Goal: Task Accomplishment & Management: Manage account settings

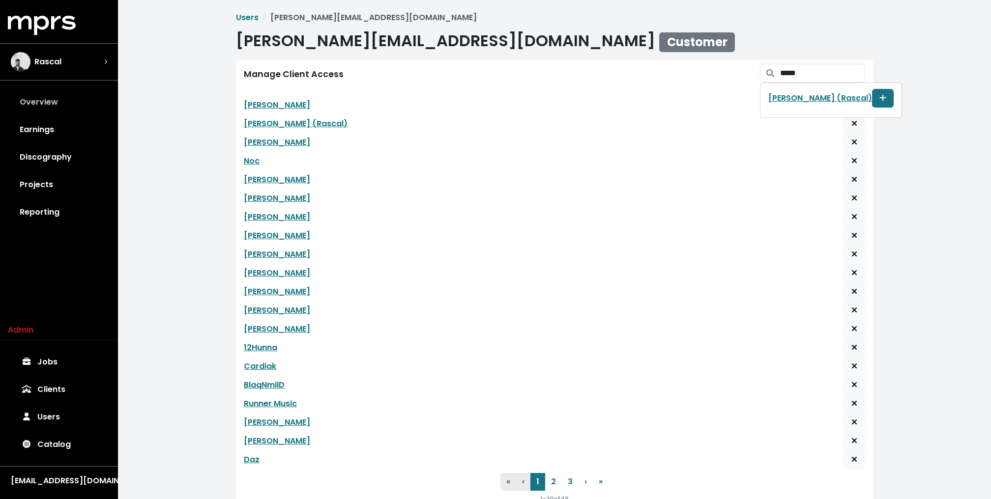
click at [45, 94] on link "Overview" at bounding box center [59, 102] width 102 height 28
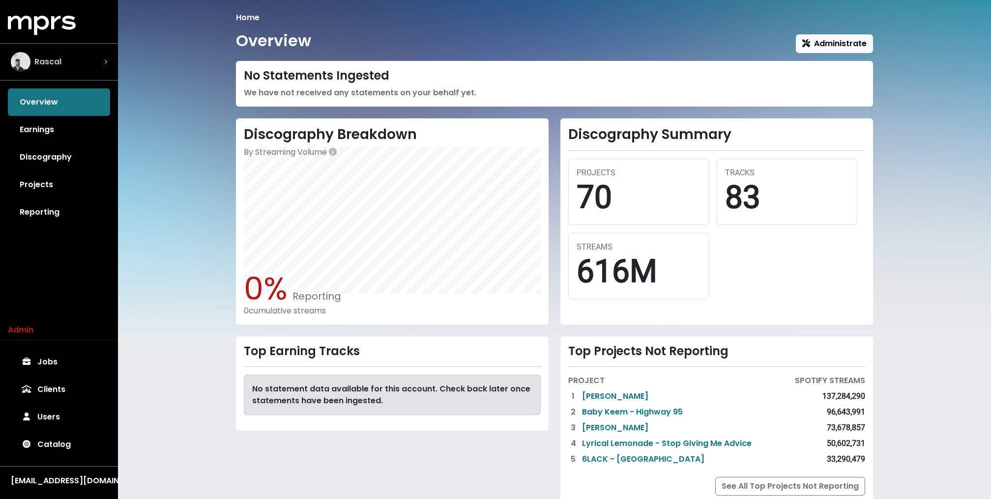
click at [81, 63] on div "Rascal" at bounding box center [59, 62] width 96 height 20
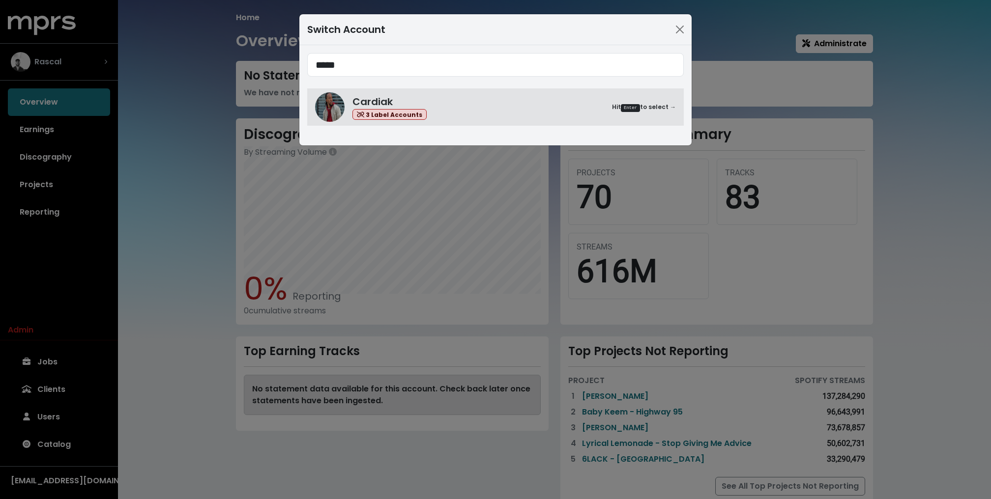
type input "*****"
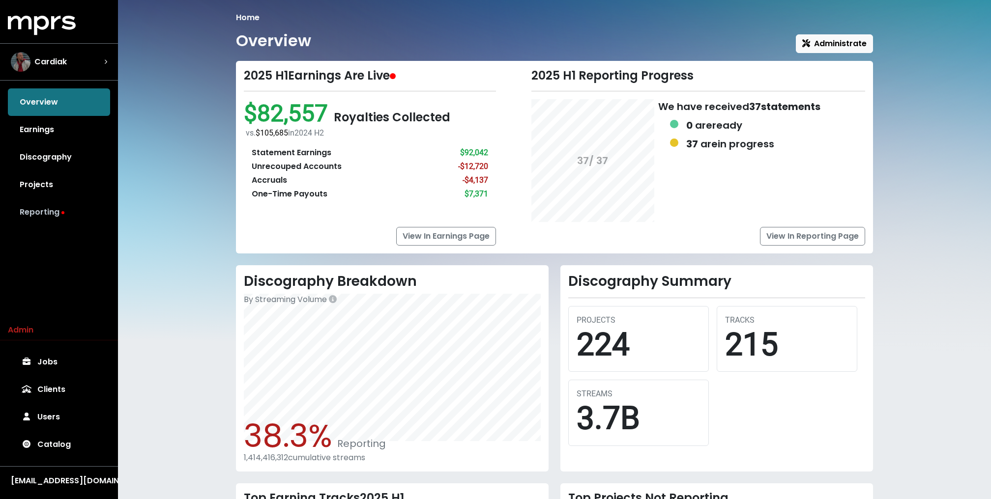
click at [42, 218] on link "Reporting" at bounding box center [59, 213] width 102 height 28
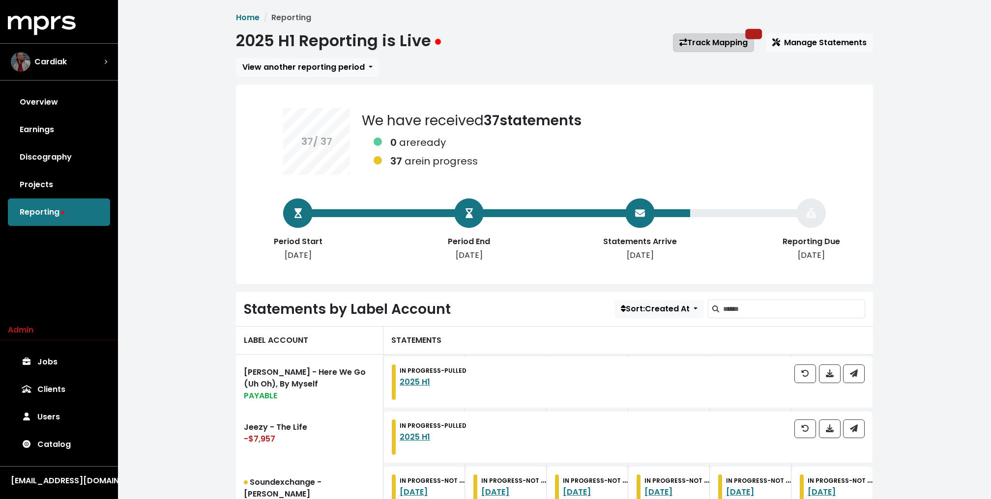
click at [704, 46] on link "Track Mapping" at bounding box center [713, 42] width 81 height 19
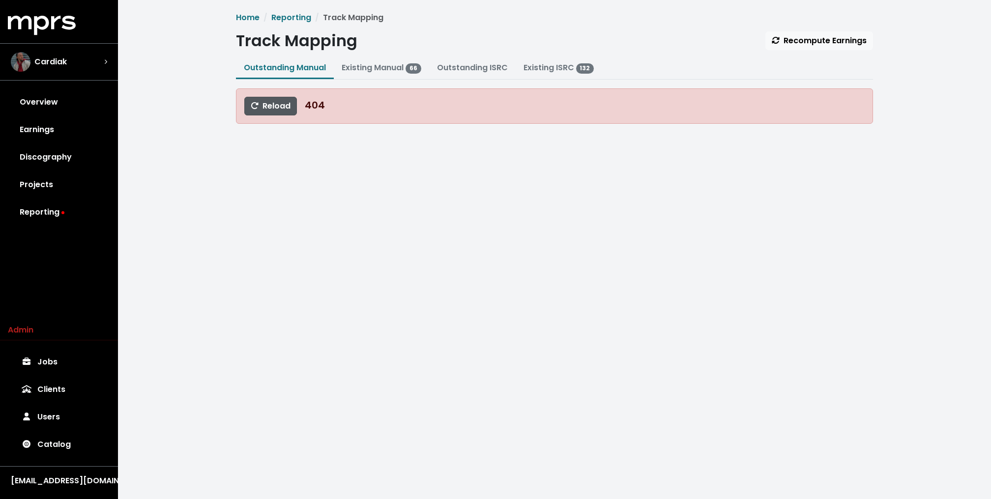
click at [273, 101] on span "Reload" at bounding box center [271, 105] width 40 height 11
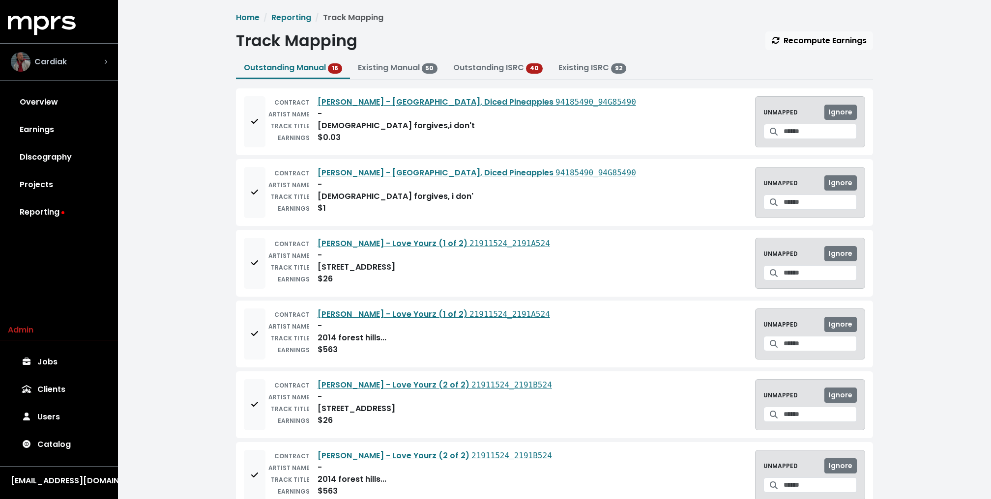
click at [85, 52] on div "Cardiak" at bounding box center [59, 62] width 96 height 20
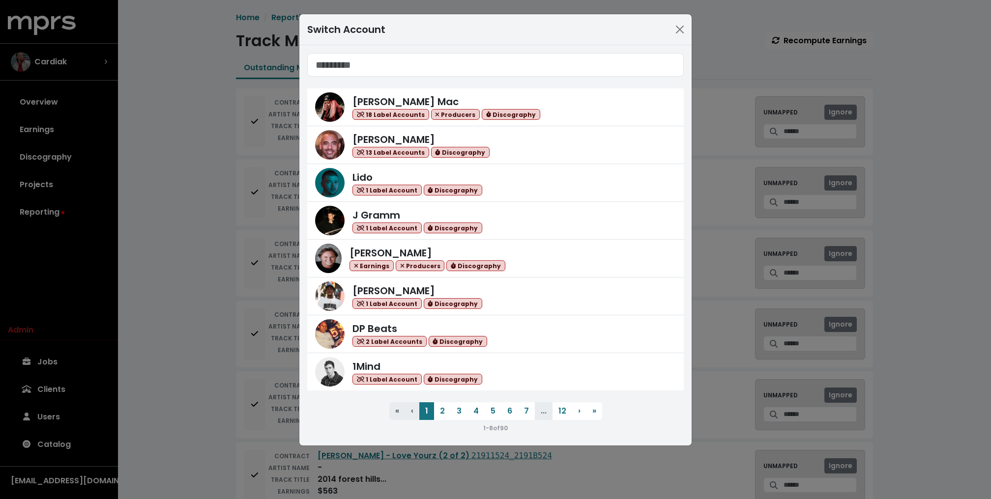
click at [216, 130] on div "Switch Account Keegan Mac 18 Label Accounts Producers Discography Harvey Mason …" at bounding box center [495, 249] width 991 height 499
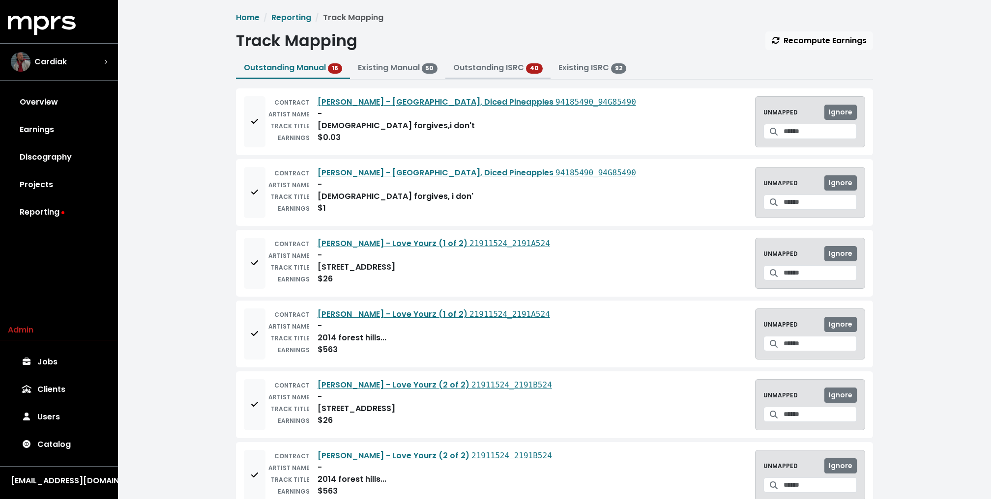
click at [500, 66] on link "Outstanding ISRC" at bounding box center [488, 67] width 71 height 11
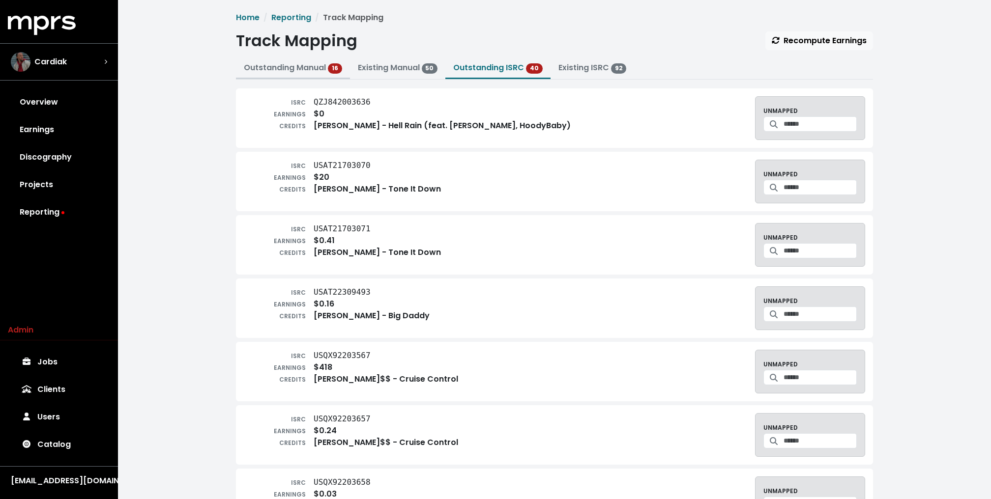
click at [290, 65] on link "Outstanding Manual 16" at bounding box center [293, 67] width 98 height 11
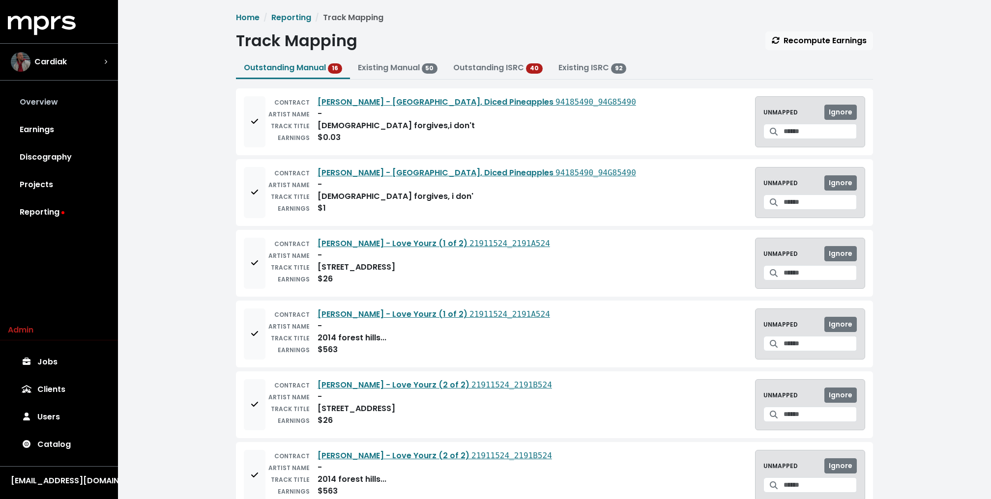
click at [38, 109] on link "Overview" at bounding box center [59, 102] width 102 height 28
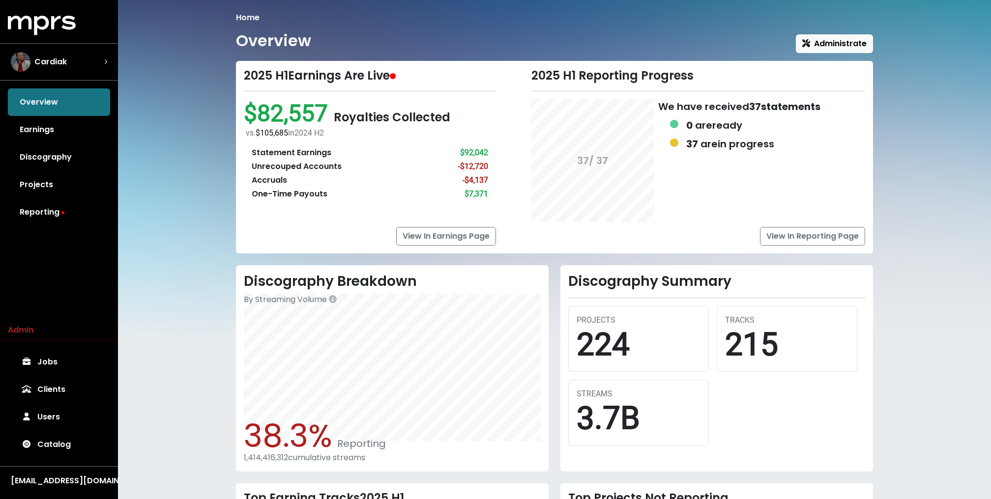
click at [188, 275] on div "Home Overview Administrate 2025 H1 Earnings Are Live $82,557 Royalties Collecte…" at bounding box center [554, 339] width 873 height 678
click at [220, 189] on div "Home Overview Administrate 2025 H1 Earnings Are Live $82,557 Royalties Collecte…" at bounding box center [554, 339] width 873 height 678
click at [182, 191] on div "Home Overview Administrate 2025 H1 Earnings Are Live $82,557 Royalties Collecte…" at bounding box center [554, 339] width 873 height 678
click at [206, 98] on div "Home Overview Administrate 2025 H1 Earnings Are Live $82,557 Royalties Collecte…" at bounding box center [554, 339] width 873 height 678
click at [220, 169] on div "Home Overview Administrate 2025 H1 Earnings Are Live $82,557 Royalties Collecte…" at bounding box center [554, 339] width 873 height 678
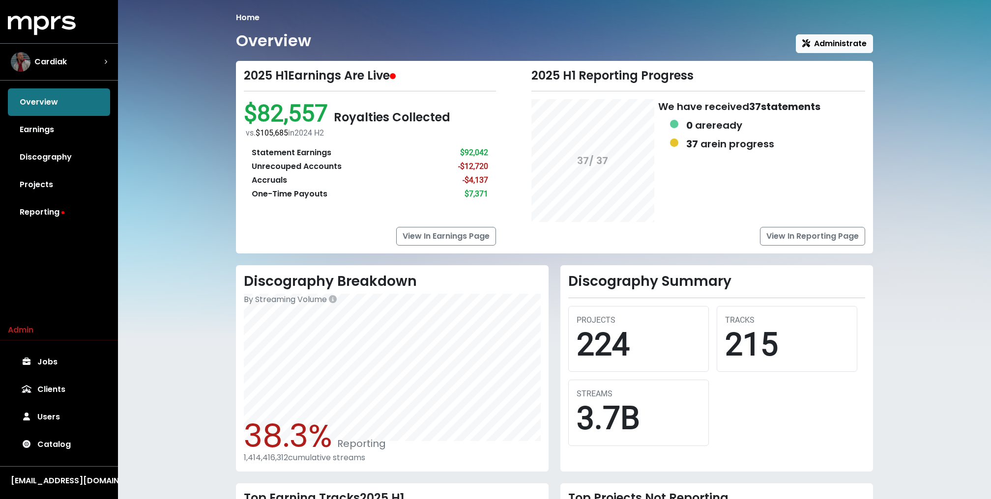
click at [551, 23] on div "Home Overview Administrate 2025 H1 Earnings Are Live $82,557 Royalties Collecte…" at bounding box center [554, 337] width 649 height 651
click at [198, 51] on div "Home Overview Administrate 2025 H1 Earnings Are Live $82,557 Royalties Collecte…" at bounding box center [554, 339] width 873 height 678
click at [71, 205] on link "Reporting" at bounding box center [59, 213] width 102 height 28
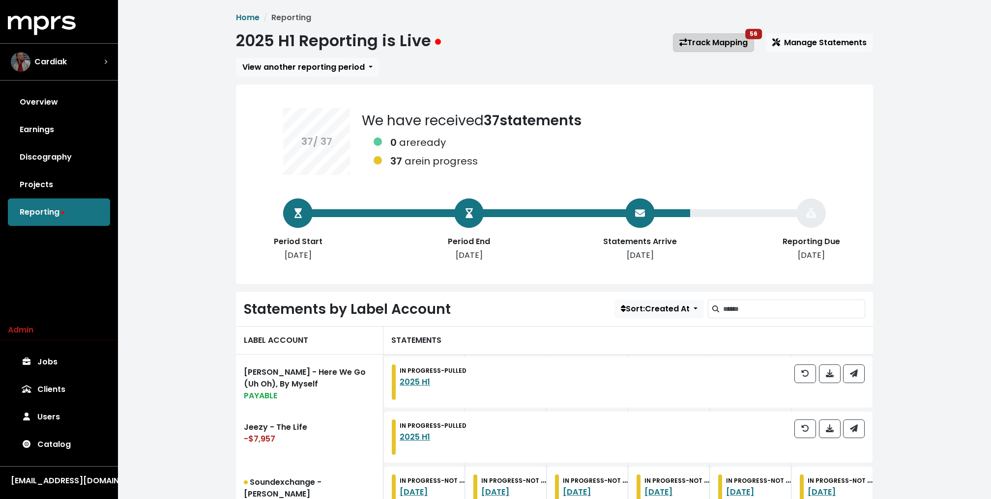
click at [715, 44] on link "Track Mapping 56" at bounding box center [713, 42] width 81 height 19
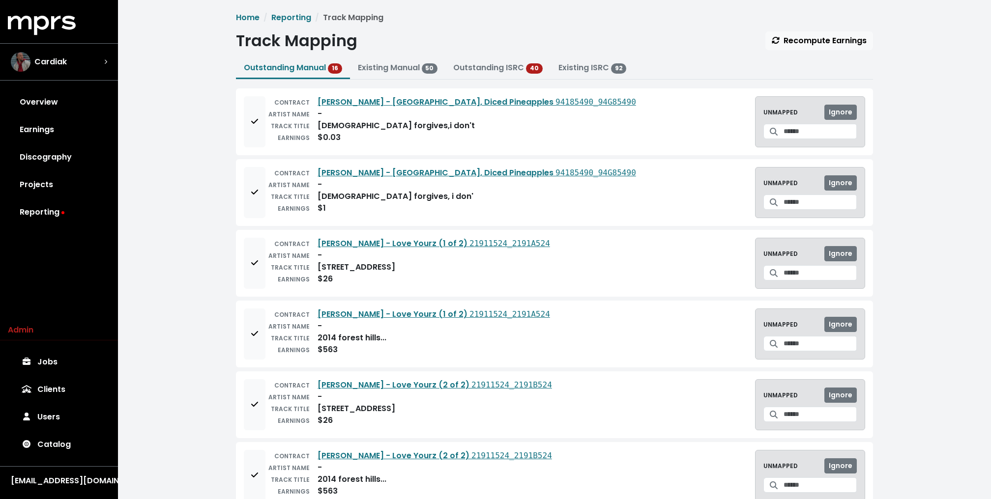
click at [239, 101] on div "CONTRACT Rick Ross - Amsterdam, Diced Pineapples 94185490_94G85490 ARTIST NAME …" at bounding box center [554, 121] width 637 height 67
click at [255, 116] on span "Add to mapping queue" at bounding box center [254, 121] width 7 height 11
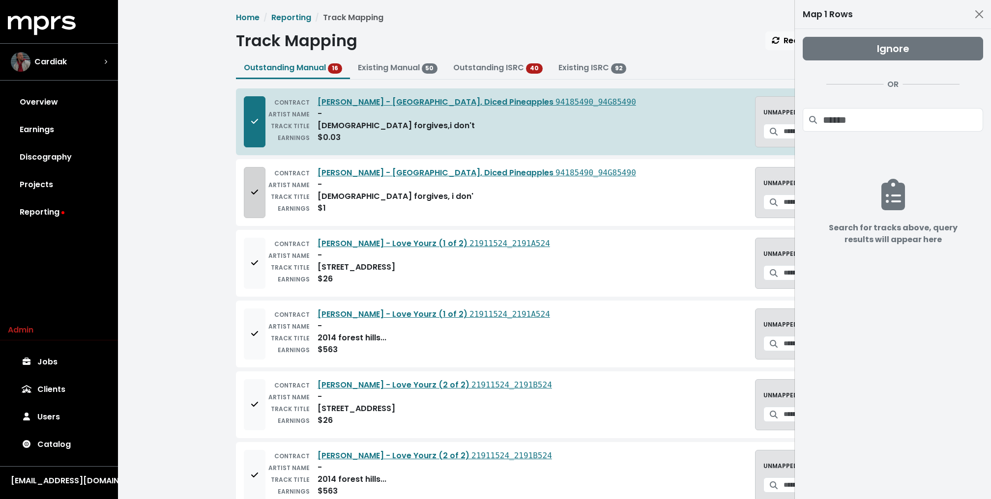
click at [263, 200] on button "Add to mapping queue" at bounding box center [255, 192] width 22 height 51
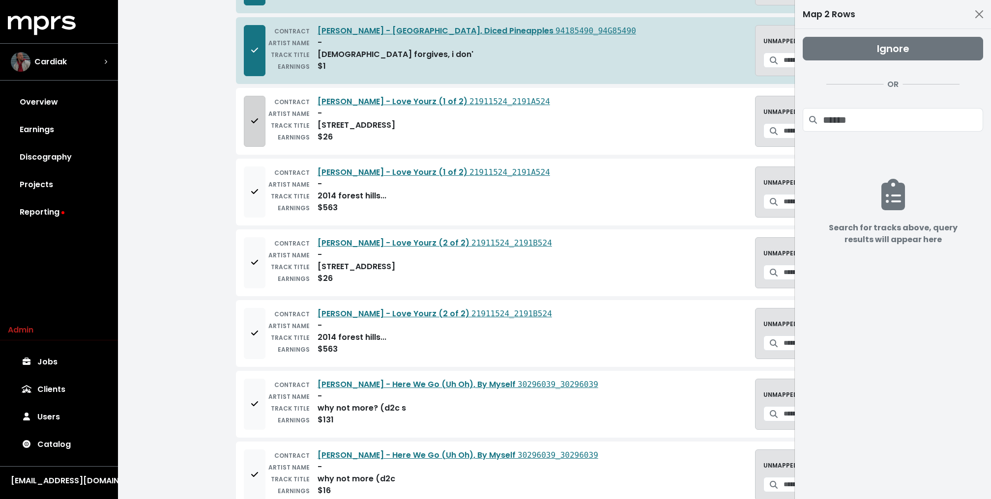
scroll to position [178, 0]
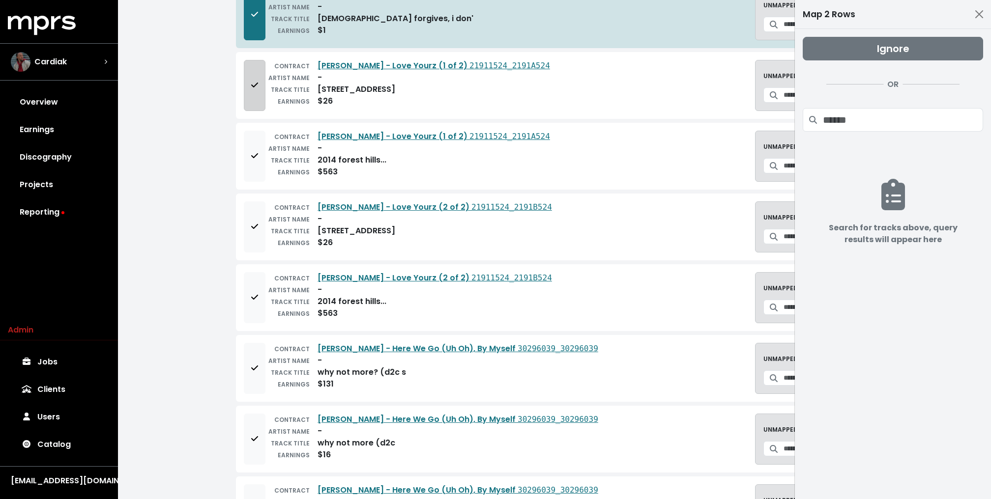
click at [260, 82] on button "Add to mapping queue" at bounding box center [255, 85] width 22 height 51
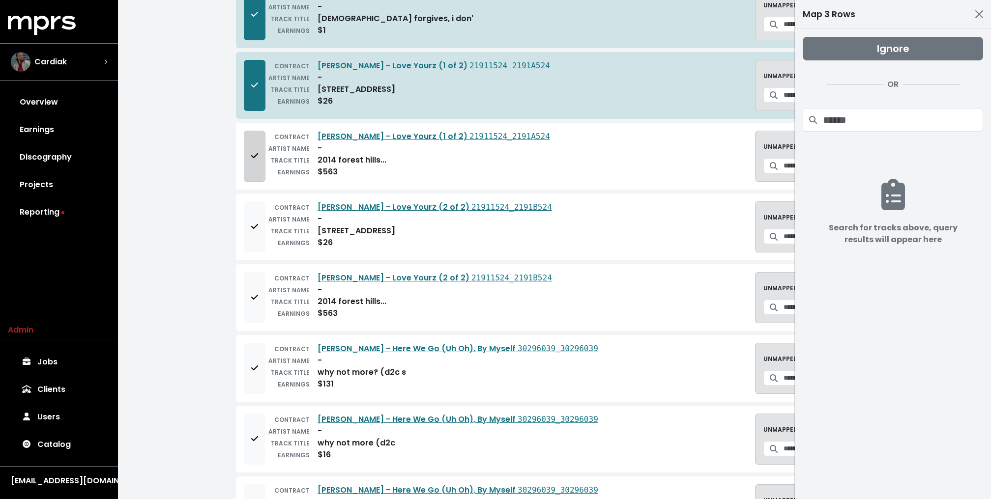
click at [251, 155] on icon "Add to mapping queue" at bounding box center [254, 156] width 7 height 8
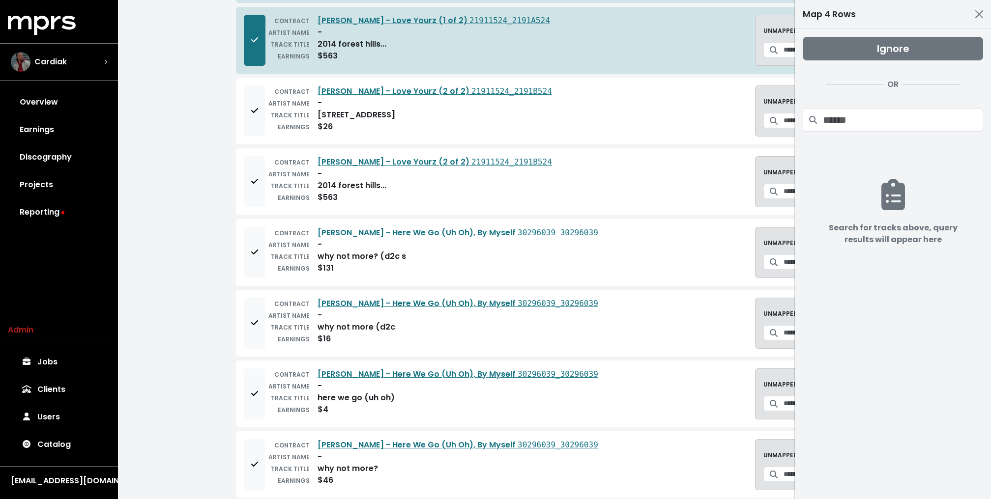
scroll to position [297, 0]
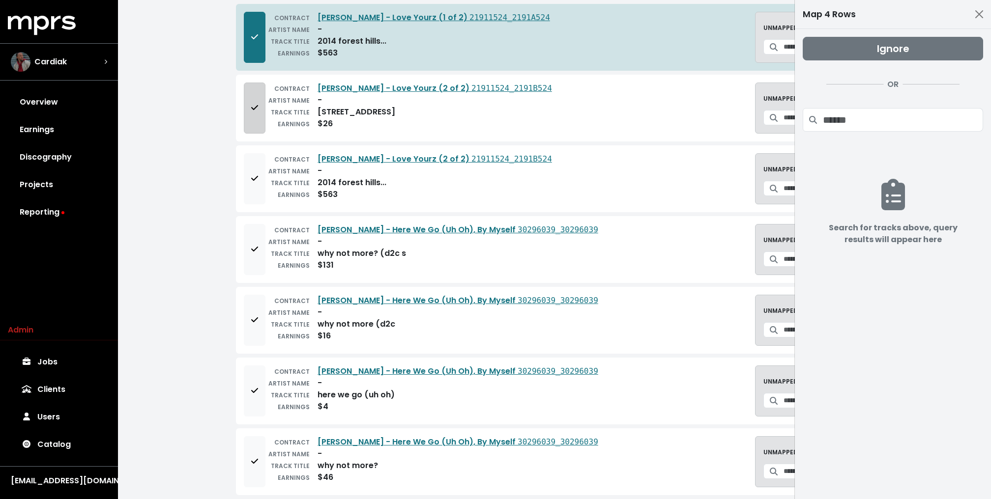
click at [250, 97] on button "Add to mapping queue" at bounding box center [255, 108] width 22 height 51
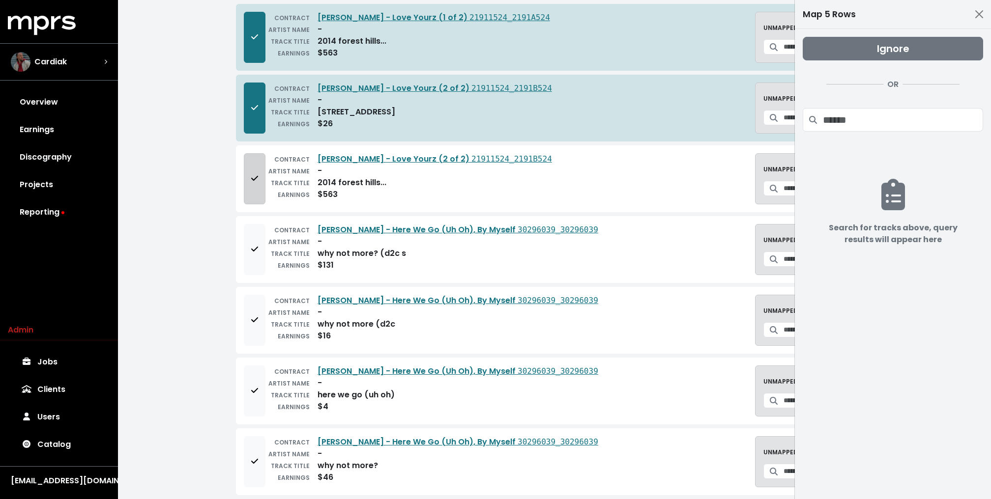
click at [250, 185] on button "Add to mapping queue" at bounding box center [255, 178] width 22 height 51
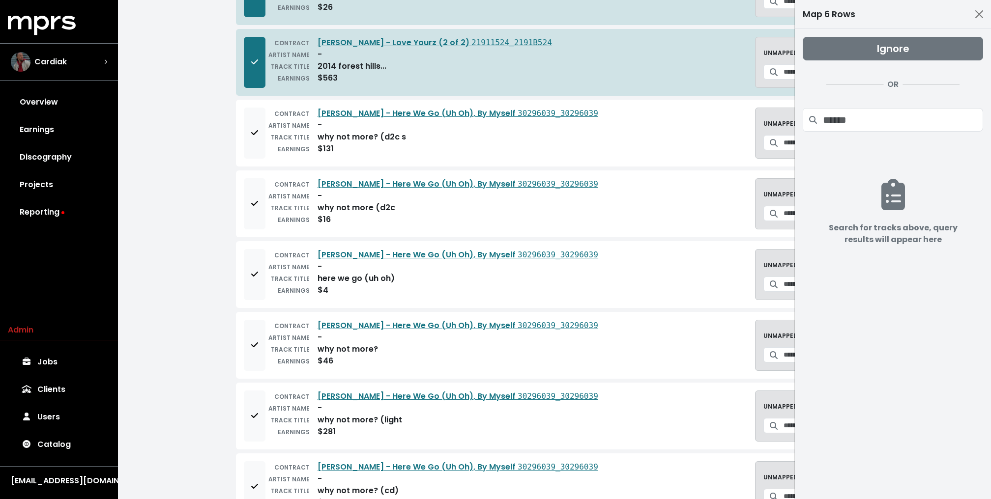
scroll to position [413, 0]
click at [251, 129] on icon "Add to mapping queue" at bounding box center [254, 133] width 7 height 8
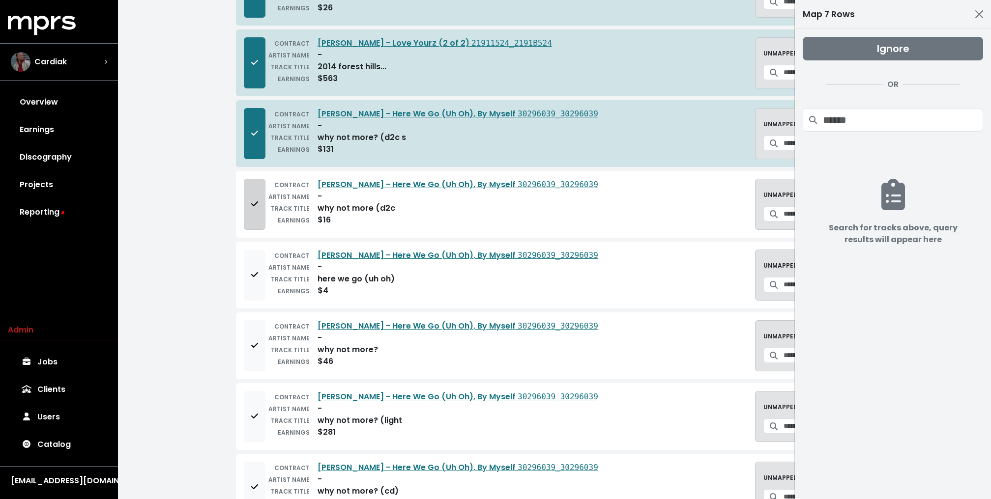
click at [251, 216] on button "Add to mapping queue" at bounding box center [255, 204] width 22 height 51
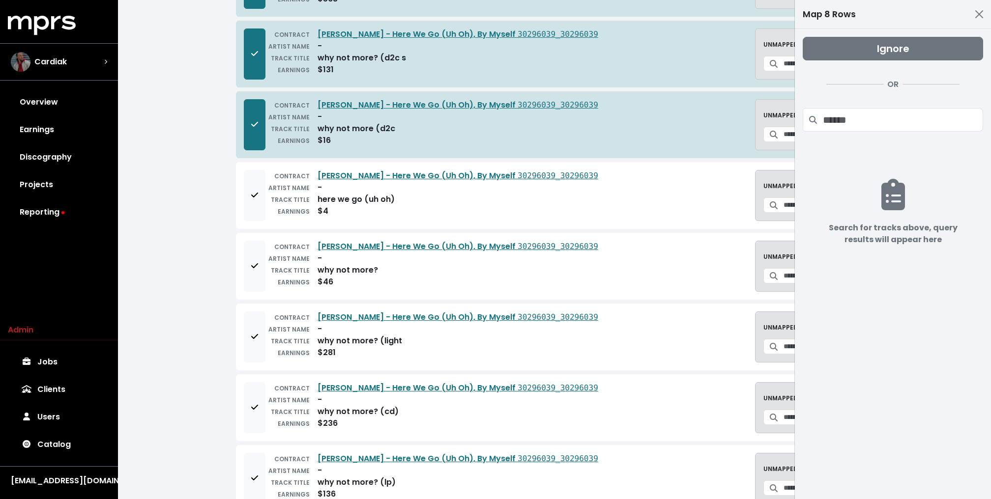
scroll to position [492, 0]
click at [253, 264] on icon "Add to mapping queue" at bounding box center [254, 266] width 7 height 5
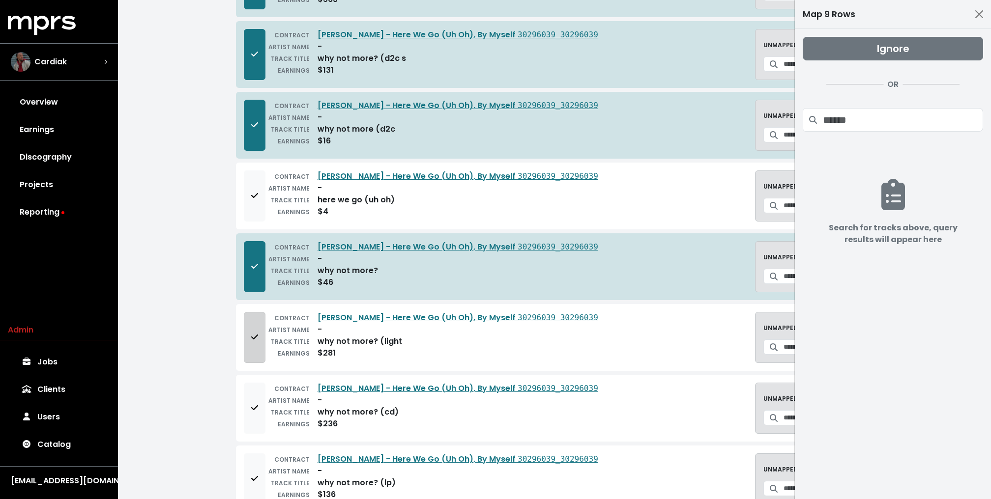
click at [250, 333] on span "Add to mapping queue" at bounding box center [254, 338] width 9 height 12
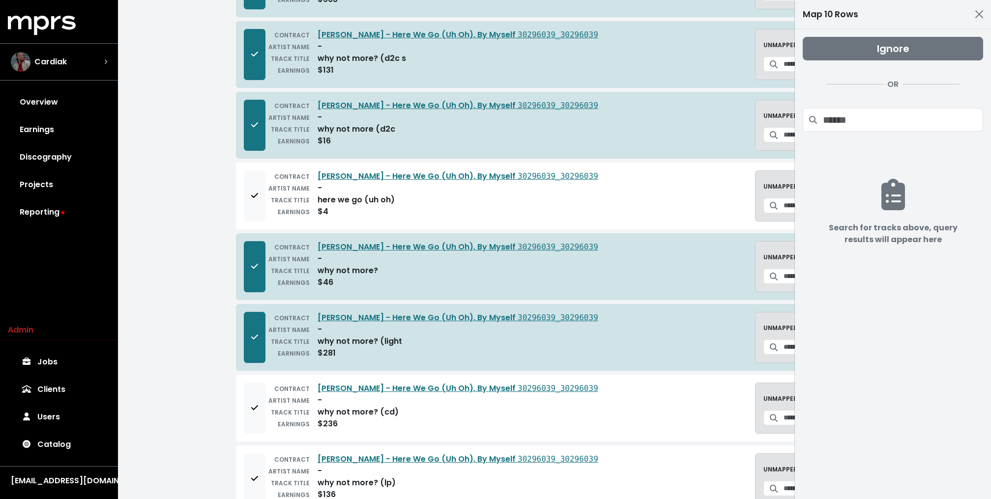
click at [212, 342] on div "Home Reporting Track Mapping Track Mapping Recompute Earnings Outstanding Manua…" at bounding box center [554, 126] width 873 height 1237
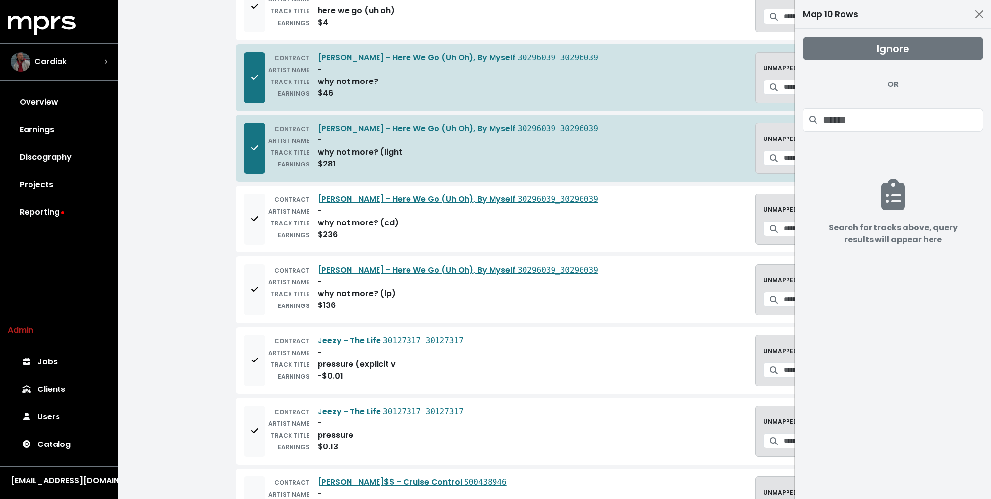
scroll to position [681, 0]
click at [257, 215] on span "Add to mapping queue" at bounding box center [254, 219] width 7 height 11
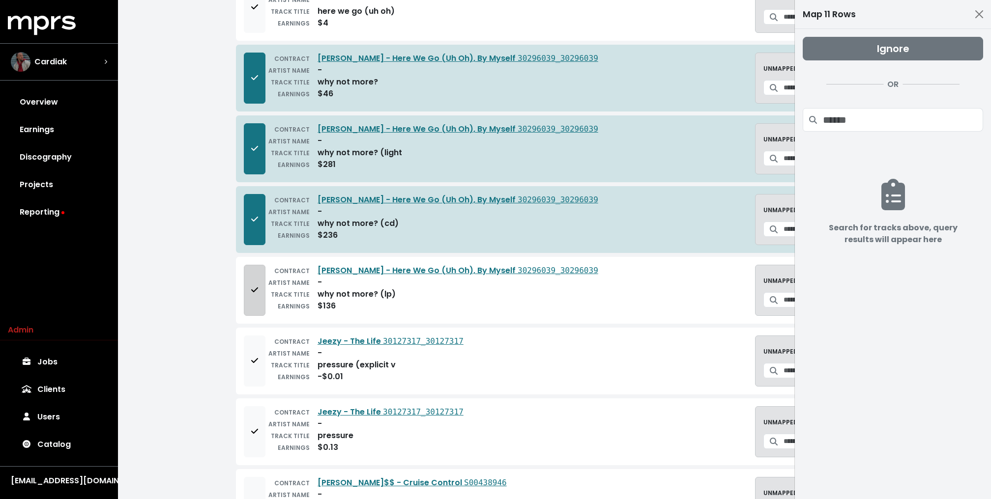
click at [250, 302] on button "Add to mapping queue" at bounding box center [255, 290] width 22 height 51
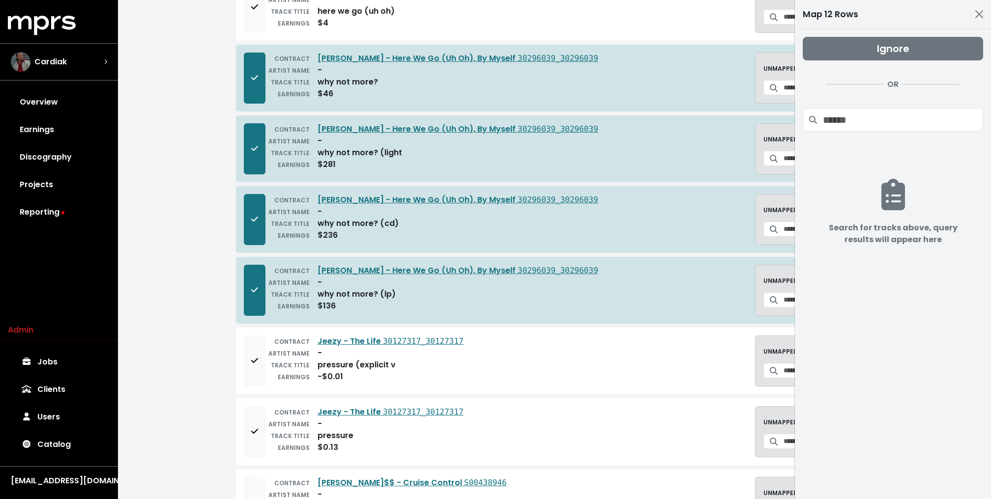
scroll to position [726, 0]
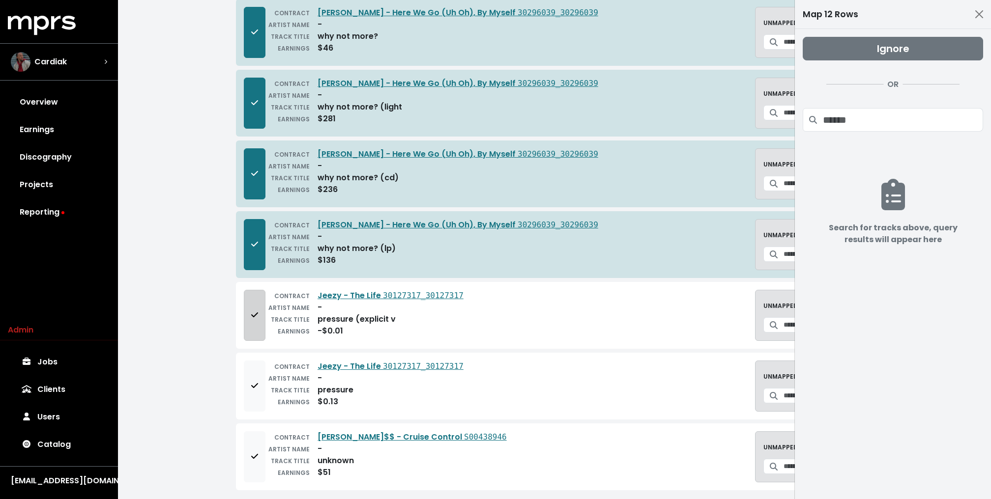
click at [251, 318] on button "Add to mapping queue" at bounding box center [255, 315] width 22 height 51
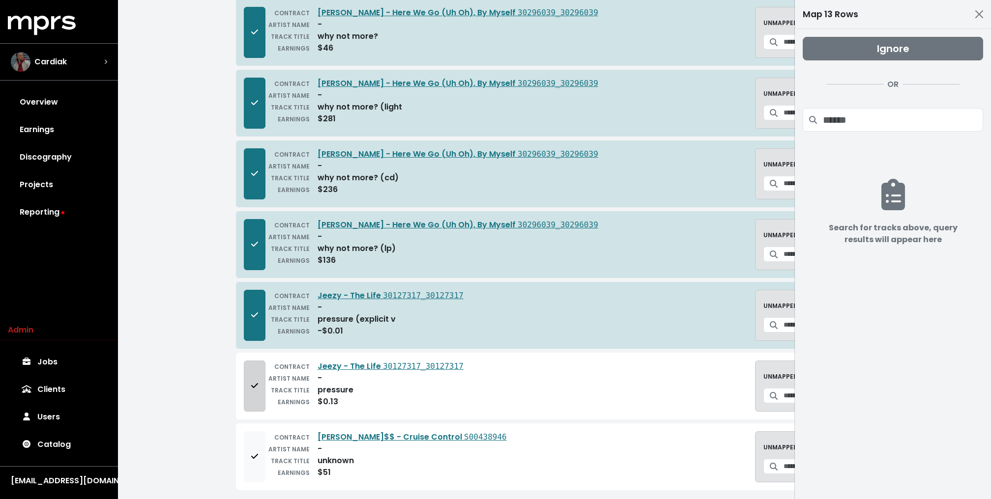
click at [250, 380] on span "Add to mapping queue" at bounding box center [254, 386] width 9 height 12
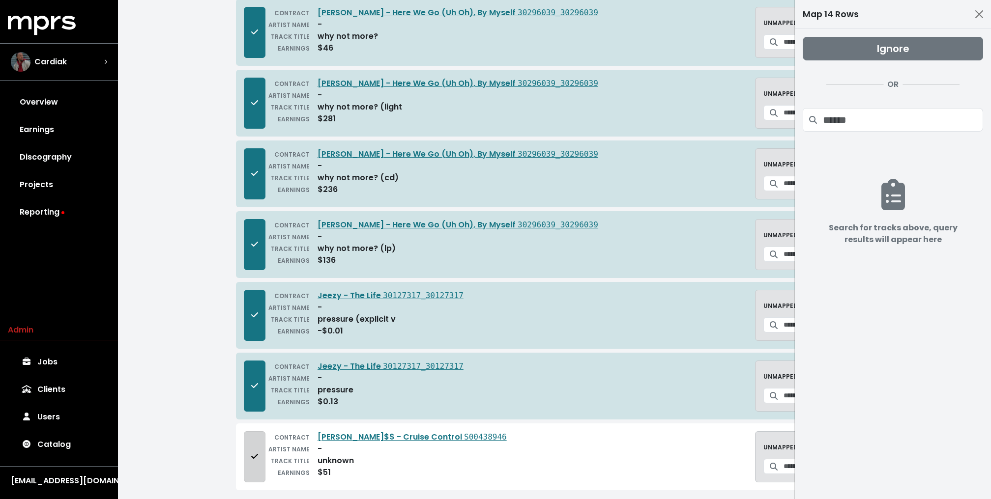
click at [250, 440] on button "Add to mapping queue" at bounding box center [255, 457] width 22 height 51
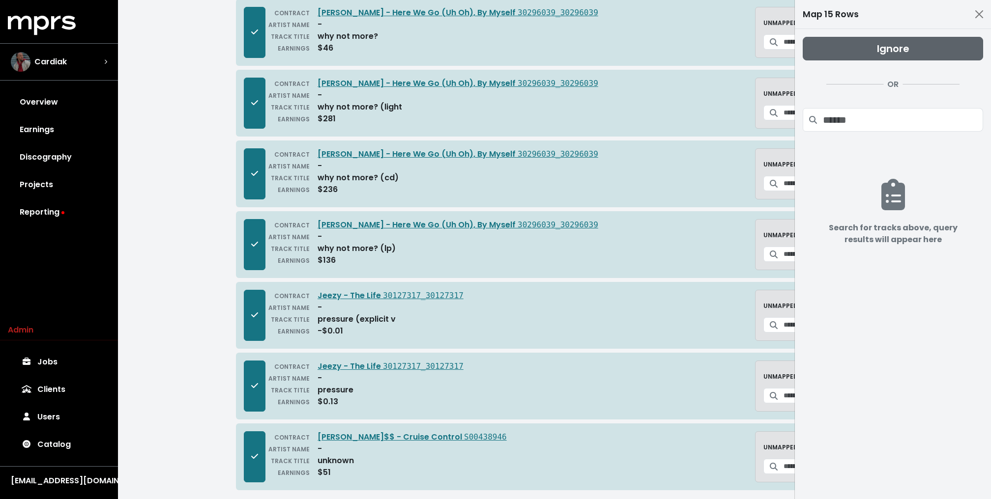
click at [896, 54] on span "Ignore" at bounding box center [893, 49] width 32 height 14
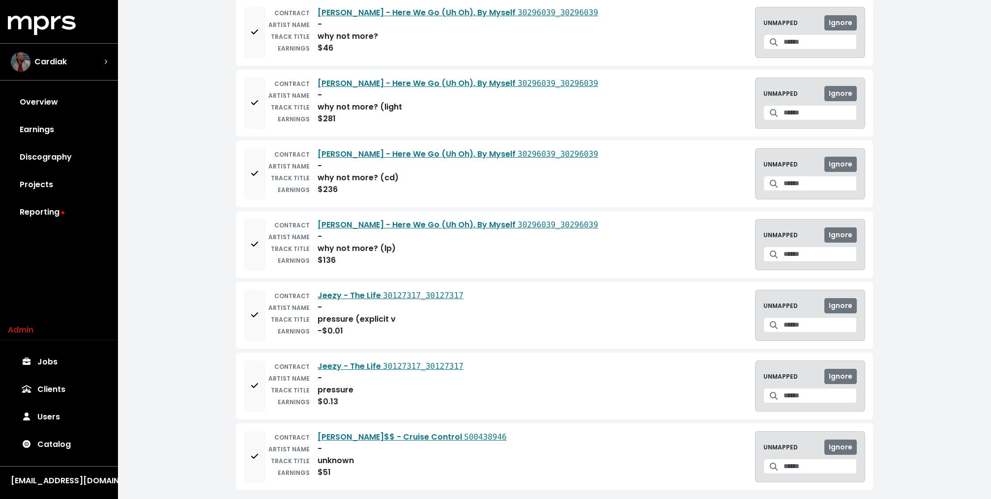
scroll to position [0, 0]
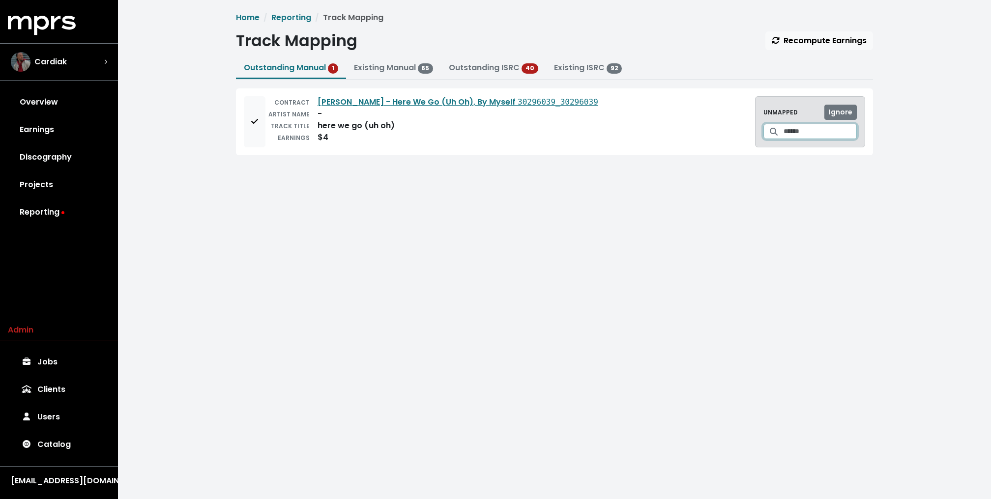
click at [802, 126] on input "Search for a track to map to" at bounding box center [819, 131] width 73 height 15
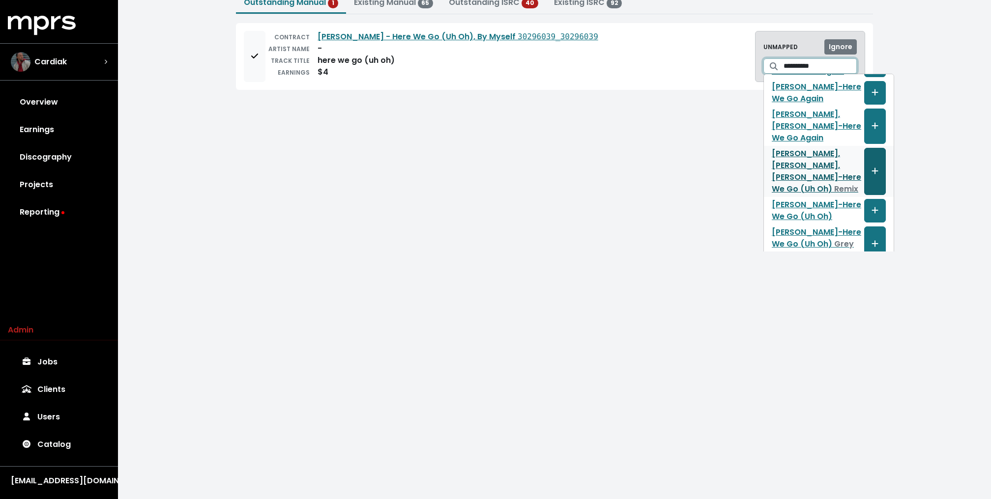
scroll to position [69, 0]
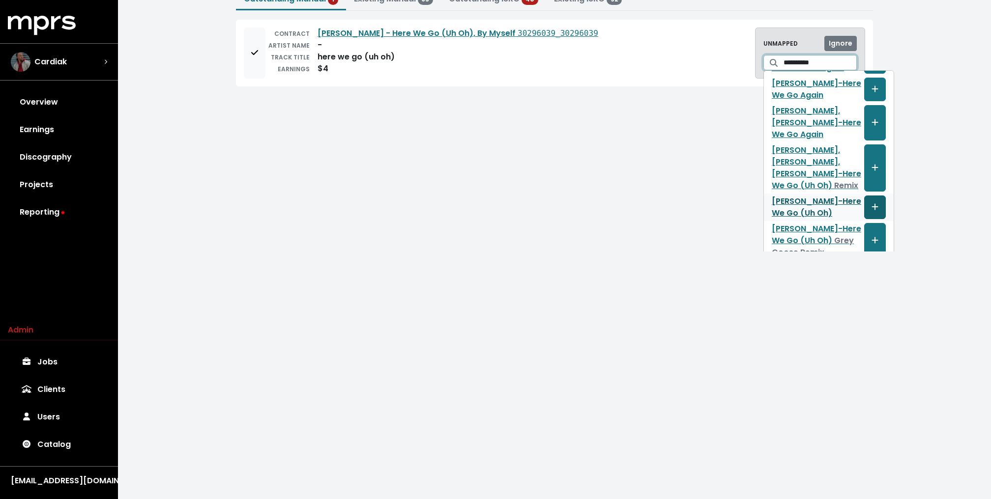
type input "**********"
click at [864, 196] on button "Create track mapping" at bounding box center [875, 208] width 22 height 24
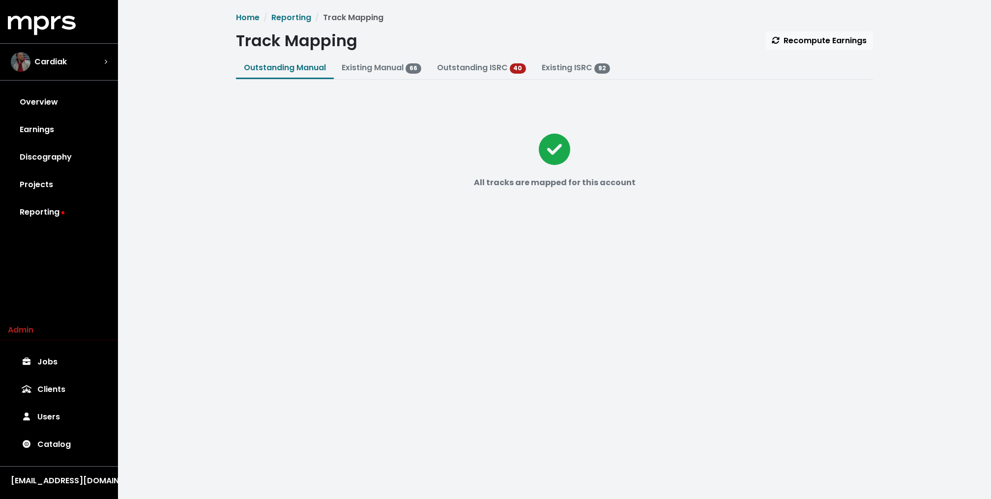
scroll to position [0, 0]
click at [469, 68] on link "Outstanding ISRC" at bounding box center [472, 67] width 71 height 11
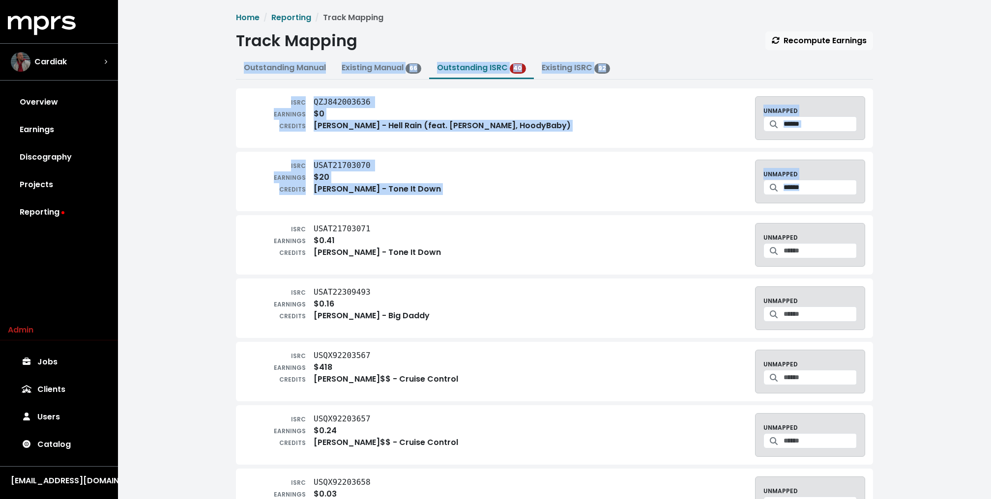
drag, startPoint x: 209, startPoint y: 69, endPoint x: 199, endPoint y: 496, distance: 427.8
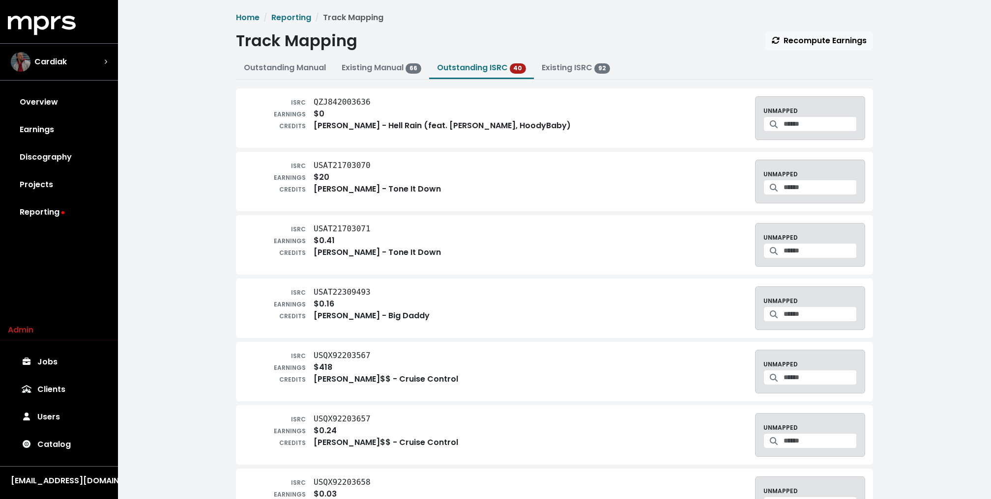
click at [250, 408] on div "ISRC USQX92203657 EARNINGS $0.24 CREDITS Joey Bada$$ - Cruise Control UNMAPPED" at bounding box center [554, 435] width 637 height 59
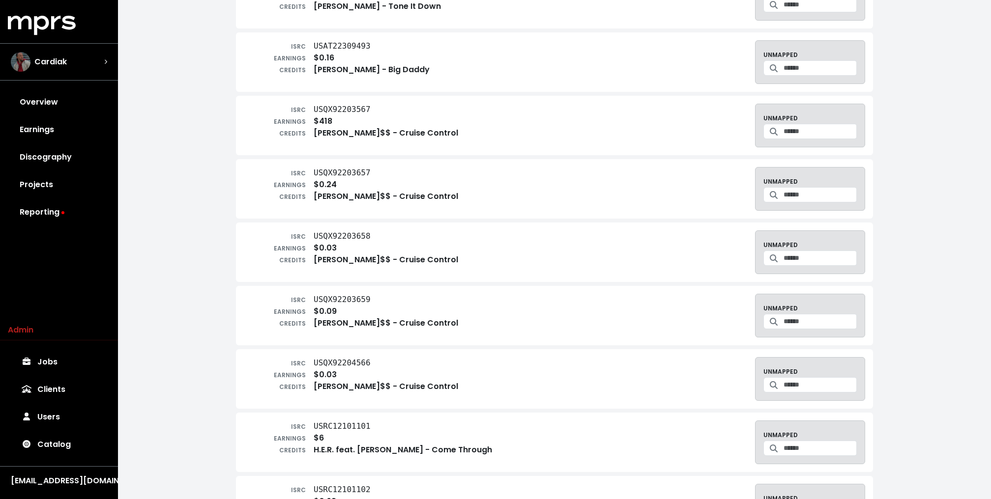
scroll to position [250, 0]
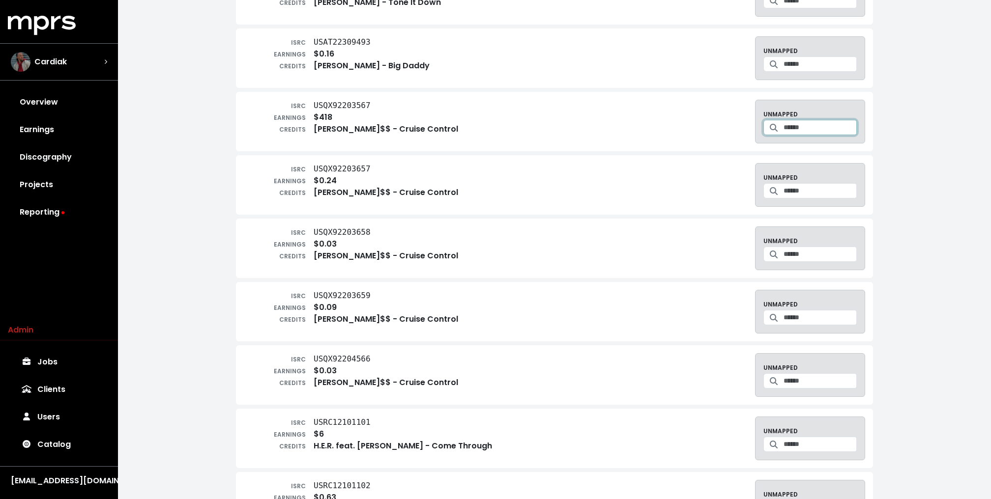
click at [791, 126] on input "Search for a track to map to" at bounding box center [819, 127] width 73 height 15
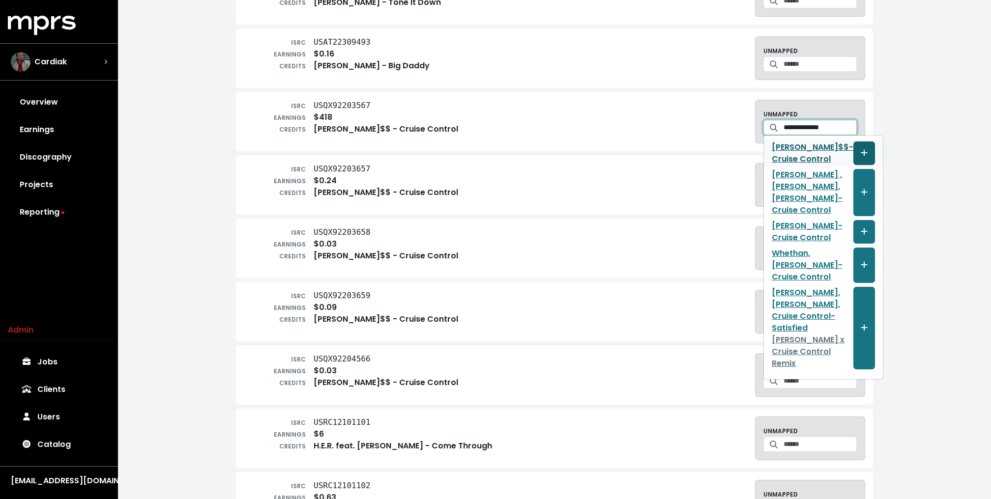
type input "**********"
click at [861, 152] on icon "Create track mapping" at bounding box center [864, 153] width 7 height 8
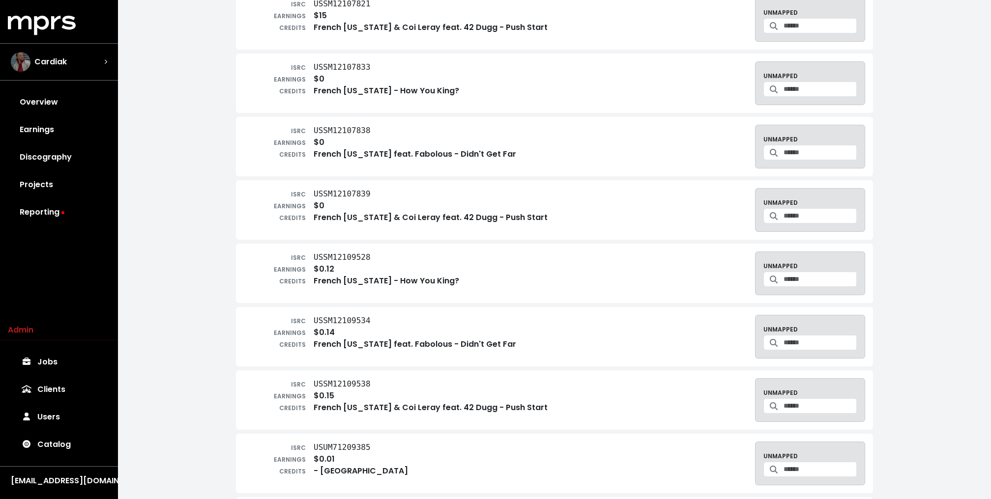
scroll to position [1175, 0]
click at [74, 101] on link "Overview" at bounding box center [59, 102] width 102 height 28
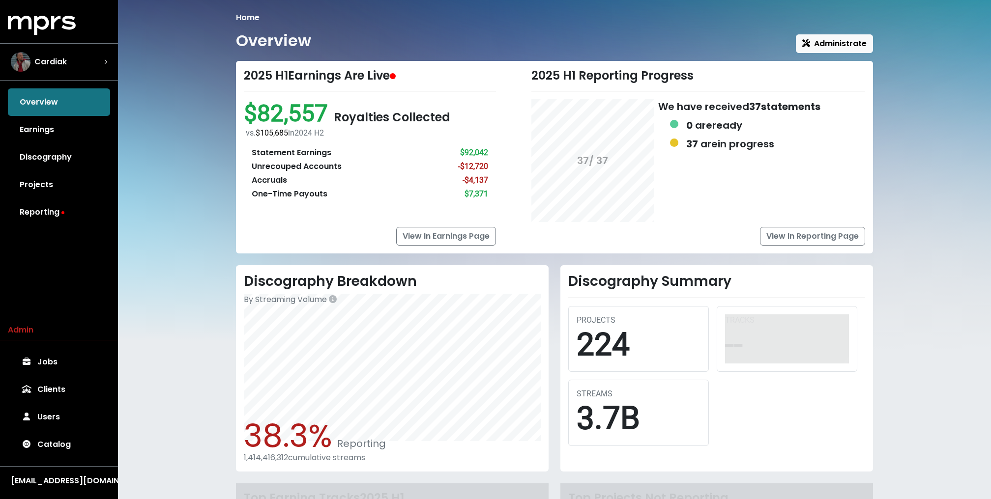
click at [261, 216] on div "2025 H1 Earnings Are Live $82,557 Royalties Collected vs. $105,685 in 2024 H2 S…" at bounding box center [370, 157] width 252 height 177
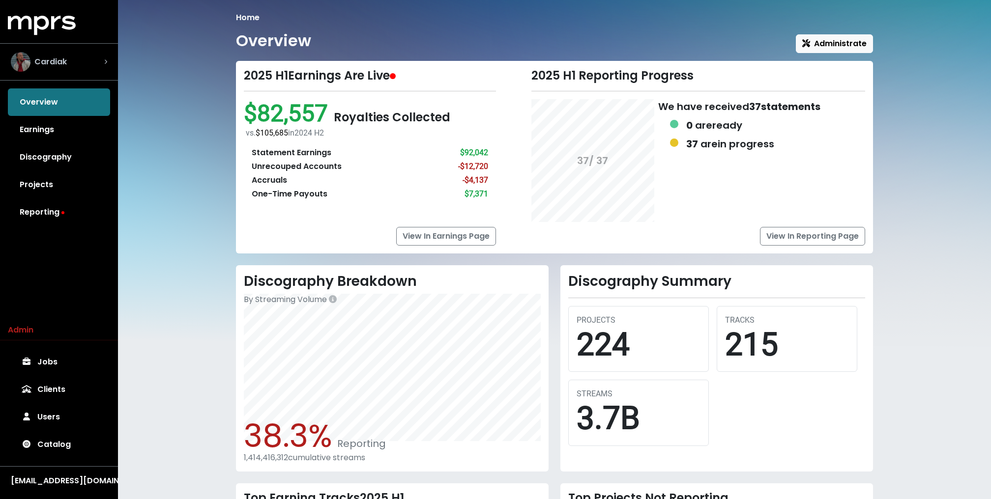
click at [93, 69] on div "Cardiak" at bounding box center [59, 62] width 96 height 20
click at [211, 207] on div "Home Overview Administrate 2025 H1 Earnings Are Live $82,557 Royalties Collecte…" at bounding box center [554, 339] width 873 height 678
click at [75, 439] on link "Catalog" at bounding box center [59, 445] width 102 height 28
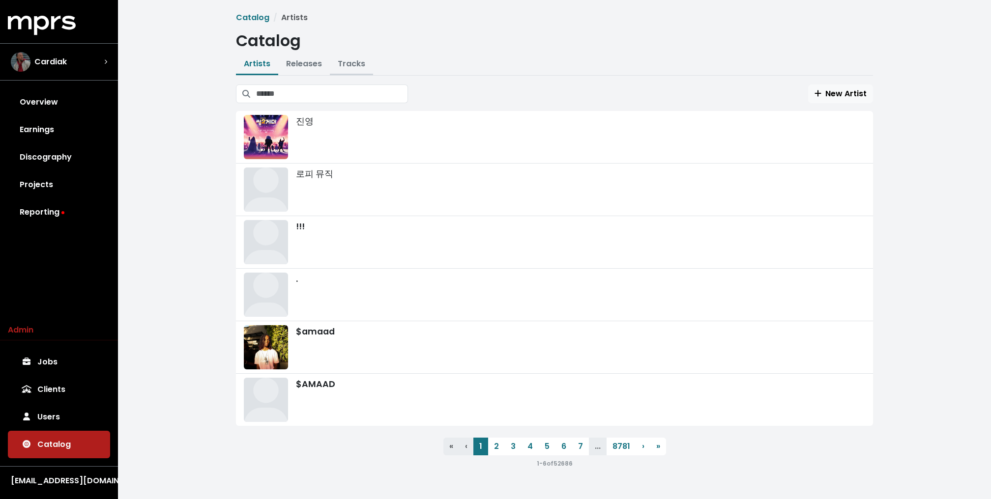
click at [338, 67] on link "Tracks" at bounding box center [352, 63] width 28 height 11
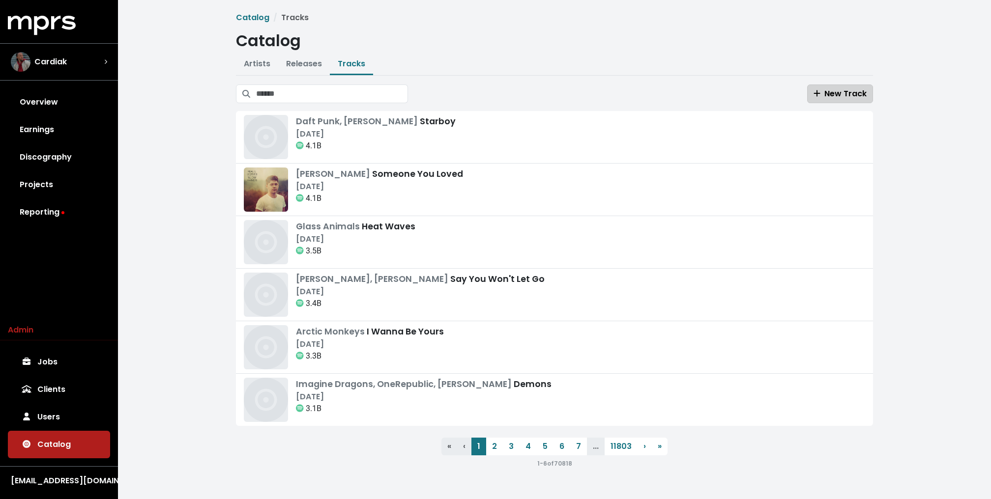
click at [846, 95] on span "New Track" at bounding box center [839, 93] width 53 height 11
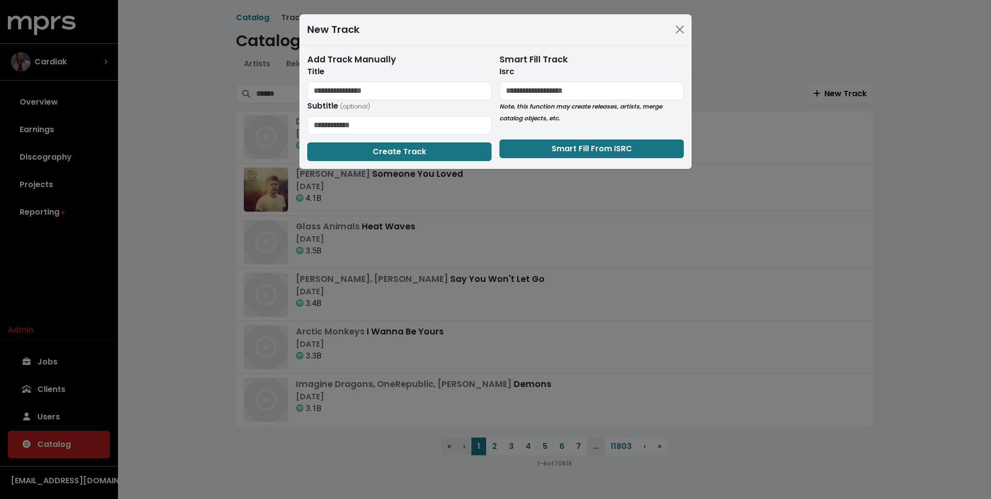
click at [240, 303] on div "New Track Add Track Manually Title Subtitle (optional) Create Track Smart Fill …" at bounding box center [495, 249] width 991 height 499
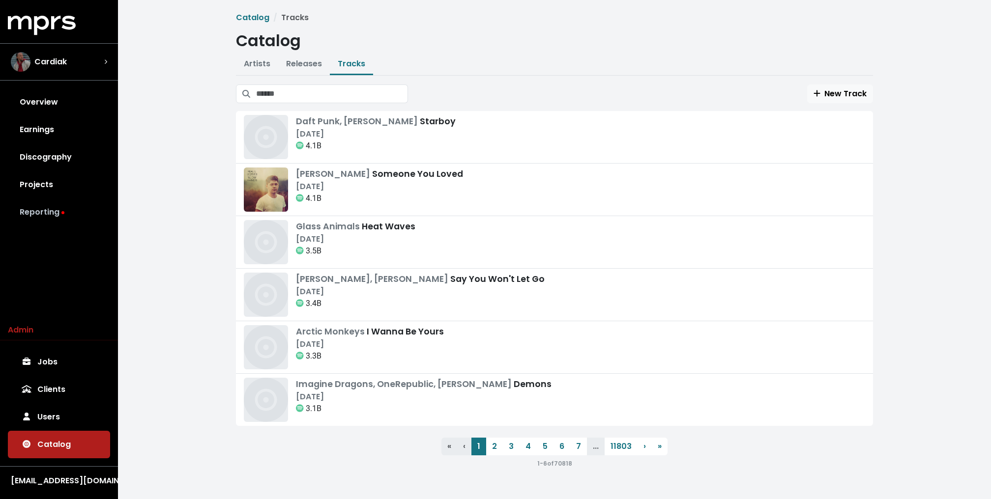
click at [76, 209] on link "Reporting" at bounding box center [59, 213] width 102 height 28
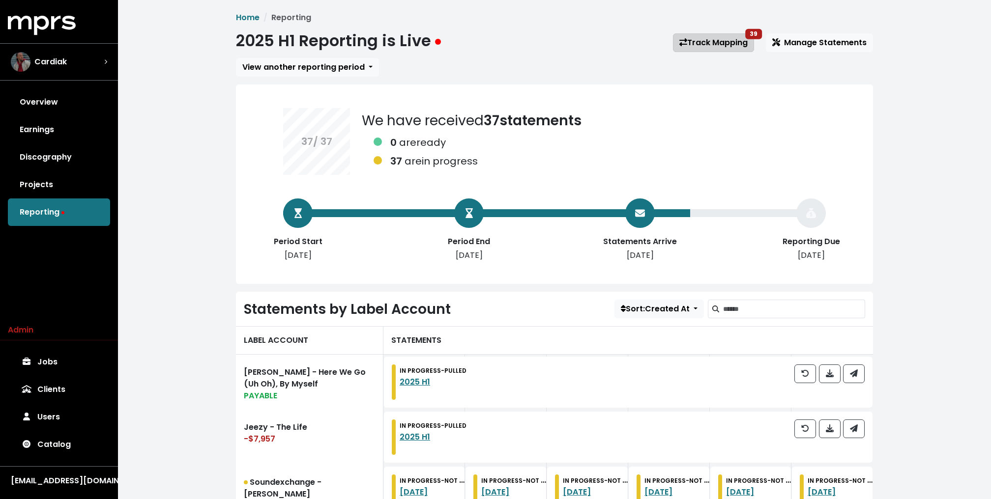
click at [698, 40] on link "Track Mapping 39" at bounding box center [713, 42] width 81 height 19
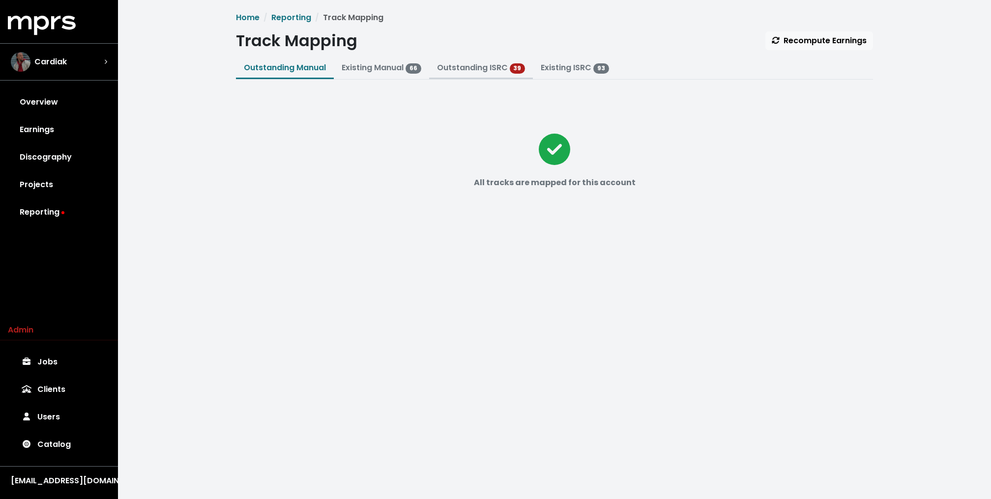
click at [483, 72] on link "Outstanding ISRC" at bounding box center [472, 67] width 71 height 11
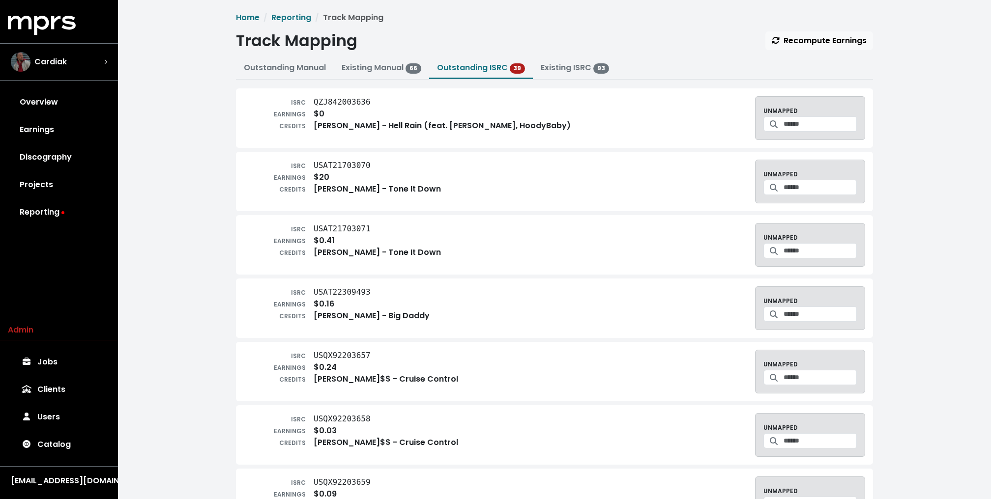
click at [52, 60] on span "Cardiak" at bounding box center [50, 62] width 32 height 12
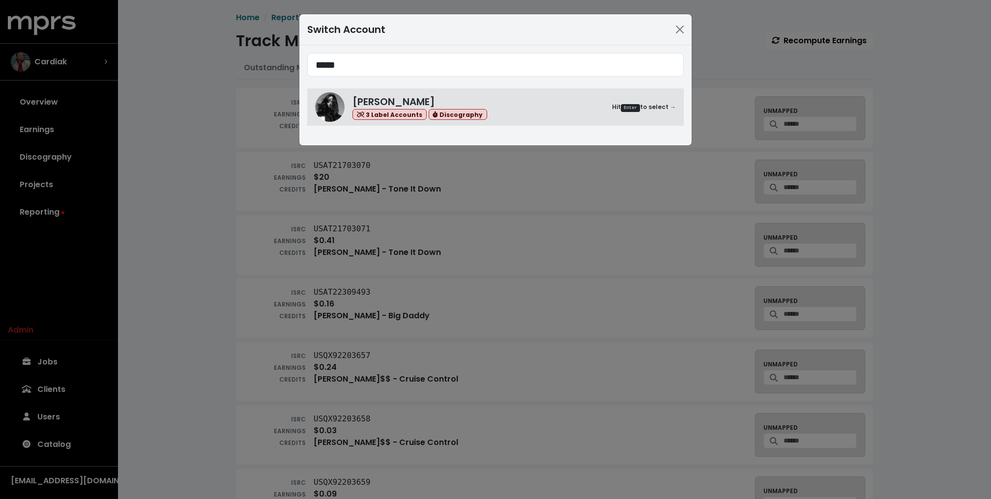
type input "*****"
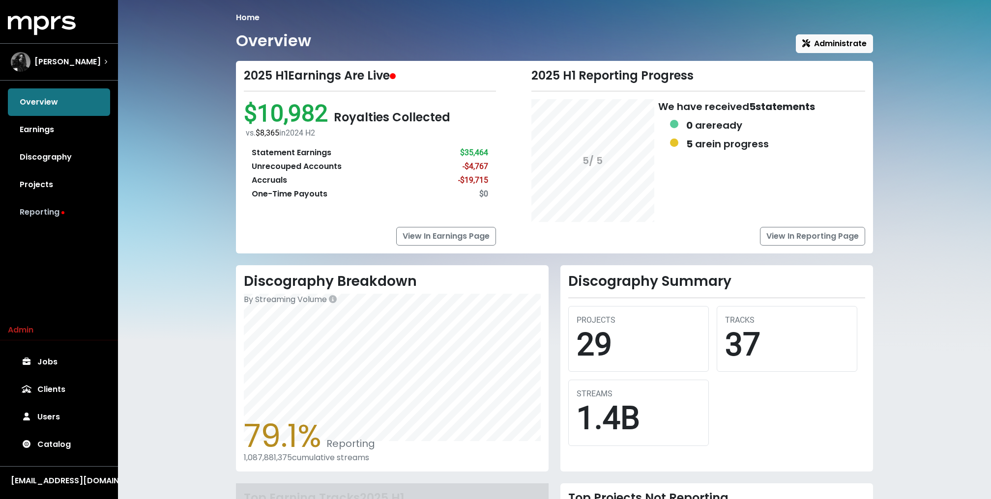
click at [64, 211] on link "Reporting" at bounding box center [59, 213] width 102 height 28
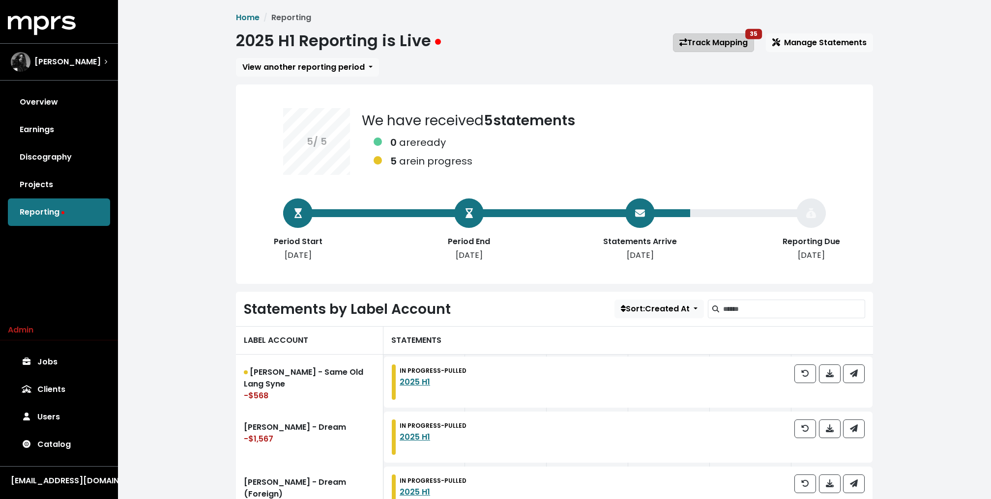
click at [701, 37] on link "Track Mapping 35" at bounding box center [713, 42] width 81 height 19
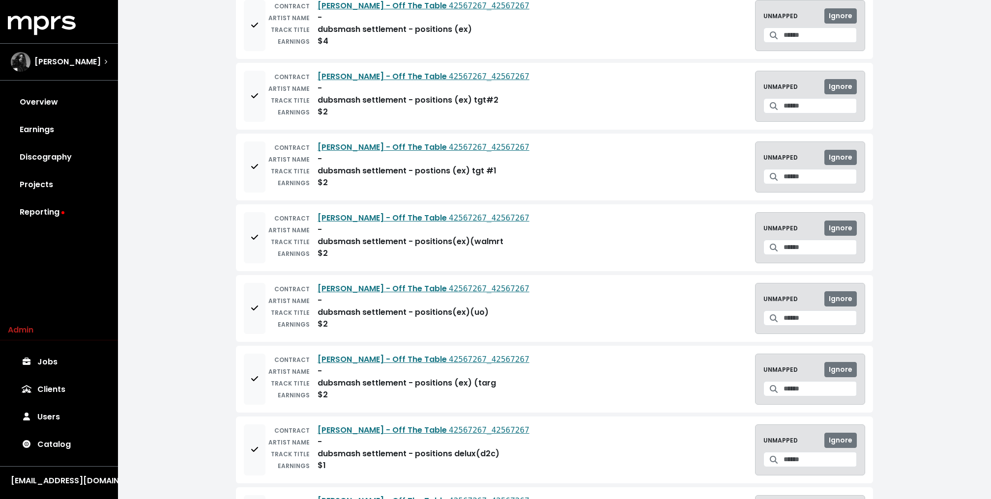
scroll to position [750, 0]
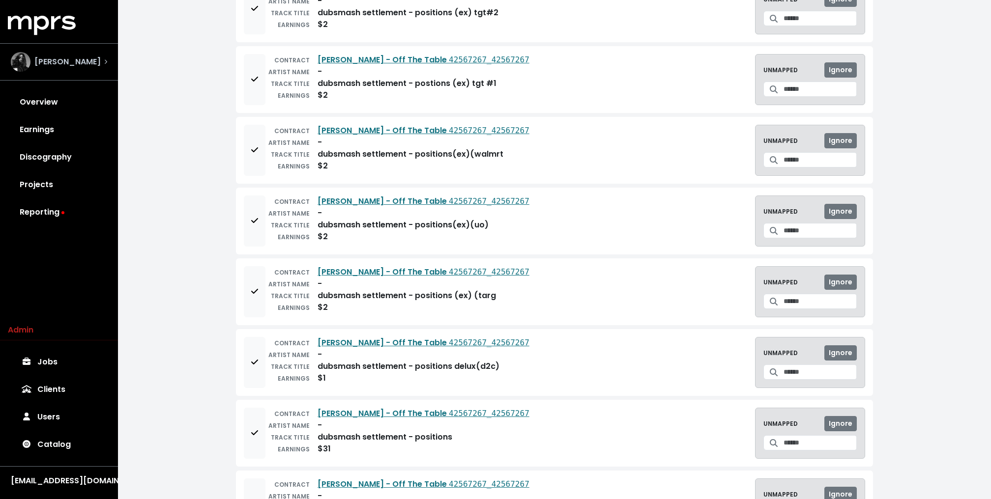
click at [77, 63] on span "[PERSON_NAME]" at bounding box center [67, 62] width 66 height 12
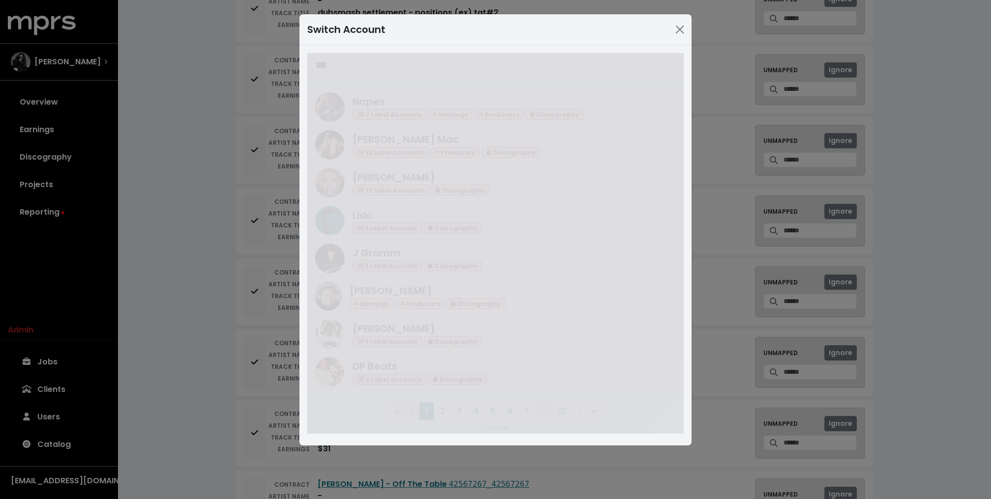
type input "***"
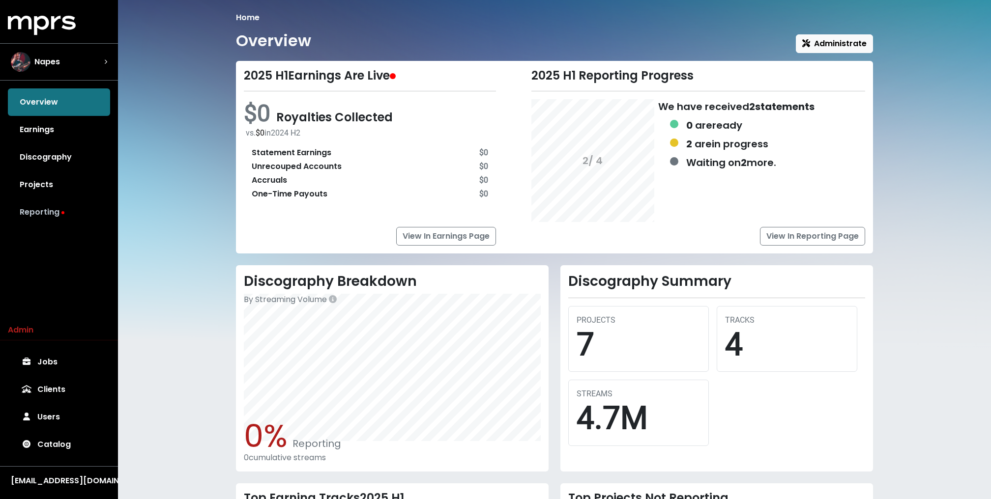
click at [54, 209] on link "Reporting" at bounding box center [59, 213] width 102 height 28
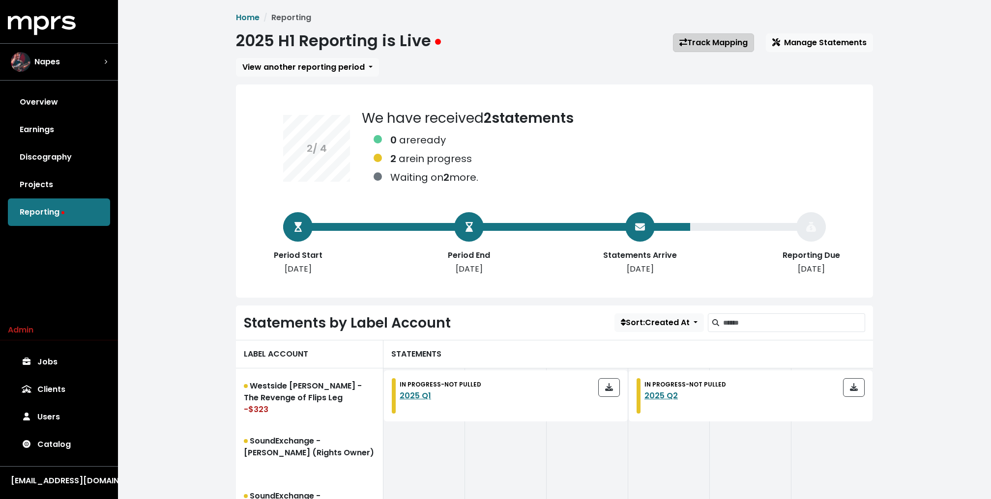
click at [700, 43] on link "Track Mapping" at bounding box center [713, 42] width 81 height 19
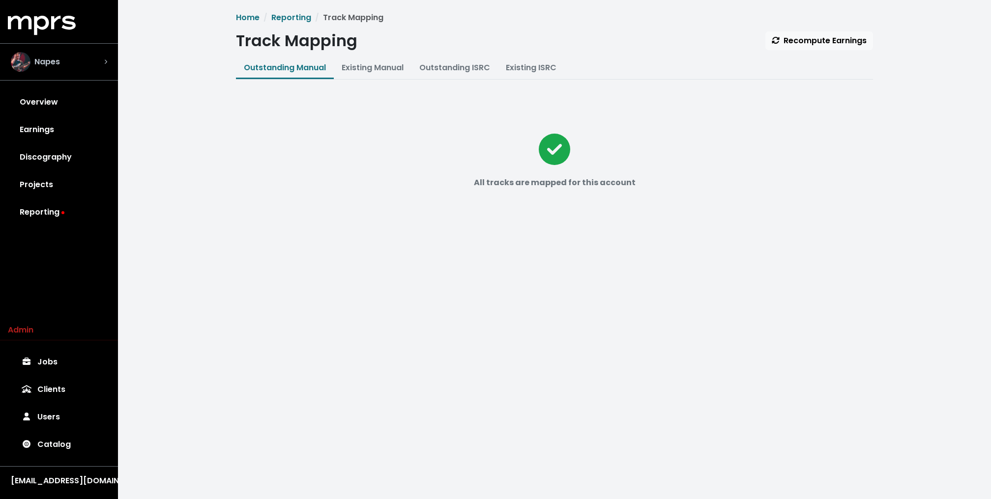
click at [89, 59] on div "Napes" at bounding box center [59, 62] width 96 height 20
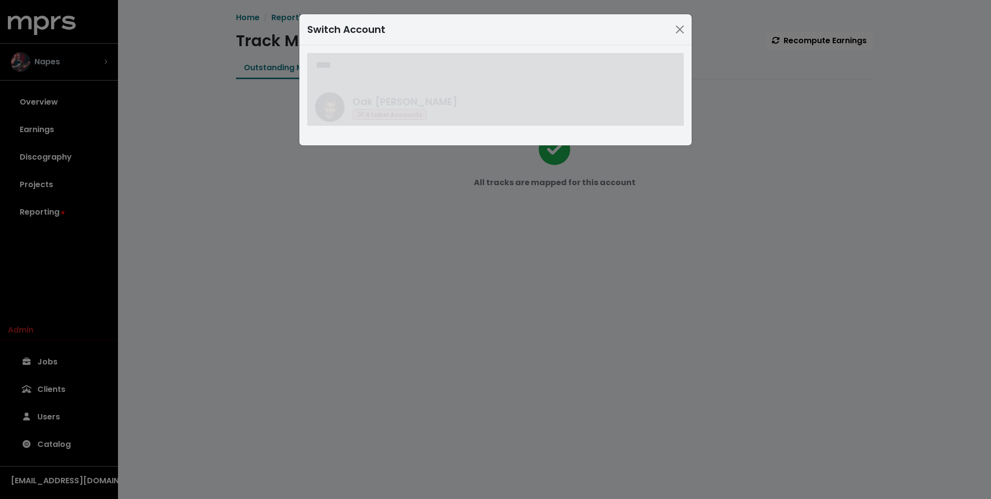
type input "****"
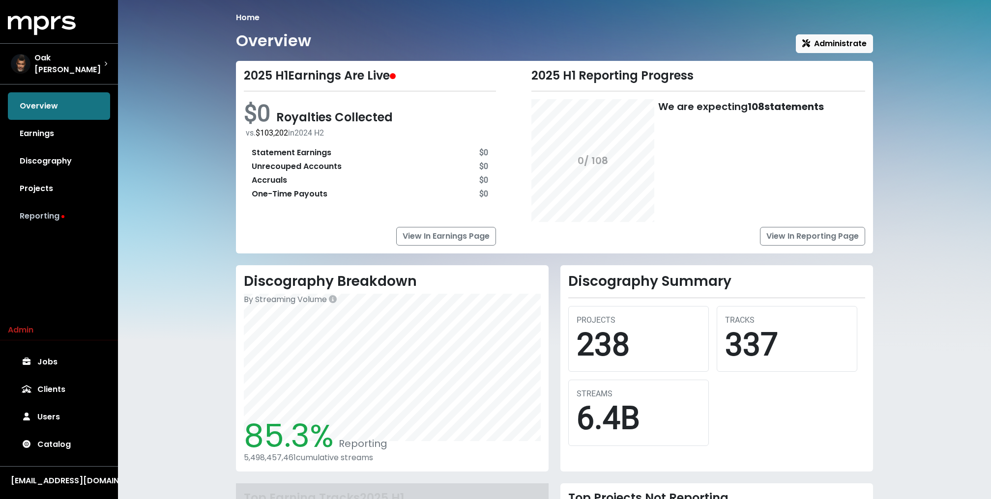
click at [56, 215] on link "Reporting" at bounding box center [59, 217] width 102 height 28
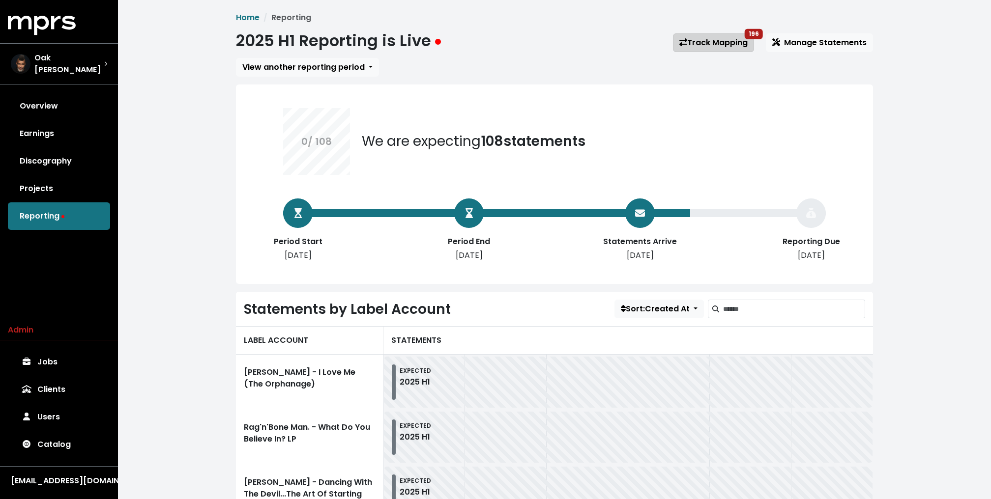
click at [691, 43] on link "Track Mapping 196" at bounding box center [713, 42] width 81 height 19
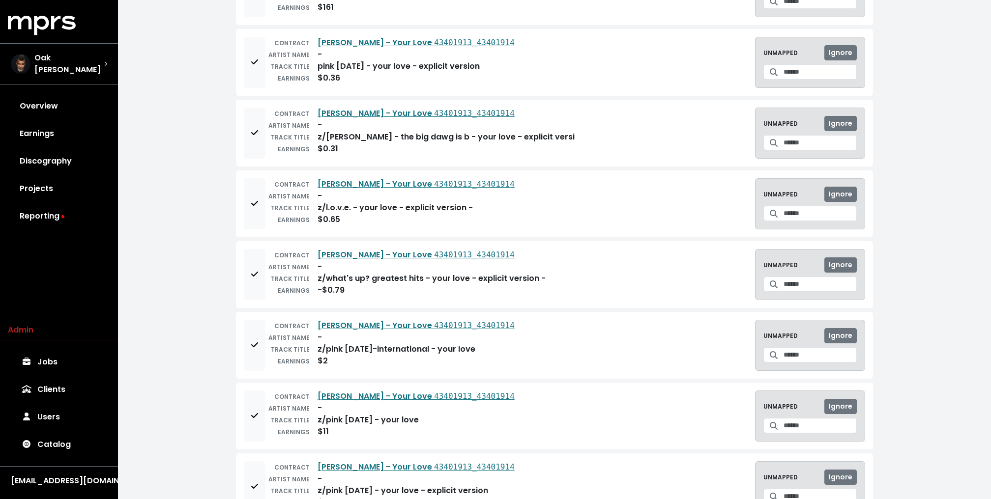
scroll to position [2445, 0]
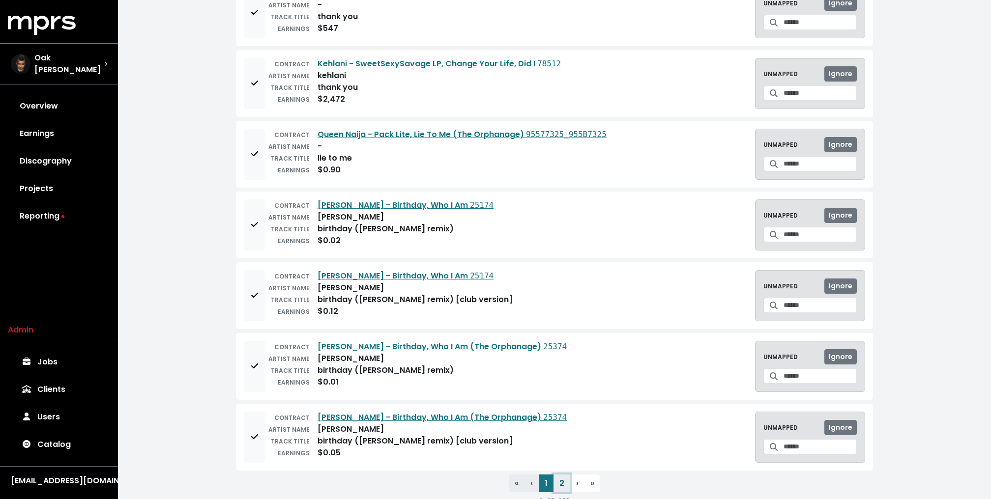
click at [559, 475] on button "2" at bounding box center [561, 484] width 17 height 18
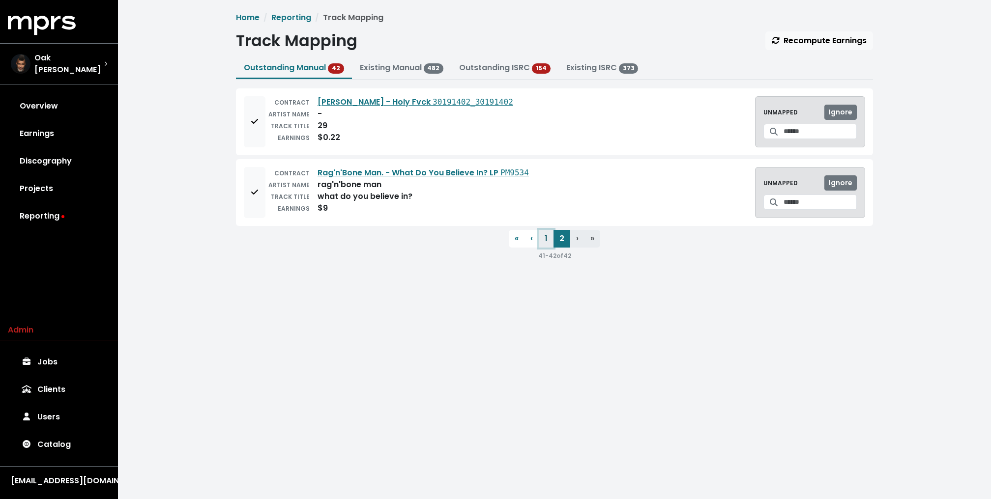
click at [547, 239] on button "1" at bounding box center [546, 239] width 15 height 18
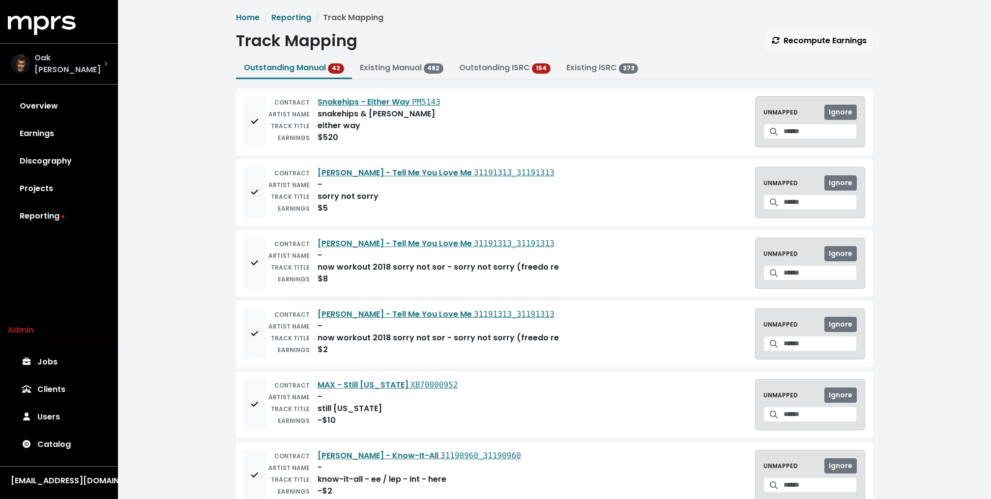
click at [95, 68] on div "Oak Felder" at bounding box center [59, 64] width 96 height 24
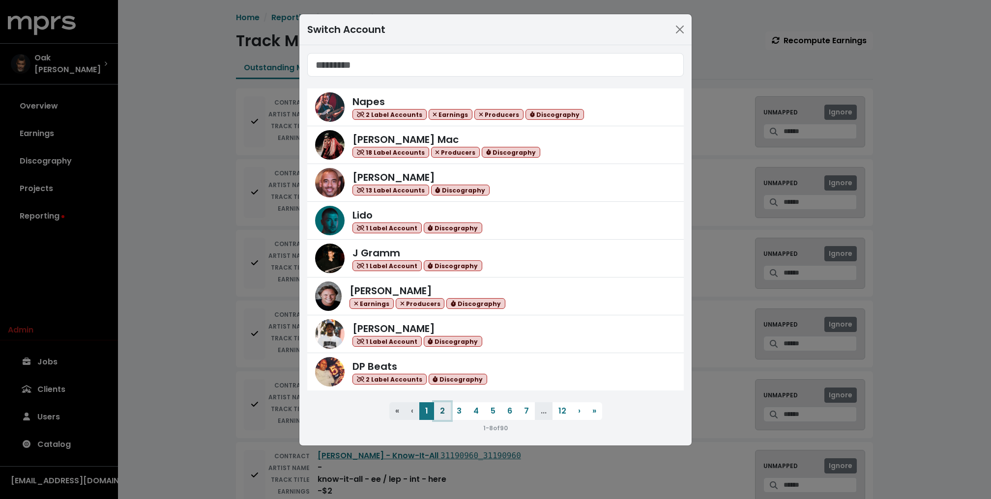
click at [448, 408] on button "2" at bounding box center [442, 412] width 17 height 18
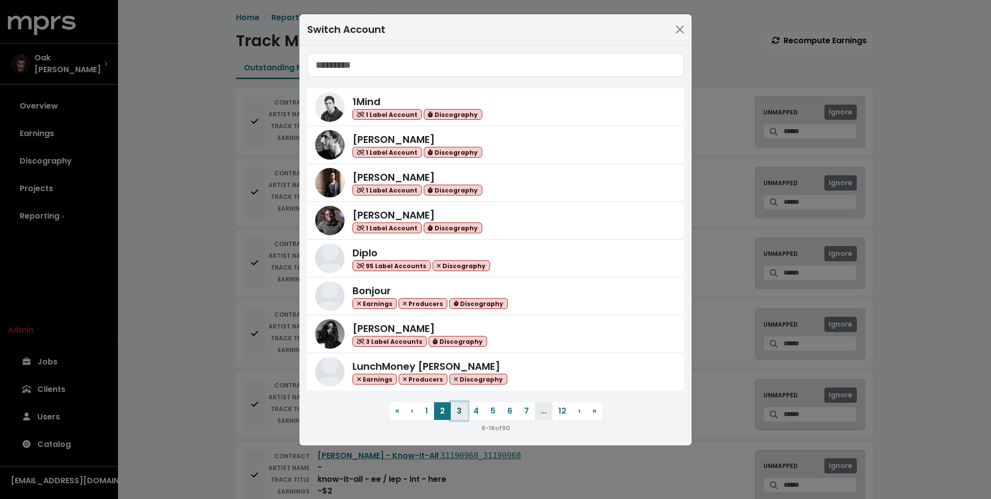
click at [453, 408] on button "3" at bounding box center [459, 412] width 17 height 18
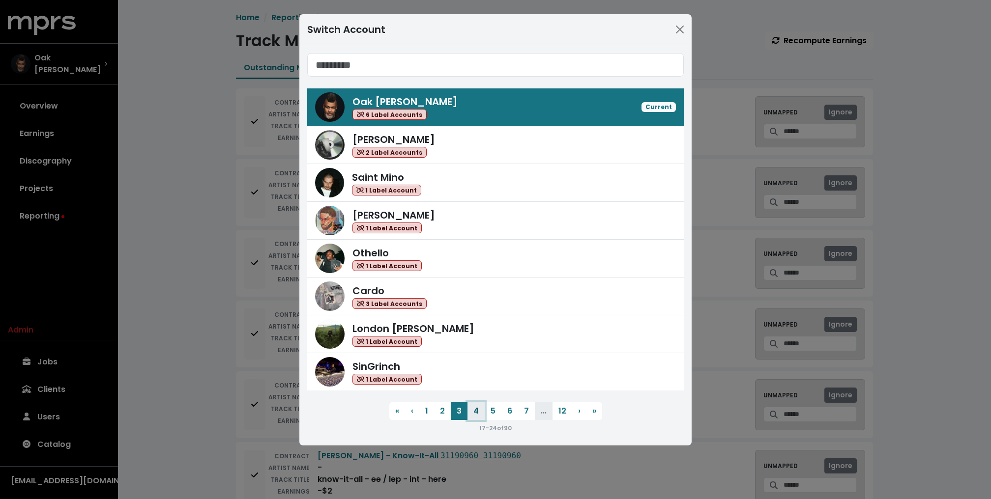
click at [474, 407] on button "4" at bounding box center [475, 412] width 17 height 18
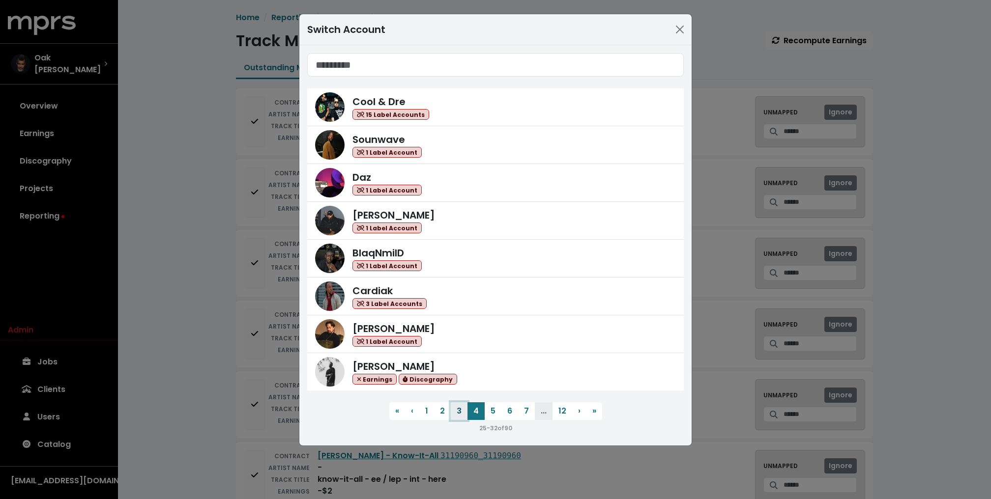
click at [459, 408] on button "3" at bounding box center [459, 412] width 17 height 18
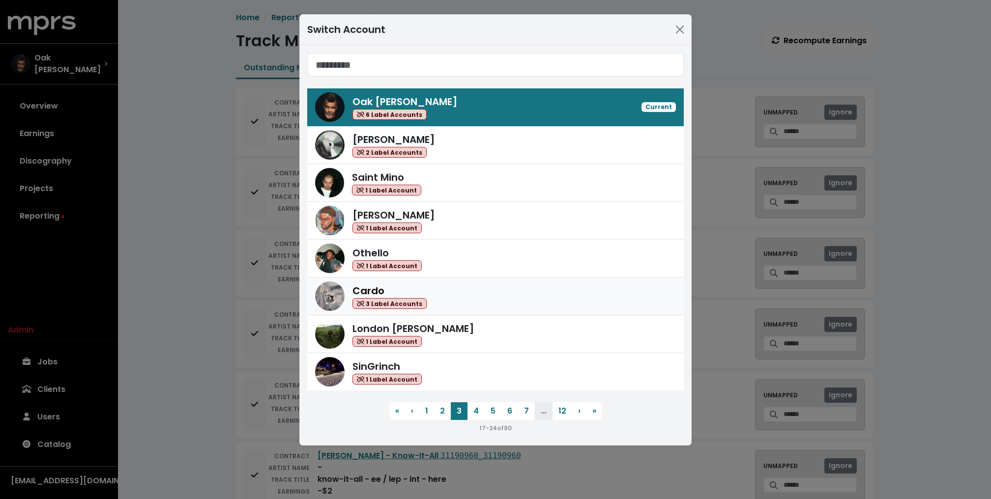
click at [386, 286] on div "Cardo 3 Label Accounts" at bounding box center [389, 297] width 74 height 26
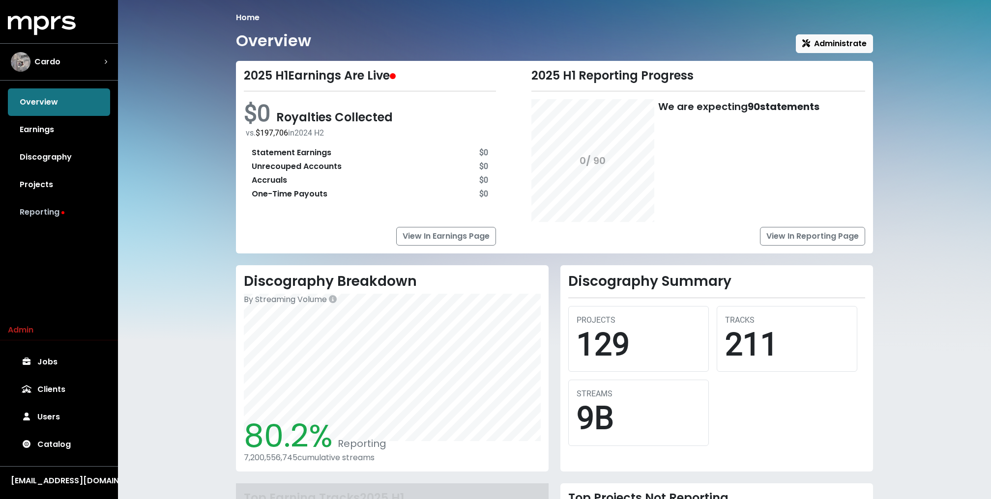
click at [43, 213] on link "Reporting" at bounding box center [59, 213] width 102 height 28
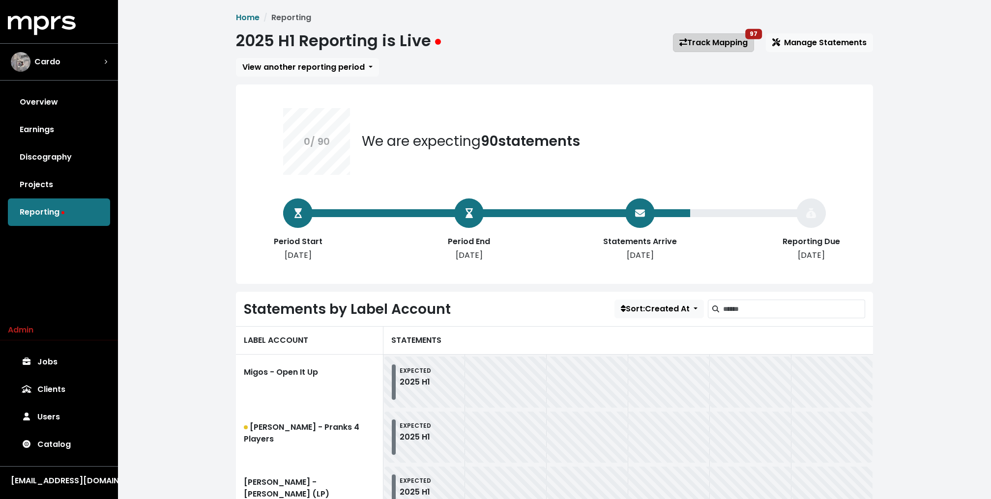
click at [721, 47] on link "Track Mapping 97" at bounding box center [713, 42] width 81 height 19
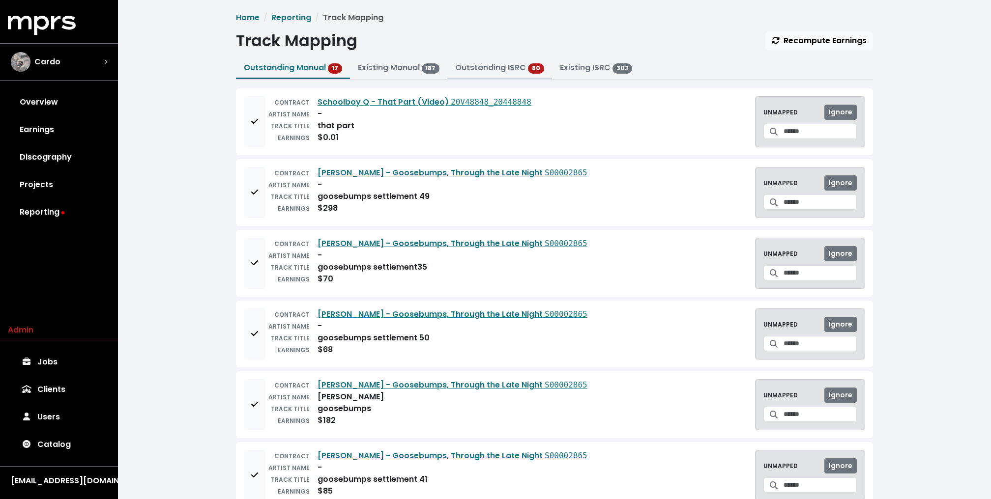
click at [465, 72] on link "Outstanding ISRC" at bounding box center [490, 67] width 71 height 11
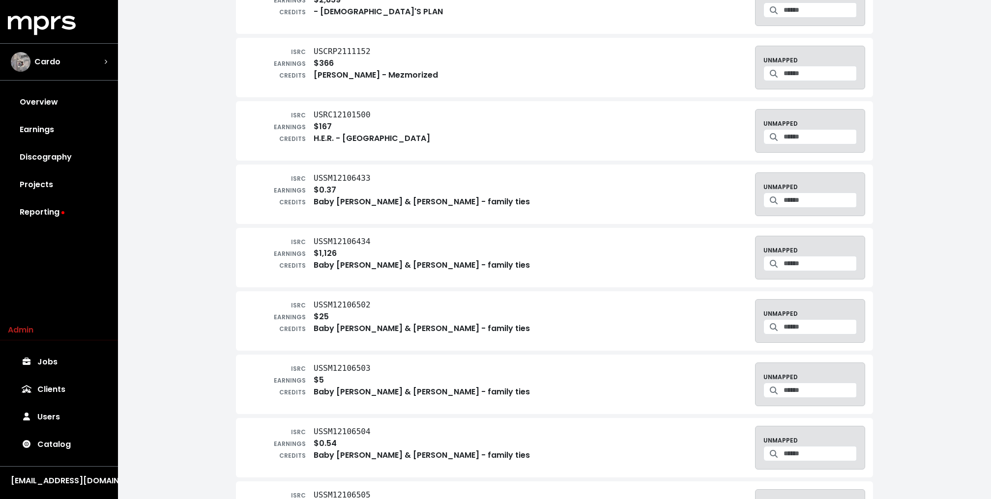
scroll to position [904, 0]
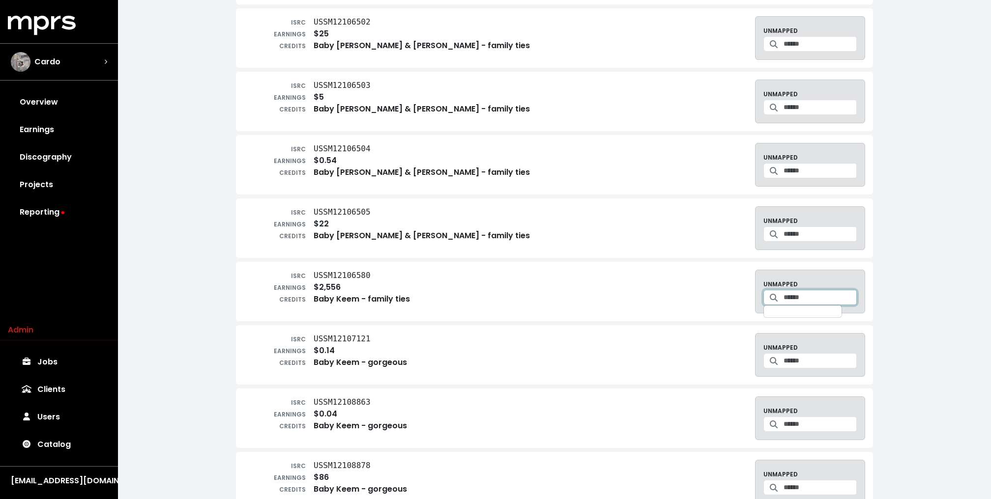
click at [803, 290] on input "Search for a track to map to" at bounding box center [819, 297] width 73 height 15
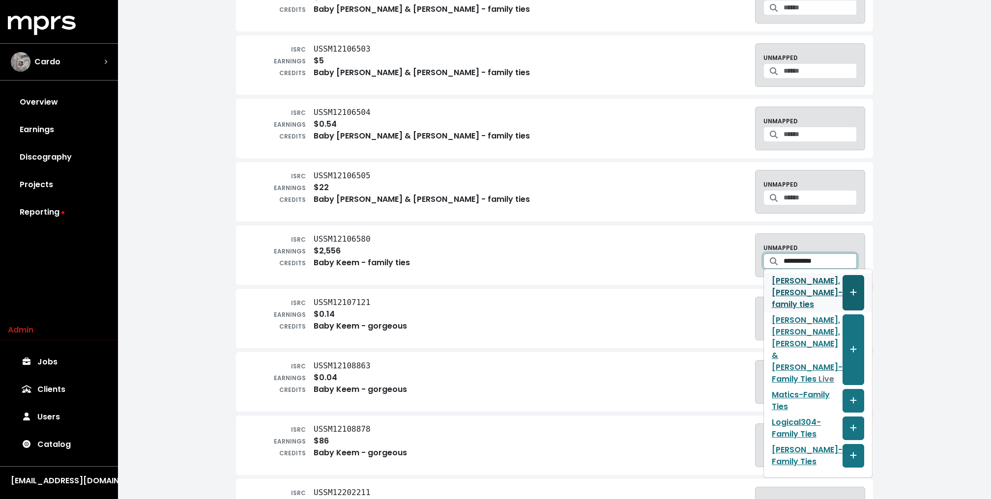
scroll to position [945, 0]
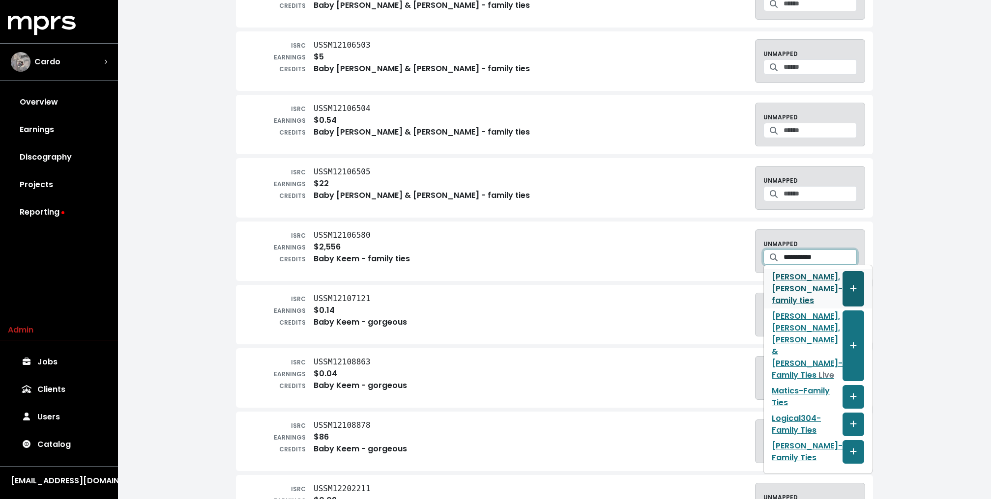
type input "**********"
click at [842, 278] on button "Create track mapping" at bounding box center [853, 288] width 22 height 35
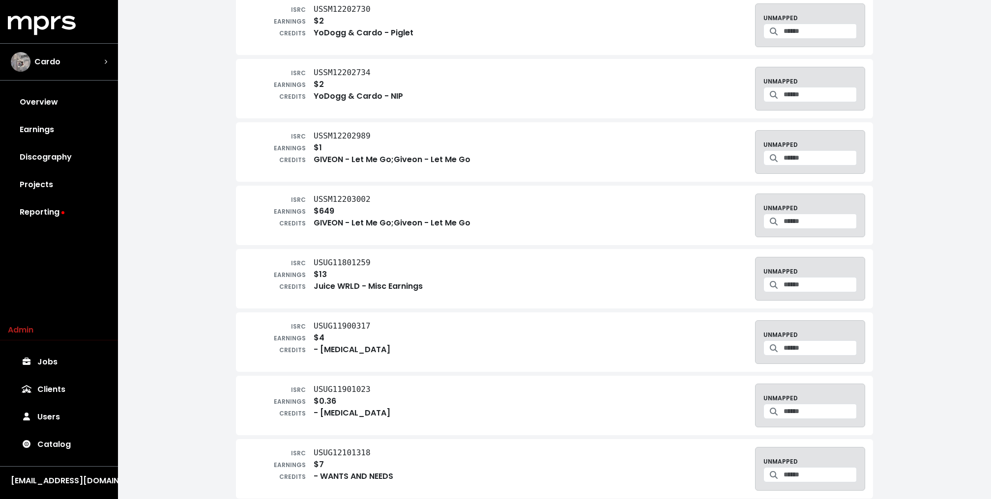
scroll to position [2096, 0]
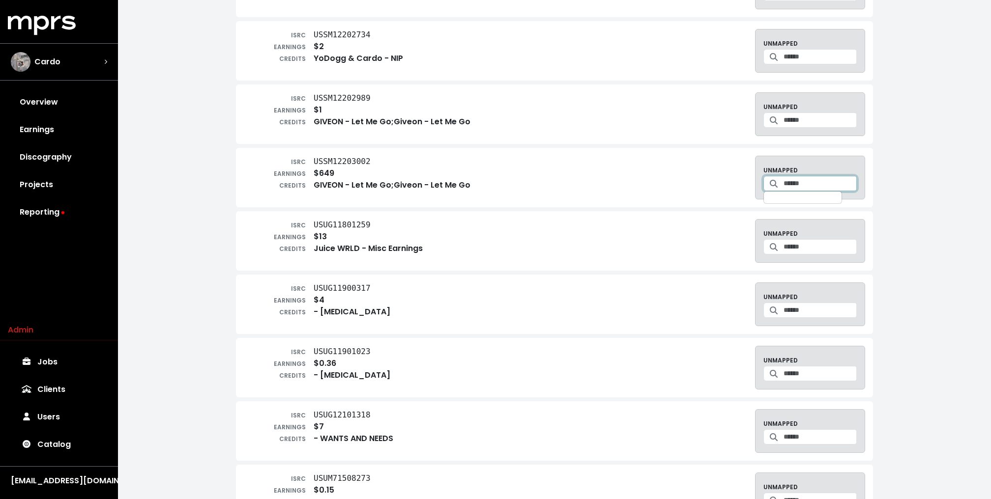
click at [790, 176] on input "Search for a track to map to" at bounding box center [819, 183] width 73 height 15
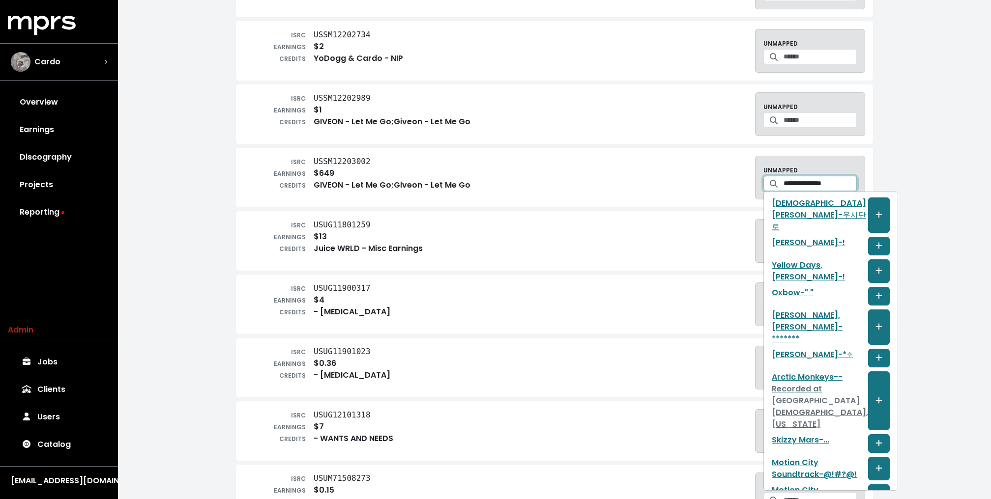
type input "**********"
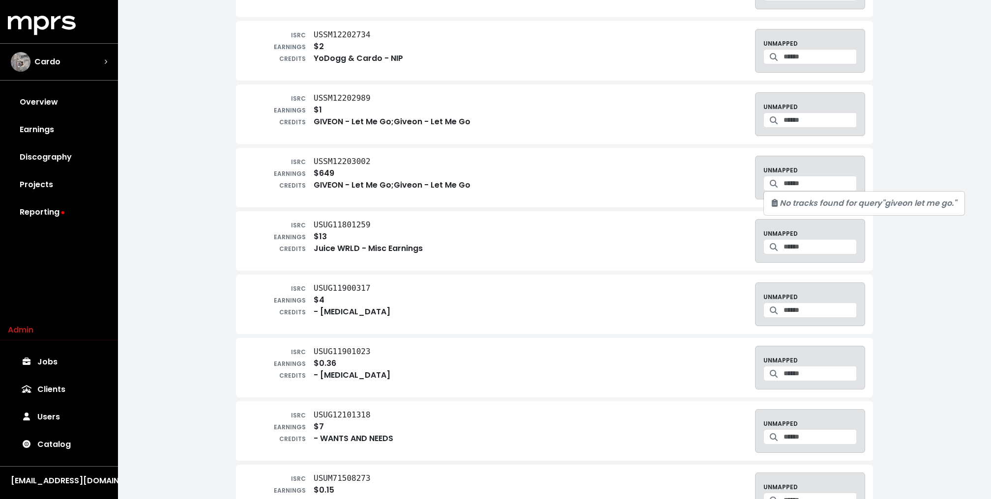
click at [238, 224] on div "ISRC USUG11801259 EARNINGS $13 CREDITS Juice WRLD - Misc Earnings UNMAPPED" at bounding box center [554, 240] width 637 height 59
click at [84, 54] on div "Cardo" at bounding box center [59, 62] width 96 height 20
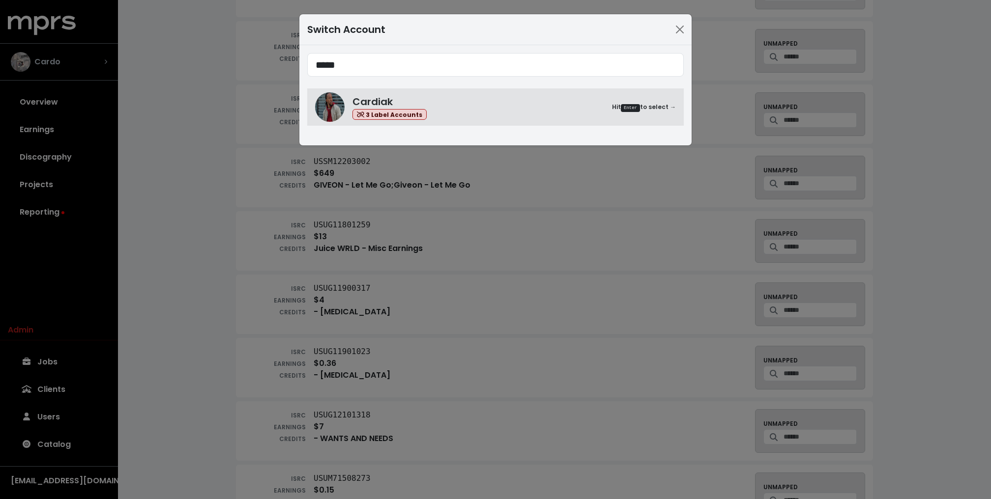
type input "*****"
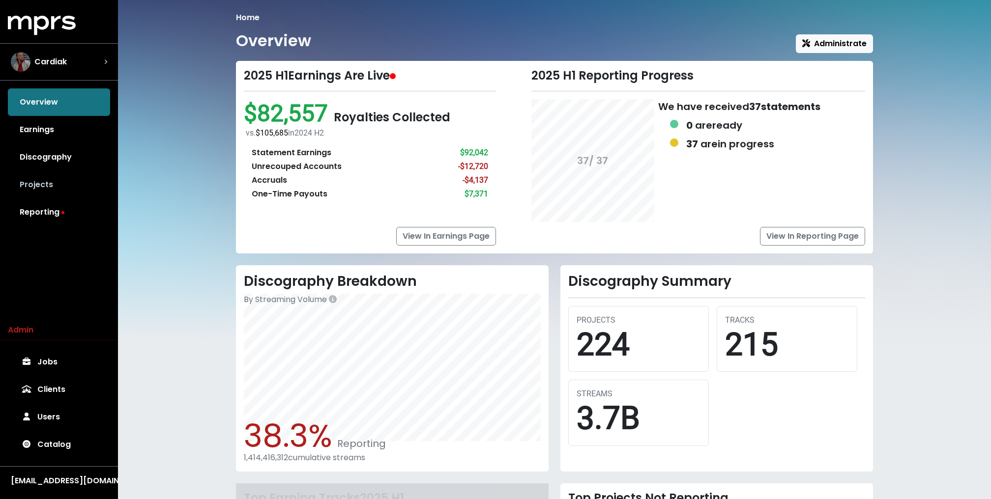
click at [39, 187] on link "Projects" at bounding box center [59, 185] width 102 height 28
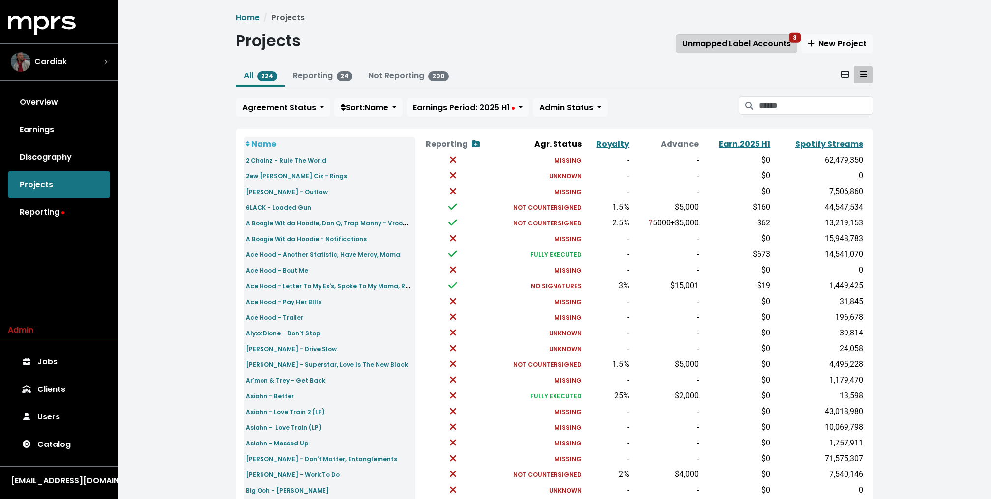
click at [710, 47] on span "Unmapped Label Accounts 3" at bounding box center [736, 43] width 109 height 11
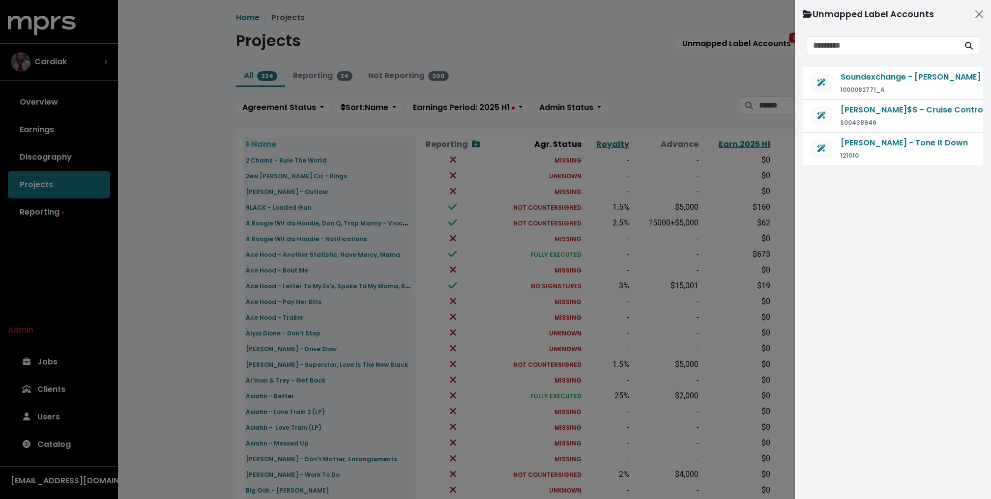
click at [670, 87] on div at bounding box center [495, 249] width 991 height 499
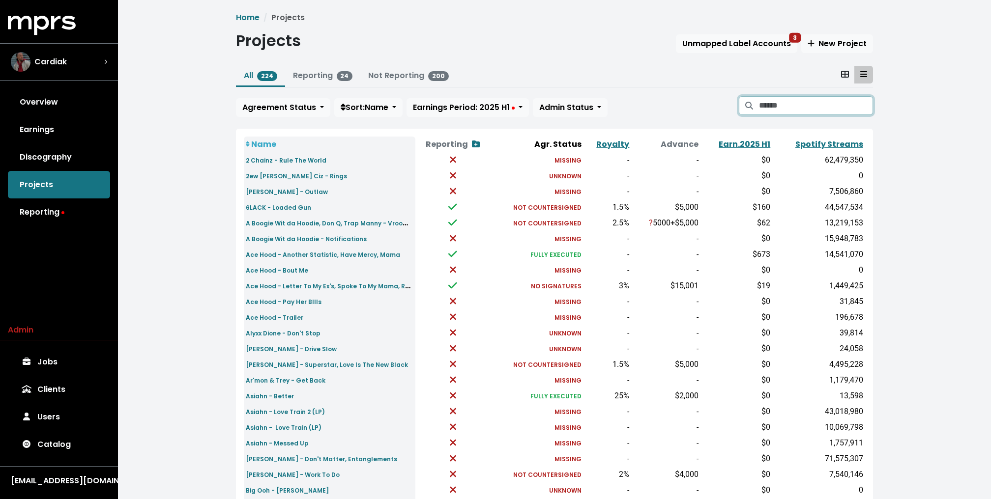
click at [781, 110] on input "Search projects" at bounding box center [816, 105] width 114 height 19
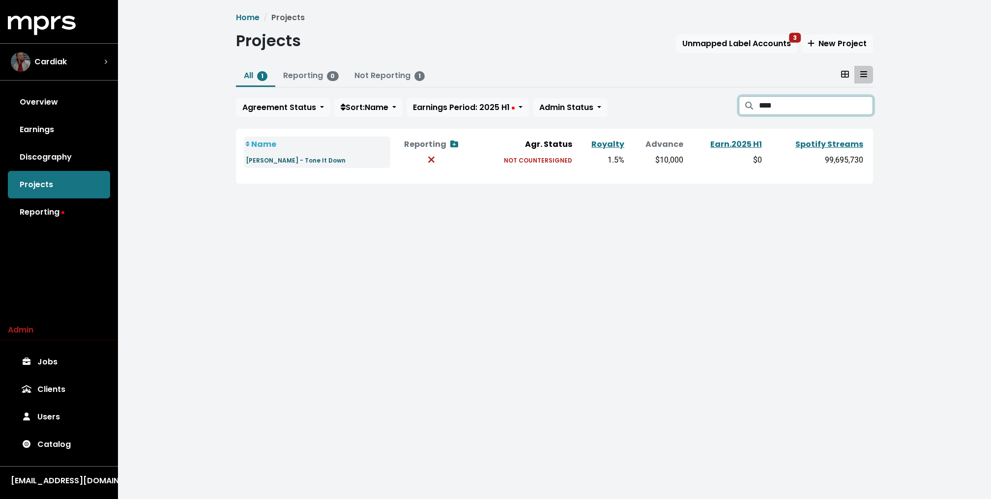
type input "****"
click at [313, 165] on link "Gucci Mane - Tone It Down" at bounding box center [296, 159] width 100 height 11
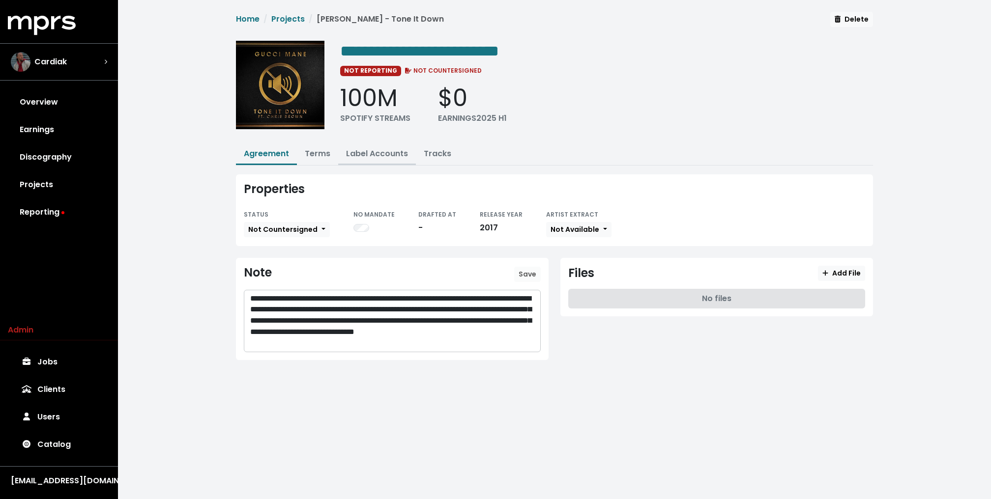
click at [364, 148] on link "Label Accounts" at bounding box center [377, 153] width 62 height 11
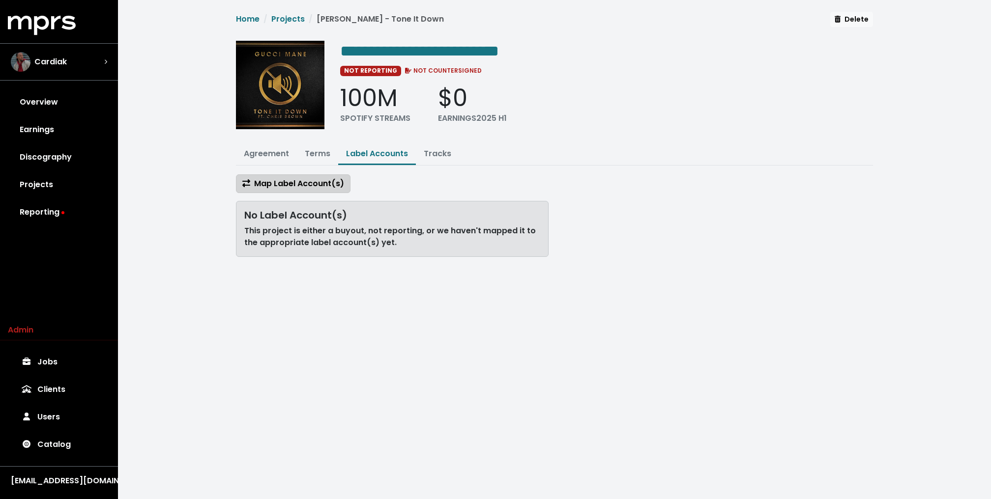
click at [305, 180] on span "Map Label Account(s)" at bounding box center [293, 183] width 102 height 11
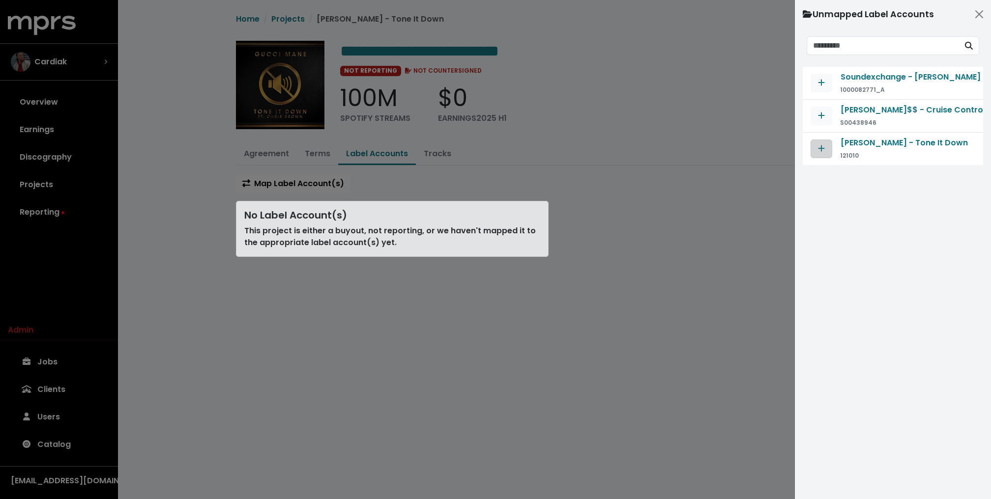
click at [819, 148] on icon "Map contract to selected agreement" at bounding box center [821, 149] width 7 height 8
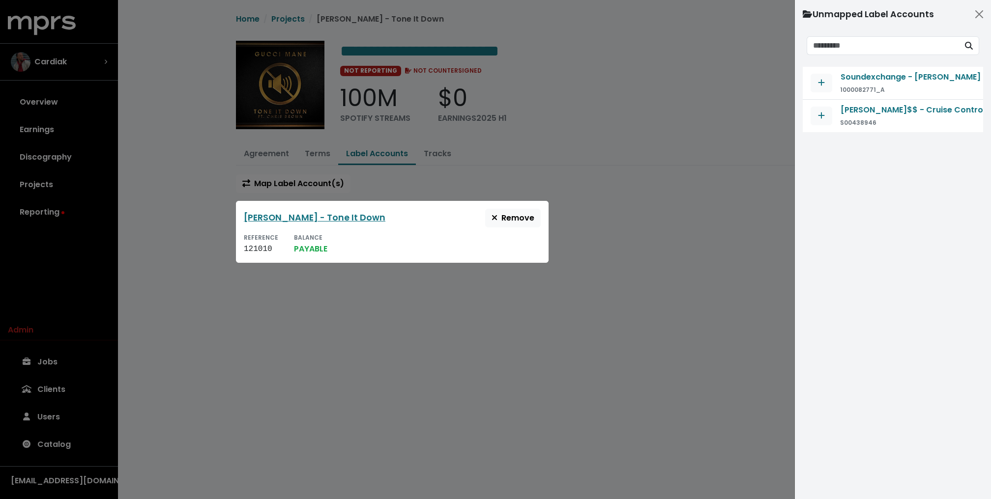
click at [569, 210] on div at bounding box center [495, 249] width 991 height 499
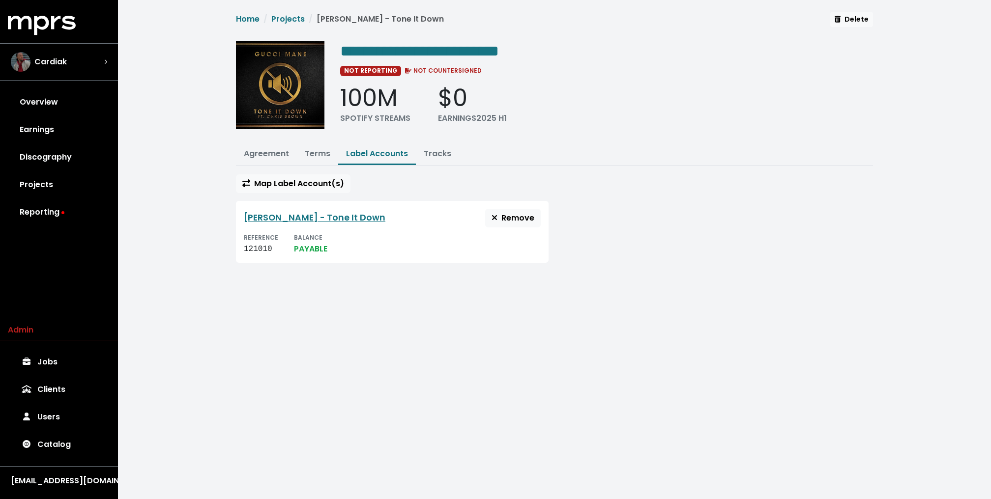
click at [255, 245] on div "121010" at bounding box center [261, 249] width 34 height 12
copy div "121010"
click at [514, 167] on div "**********" at bounding box center [554, 141] width 649 height 259
click at [293, 20] on link "Projects" at bounding box center [287, 18] width 33 height 11
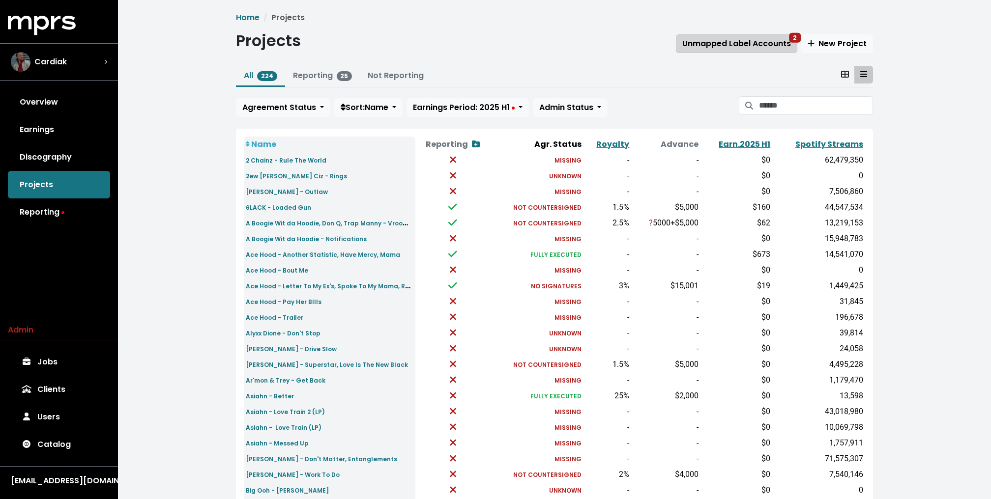
click at [763, 49] on span "Unmapped Label Accounts 2" at bounding box center [736, 44] width 109 height 12
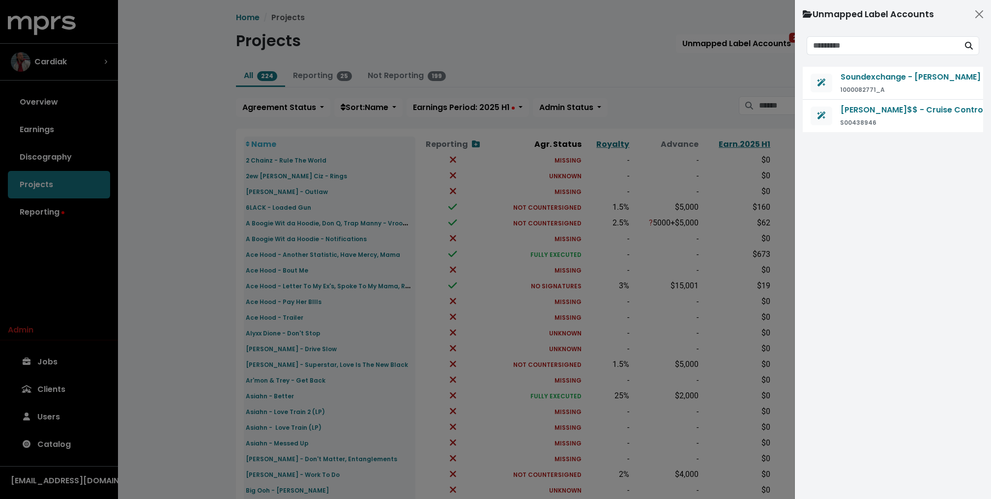
click at [719, 72] on div at bounding box center [495, 249] width 991 height 499
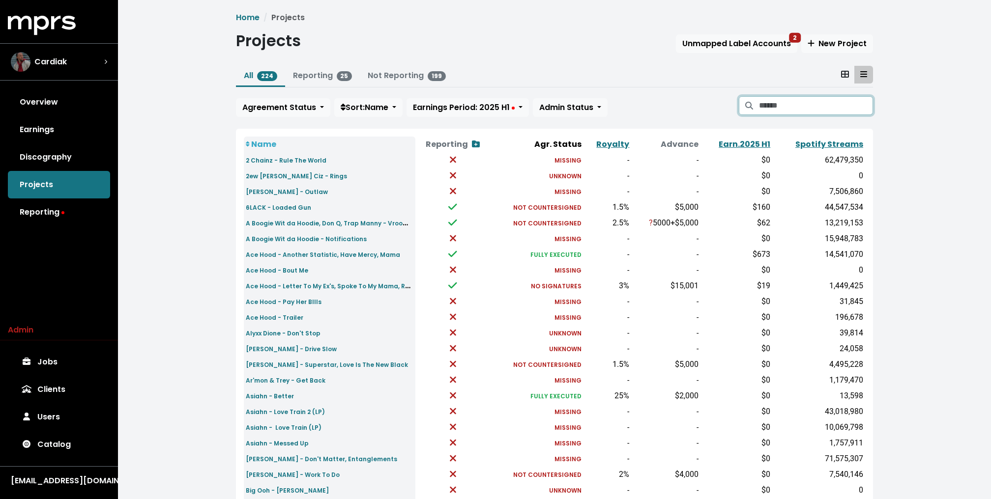
click at [787, 107] on input "Search projects" at bounding box center [816, 105] width 114 height 19
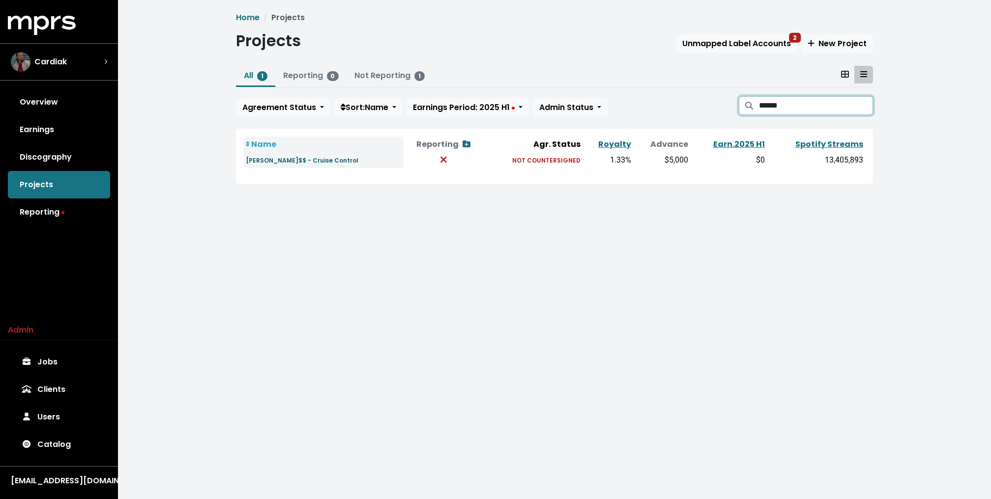
type input "******"
click at [324, 163] on small "Joey Bada$$ - Cruise Control" at bounding box center [302, 160] width 113 height 8
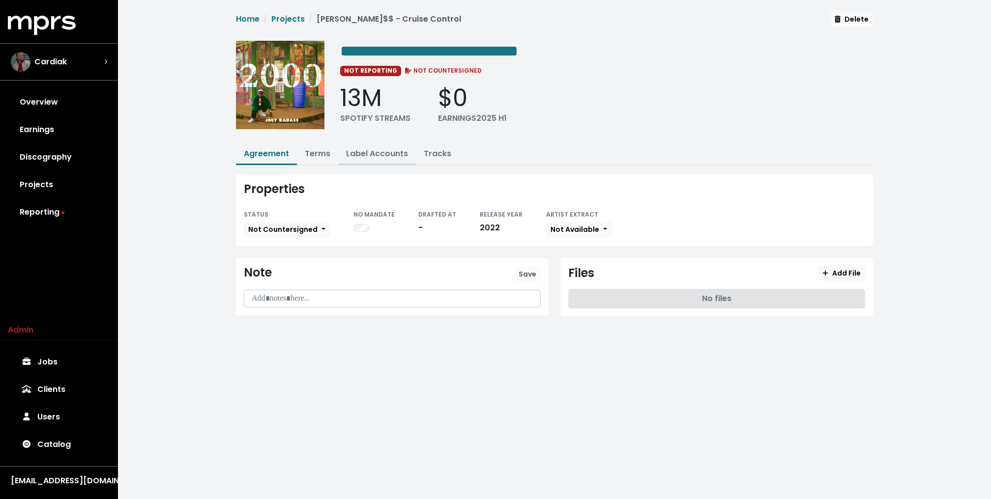
click at [382, 151] on link "Label Accounts" at bounding box center [377, 153] width 62 height 11
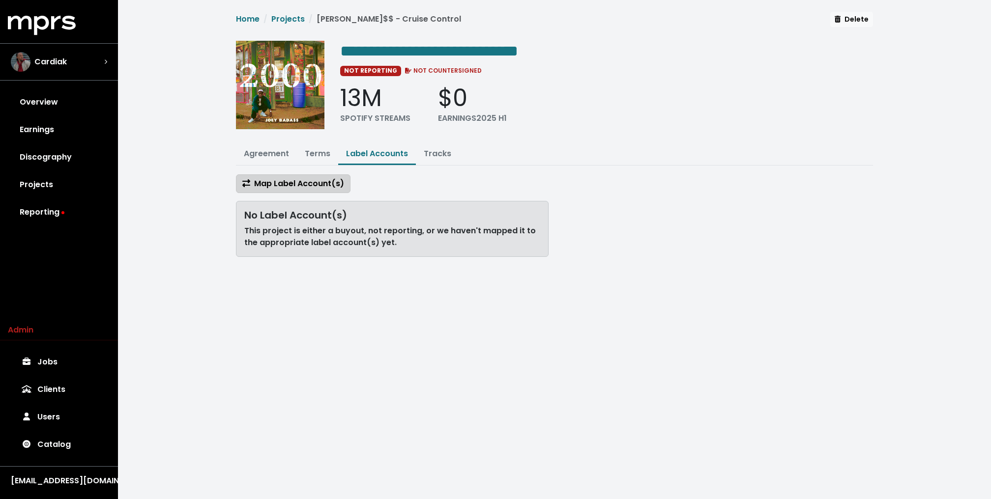
click at [311, 188] on button "Map Label Account(s)" at bounding box center [293, 183] width 115 height 19
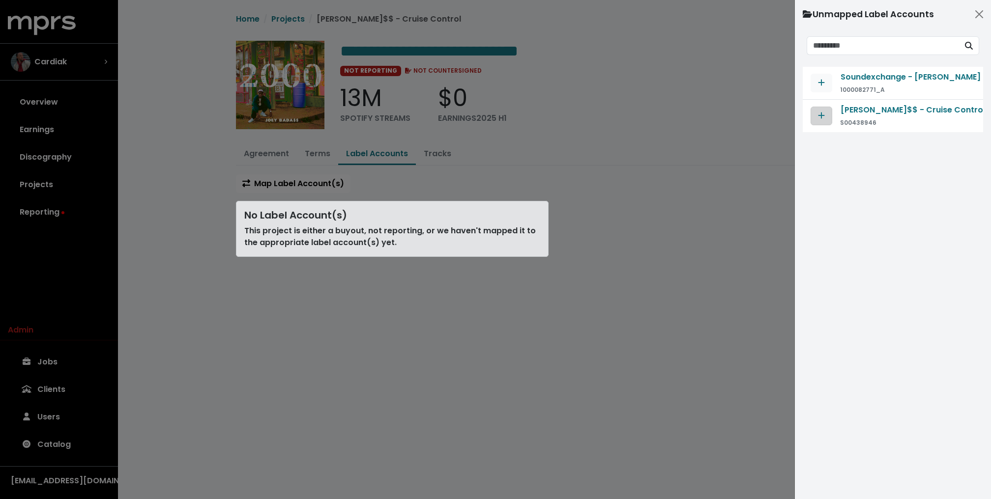
click at [815, 116] on button "Map contract to selected agreement" at bounding box center [822, 116] width 22 height 19
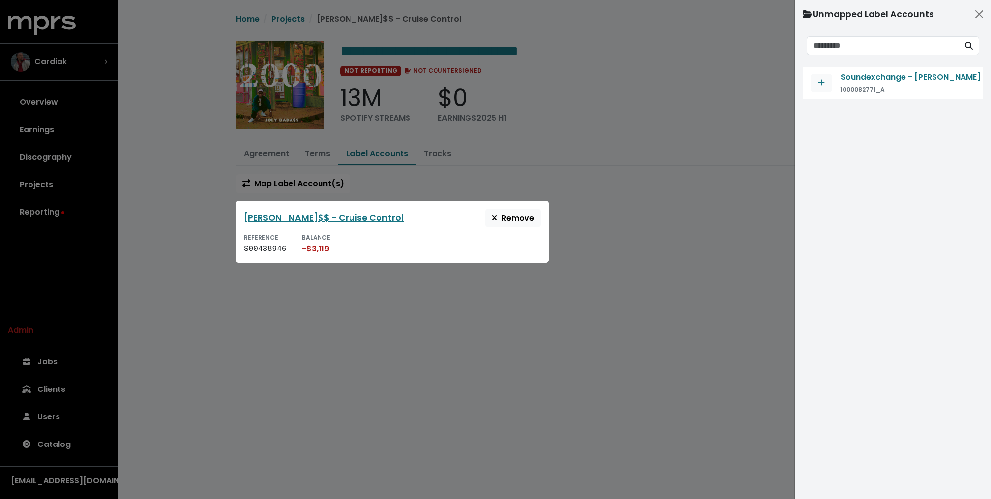
click at [546, 242] on div "Joey Bada$$ - Cruise Control Remove REFERENCE S00438946 BALANCE -$3,119" at bounding box center [392, 232] width 313 height 62
click at [629, 217] on div at bounding box center [495, 249] width 991 height 499
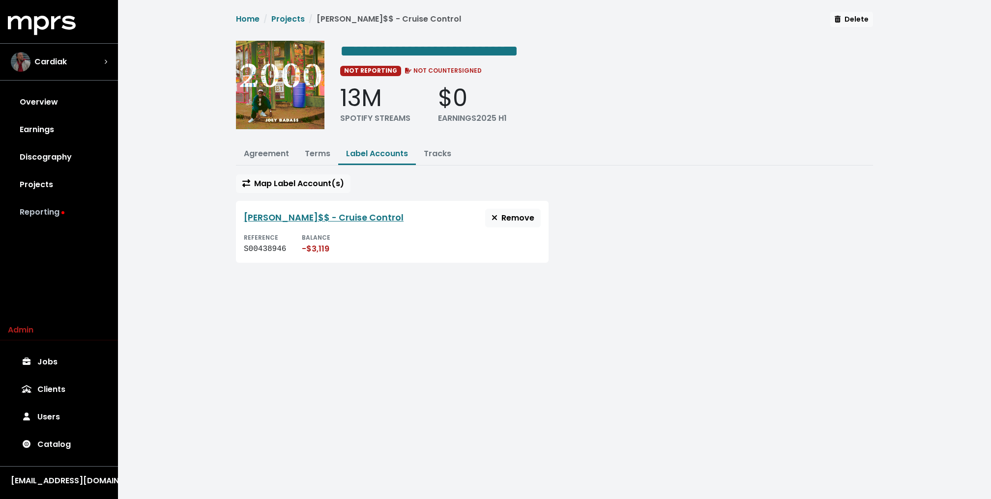
click at [59, 201] on link "Reporting" at bounding box center [59, 213] width 102 height 28
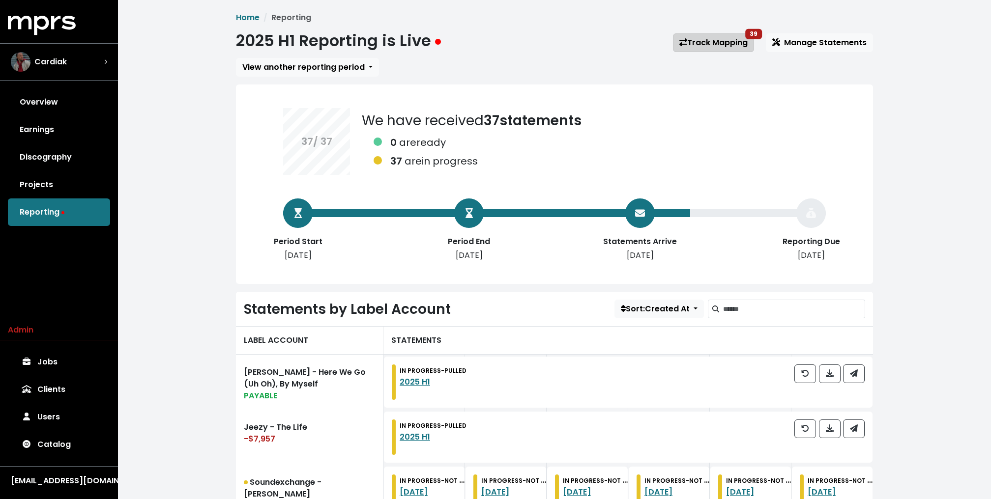
click at [713, 41] on link "Track Mapping 39" at bounding box center [713, 42] width 81 height 19
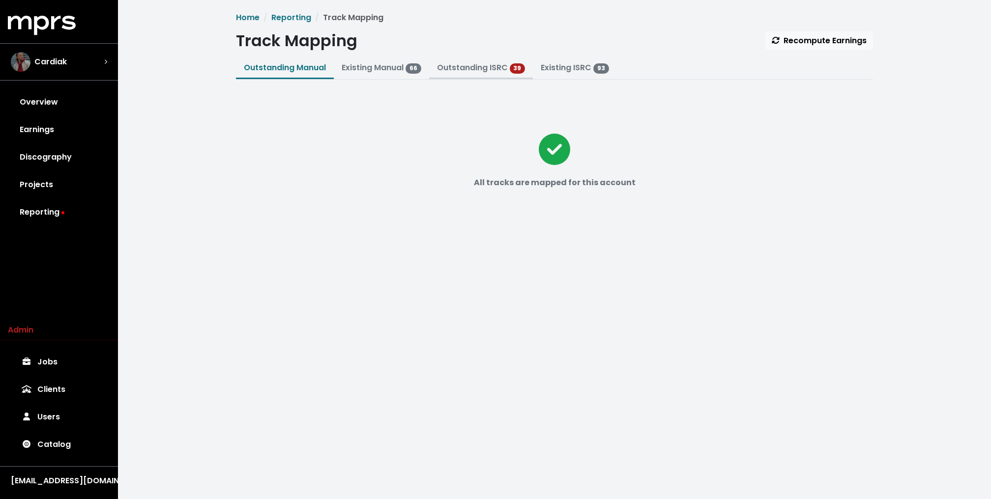
click at [482, 69] on link "Outstanding ISRC" at bounding box center [472, 67] width 71 height 11
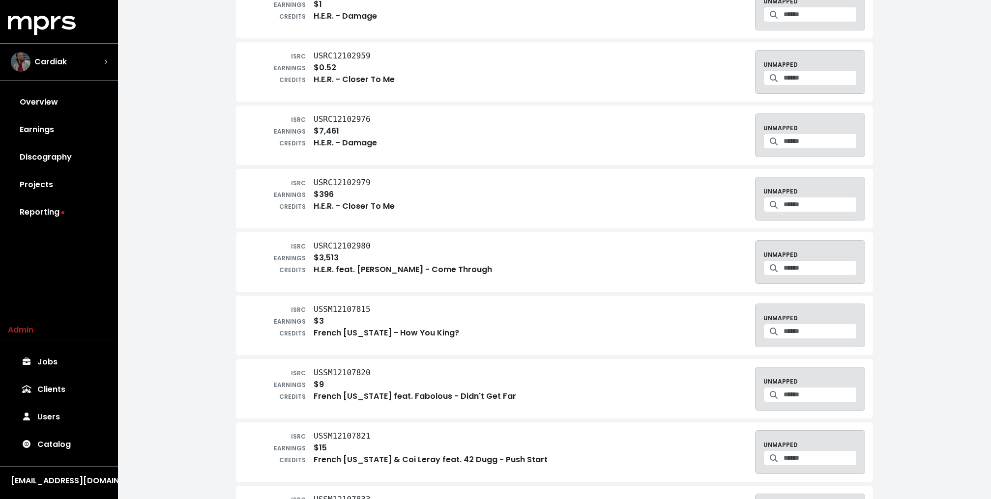
scroll to position [745, 0]
click at [812, 199] on input "Search for a track to map to" at bounding box center [819, 203] width 73 height 15
type input "**********"
click at [834, 228] on icon "Create track mapping" at bounding box center [837, 229] width 7 height 8
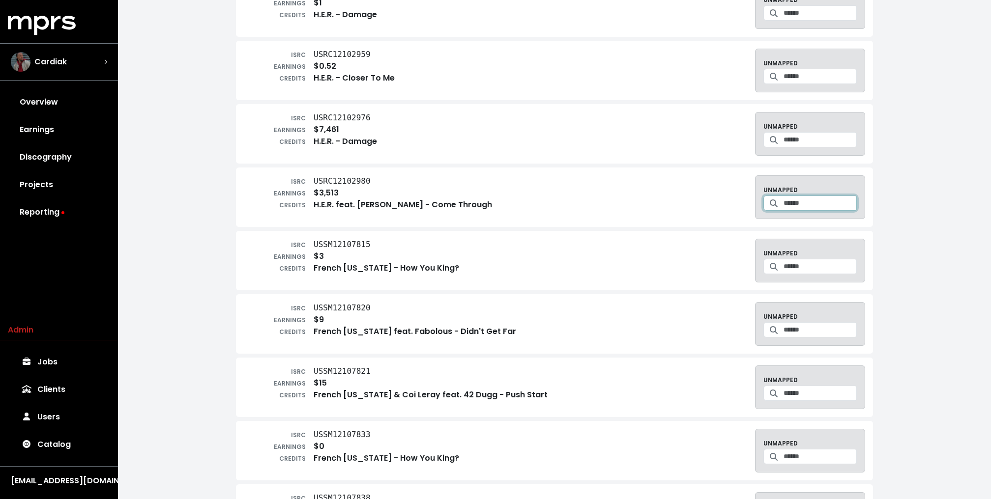
click at [802, 198] on input "Search for a track to map to" at bounding box center [819, 203] width 73 height 15
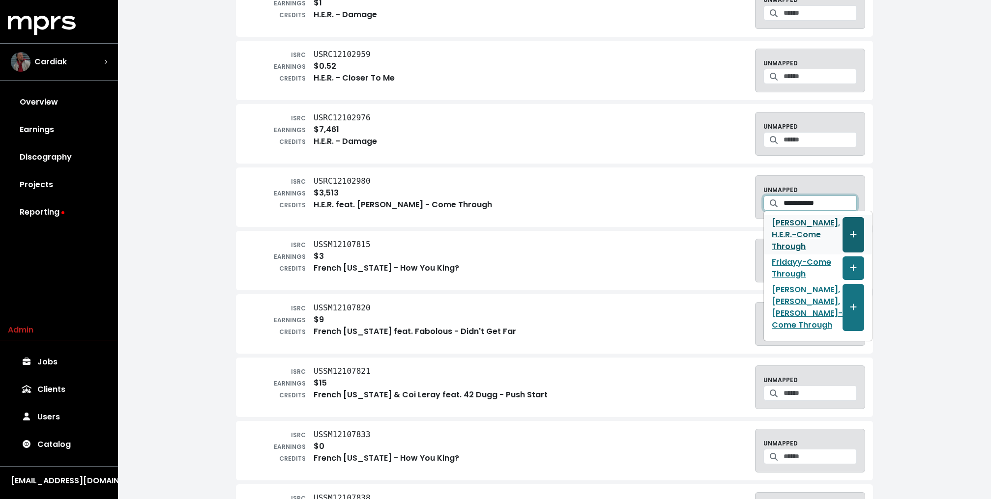
type input "**********"
click at [846, 232] on button "Create track mapping" at bounding box center [853, 234] width 22 height 35
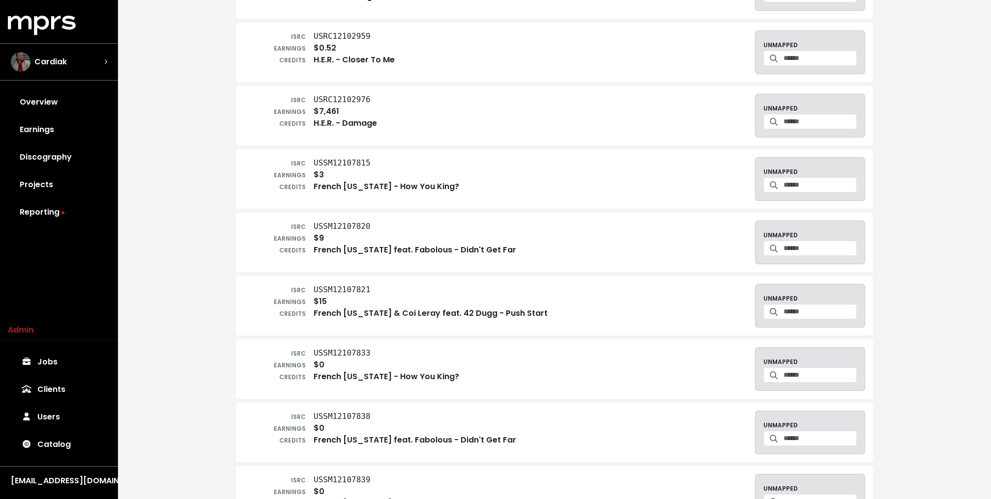
scroll to position [764, 0]
click at [791, 310] on input "Search for a track to map to" at bounding box center [819, 311] width 73 height 15
type input "**********"
click at [841, 350] on icon "Create track mapping" at bounding box center [837, 354] width 7 height 8
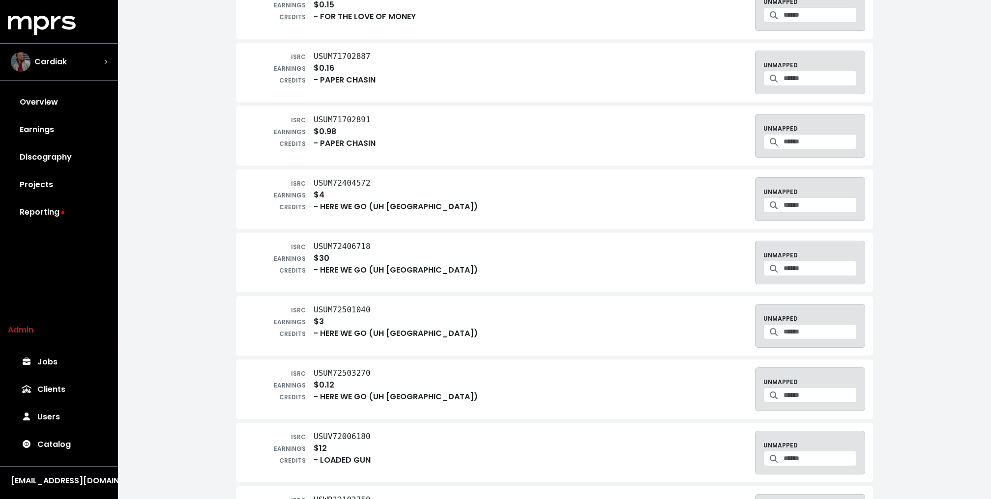
scroll to position [1752, 0]
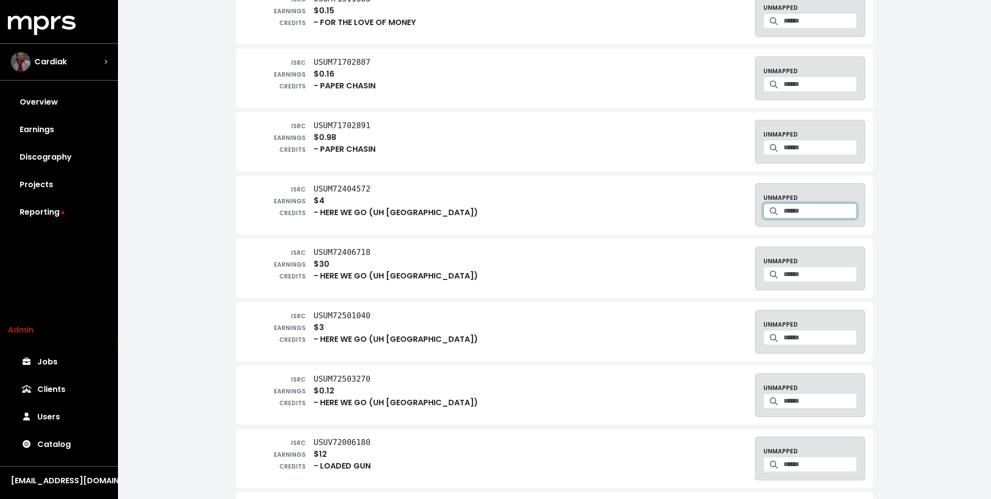
click at [799, 204] on input "Search for a track to map to" at bounding box center [819, 210] width 73 height 15
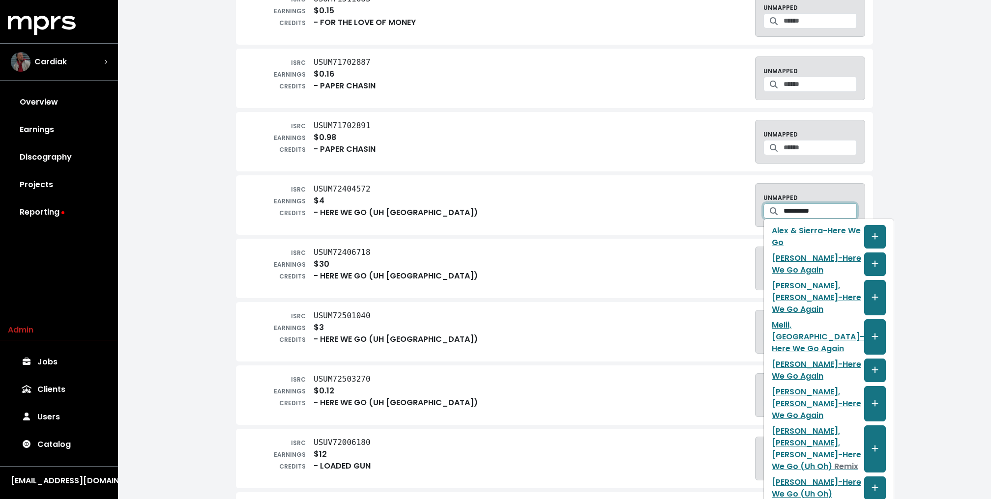
type input "**********"
click at [544, 267] on div "ISRC USUM72406718 EARNINGS $30 CREDITS - HERE WE GO (UH OH) UNMAPPED" at bounding box center [554, 269] width 621 height 44
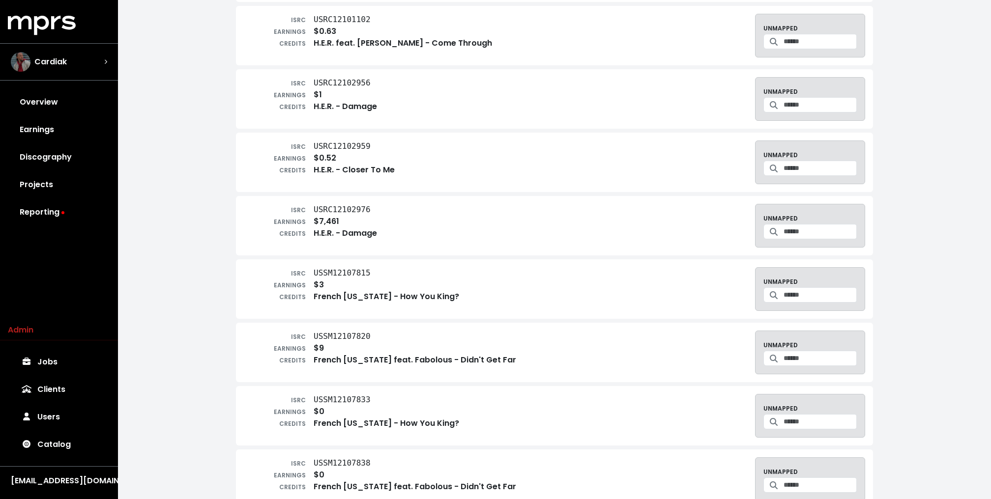
scroll to position [569, 0]
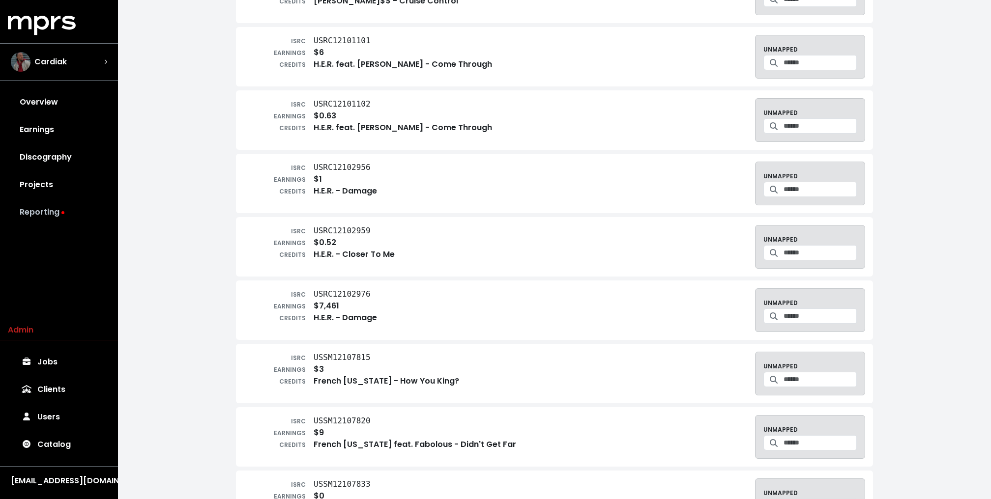
click at [54, 218] on link "Reporting" at bounding box center [59, 213] width 102 height 28
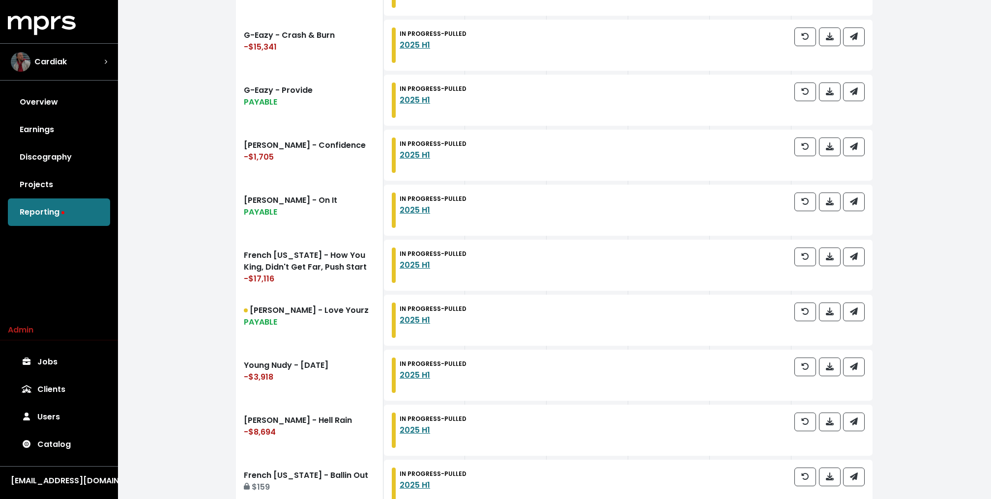
scroll to position [1061, 0]
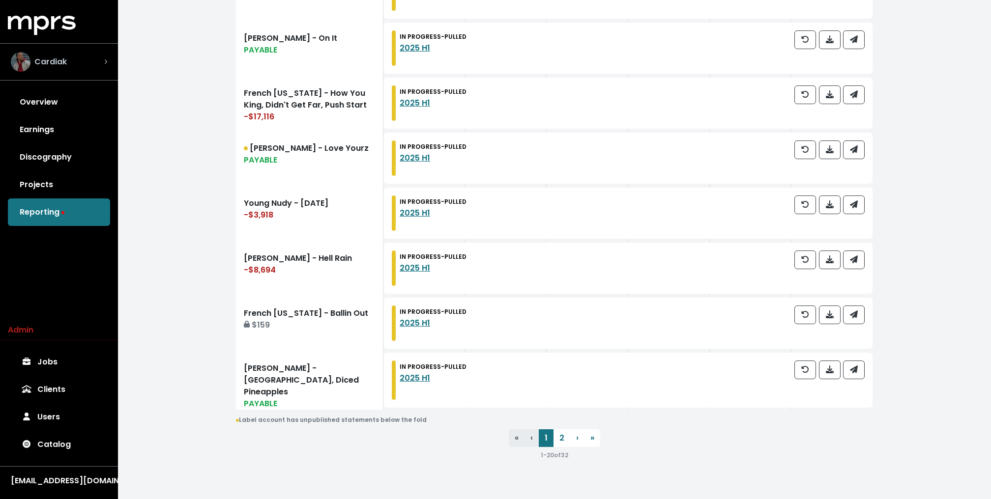
click at [66, 58] on div "Cardiak" at bounding box center [59, 62] width 96 height 20
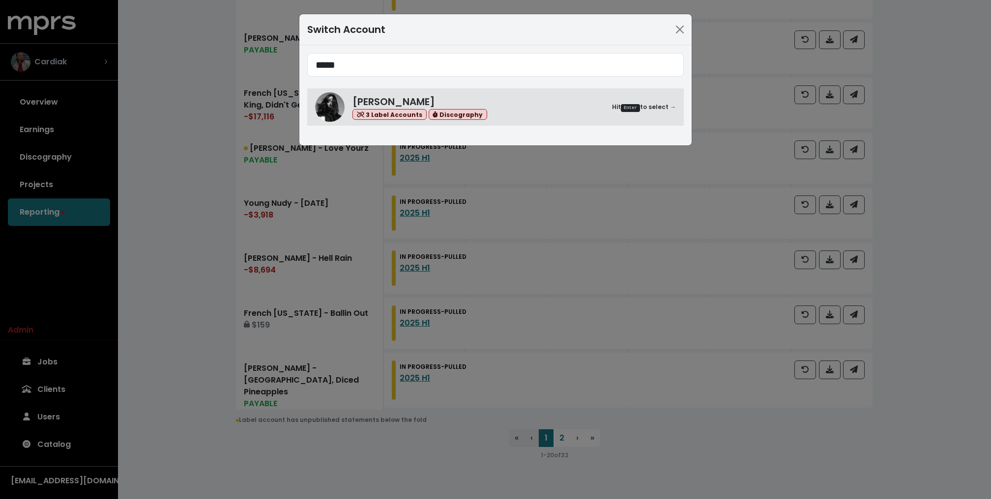
type input "*****"
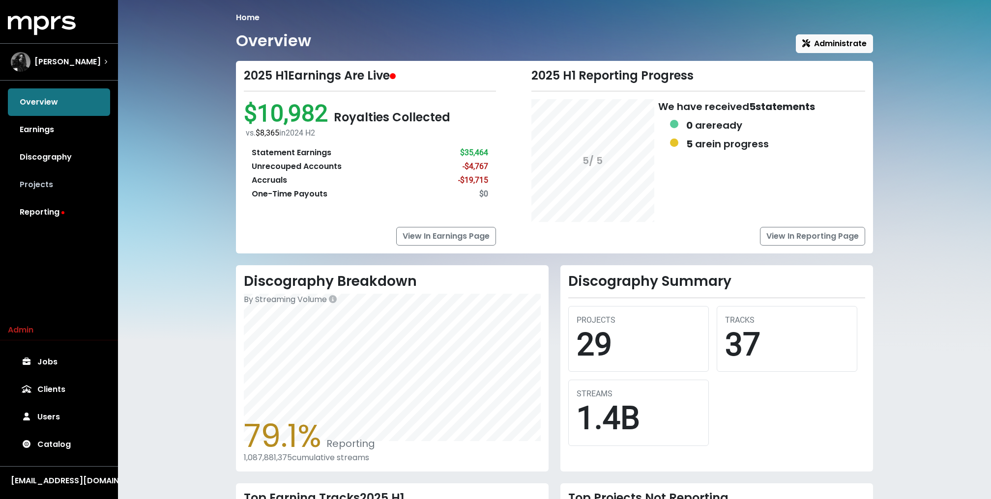
click at [52, 185] on link "Projects" at bounding box center [59, 185] width 102 height 28
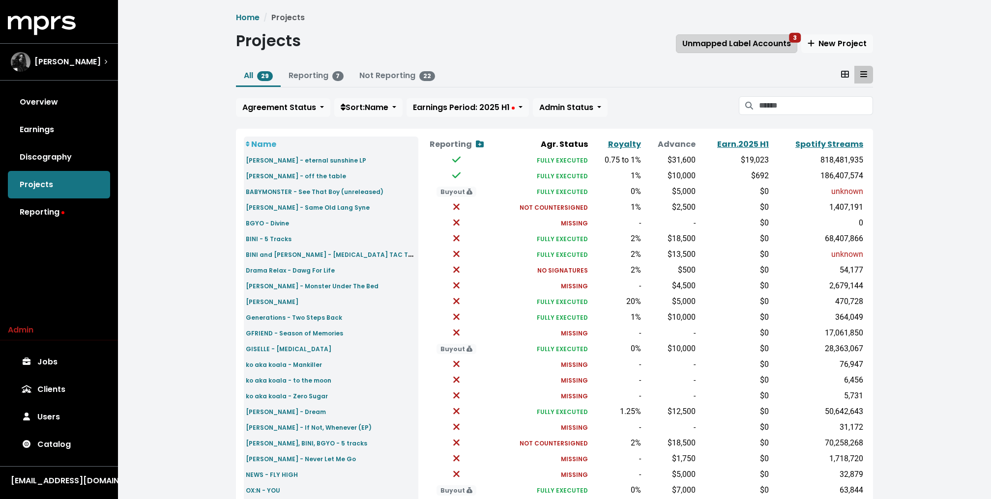
click at [689, 41] on span "Unmapped Label Accounts 3" at bounding box center [736, 43] width 109 height 11
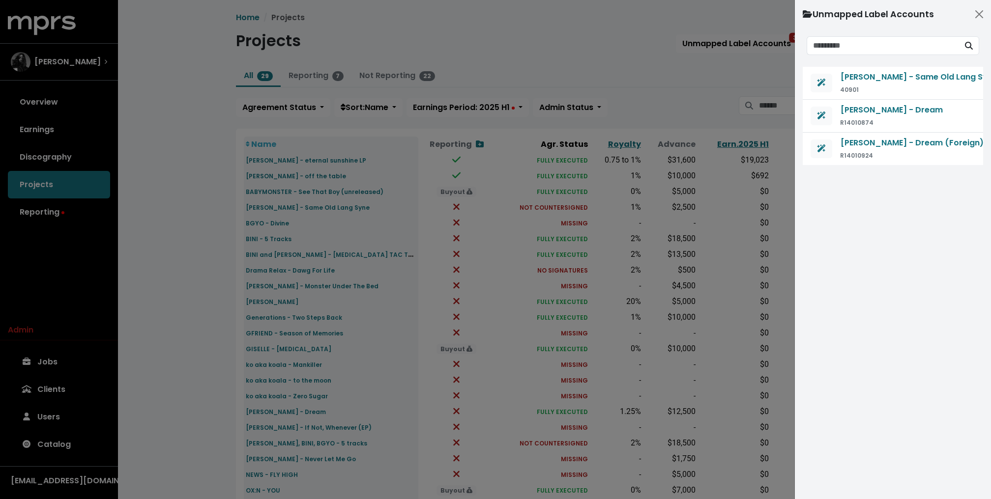
click at [568, 95] on div at bounding box center [495, 249] width 991 height 499
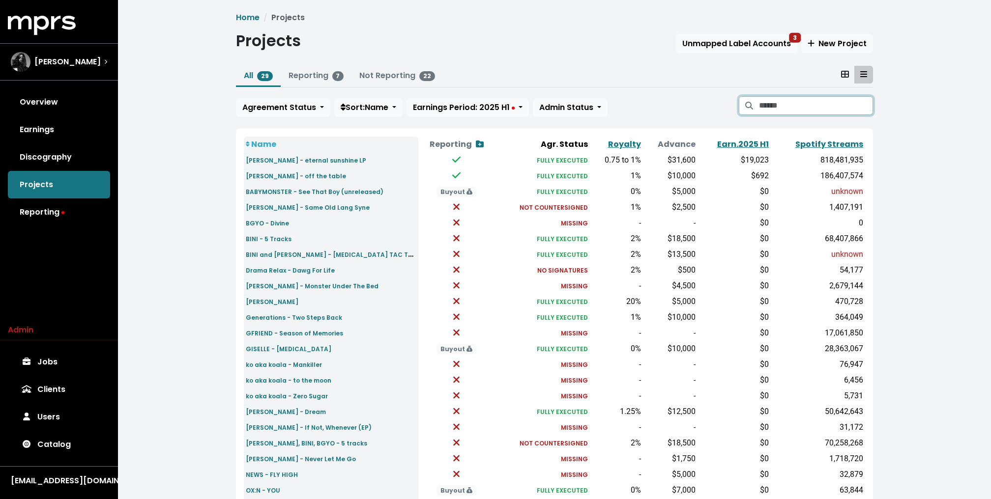
click at [784, 106] on input "Search projects" at bounding box center [816, 105] width 114 height 19
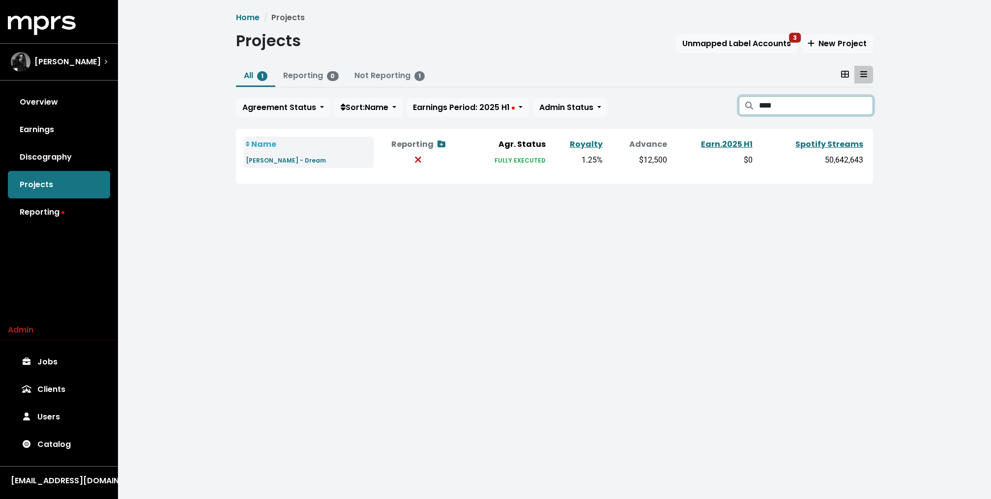
type input "****"
click at [277, 165] on td "LISA - Dream" at bounding box center [309, 160] width 130 height 16
click at [273, 161] on small "LISA - Dream" at bounding box center [286, 160] width 80 height 8
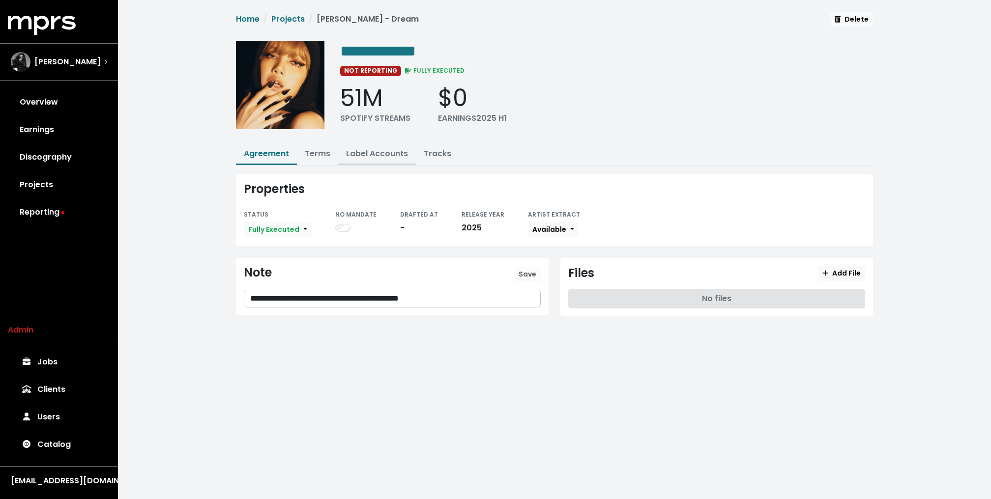
click at [379, 148] on link "Label Accounts" at bounding box center [377, 153] width 62 height 11
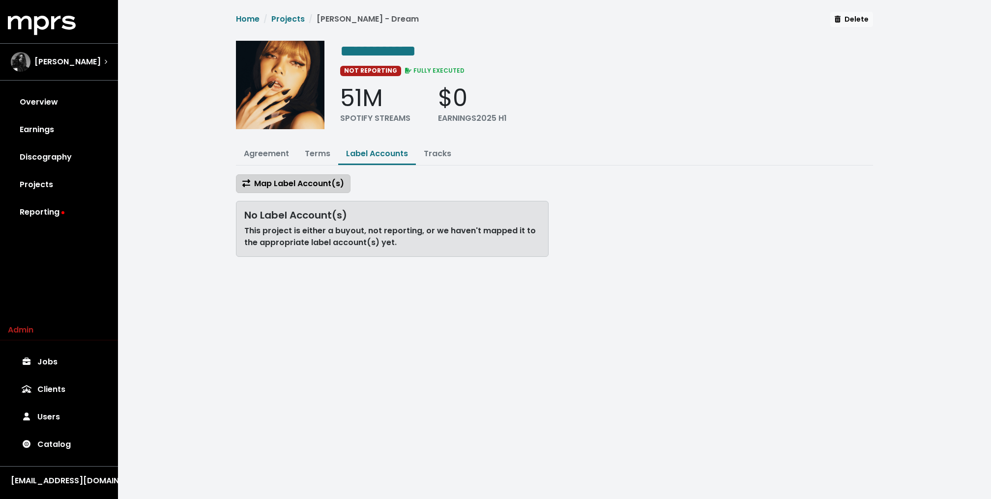
click at [316, 184] on span "Map Label Account(s)" at bounding box center [293, 183] width 102 height 11
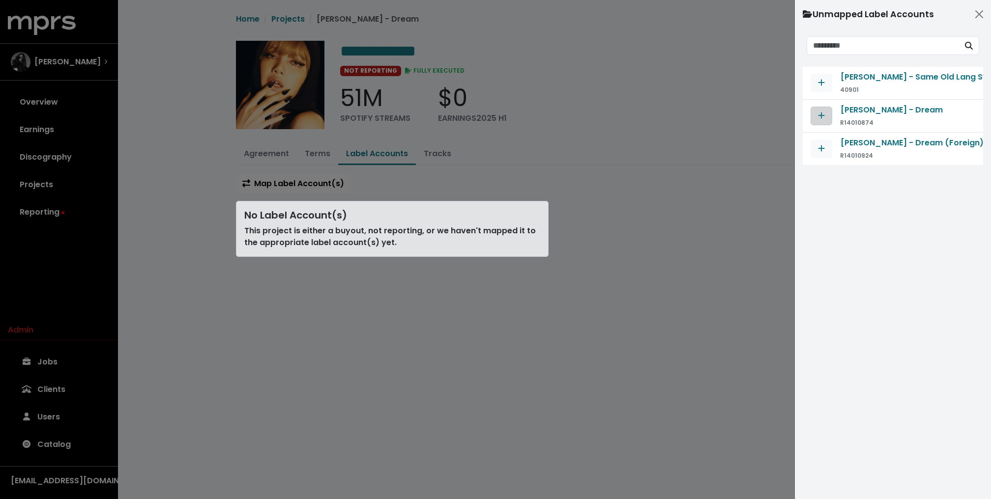
click at [827, 111] on button "Map contract to selected agreement" at bounding box center [822, 116] width 22 height 19
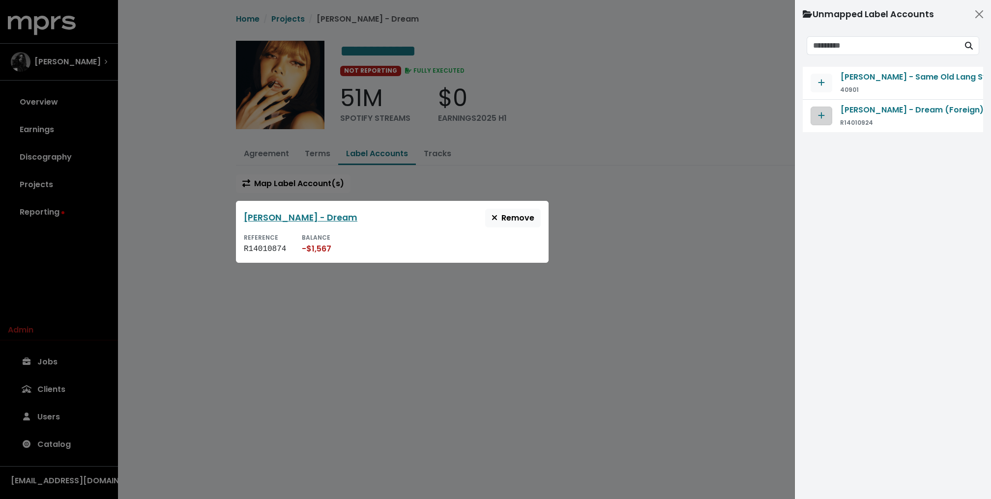
click at [821, 117] on icon "Map contract to selected agreement" at bounding box center [821, 116] width 6 height 6
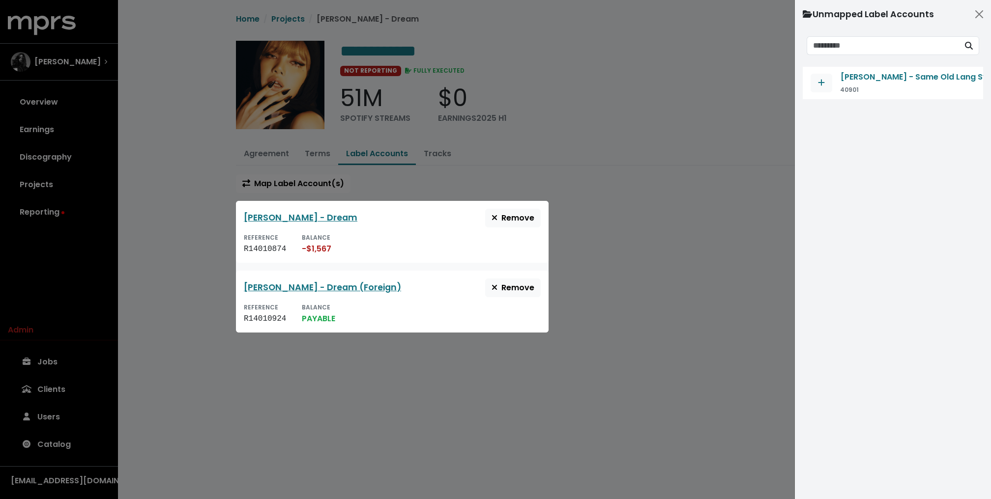
click at [660, 205] on div at bounding box center [495, 249] width 991 height 499
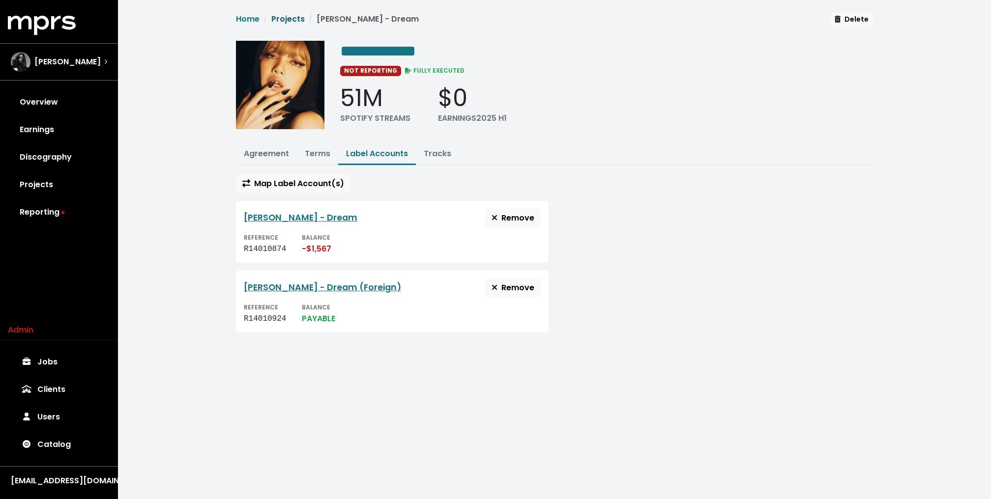
click at [293, 22] on link "Projects" at bounding box center [287, 18] width 33 height 11
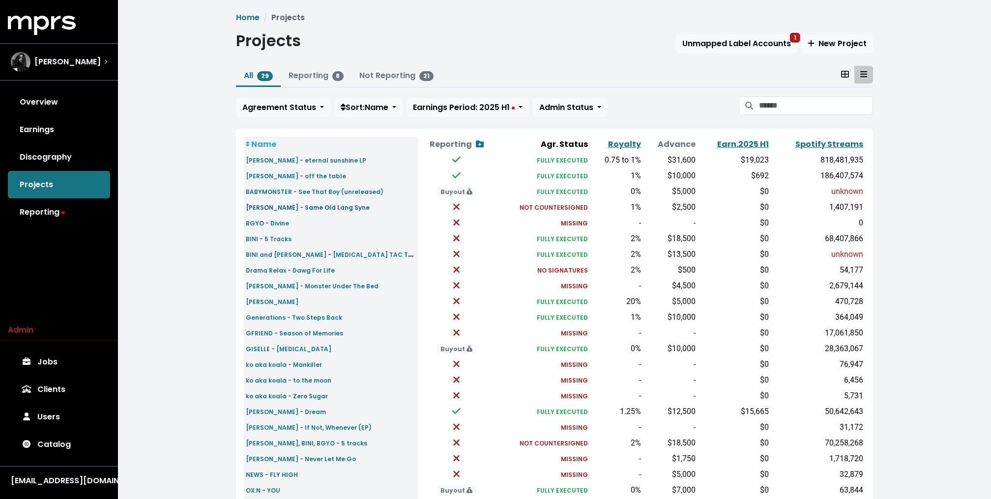
click at [318, 209] on small "Backstreet Boys - Same Old Lang Syne" at bounding box center [308, 207] width 124 height 8
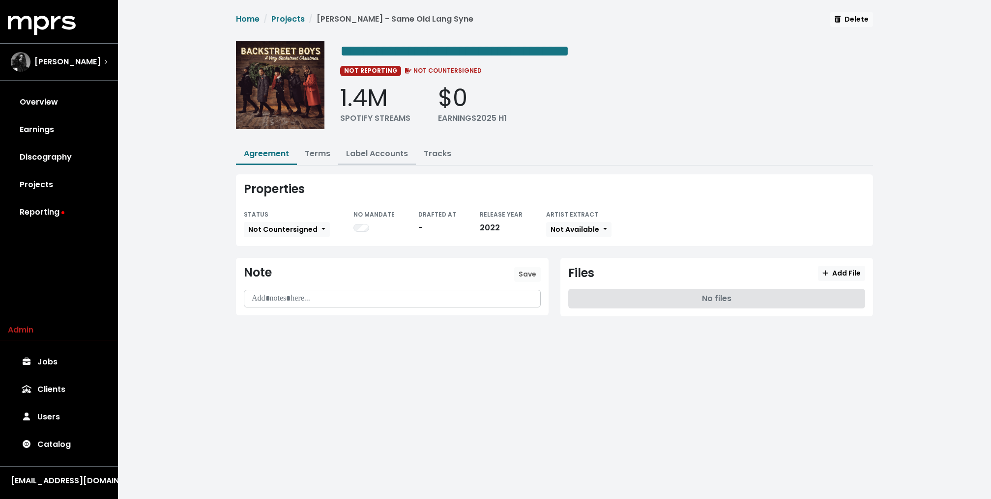
click at [382, 151] on link "Label Accounts" at bounding box center [377, 153] width 62 height 11
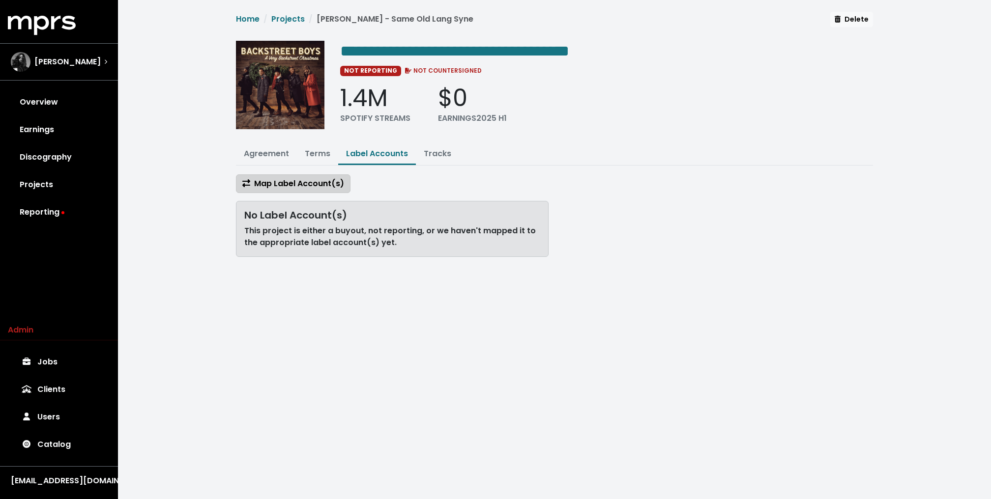
click at [313, 185] on span "Map Label Account(s)" at bounding box center [293, 183] width 102 height 11
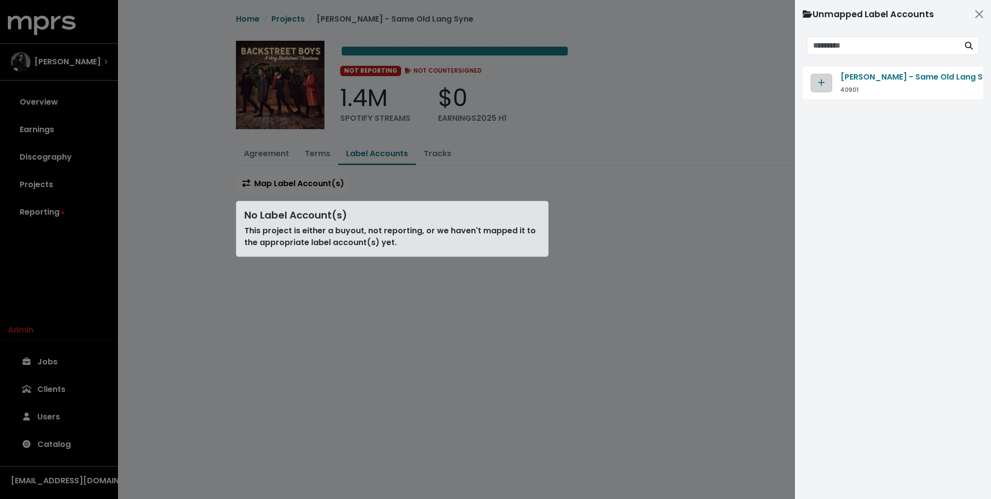
click at [815, 76] on button "Map contract to selected agreement" at bounding box center [822, 83] width 22 height 19
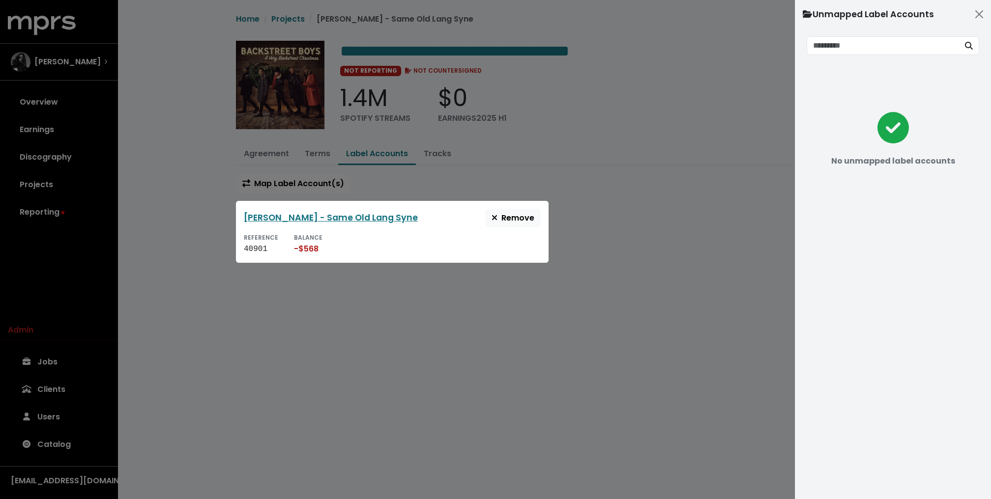
click at [676, 158] on div at bounding box center [495, 249] width 991 height 499
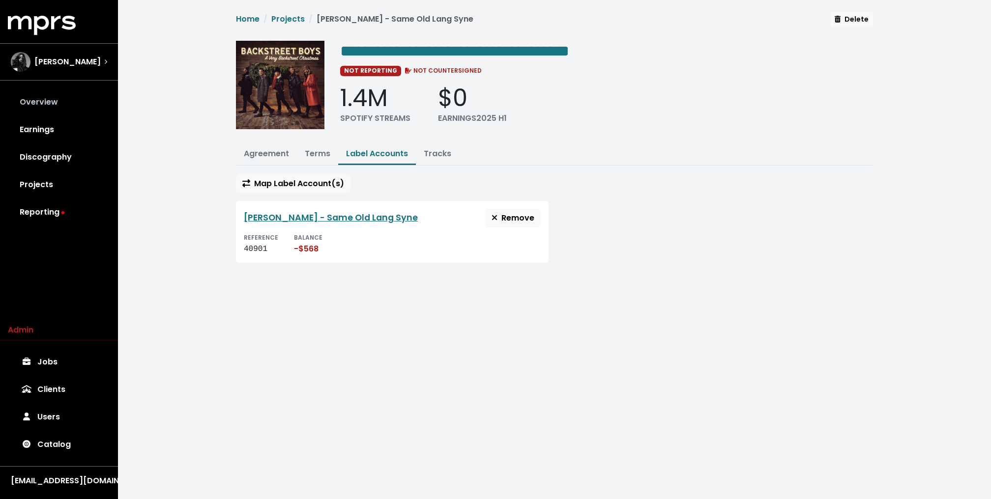
click at [72, 105] on link "Overview" at bounding box center [59, 102] width 102 height 28
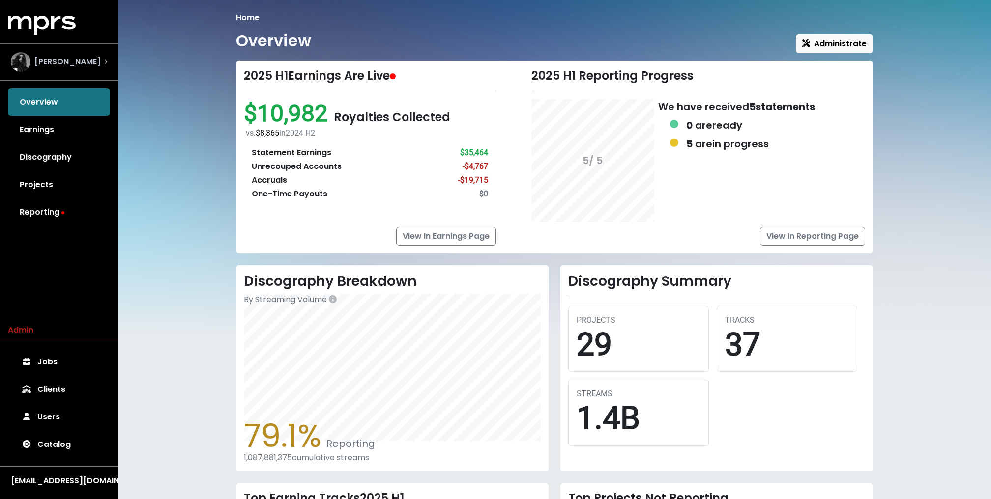
click at [85, 65] on span "Shintaro Yasuda" at bounding box center [67, 62] width 66 height 12
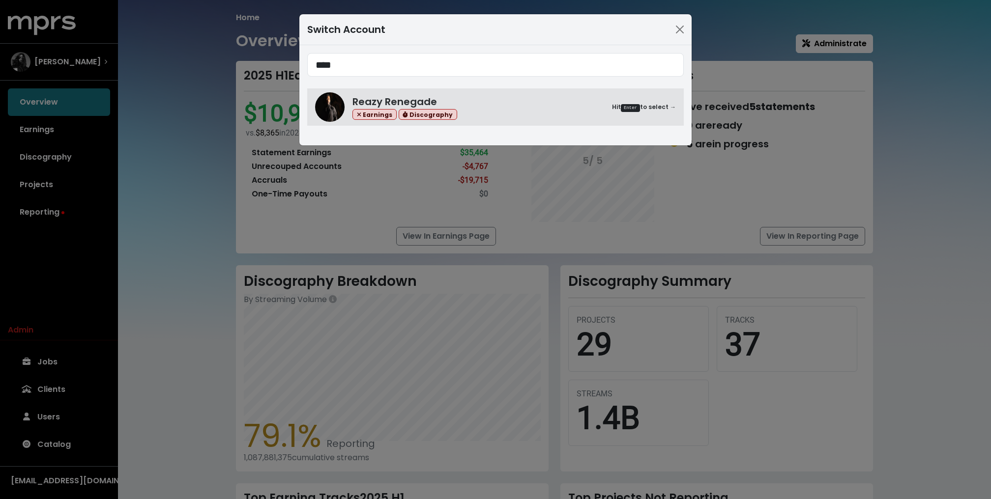
type input "****"
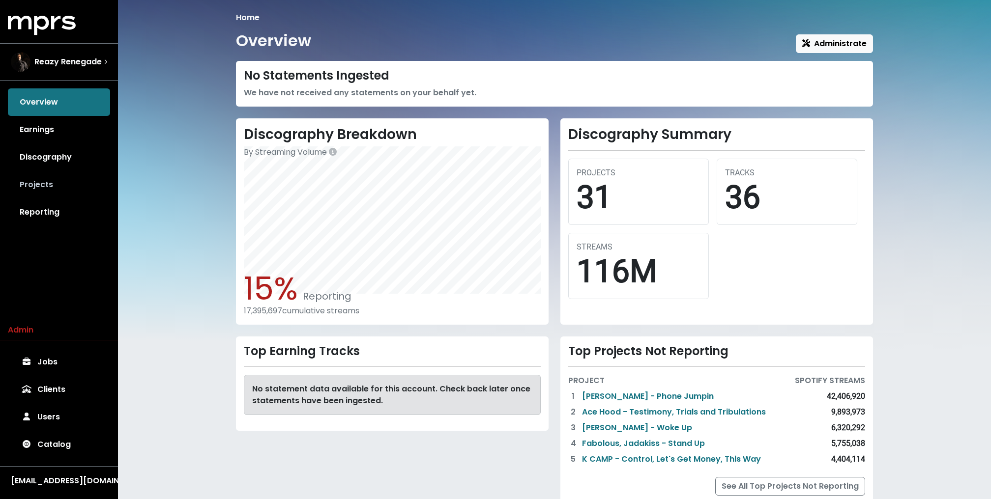
click at [53, 197] on link "Projects" at bounding box center [59, 185] width 102 height 28
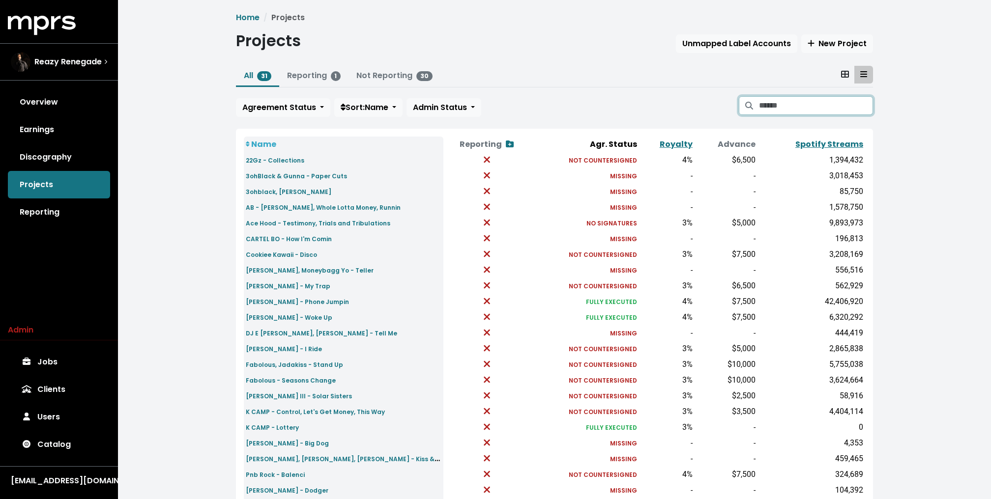
click at [784, 105] on input "Search projects" at bounding box center [816, 105] width 114 height 19
click at [772, 101] on input "Search projects" at bounding box center [816, 105] width 114 height 19
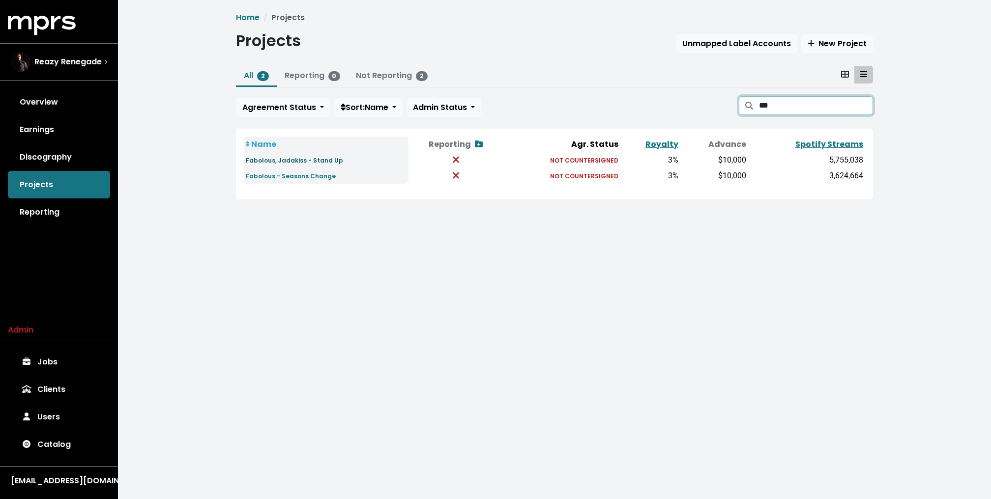
type input "***"
click at [321, 155] on link "Fabolous, Jadakiss - Stand Up" at bounding box center [294, 159] width 97 height 11
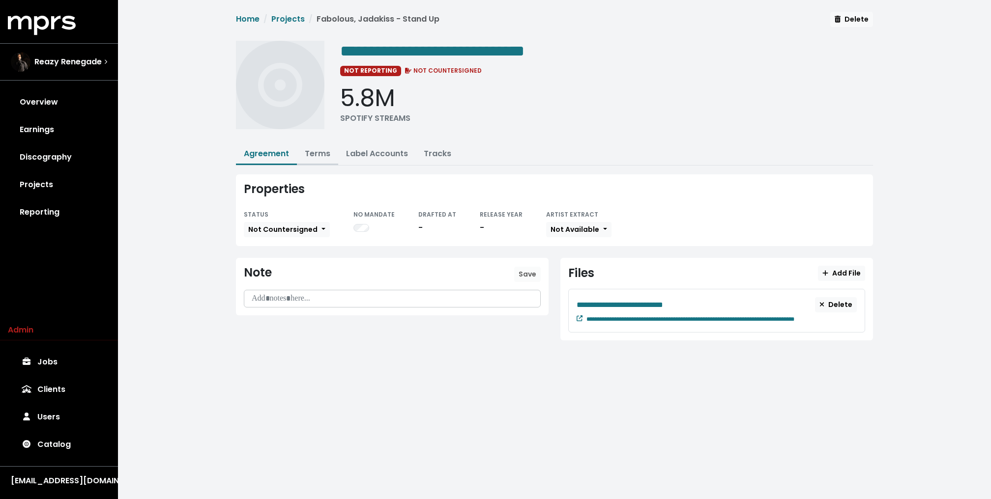
click at [316, 151] on link "Terms" at bounding box center [318, 153] width 26 height 11
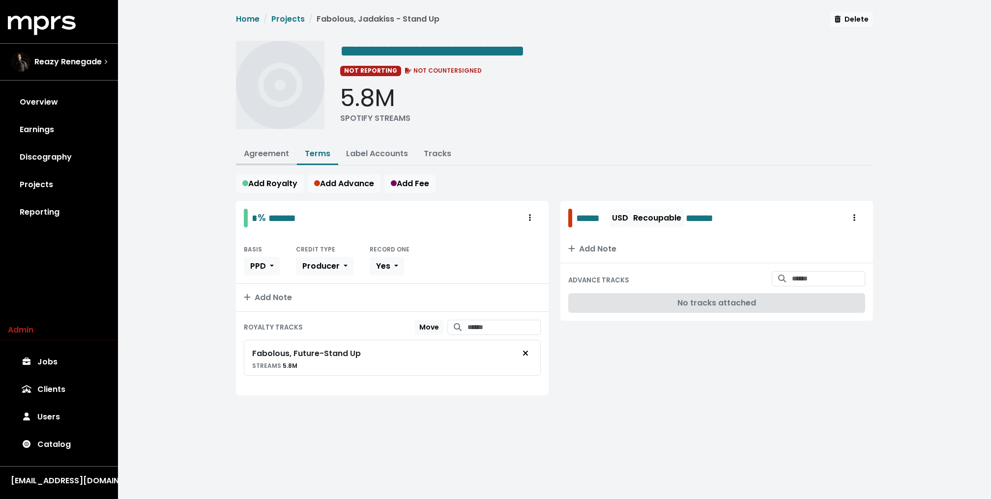
click at [242, 152] on button "Agreement" at bounding box center [266, 154] width 61 height 21
click at [376, 153] on link "Label Accounts" at bounding box center [377, 153] width 62 height 11
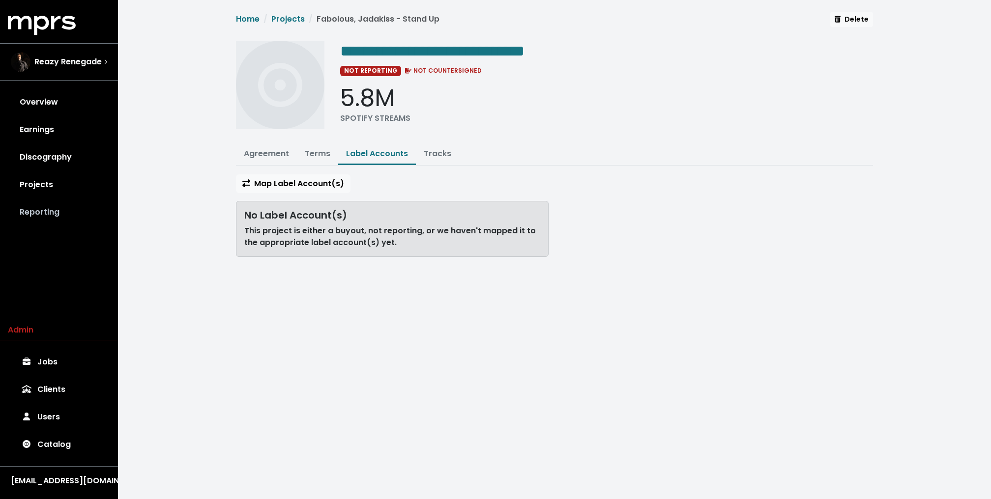
click at [51, 213] on link "Reporting" at bounding box center [59, 213] width 102 height 28
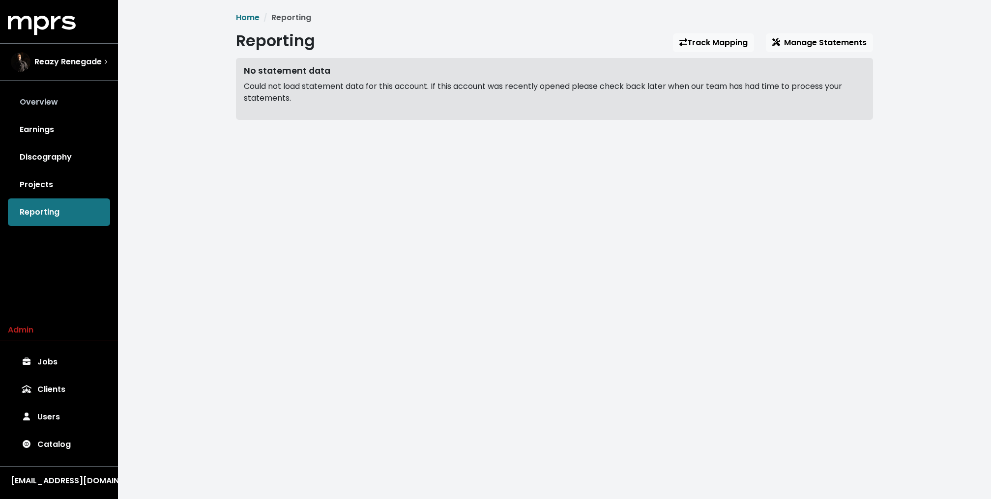
click at [68, 97] on link "Overview" at bounding box center [59, 102] width 102 height 28
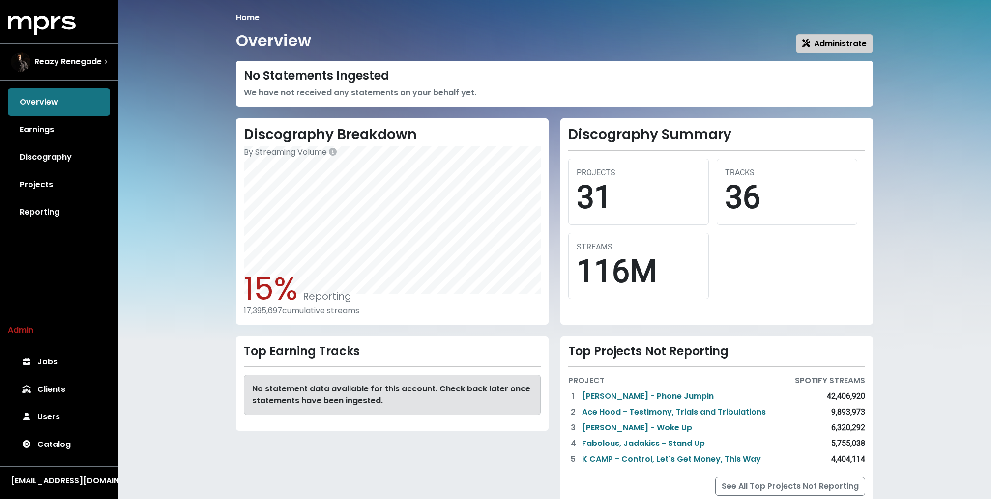
click at [838, 52] on button "Administrate" at bounding box center [834, 43] width 77 height 19
click at [40, 199] on link "Reporting" at bounding box center [59, 213] width 102 height 28
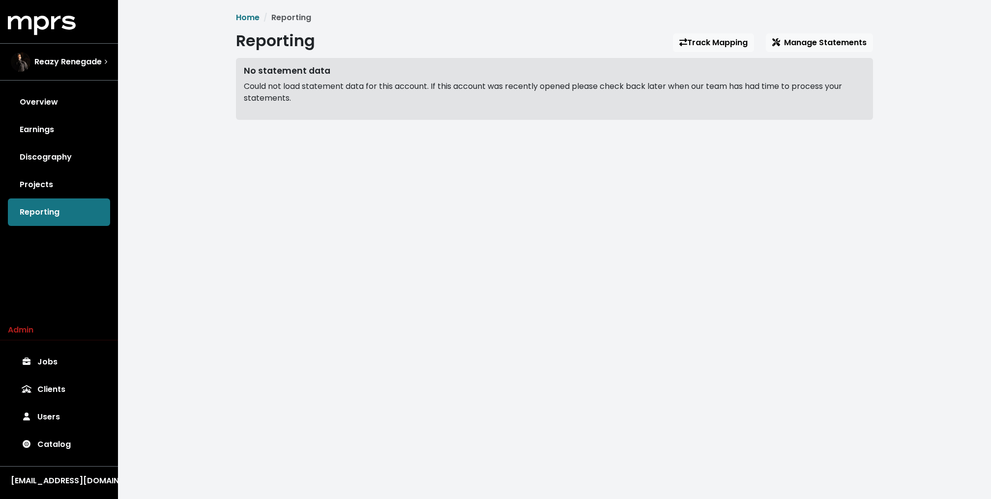
click at [803, 52] on div "Reporting Track Mapping Manage Statements" at bounding box center [554, 42] width 637 height 23
click at [805, 44] on span "Manage Statements" at bounding box center [819, 42] width 94 height 11
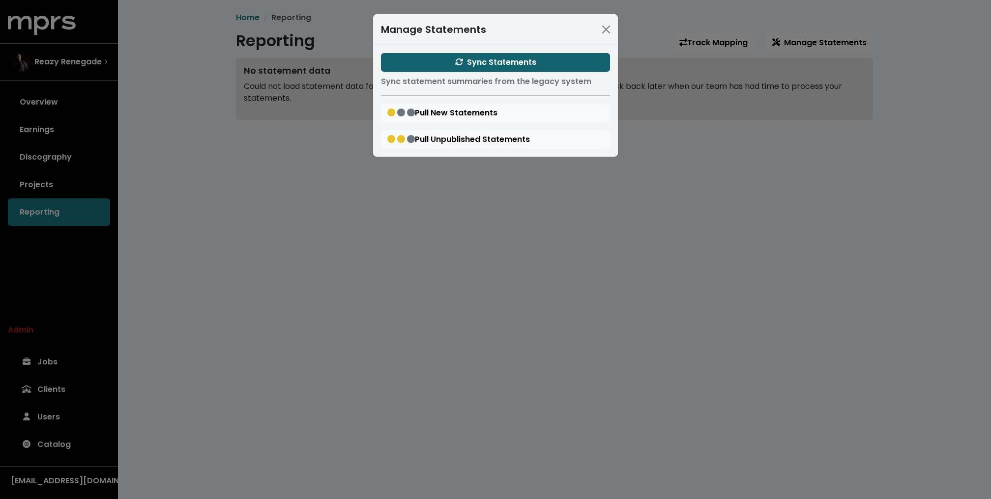
click at [526, 62] on span "Sync Statements" at bounding box center [495, 62] width 81 height 11
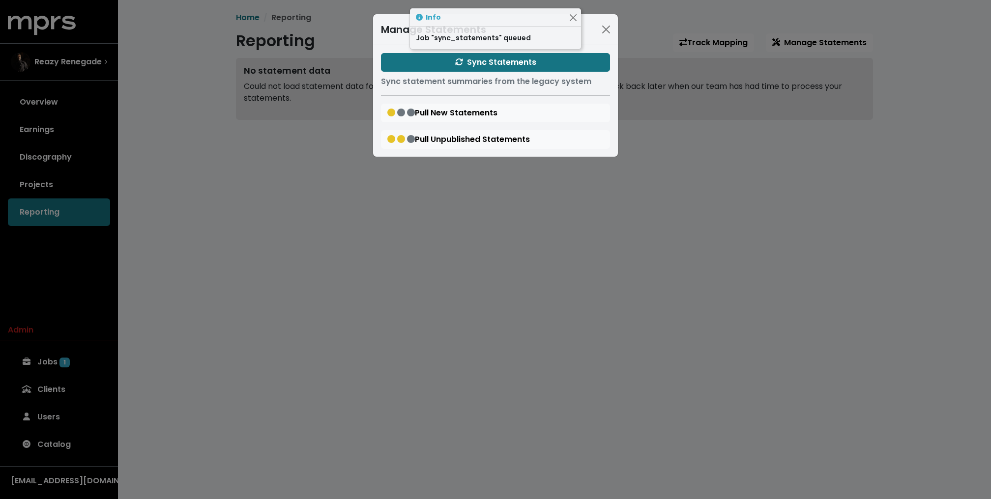
click at [192, 206] on div "Manage Statements Sync Statements Sync statement summaries from the legacy syst…" at bounding box center [495, 249] width 991 height 499
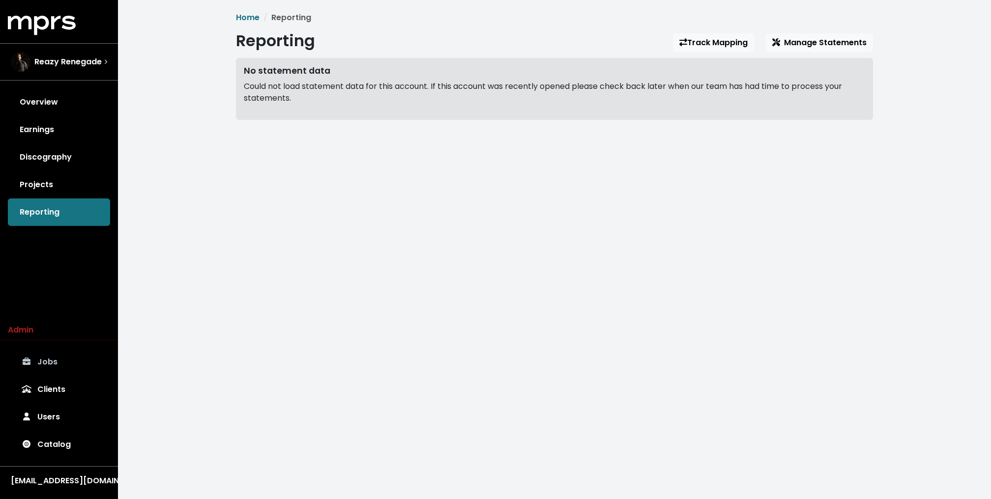
click at [82, 366] on link "Jobs" at bounding box center [59, 362] width 102 height 28
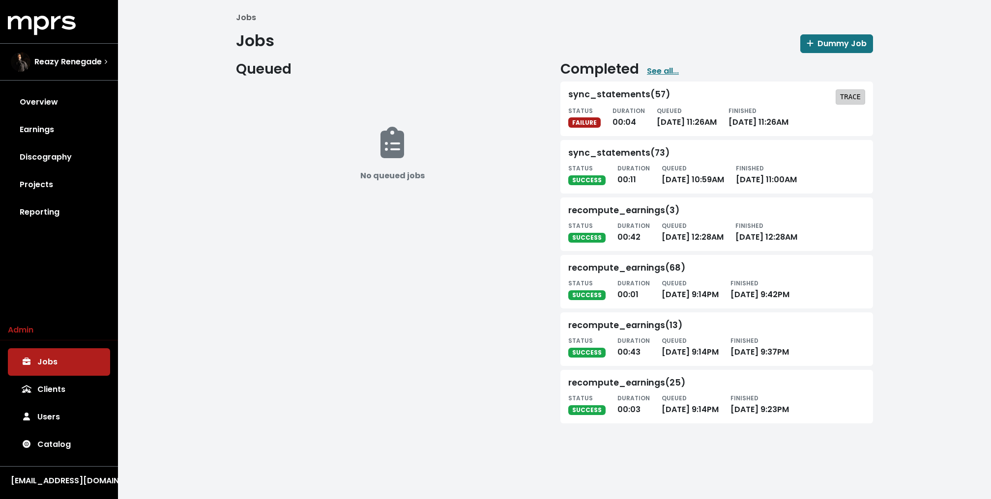
click at [860, 92] on span "TRACE" at bounding box center [850, 97] width 21 height 10
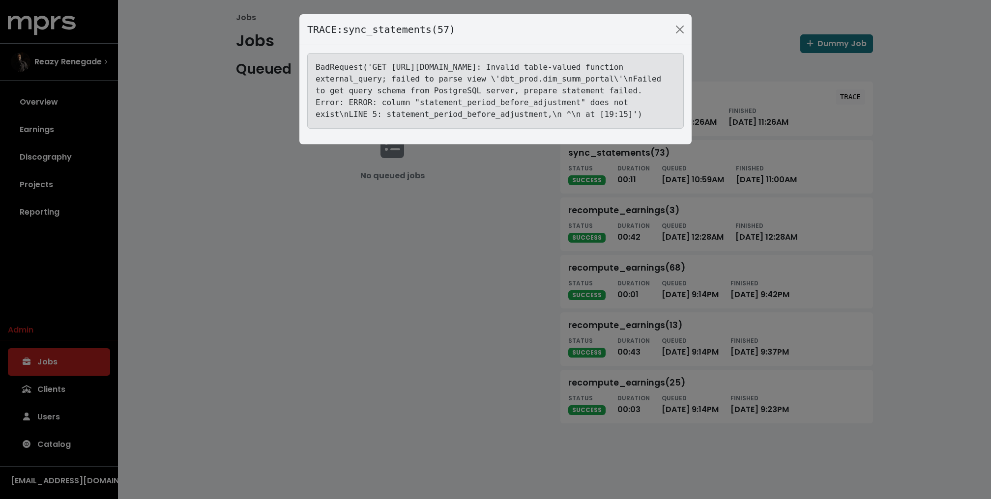
click at [258, 156] on div "TRACE: sync_statements(57) BadRequest('GET https://bigquery.googleapis.com/bigq…" at bounding box center [495, 249] width 991 height 499
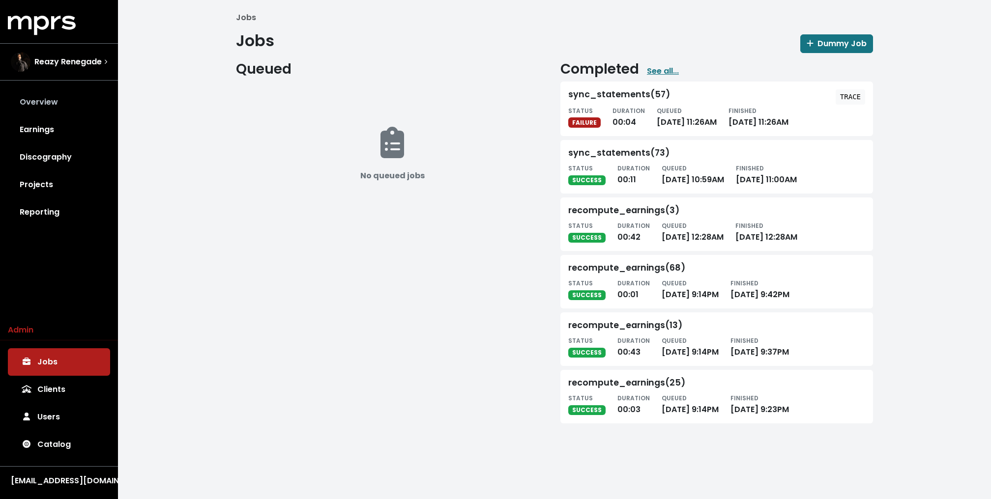
click at [38, 100] on link "Overview" at bounding box center [59, 102] width 102 height 28
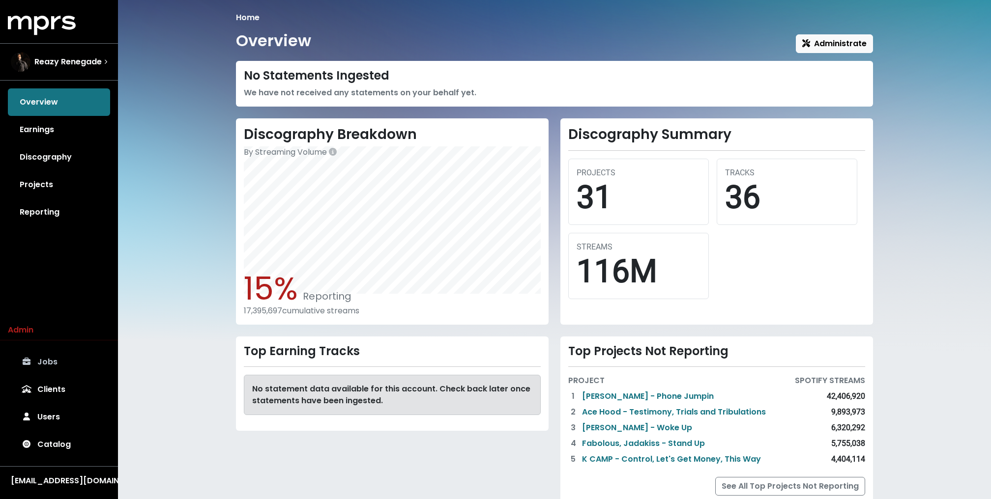
click at [85, 359] on link "Jobs" at bounding box center [59, 362] width 102 height 28
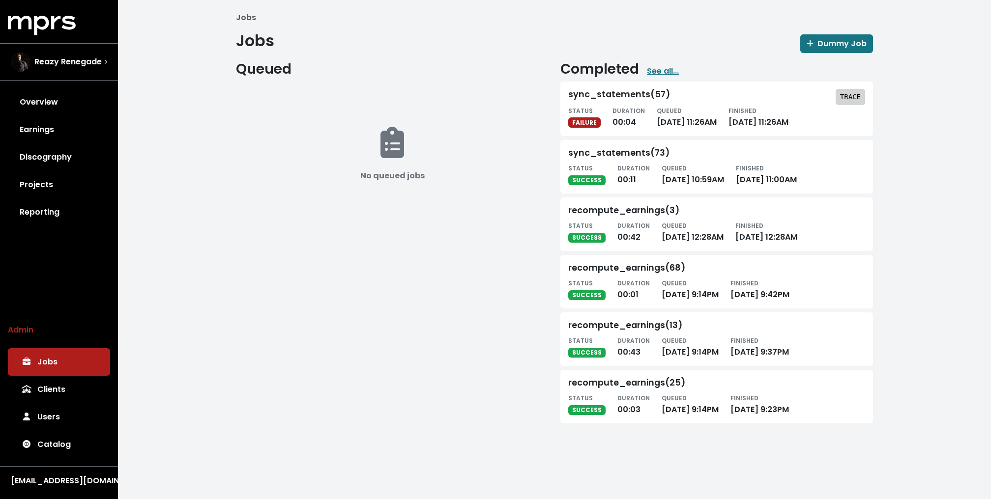
click at [856, 101] on span "TRACE" at bounding box center [850, 97] width 21 height 10
click at [359, 100] on div "No queued jobs" at bounding box center [392, 160] width 313 height 157
click at [57, 209] on link "Reporting" at bounding box center [59, 213] width 102 height 28
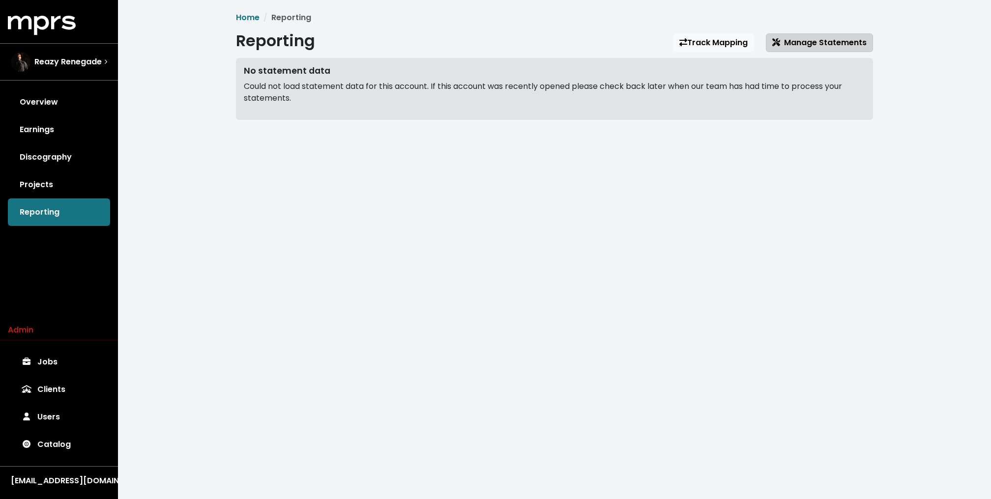
click at [816, 44] on span "Manage Statements" at bounding box center [819, 42] width 94 height 11
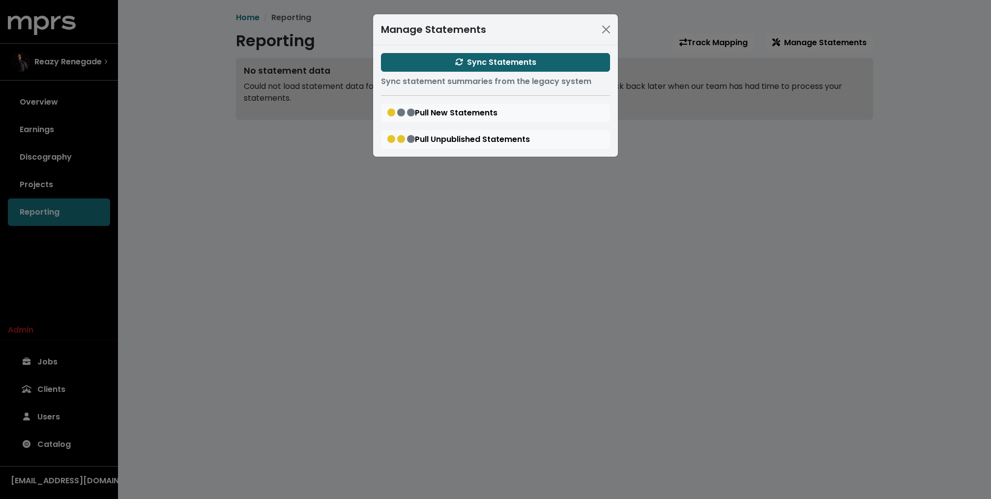
click at [537, 62] on button "Sync Statements" at bounding box center [495, 62] width 229 height 19
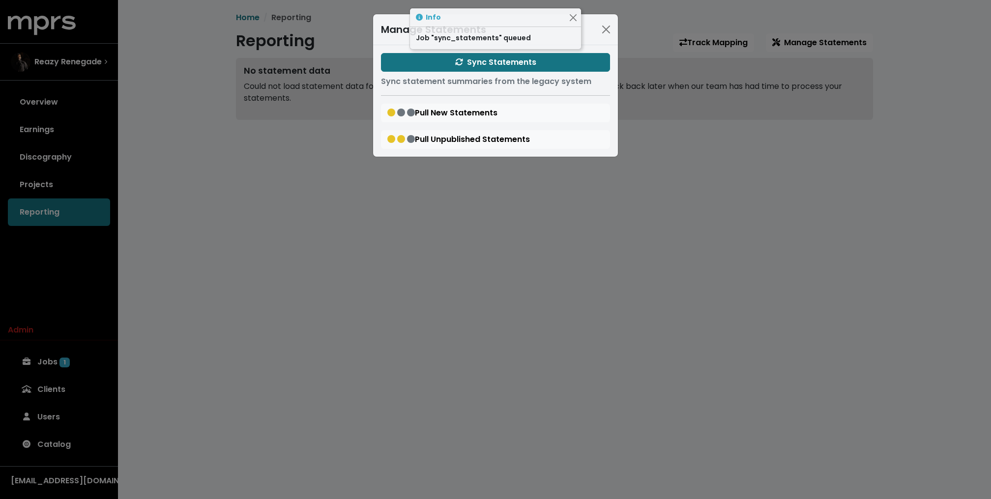
click at [285, 158] on div "Manage Statements Sync Statements Sync statement summaries from the legacy syst…" at bounding box center [495, 249] width 991 height 499
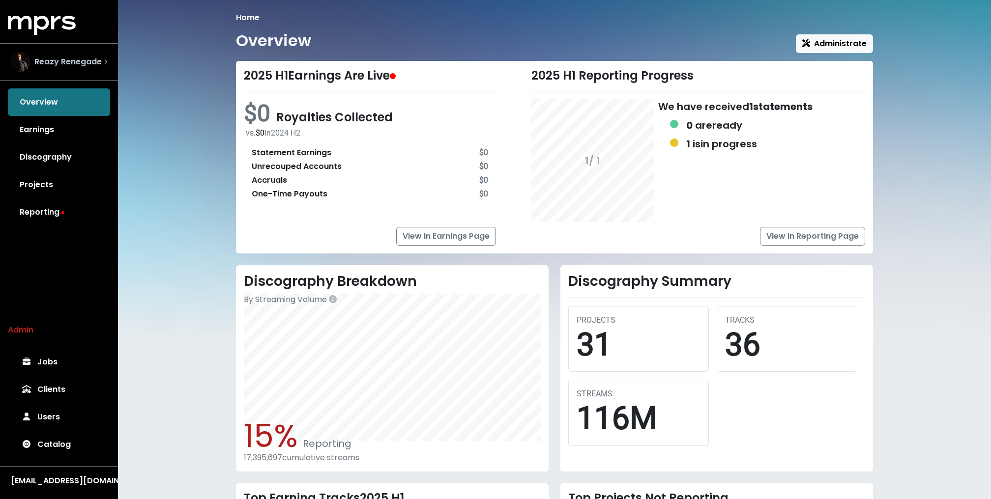
click at [73, 68] on div "Reazy Renegade" at bounding box center [56, 62] width 91 height 20
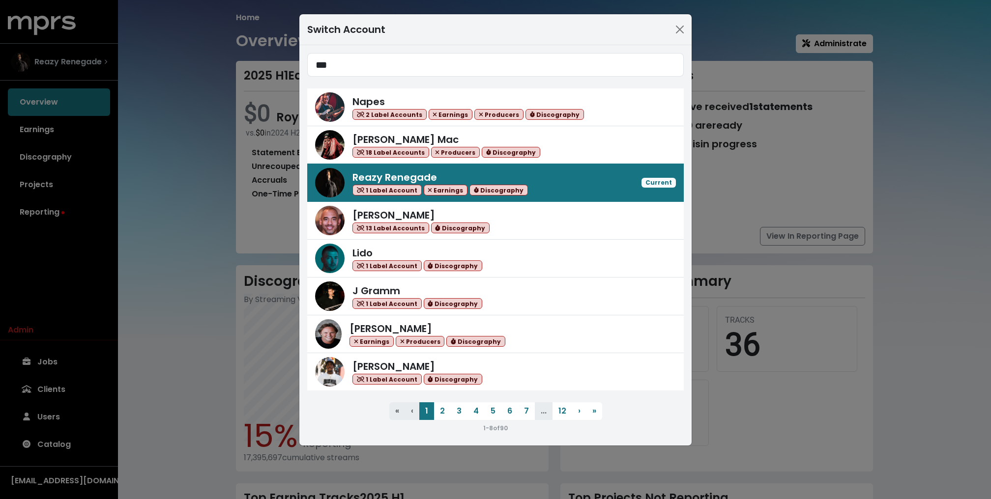
type input "****"
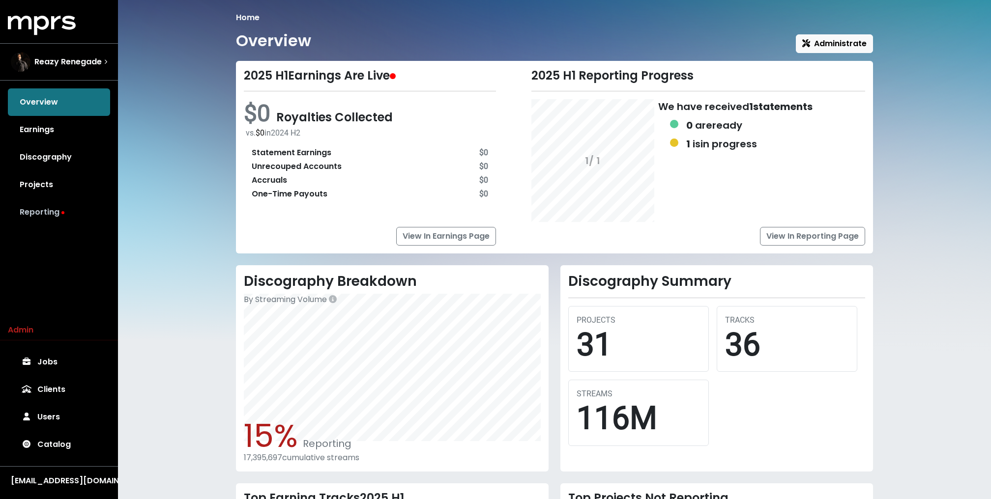
click at [45, 214] on link "Reporting" at bounding box center [59, 213] width 102 height 28
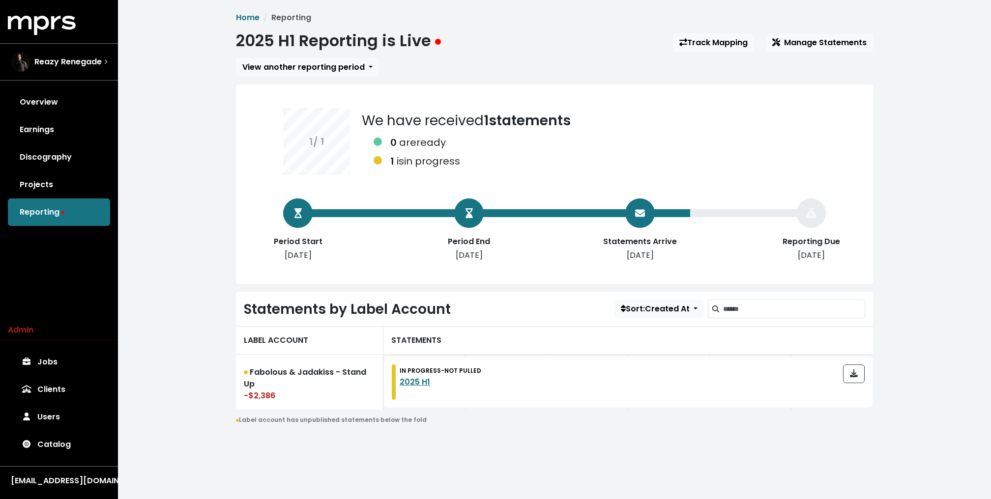
click at [53, 42] on div "MPRS Logo Reazy Renegade Overview Earnings Discography Projects Reporting" at bounding box center [59, 121] width 118 height 210
click at [52, 61] on span "Reazy Renegade" at bounding box center [67, 62] width 67 height 12
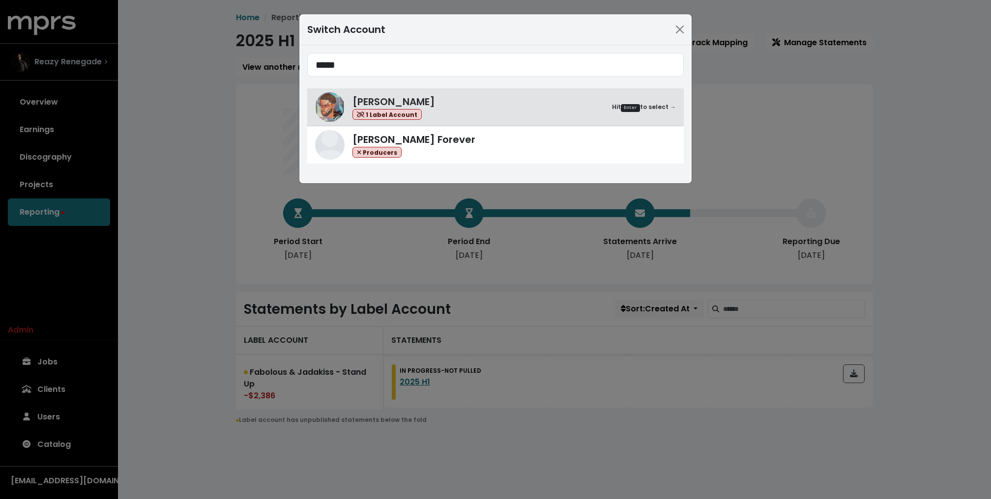
type input "*****"
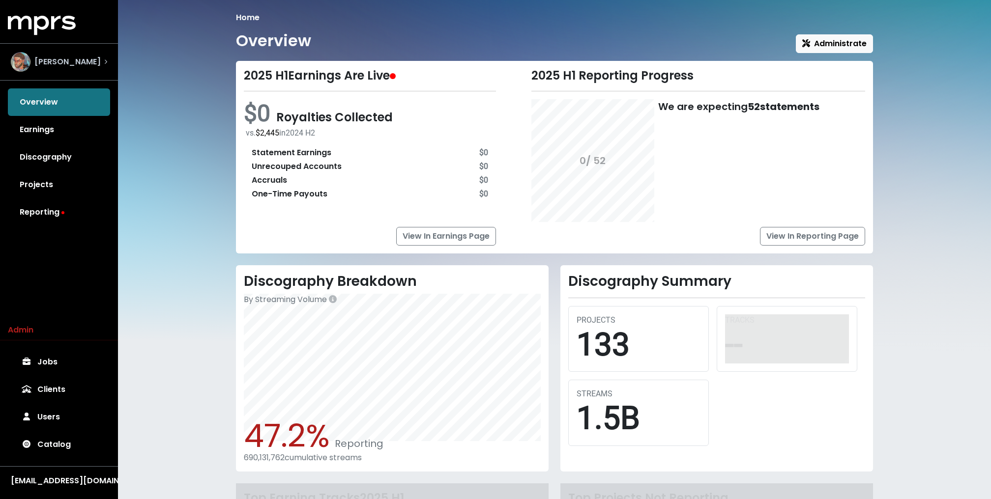
click at [51, 61] on span "[PERSON_NAME]" at bounding box center [67, 62] width 66 height 12
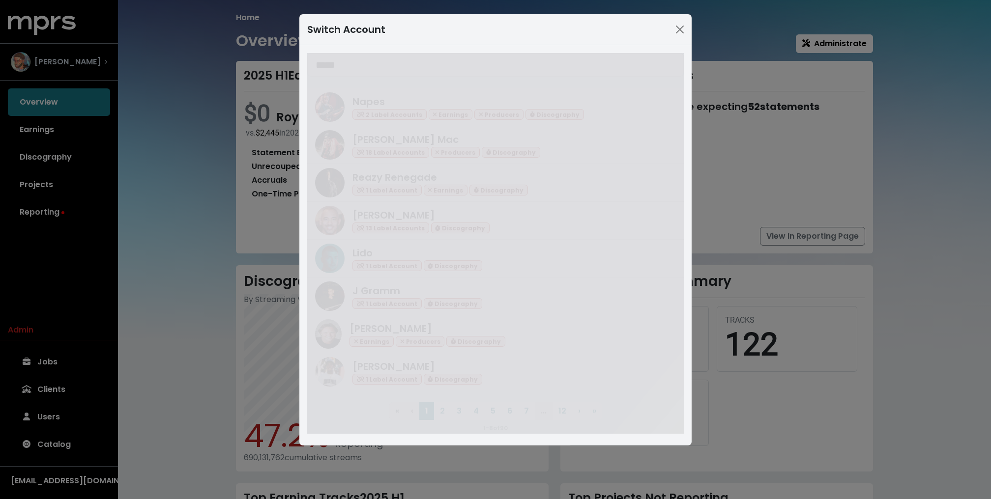
type input "******"
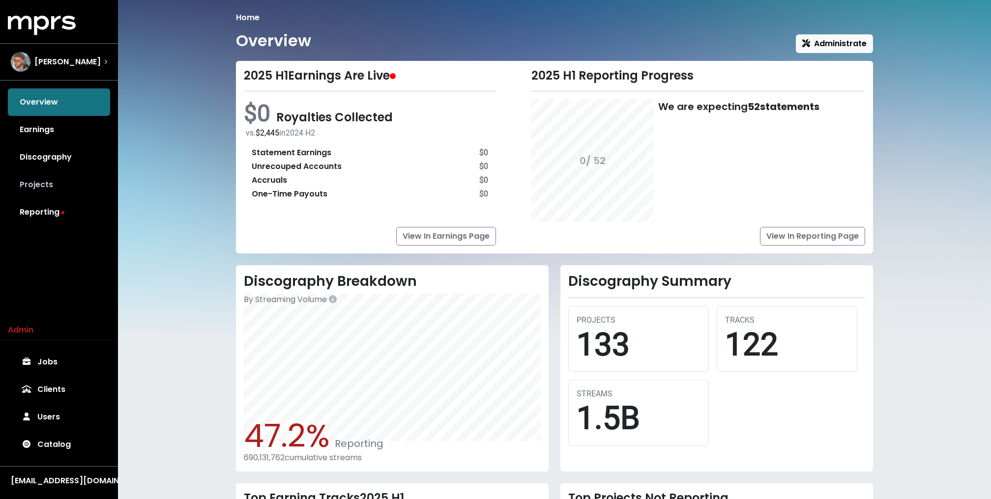
click at [89, 176] on link "Projects" at bounding box center [59, 185] width 102 height 28
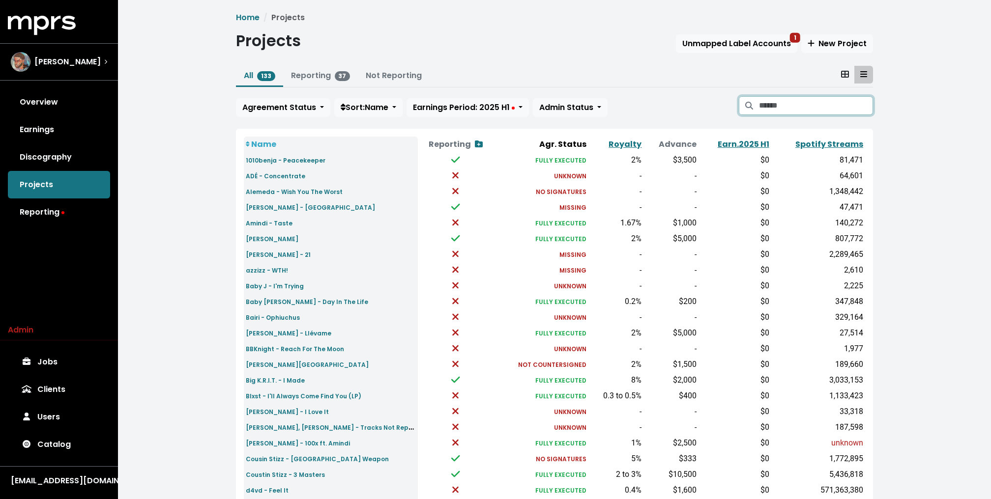
click at [820, 101] on input "Search projects" at bounding box center [816, 105] width 114 height 19
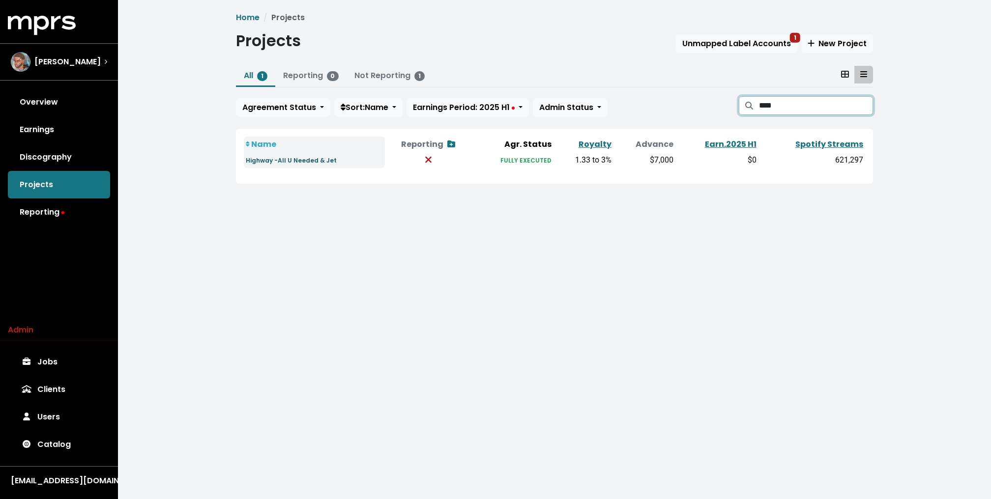
type input "***"
click at [271, 159] on small "Highway -All U Needed & Jet" at bounding box center [291, 160] width 91 height 8
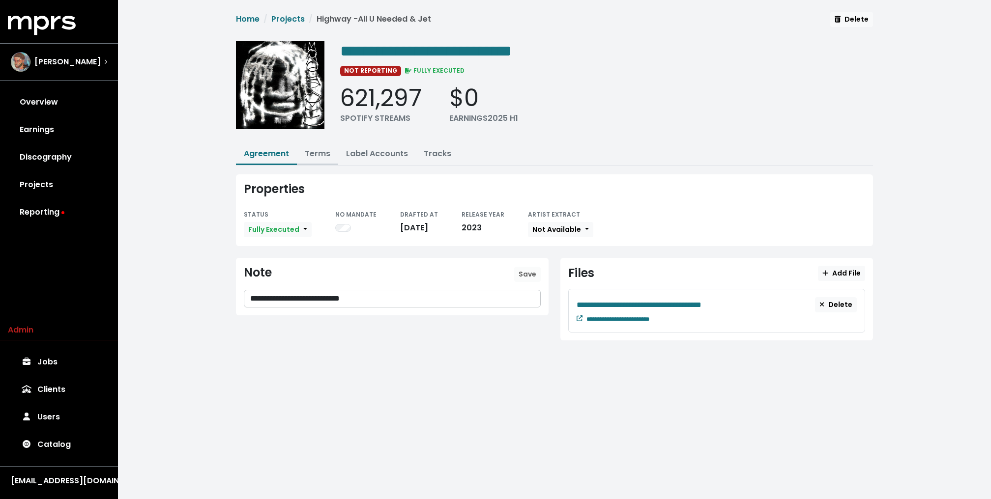
click at [323, 158] on button "Terms" at bounding box center [317, 154] width 41 height 21
click at [320, 148] on link "Terms" at bounding box center [318, 153] width 26 height 11
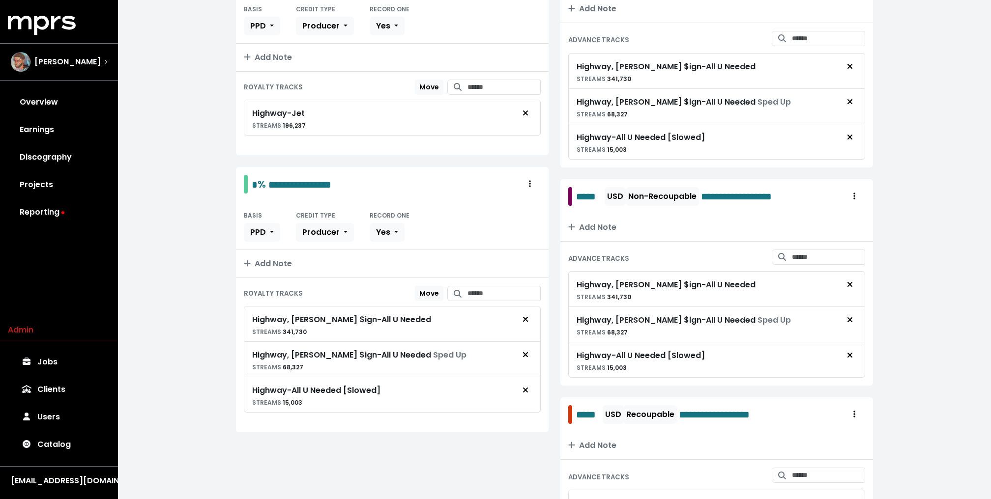
scroll to position [243, 0]
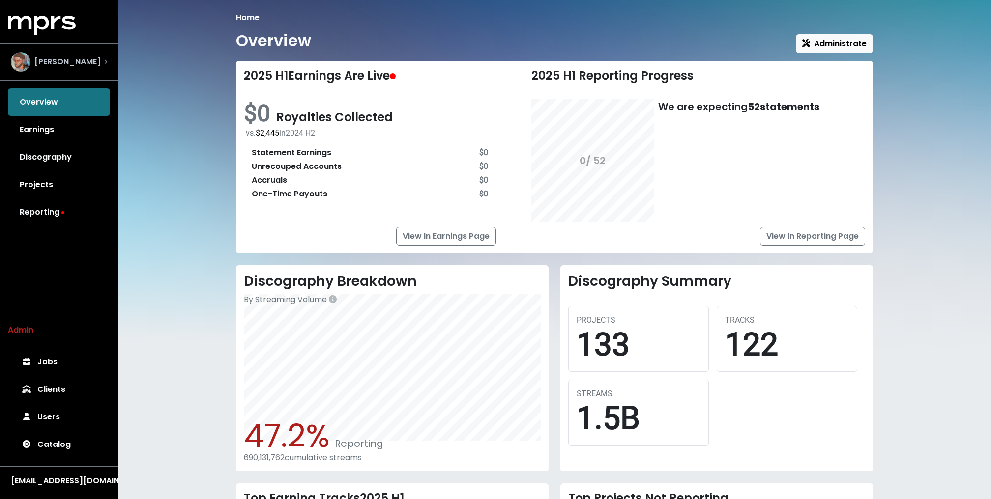
click at [71, 69] on div "[PERSON_NAME]" at bounding box center [56, 62] width 90 height 20
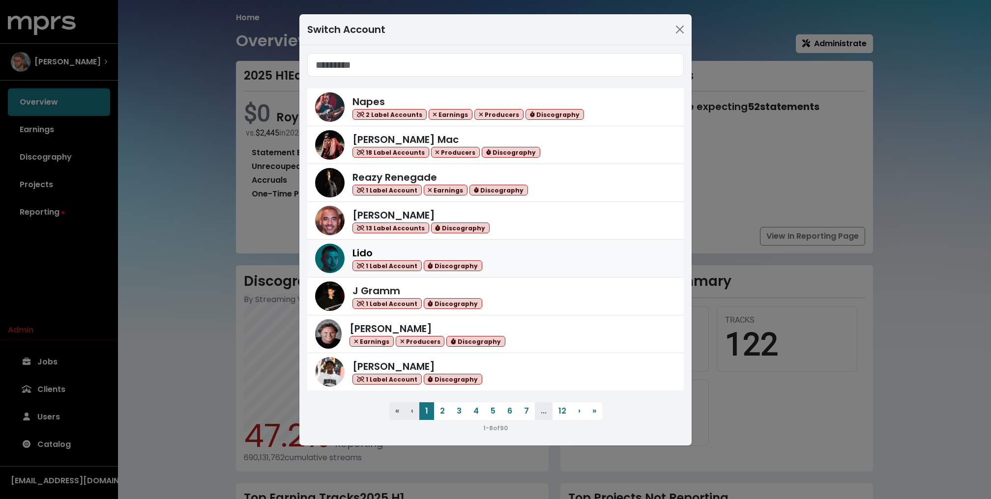
click at [333, 247] on img at bounding box center [329, 258] width 29 height 29
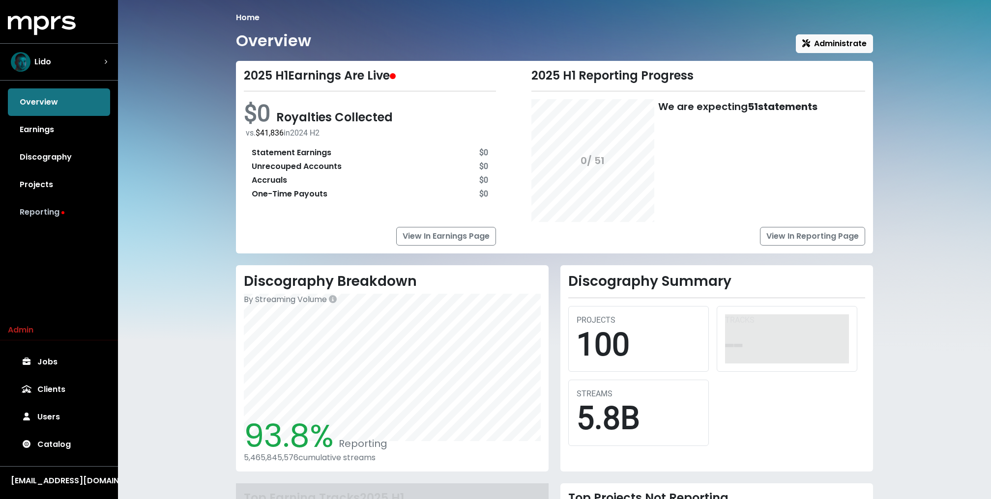
click at [29, 200] on link "Reporting" at bounding box center [59, 213] width 102 height 28
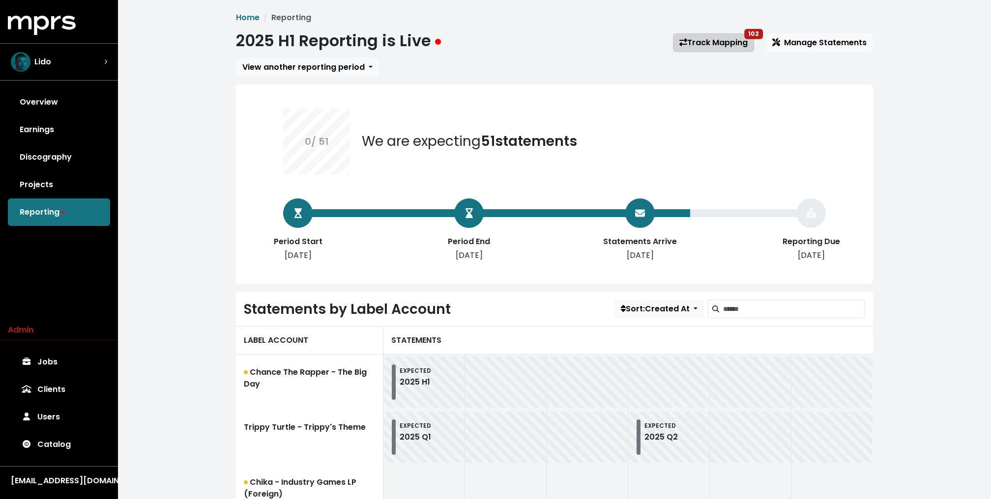
click at [729, 40] on link "Track Mapping 102" at bounding box center [713, 42] width 81 height 19
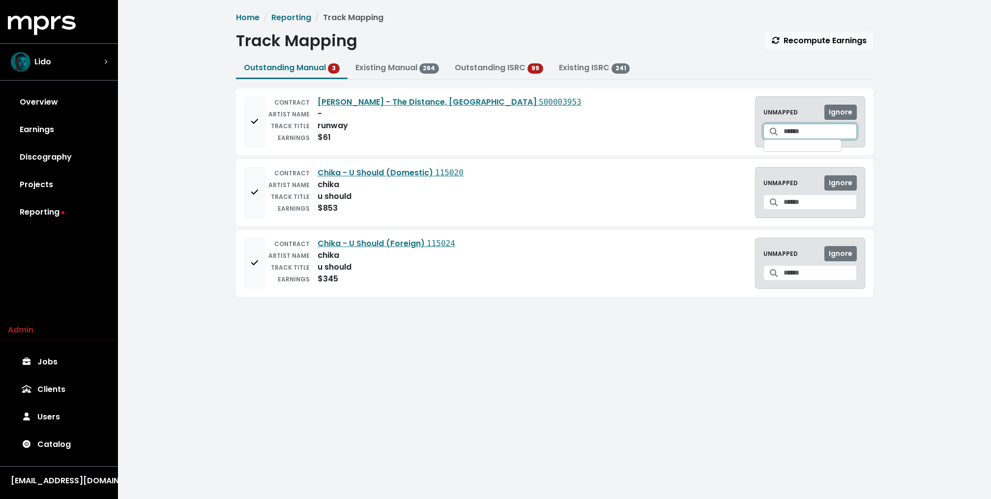
click at [810, 131] on input "Search for a track to map to" at bounding box center [819, 131] width 73 height 15
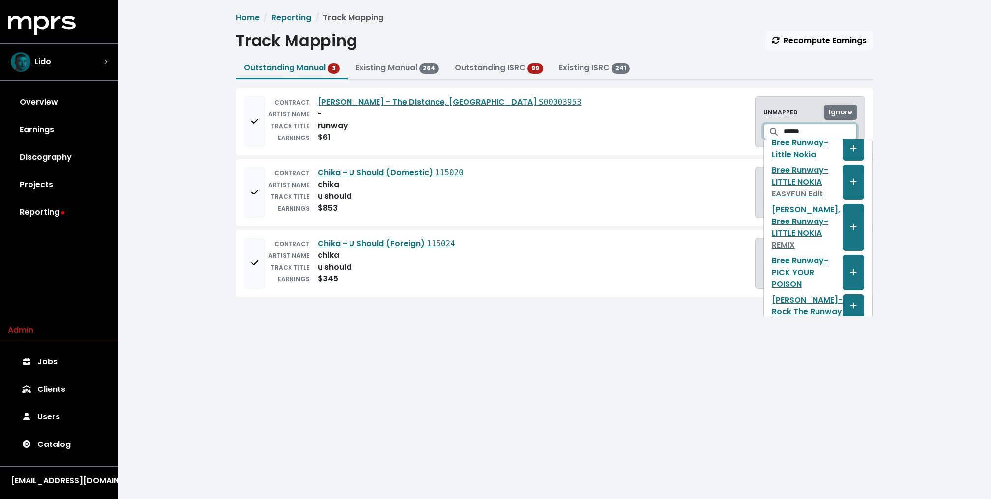
scroll to position [204, 0]
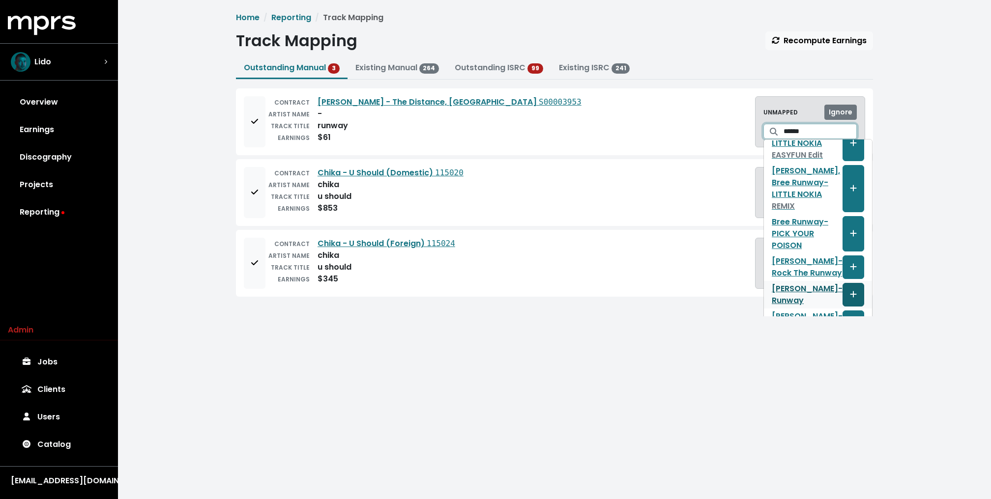
type input "******"
click at [850, 290] on icon "Create track mapping" at bounding box center [853, 294] width 7 height 8
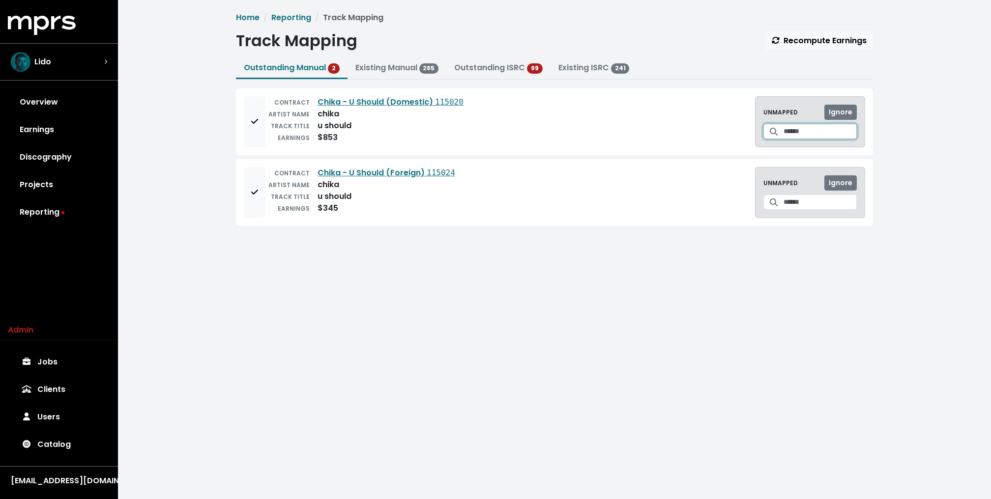
click at [813, 127] on input "Search for a track to map to" at bounding box center [819, 131] width 73 height 15
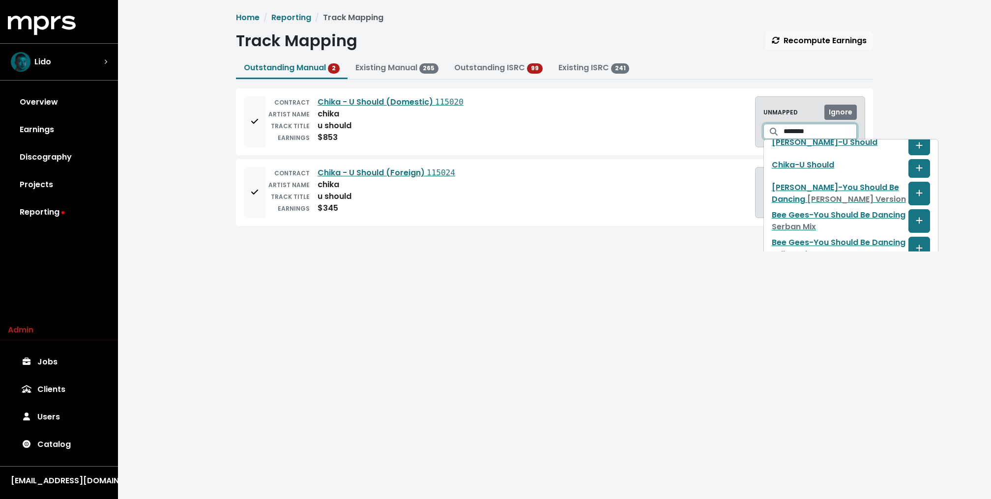
scroll to position [254, 0]
type input "********"
click at [916, 165] on icon "Create track mapping" at bounding box center [919, 168] width 6 height 6
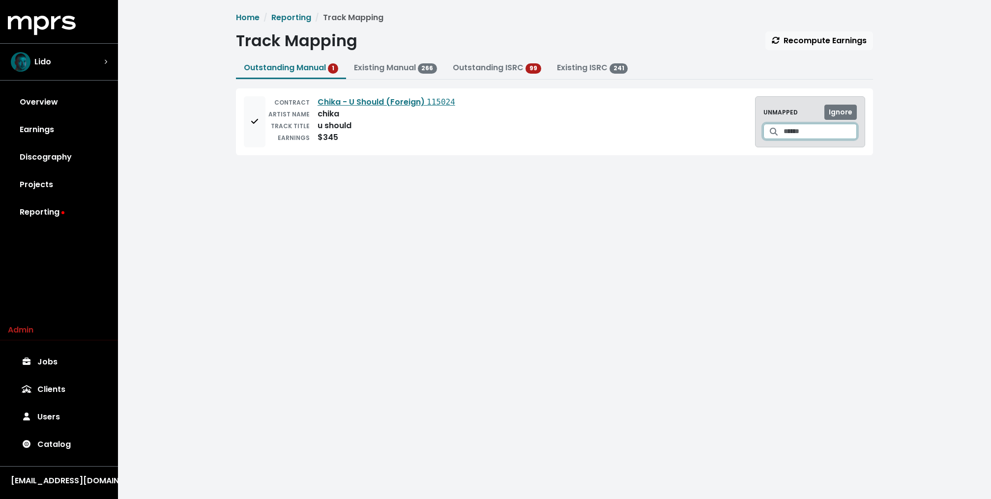
click at [805, 131] on input "Search for a track to map to" at bounding box center [819, 131] width 73 height 15
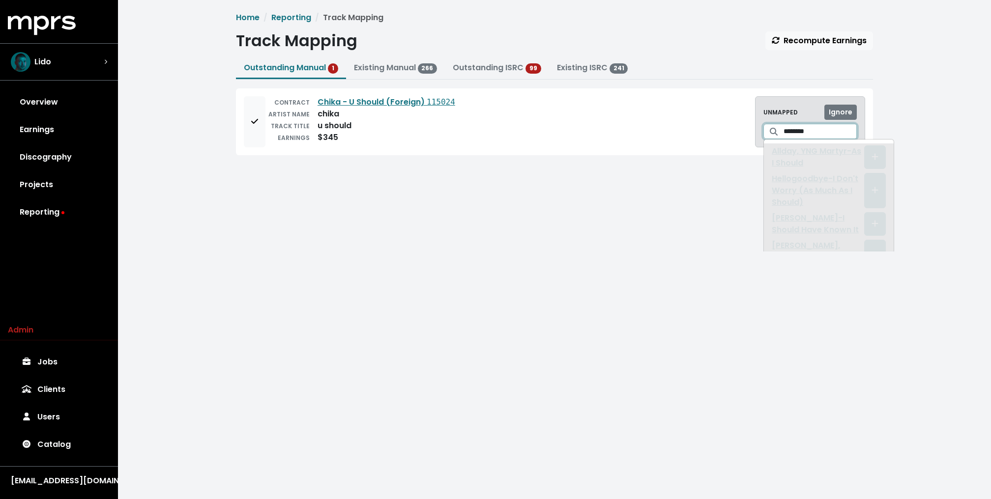
type input "********"
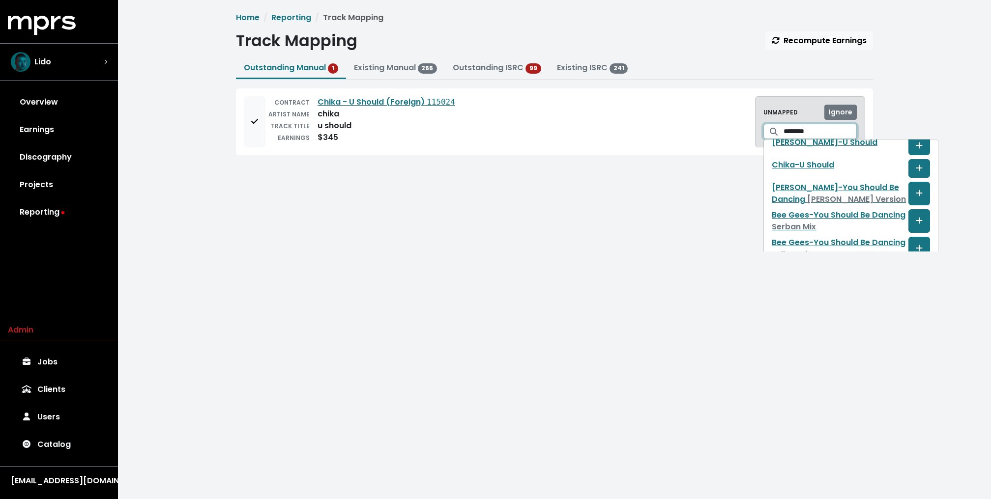
scroll to position [194, 0]
click at [916, 172] on icon "Create track mapping" at bounding box center [919, 168] width 6 height 6
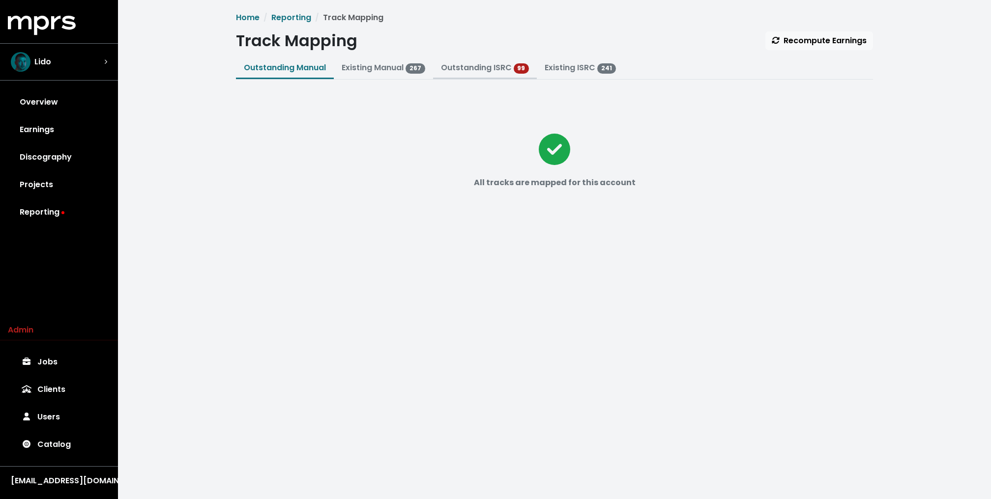
click at [505, 60] on button "Outstanding ISRC 99" at bounding box center [485, 68] width 104 height 21
click at [493, 68] on link "Outstanding ISRC" at bounding box center [476, 67] width 71 height 11
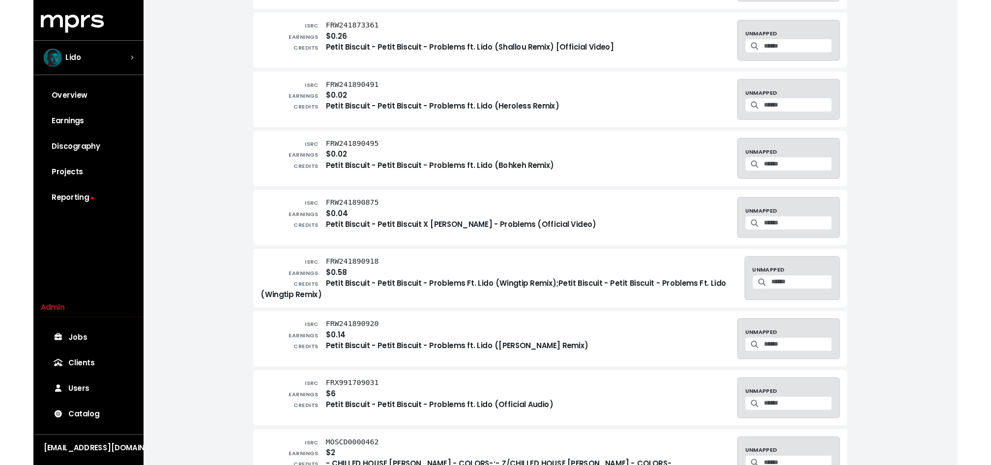
scroll to position [758, 0]
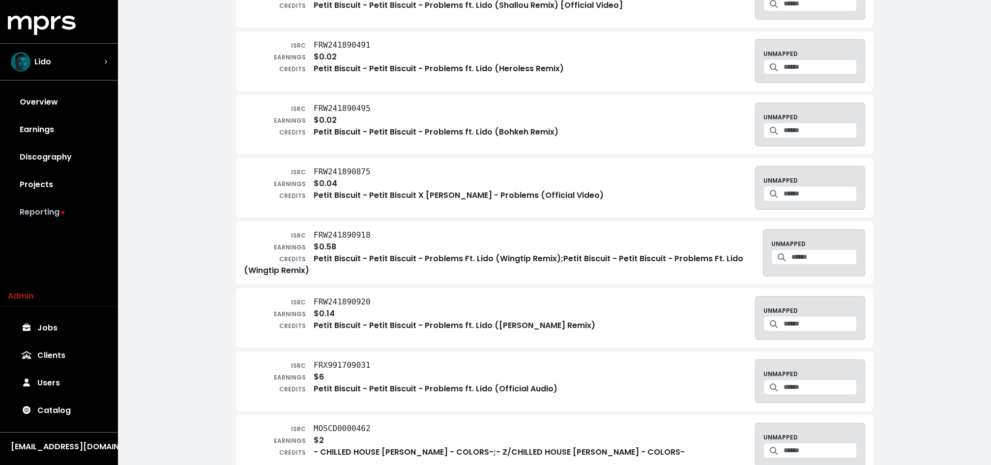
click at [46, 206] on link "Reporting" at bounding box center [59, 213] width 102 height 28
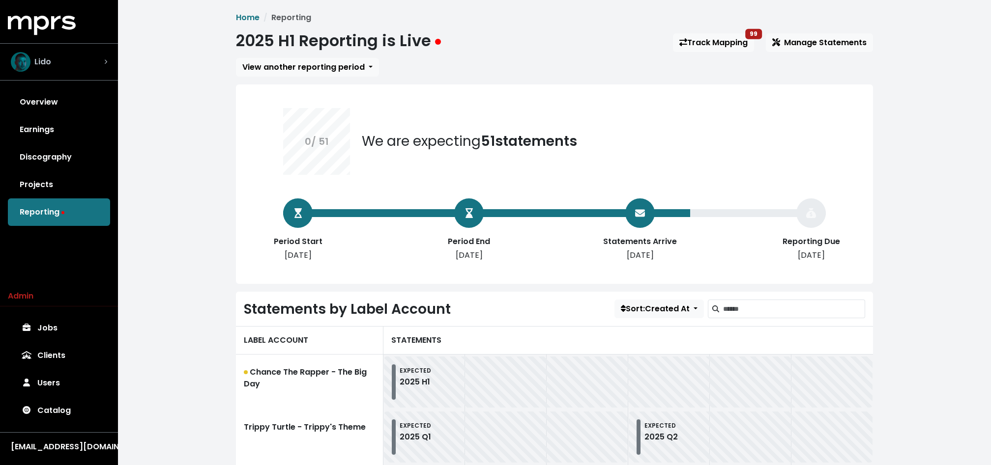
click at [46, 66] on span "Lido" at bounding box center [42, 62] width 17 height 12
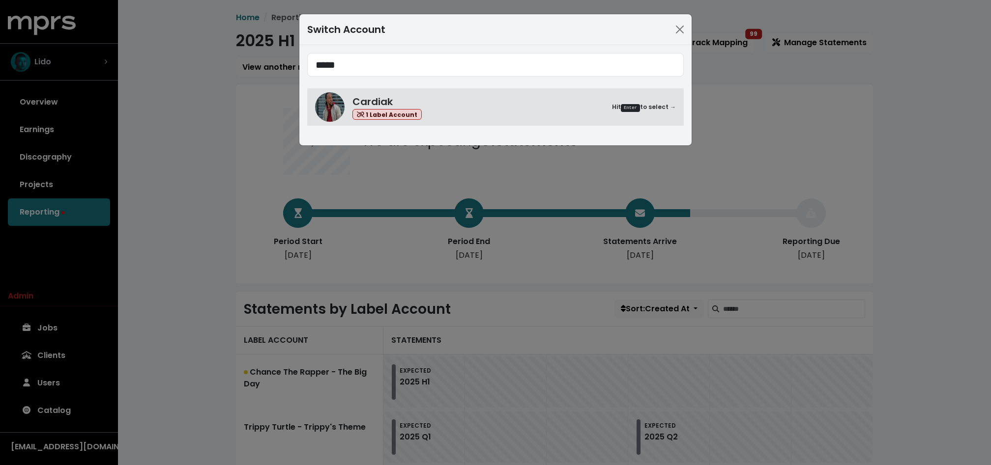
type input "*****"
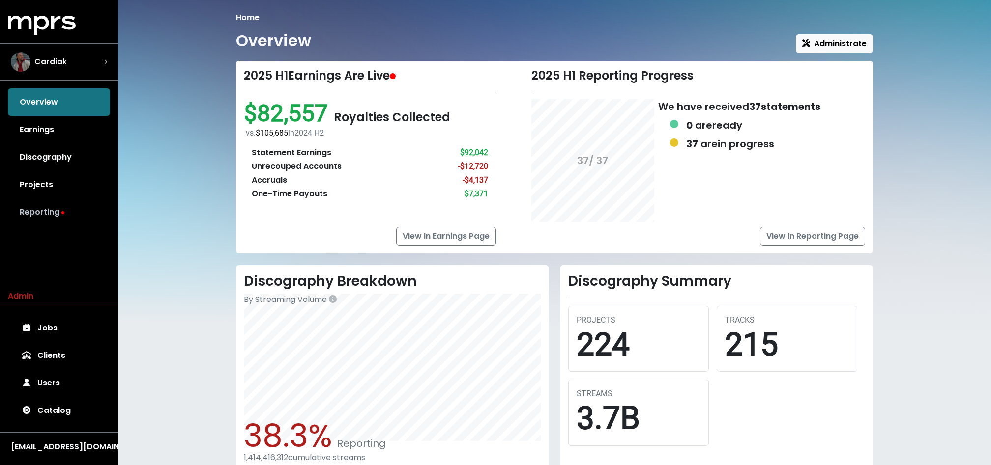
click at [60, 211] on link "Reporting" at bounding box center [59, 213] width 102 height 28
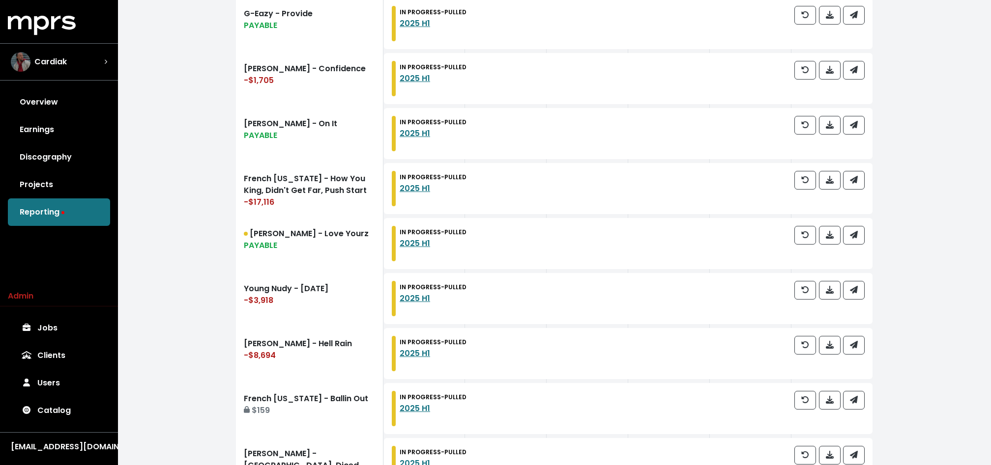
scroll to position [1095, 0]
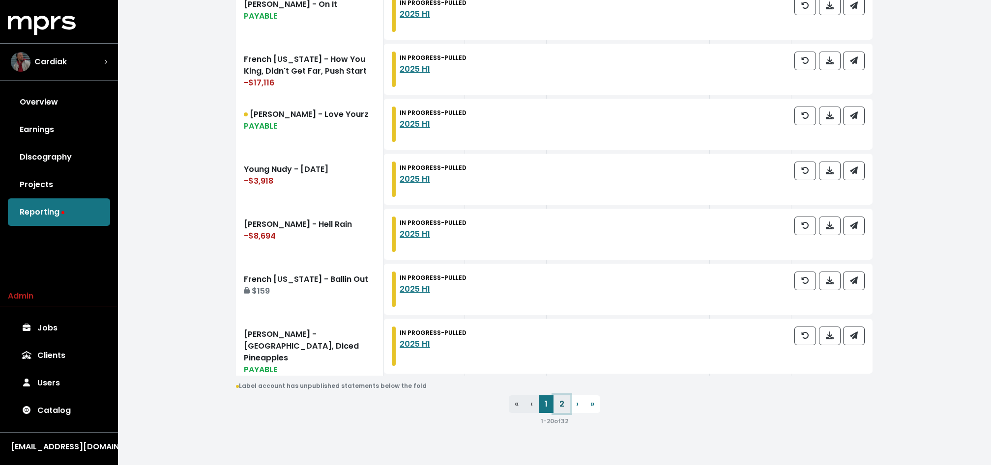
click at [560, 401] on link "2" at bounding box center [561, 405] width 17 height 18
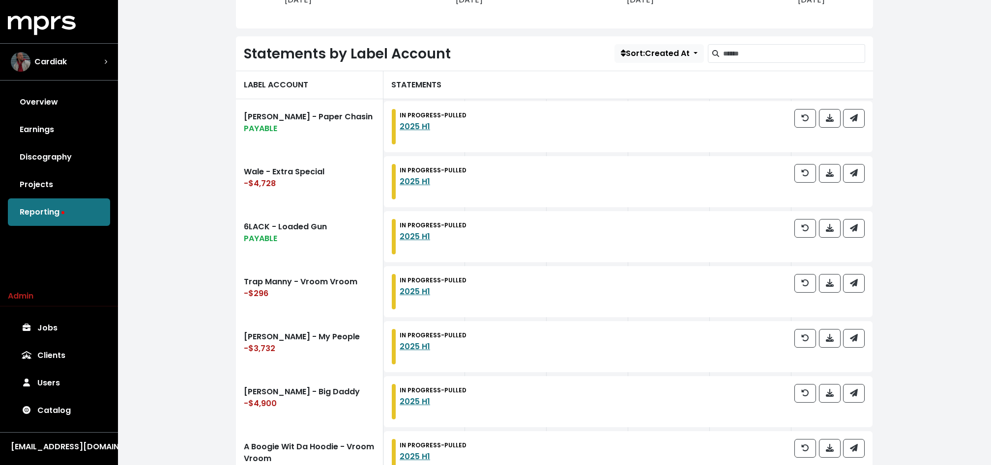
scroll to position [257, 0]
click at [639, 51] on span "Sort: Created At" at bounding box center [655, 52] width 69 height 11
click at [878, 109] on div "Home Reporting 2025 H1 Reporting is Live Track Mapping 36 Manage Statements Vie…" at bounding box center [554, 284] width 649 height 1059
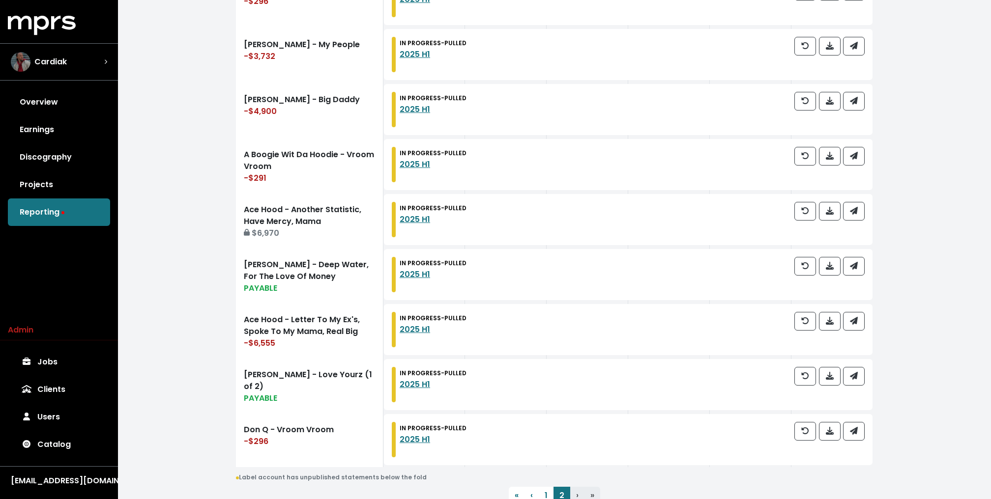
scroll to position [609, 0]
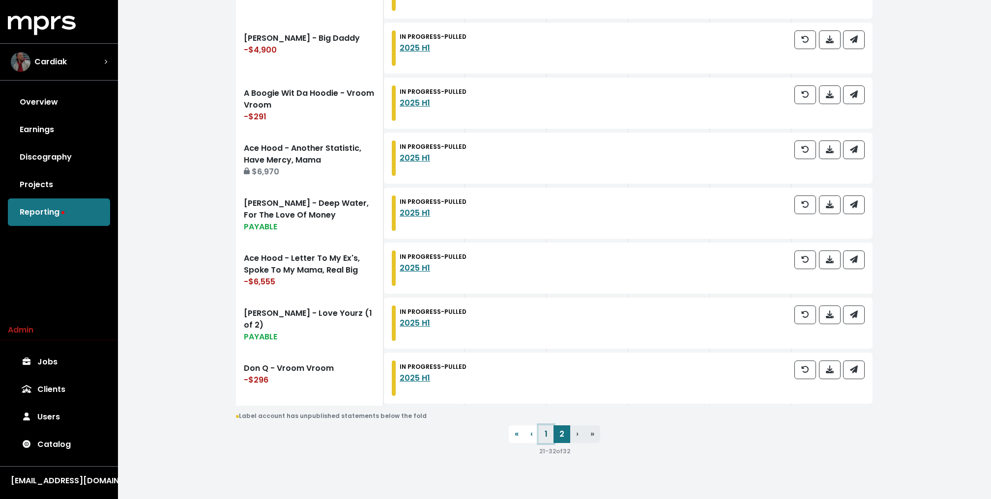
click at [550, 430] on link "1" at bounding box center [546, 435] width 15 height 18
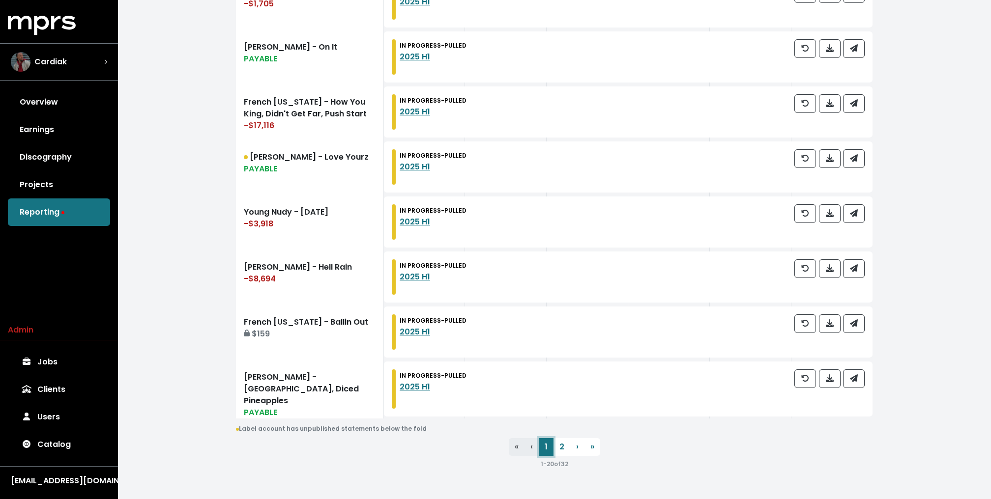
scroll to position [1061, 0]
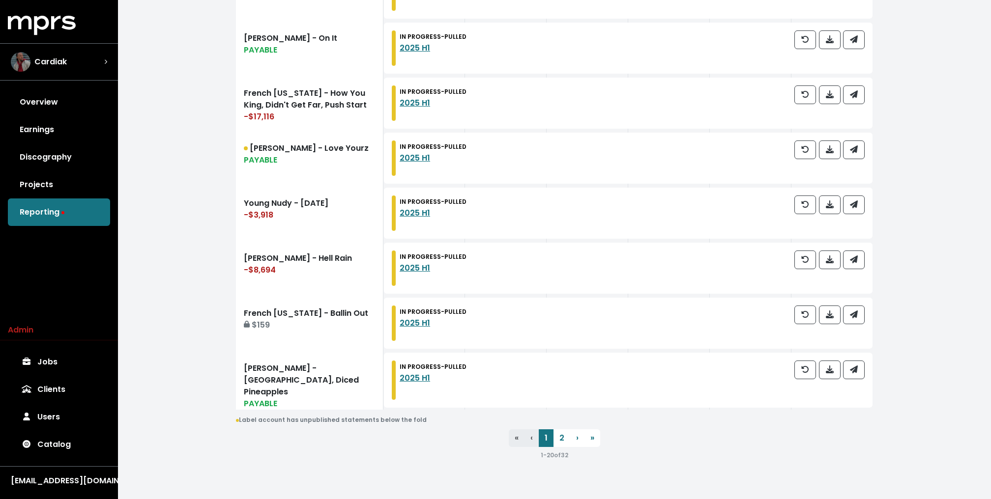
click at [447, 450] on div "1 - 20 of 32" at bounding box center [554, 455] width 637 height 12
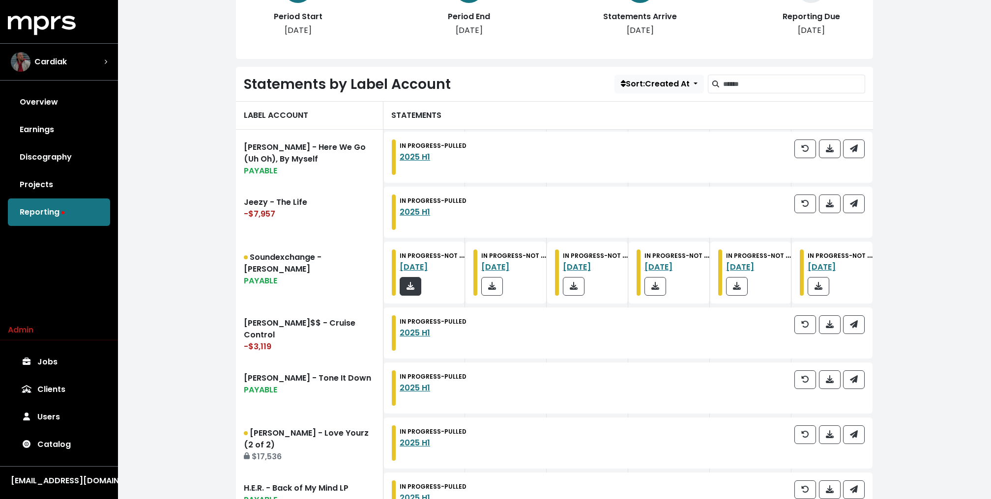
scroll to position [219, 0]
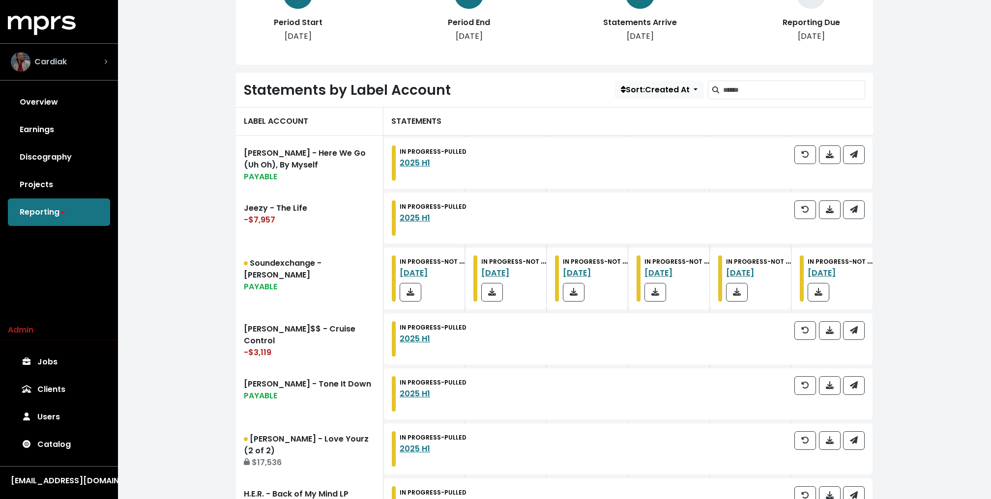
click at [60, 67] on div "Cardiak" at bounding box center [39, 62] width 56 height 20
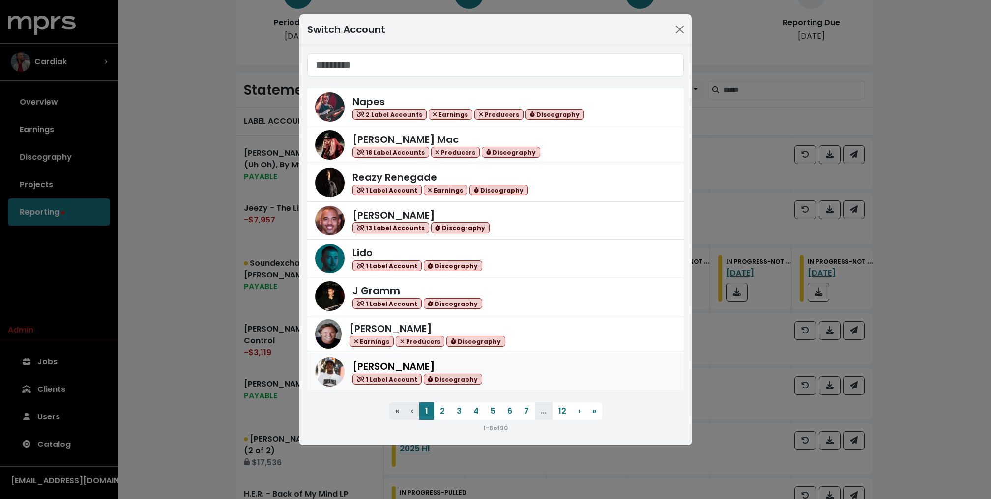
click at [405, 359] on div "Lex Luger 1 Label Account Discography" at bounding box center [417, 372] width 130 height 26
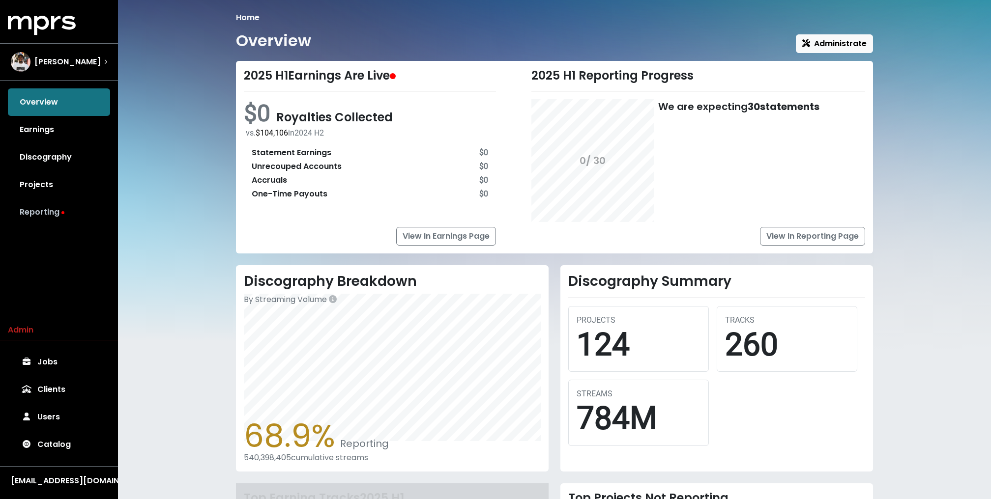
click at [53, 213] on link "Reporting" at bounding box center [59, 213] width 102 height 28
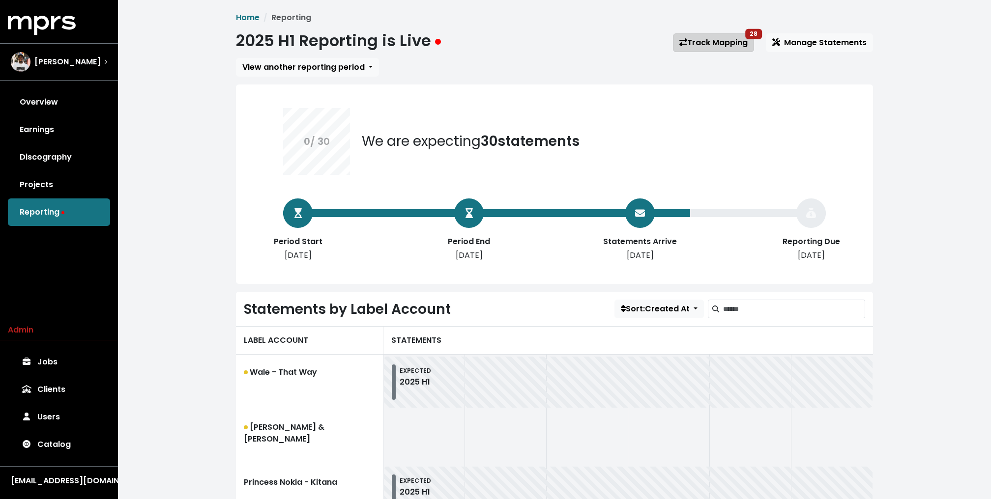
click at [714, 41] on link "Track Mapping 28" at bounding box center [713, 42] width 81 height 19
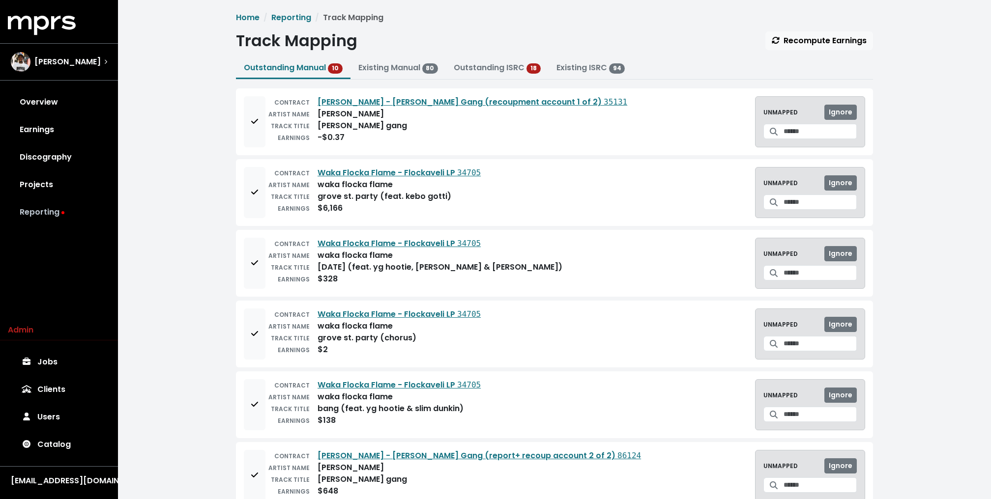
click at [46, 205] on link "Reporting" at bounding box center [59, 213] width 102 height 28
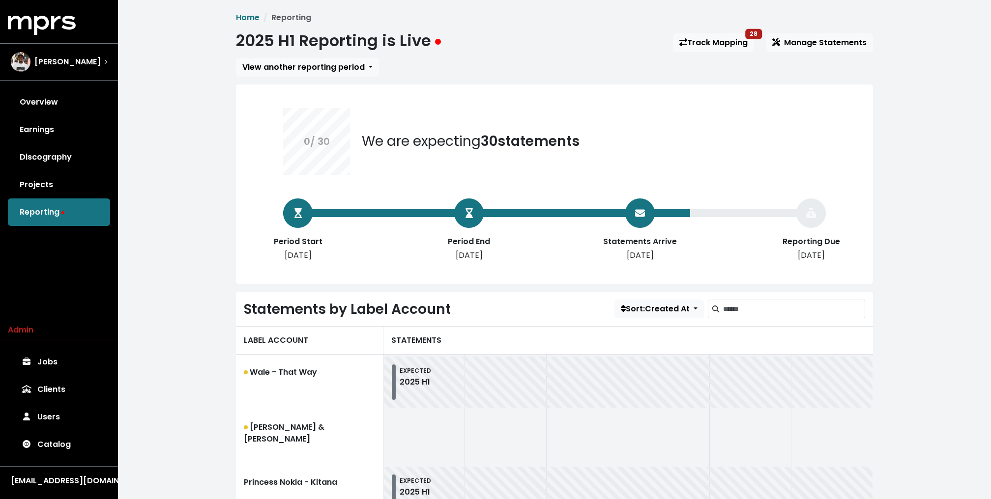
click at [717, 33] on div "2025 H1 Reporting is Live Track Mapping 28 Manage Statements" at bounding box center [554, 42] width 637 height 23
click at [701, 45] on link "Track Mapping 28" at bounding box center [713, 42] width 81 height 19
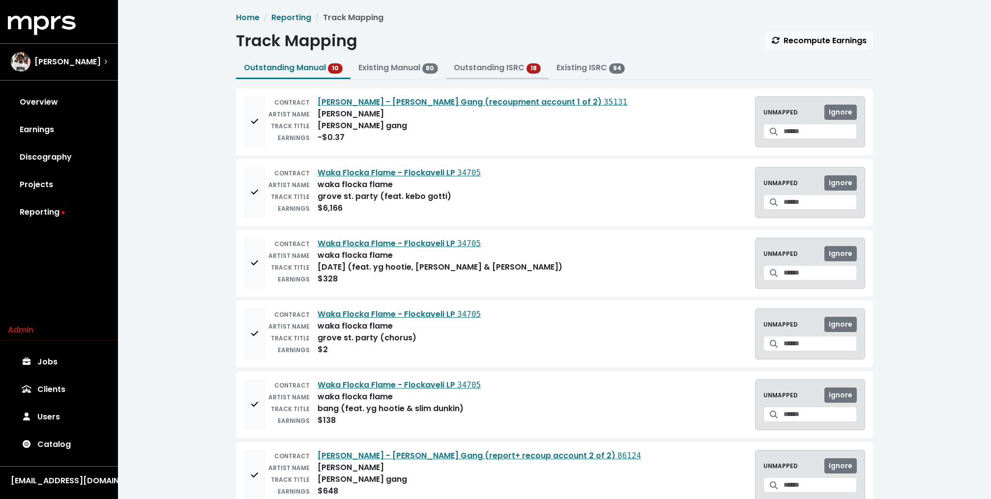
click at [502, 68] on link "Outstanding ISRC" at bounding box center [489, 67] width 71 height 11
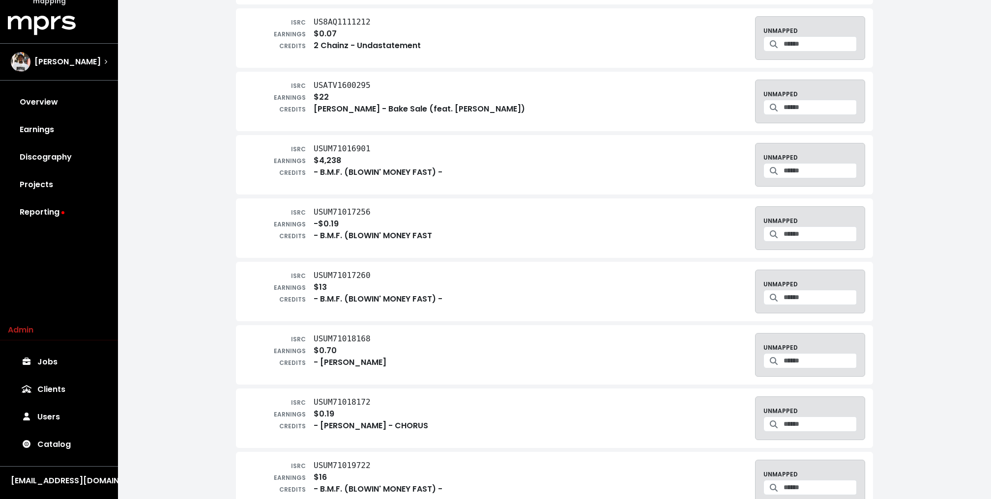
scroll to position [157, 0]
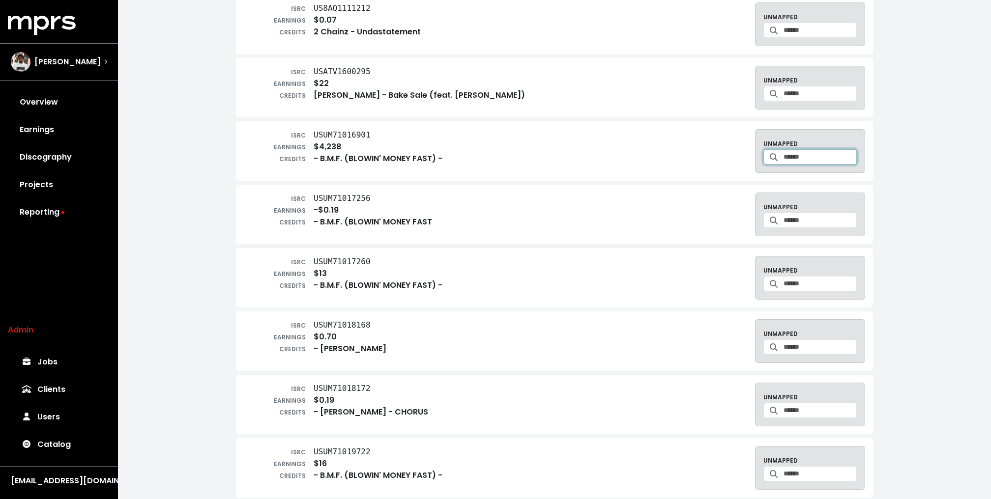
click at [810, 155] on input "Search for a track to map to" at bounding box center [819, 156] width 73 height 15
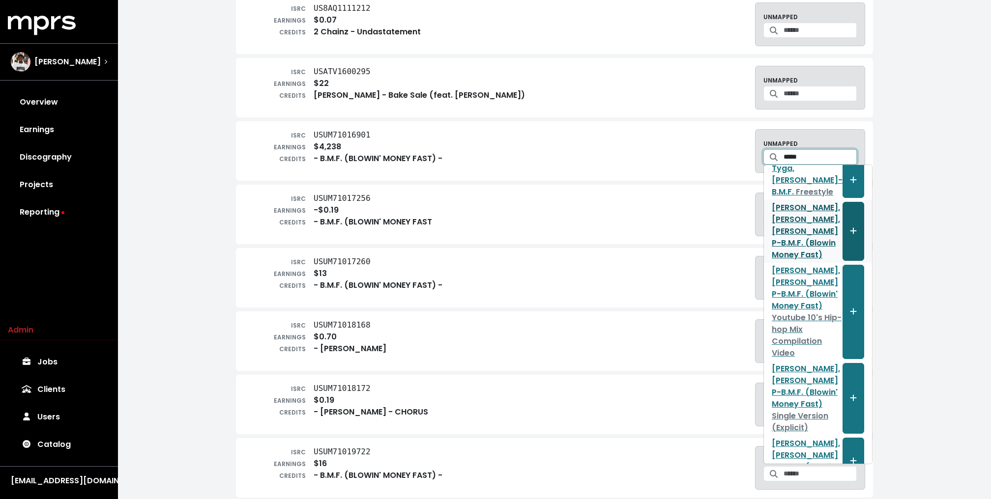
scroll to position [67, 0]
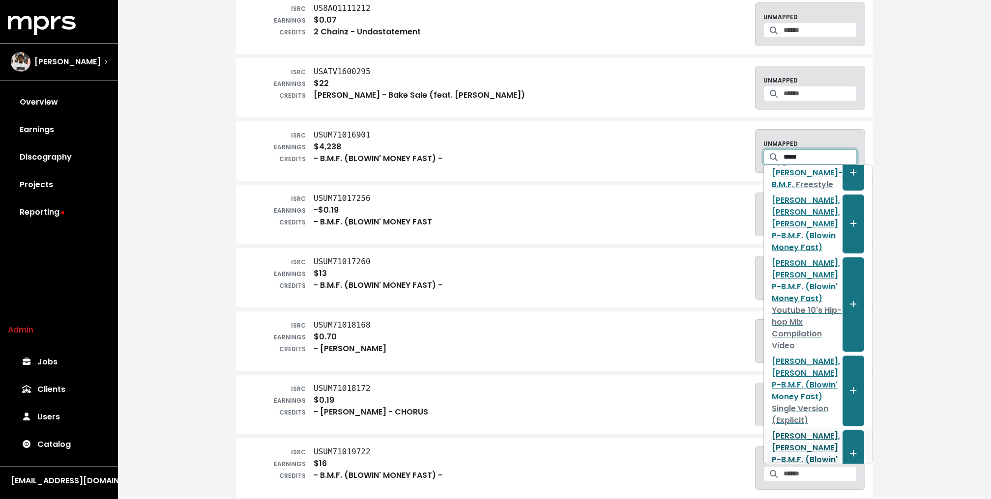
type input "*****"
click at [795, 431] on link "Rick Ross, Styles P - B.M.F. (Blowin' Money Fast)" at bounding box center [807, 454] width 71 height 47
click at [849, 448] on span "Create track mapping" at bounding box center [853, 454] width 9 height 12
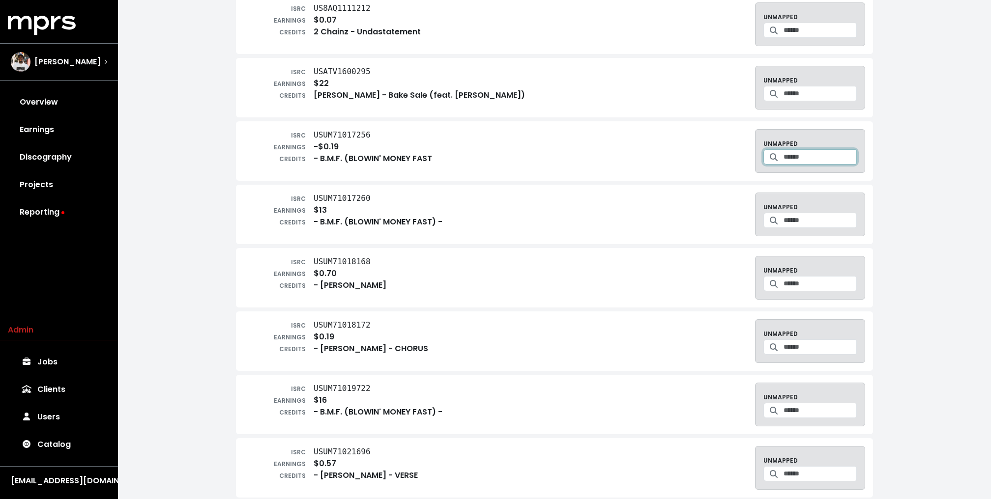
click at [799, 161] on input "Search for a track to map to" at bounding box center [819, 156] width 73 height 15
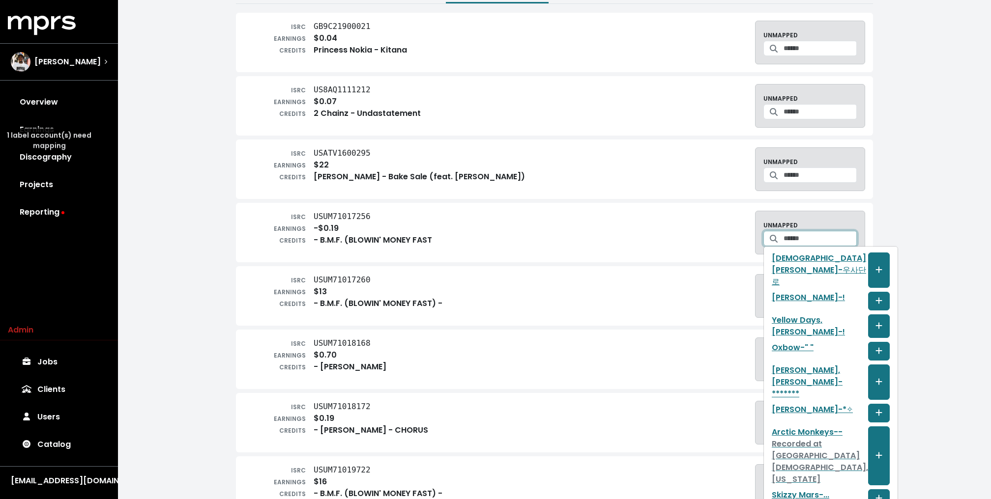
scroll to position [0, 0]
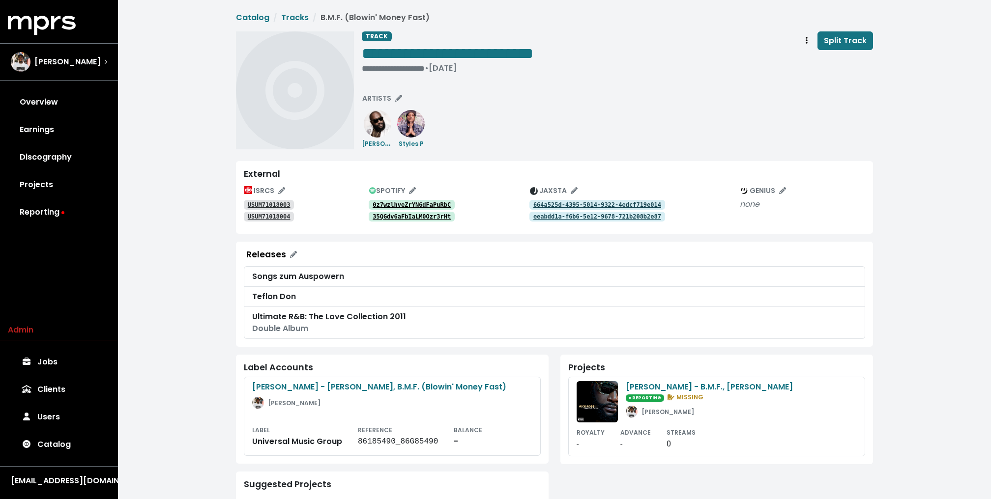
click at [422, 203] on tt "0z7wzlhveZrYN6dFaPuRbC" at bounding box center [412, 205] width 78 height 7
click at [292, 17] on link "Tracks" at bounding box center [295, 17] width 28 height 11
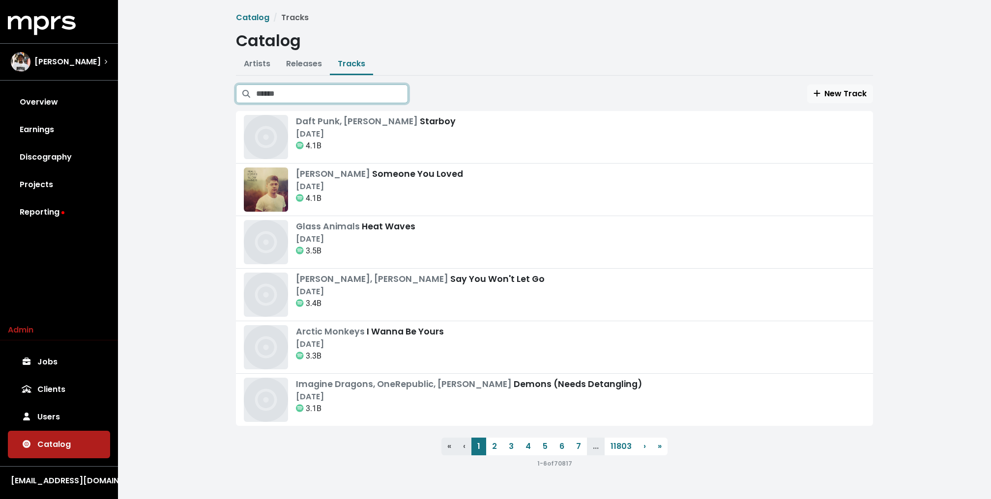
click at [396, 88] on input "Search tracks" at bounding box center [332, 94] width 152 height 19
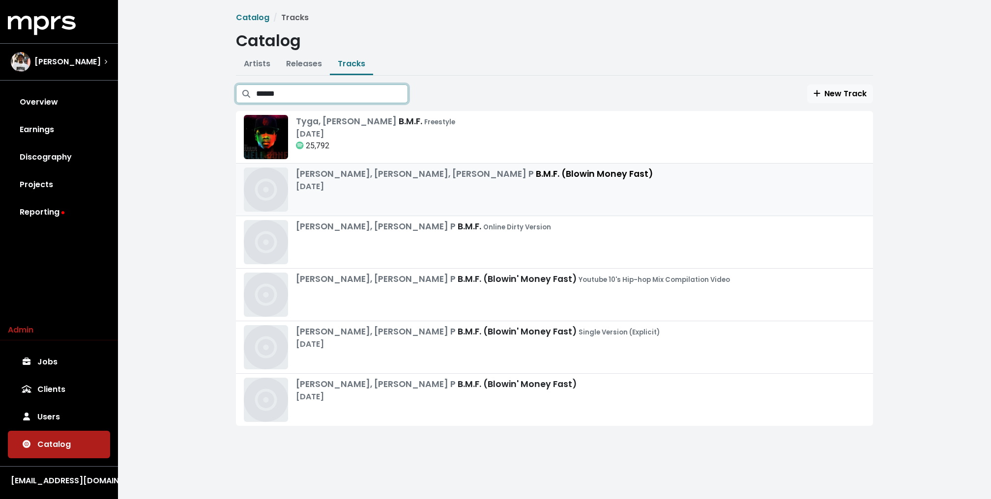
type input "******"
click at [371, 194] on div "Rick Ross, Pollie Pop, Styles P B.M.F. (Blowin Money Fast) Nov 27th, 2010" at bounding box center [474, 190] width 357 height 44
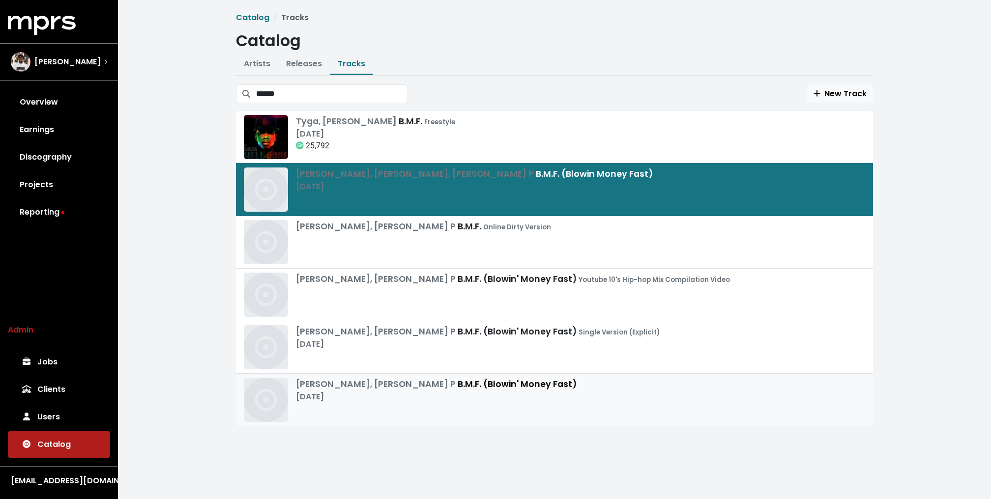
click at [457, 391] on div "Jan 1st, 2010" at bounding box center [436, 397] width 281 height 12
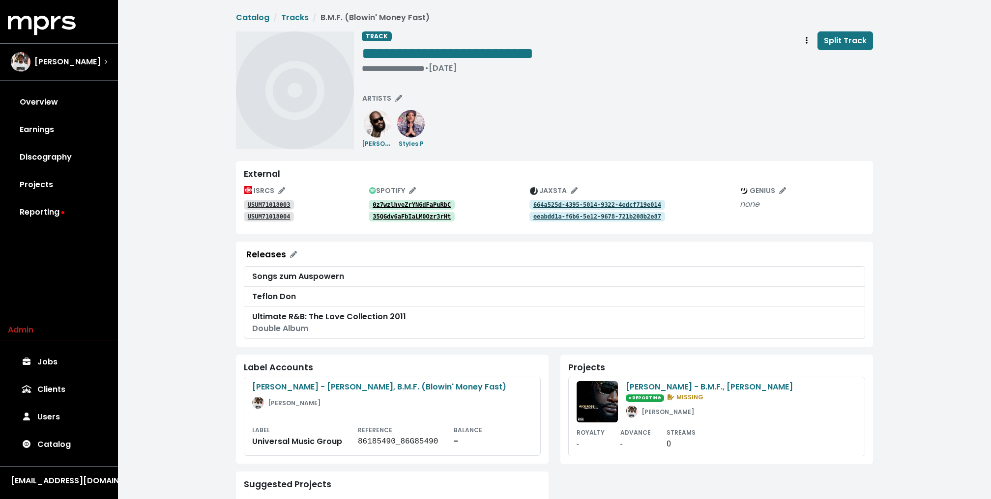
click at [407, 218] on tt "35QGdv6aFbIaLM0Ozr3rHt" at bounding box center [412, 216] width 78 height 7
click at [39, 104] on link "Overview" at bounding box center [59, 102] width 102 height 28
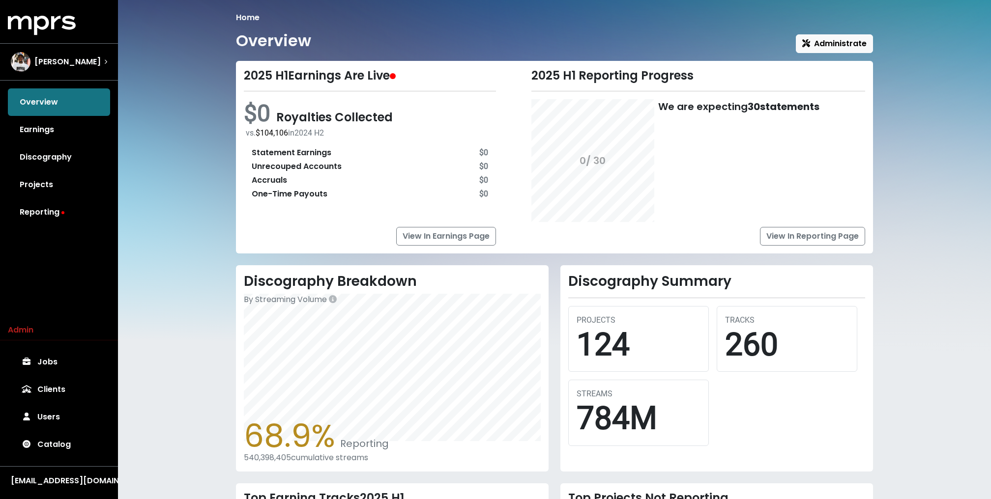
click at [184, 154] on div "Home Overview Administrate 2025 H1 Earnings Are Live $0 Royalties Collected vs.…" at bounding box center [554, 351] width 873 height 702
click at [58, 66] on span "Lex Luger" at bounding box center [67, 62] width 66 height 12
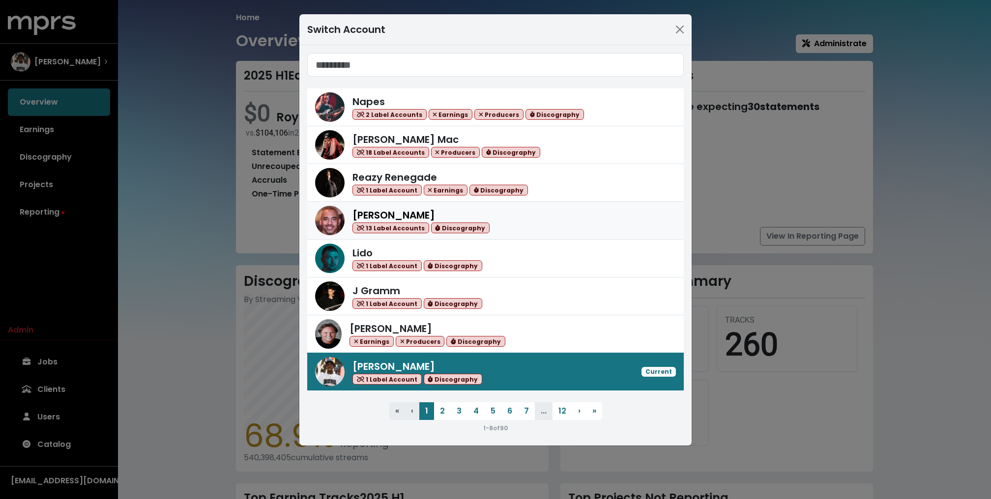
click at [375, 206] on div "Harvey Mason Jr 13 Label Accounts Discography" at bounding box center [495, 220] width 361 height 29
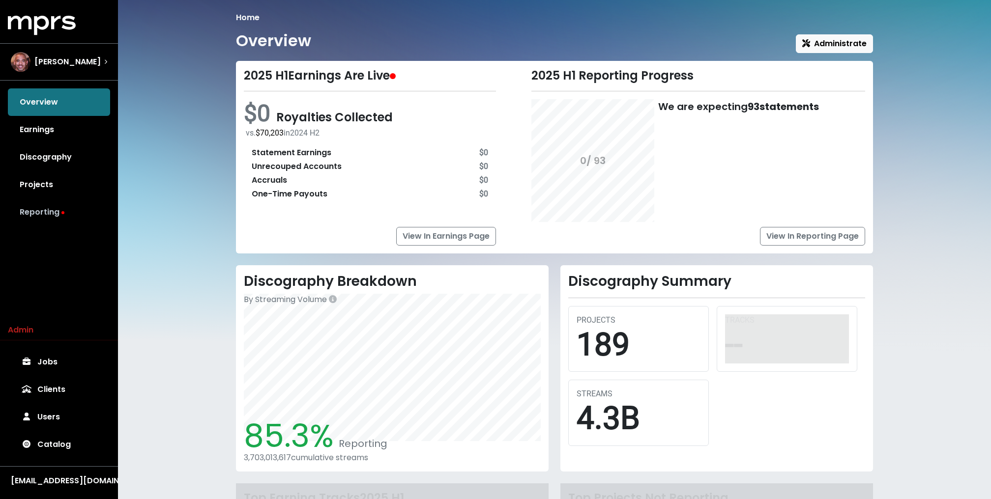
click at [35, 217] on link "Reporting" at bounding box center [59, 213] width 102 height 28
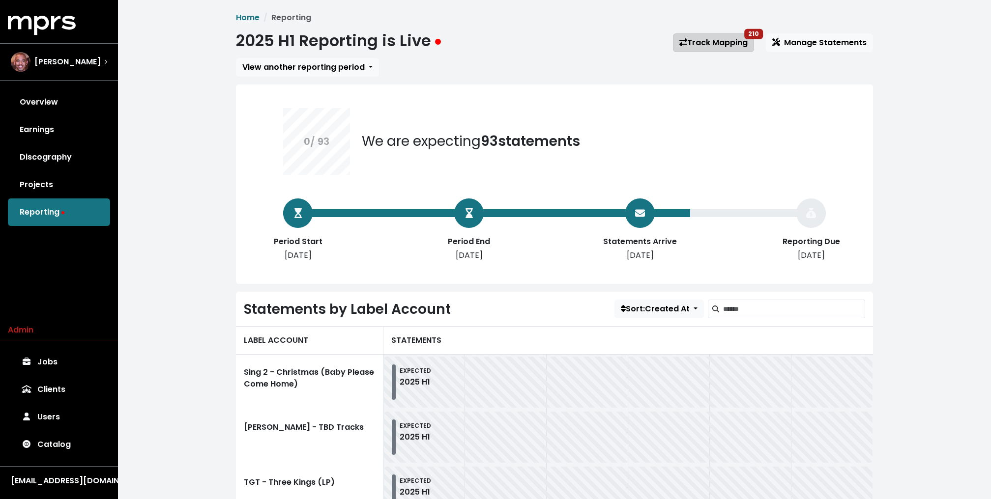
click at [712, 39] on link "Track Mapping 210" at bounding box center [713, 42] width 81 height 19
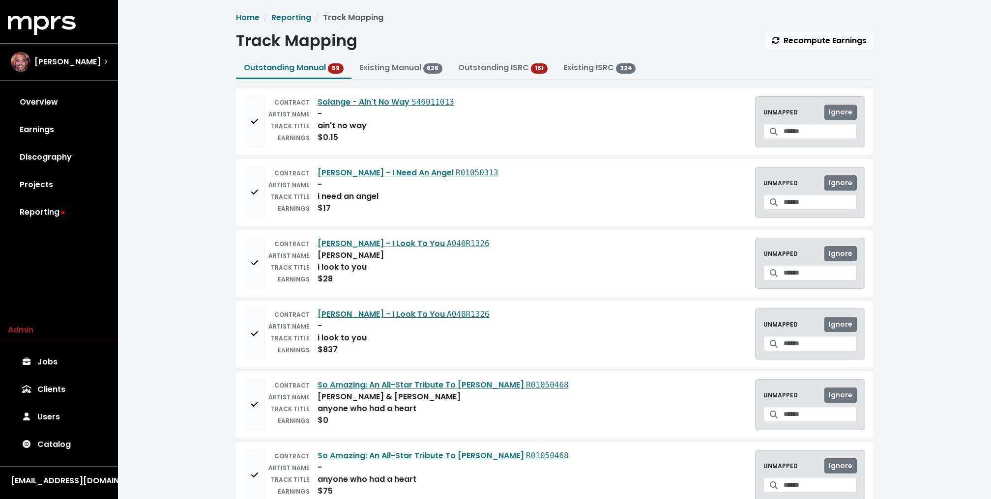
click at [642, 45] on div "Track Mapping Recompute Earnings" at bounding box center [554, 40] width 637 height 19
click at [509, 66] on link "Outstanding ISRC" at bounding box center [493, 67] width 71 height 11
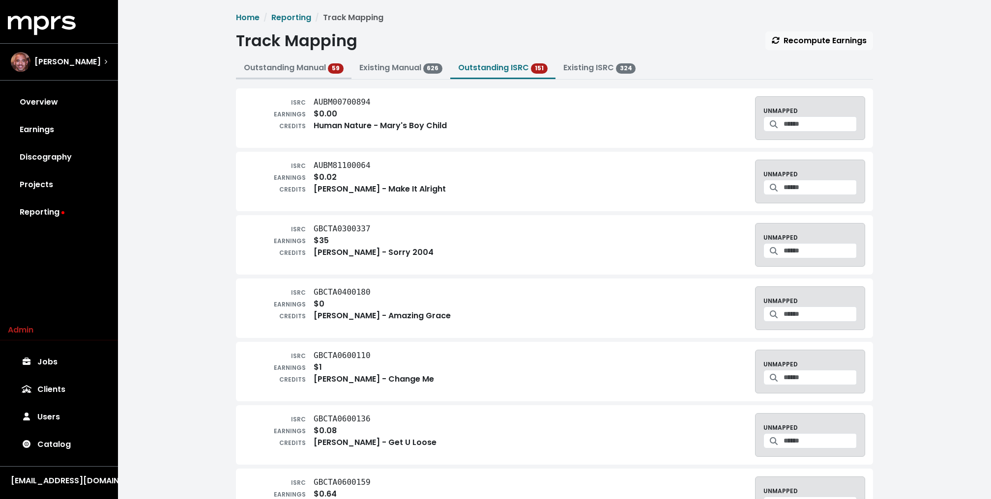
click at [276, 67] on link "Outstanding Manual 59" at bounding box center [294, 67] width 100 height 11
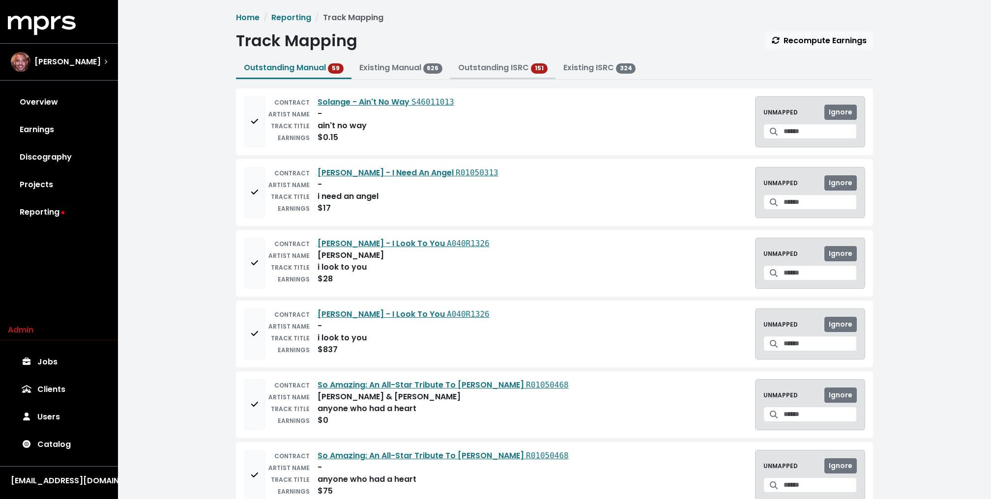
click at [519, 64] on link "Outstanding ISRC" at bounding box center [493, 67] width 71 height 11
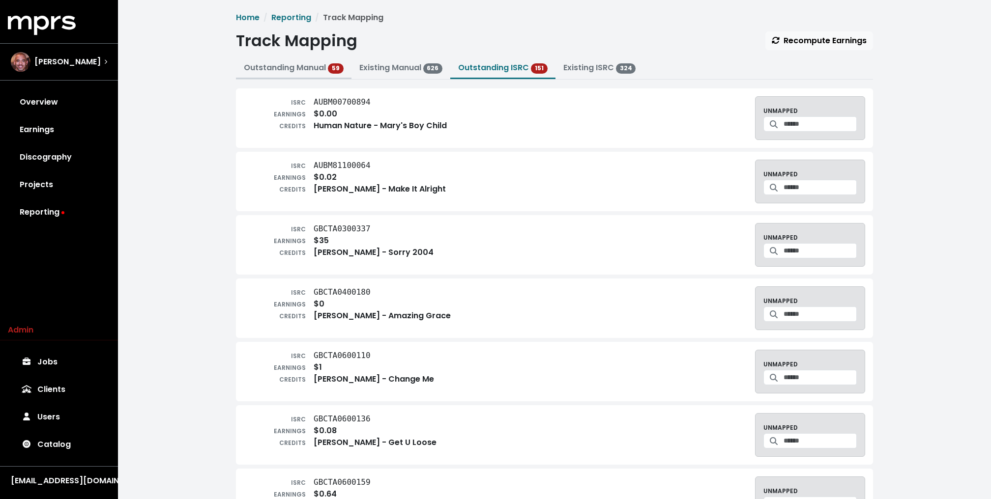
click at [276, 67] on link "Outstanding Manual 59" at bounding box center [294, 67] width 100 height 11
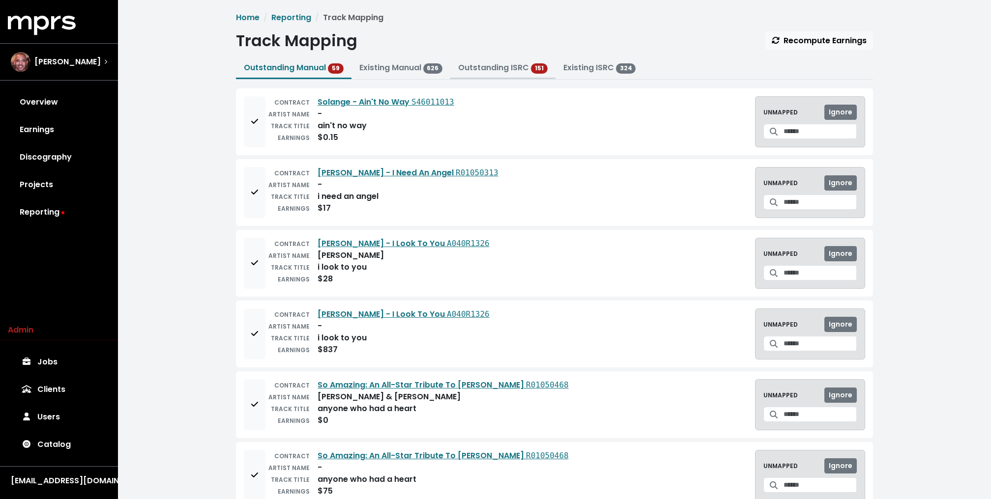
click at [498, 73] on link "Outstanding ISRC" at bounding box center [493, 67] width 71 height 11
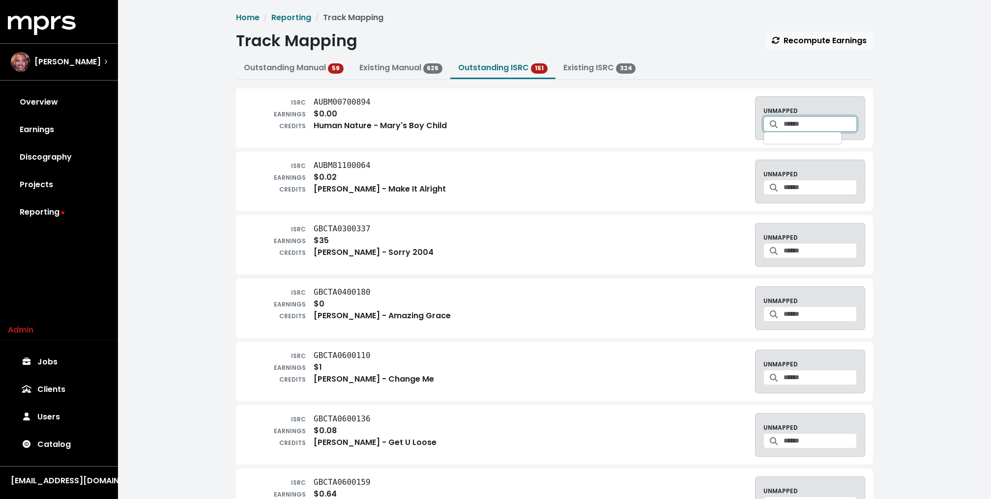
click at [787, 122] on input "Search for a track to map to" at bounding box center [819, 123] width 73 height 15
type input "**********"
click at [852, 158] on icon "Create track mapping" at bounding box center [855, 155] width 7 height 8
click at [789, 129] on input "Search for a track to map to" at bounding box center [819, 123] width 73 height 15
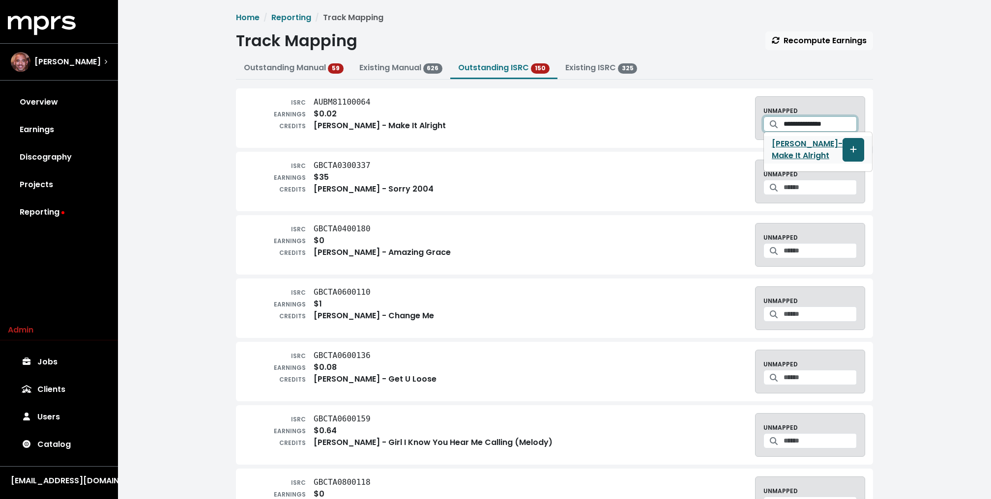
type input "**********"
click at [850, 153] on icon "Create track mapping" at bounding box center [853, 149] width 6 height 6
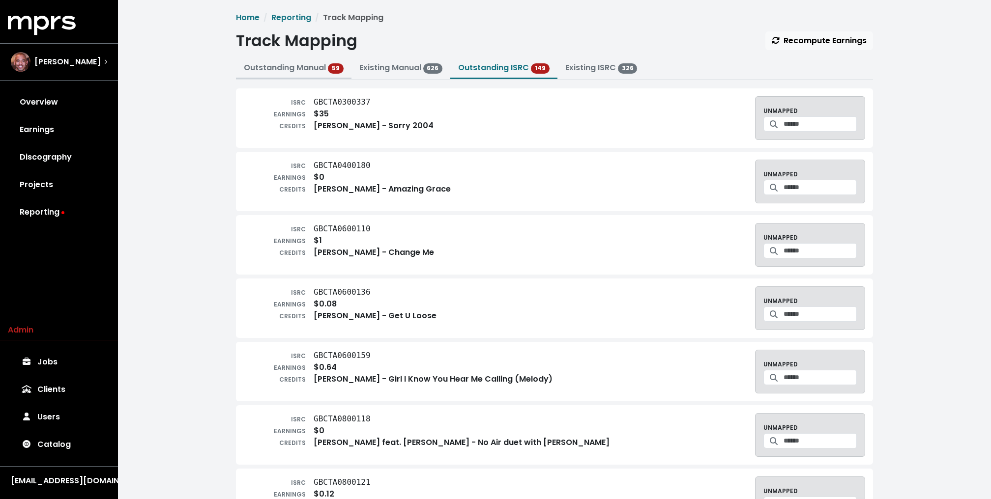
click at [299, 70] on link "Outstanding Manual 59" at bounding box center [294, 67] width 100 height 11
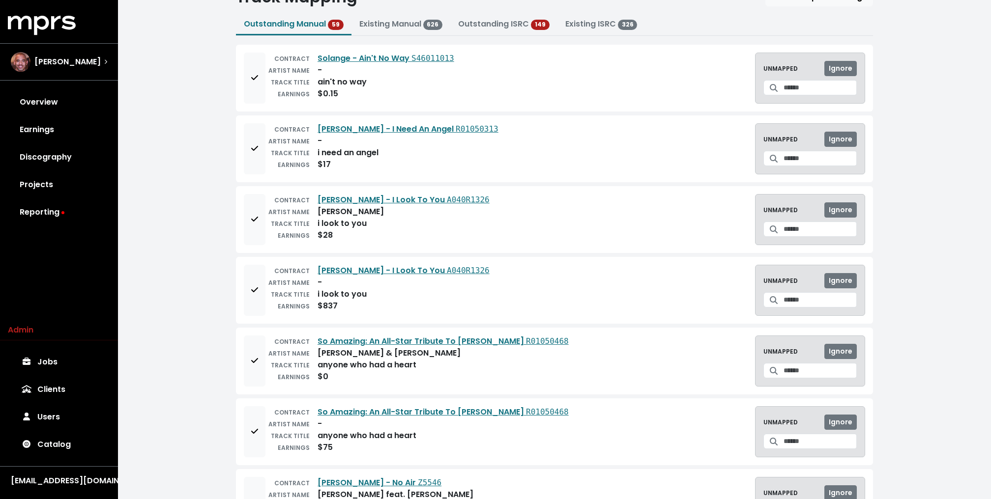
scroll to position [45, 0]
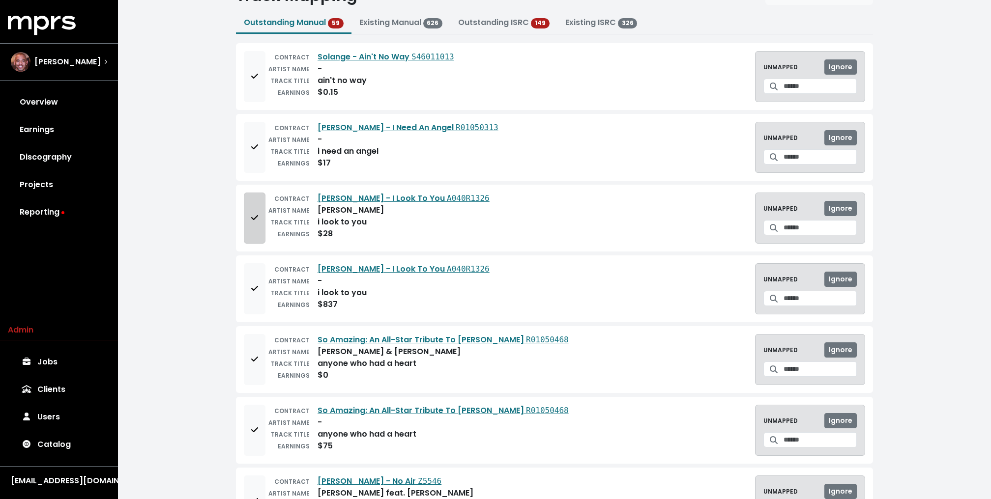
click at [257, 212] on span "Add to mapping queue" at bounding box center [254, 217] width 7 height 11
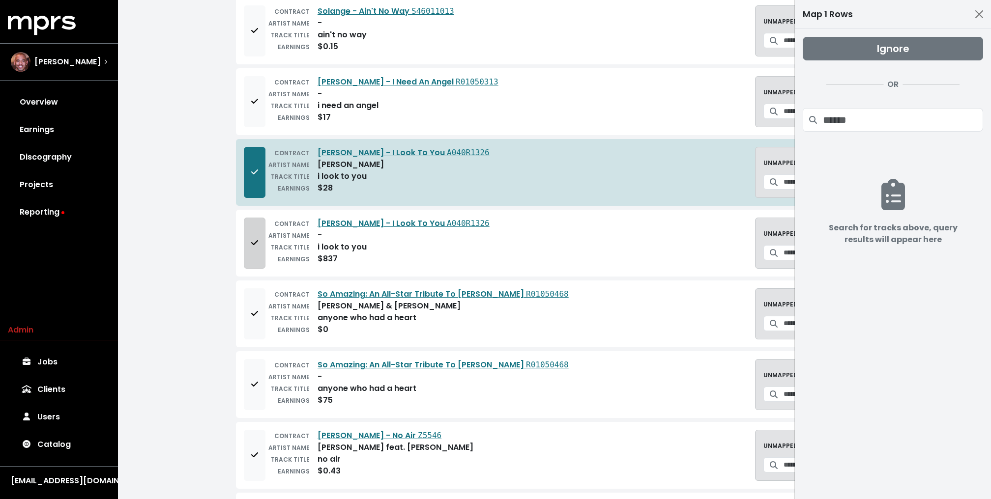
click at [252, 239] on icon "Add to mapping queue" at bounding box center [254, 243] width 7 height 8
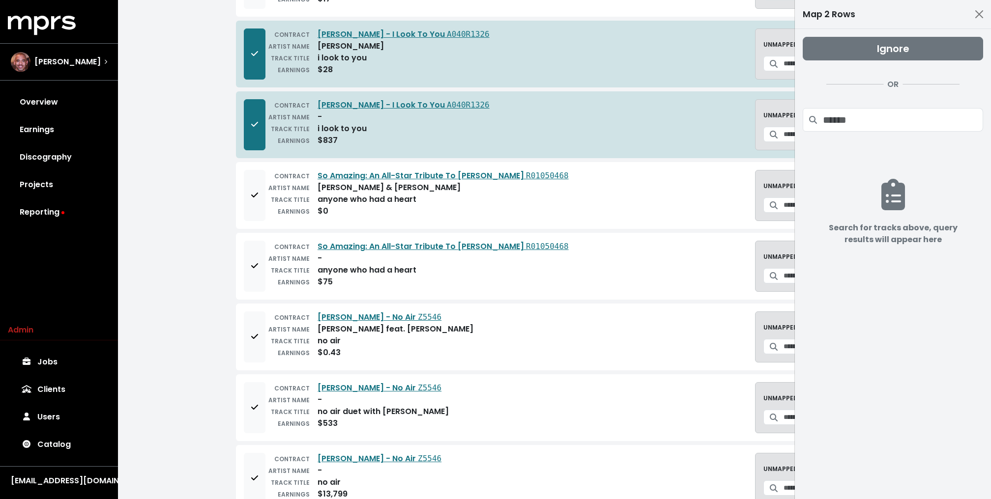
scroll to position [215, 0]
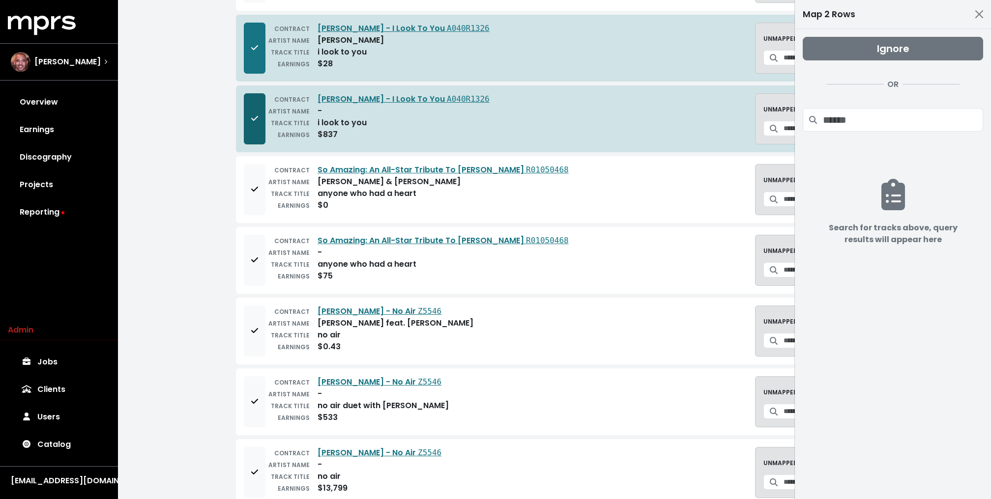
click at [253, 124] on button "Remove from mapping queue" at bounding box center [255, 118] width 22 height 51
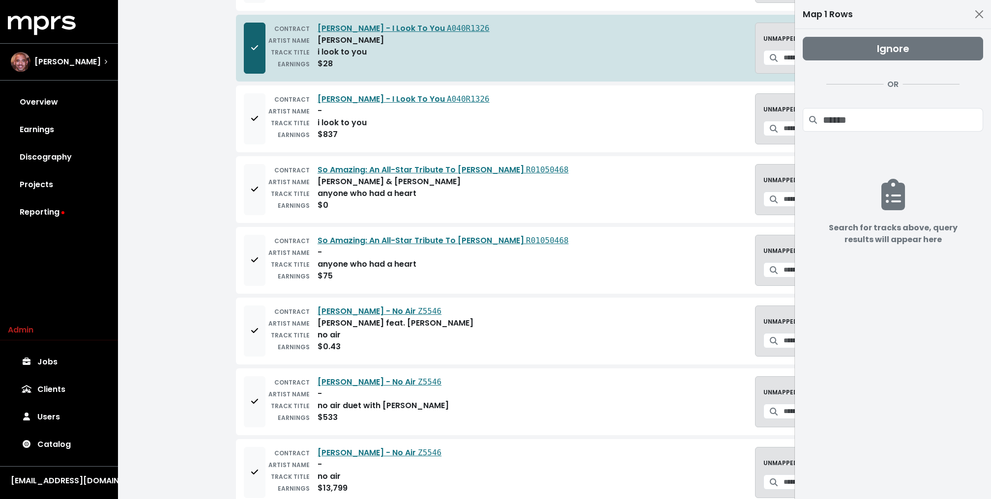
click at [254, 34] on button "Remove from mapping queue" at bounding box center [255, 48] width 22 height 51
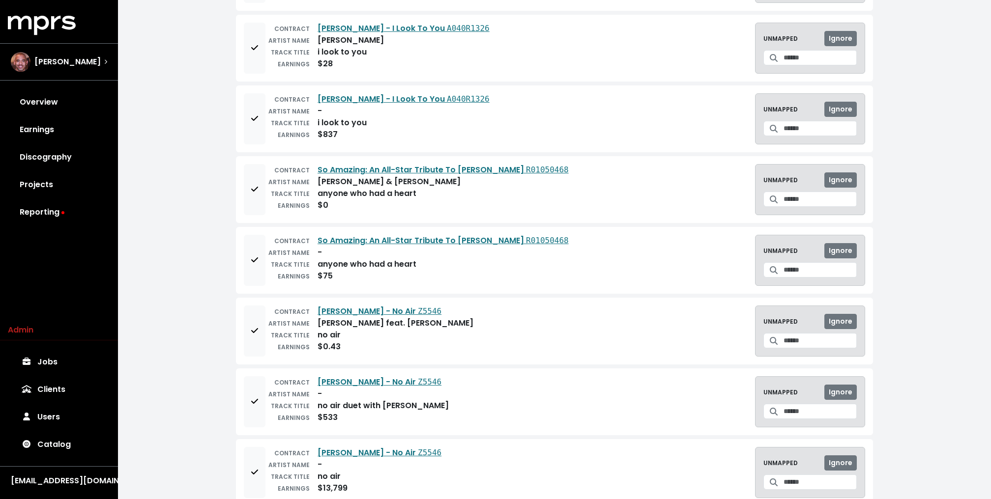
click at [87, 58] on span "[PERSON_NAME]" at bounding box center [67, 62] width 66 height 12
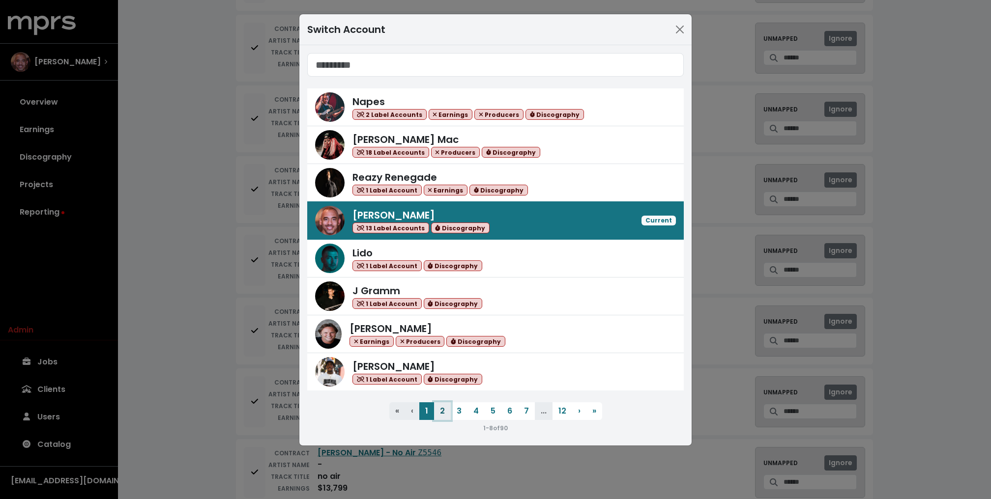
click at [442, 409] on button "2" at bounding box center [442, 412] width 17 height 18
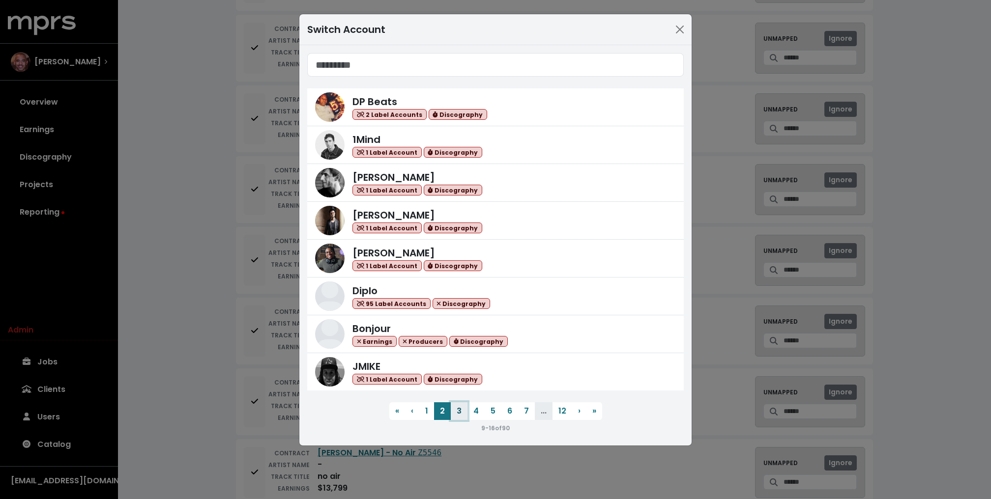
click at [460, 407] on button "3" at bounding box center [459, 412] width 17 height 18
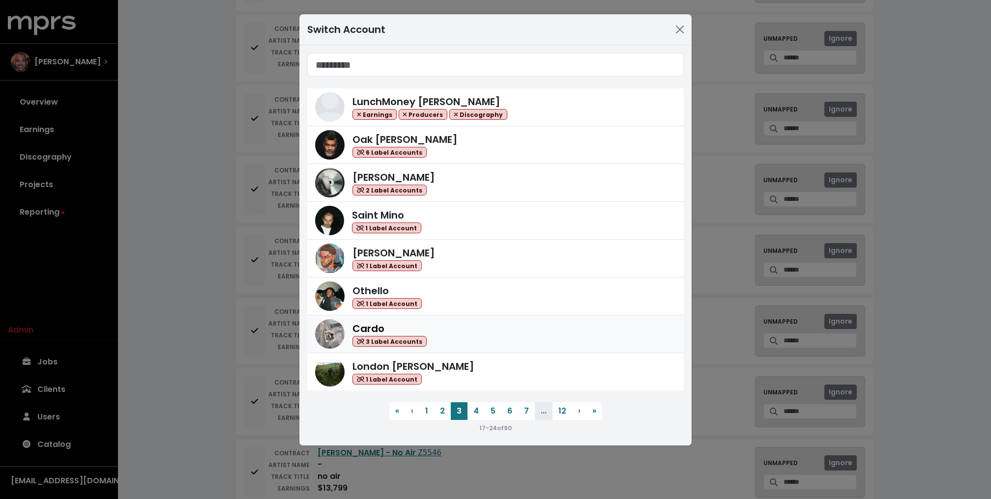
click at [401, 327] on div "Cardo 3 Label Accounts" at bounding box center [389, 334] width 74 height 26
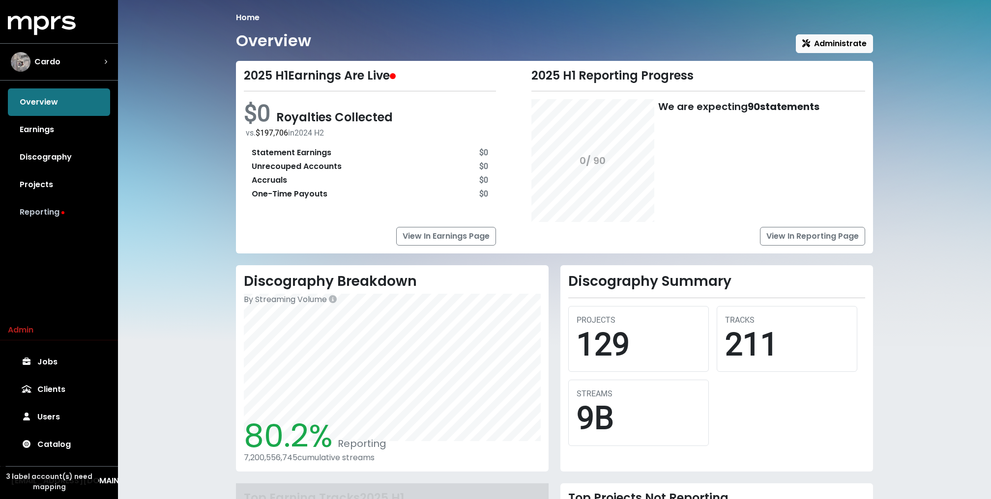
click at [42, 206] on link "Reporting" at bounding box center [59, 213] width 102 height 28
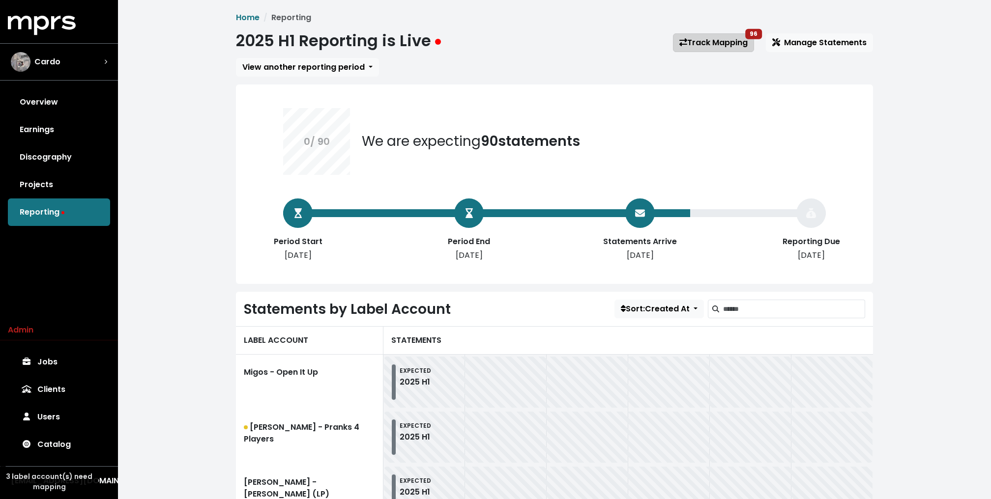
click at [696, 44] on link "Track Mapping 96" at bounding box center [713, 42] width 81 height 19
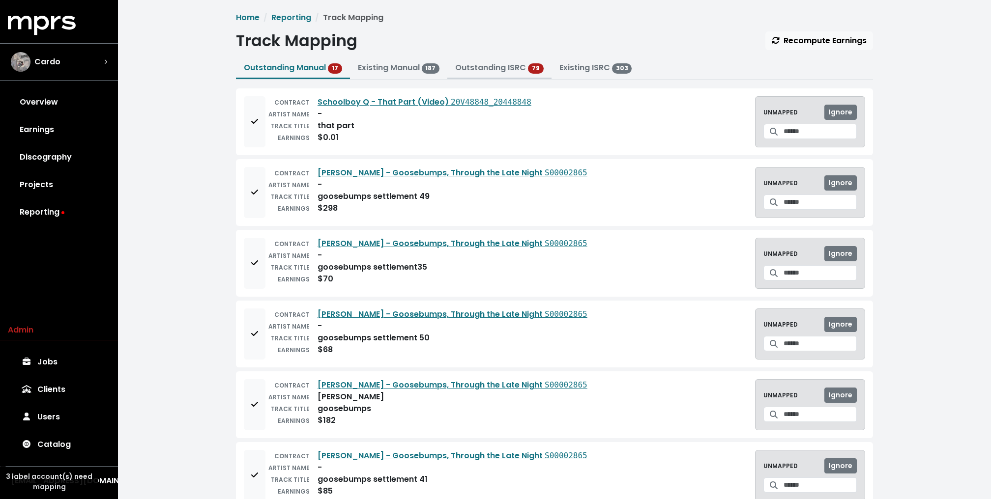
click at [485, 65] on link "Outstanding ISRC" at bounding box center [490, 67] width 71 height 11
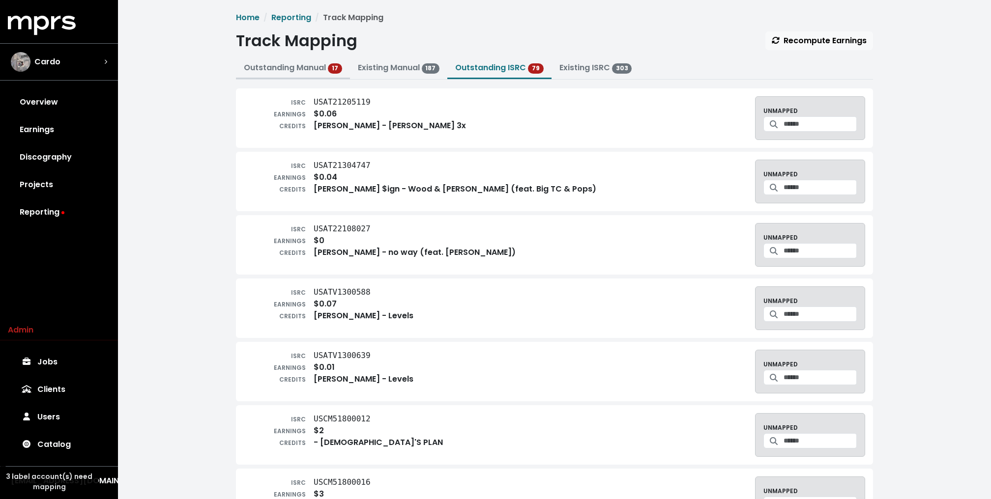
click at [312, 66] on link "Outstanding Manual 17" at bounding box center [293, 67] width 98 height 11
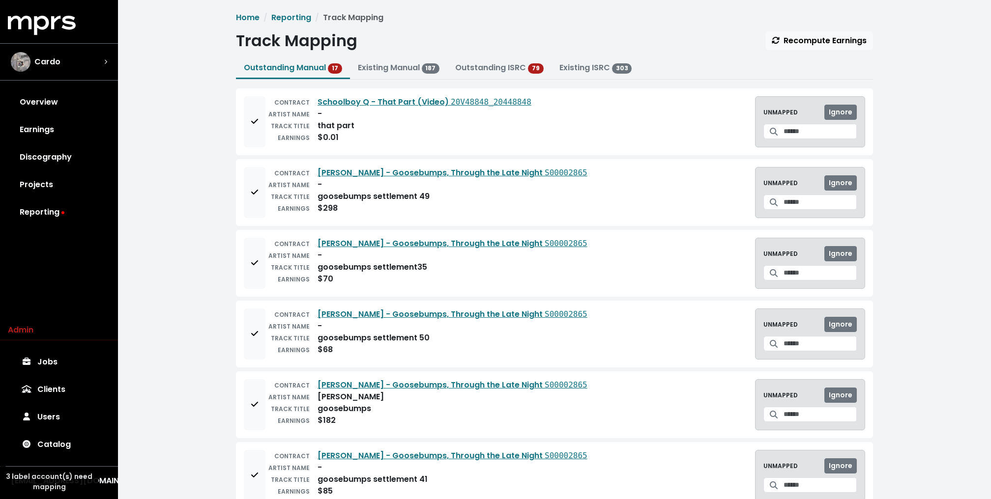
click at [38, 68] on div "Cardo" at bounding box center [36, 62] width 50 height 20
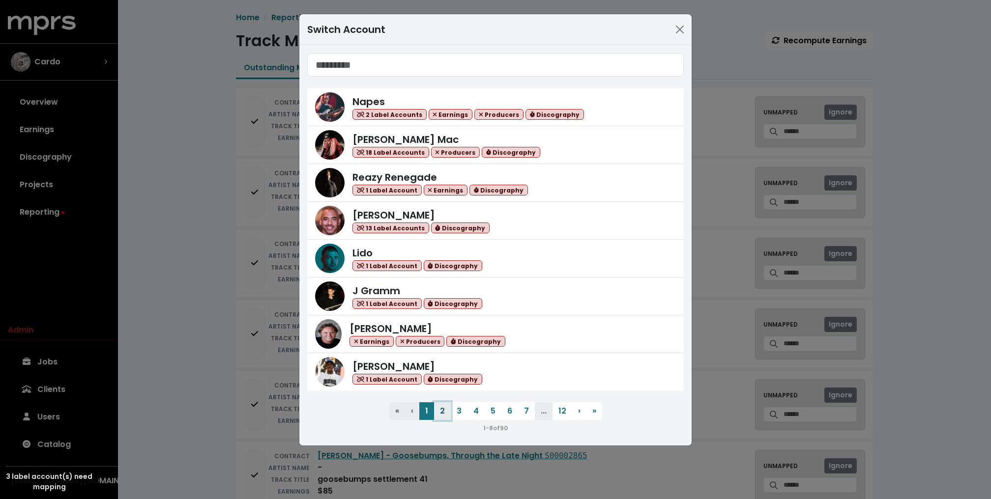
click at [443, 412] on button "2" at bounding box center [442, 412] width 17 height 18
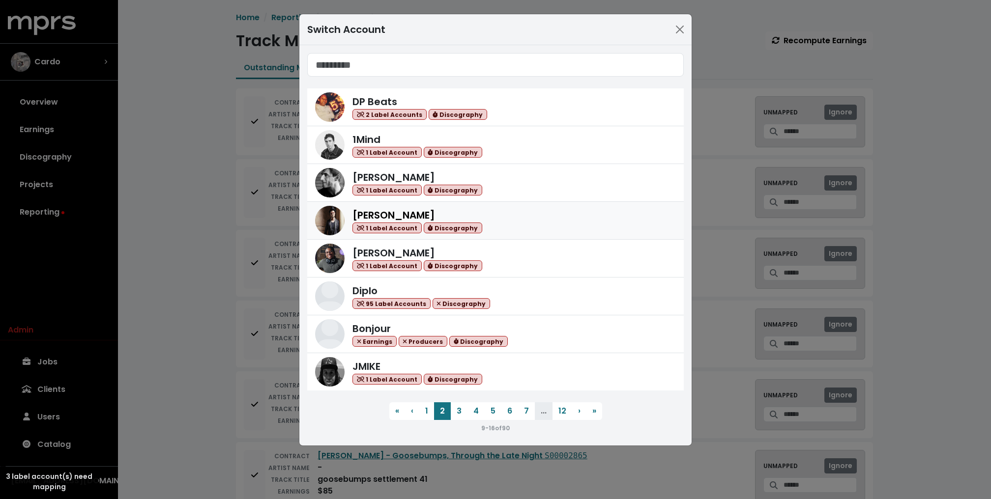
click at [444, 210] on div "Adam Anders 1 Label Account Discography" at bounding box center [417, 221] width 130 height 26
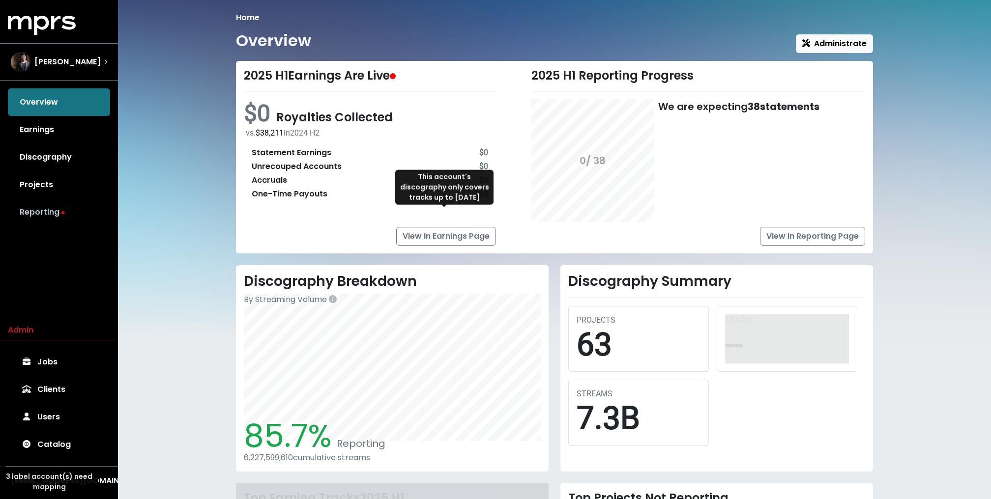
click at [57, 215] on link "Reporting" at bounding box center [59, 213] width 102 height 28
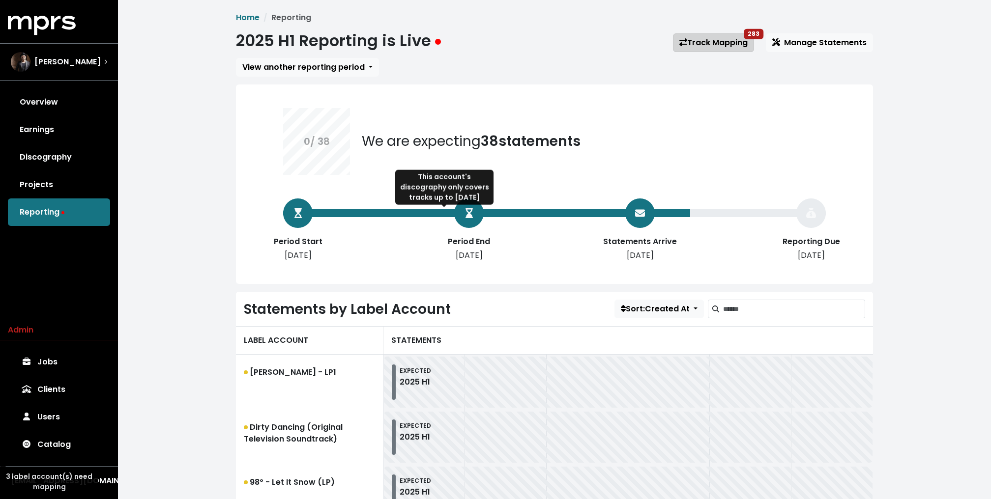
click at [685, 43] on link "Track Mapping 283" at bounding box center [713, 42] width 81 height 19
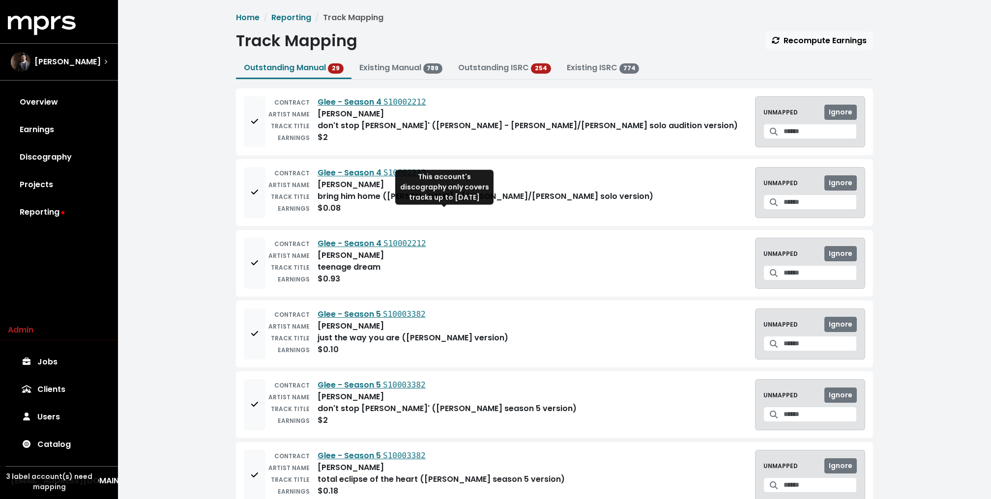
click at [462, 204] on div "This account's discography only covers tracks up to Nov 29th, 2024" at bounding box center [444, 187] width 98 height 35
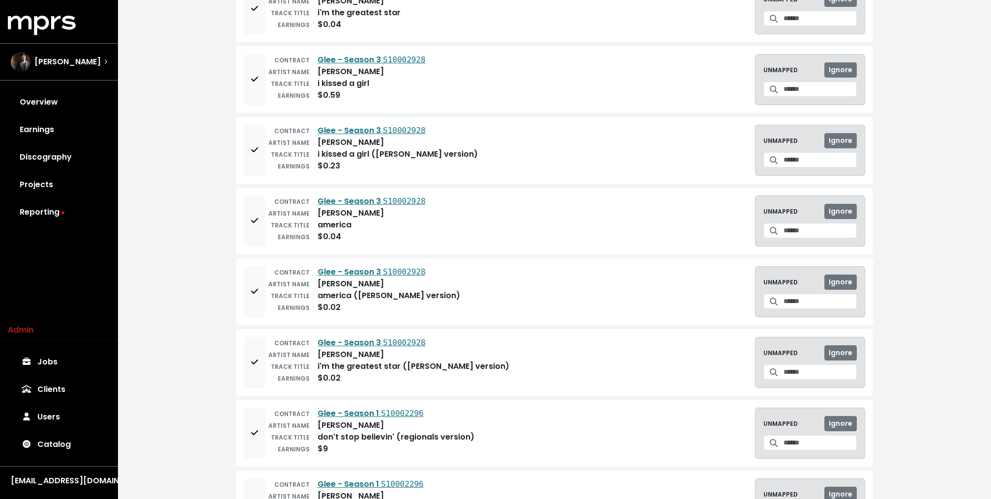
scroll to position [1223, 0]
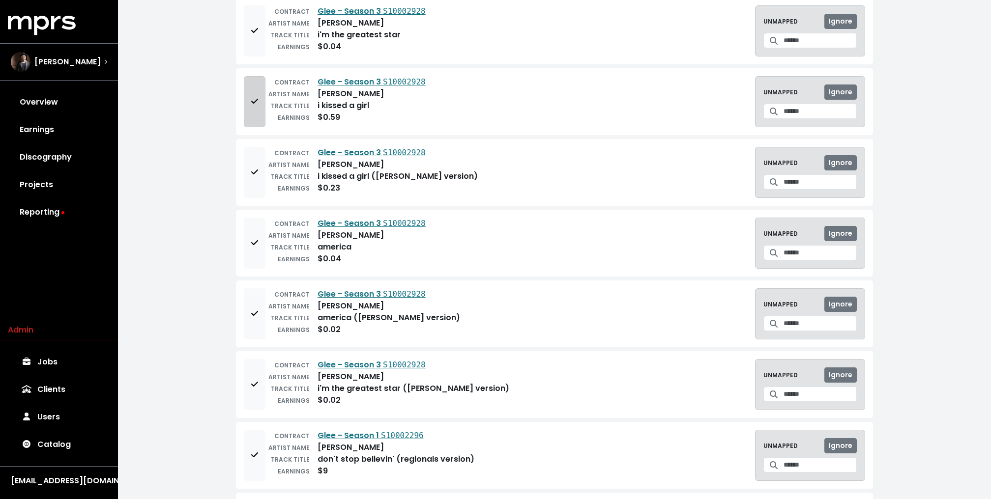
click at [258, 98] on button "Add to mapping queue" at bounding box center [255, 101] width 22 height 51
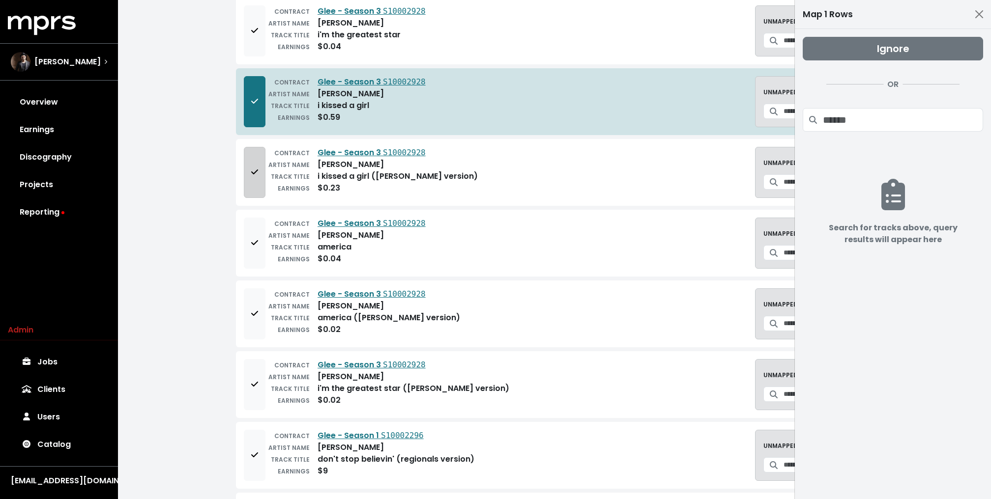
click at [250, 173] on button "Add to mapping queue" at bounding box center [255, 172] width 22 height 51
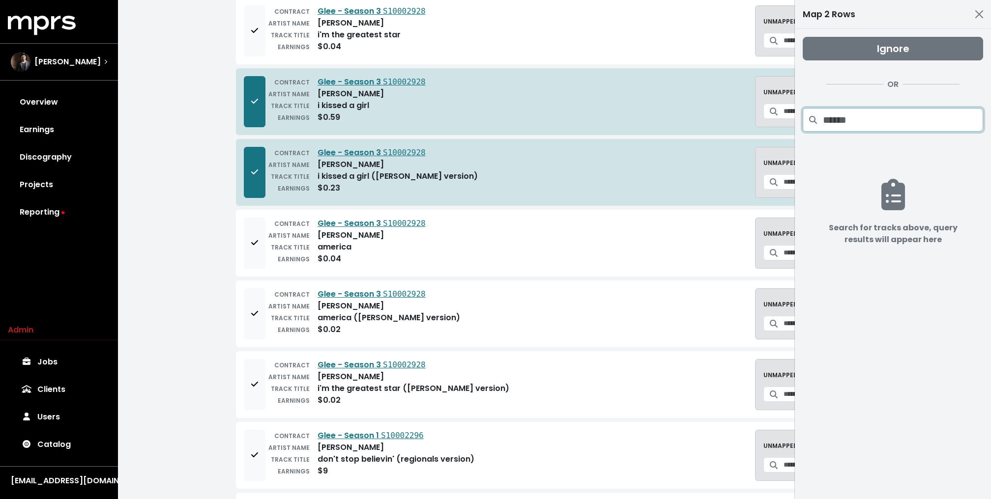
click at [848, 119] on input "Search projects" at bounding box center [903, 120] width 160 height 24
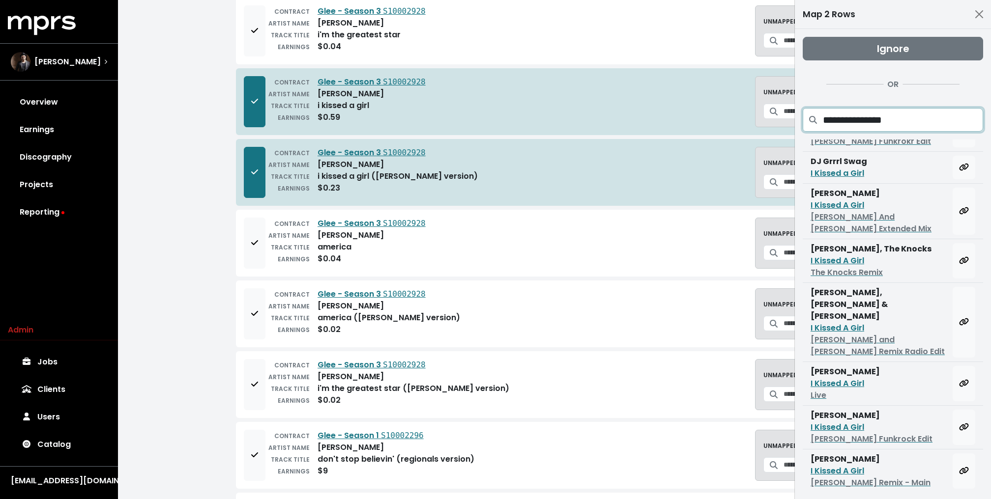
scroll to position [39, 0]
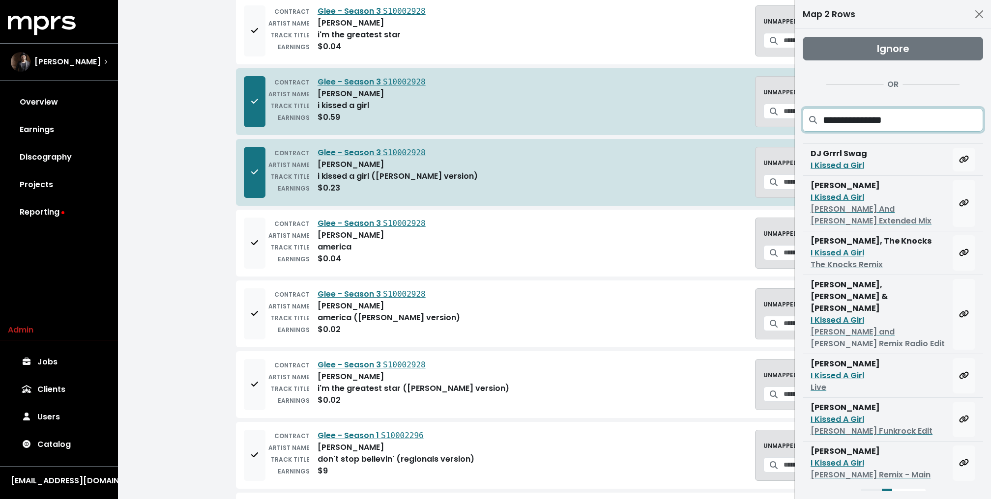
type input "**********"
click at [892, 489] on button "1" at bounding box center [887, 496] width 10 height 14
click at [898, 489] on button "2" at bounding box center [898, 496] width 12 height 14
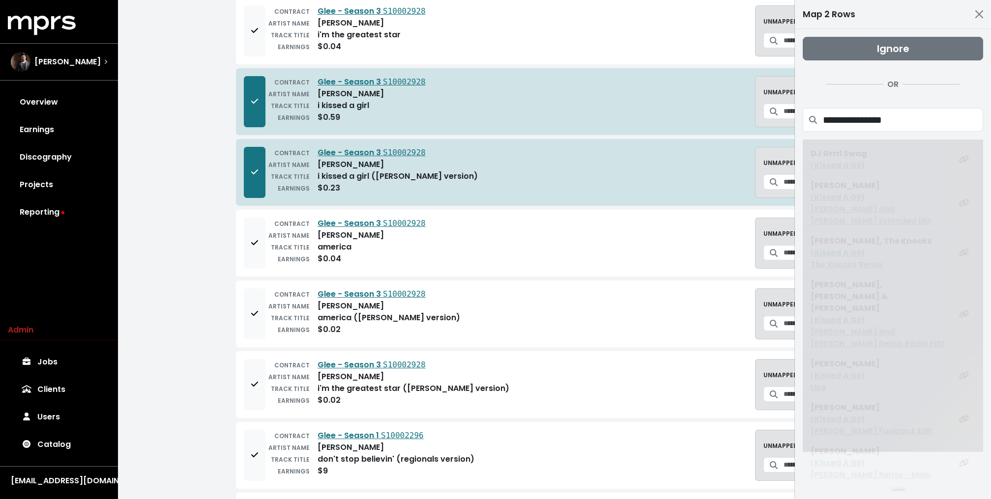
scroll to position [0, 0]
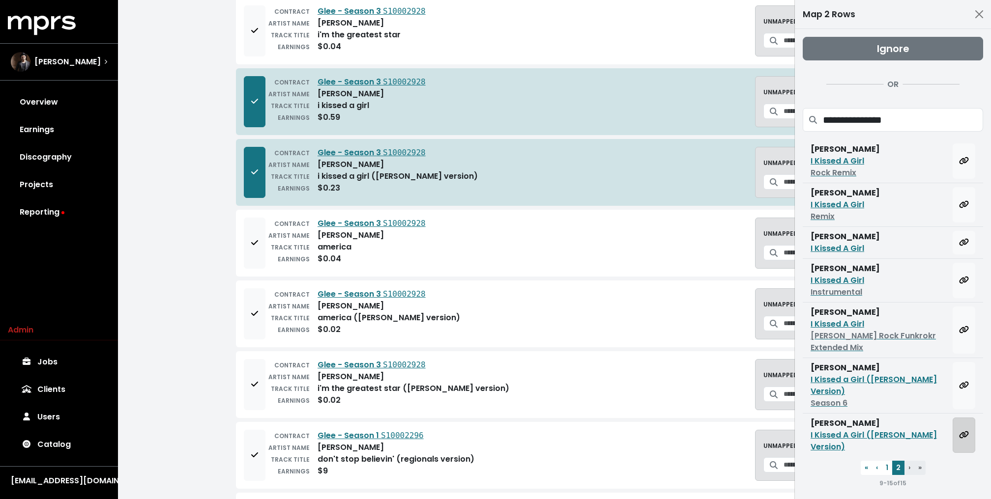
click at [963, 431] on icon "Map all rows to this track" at bounding box center [964, 435] width 10 height 8
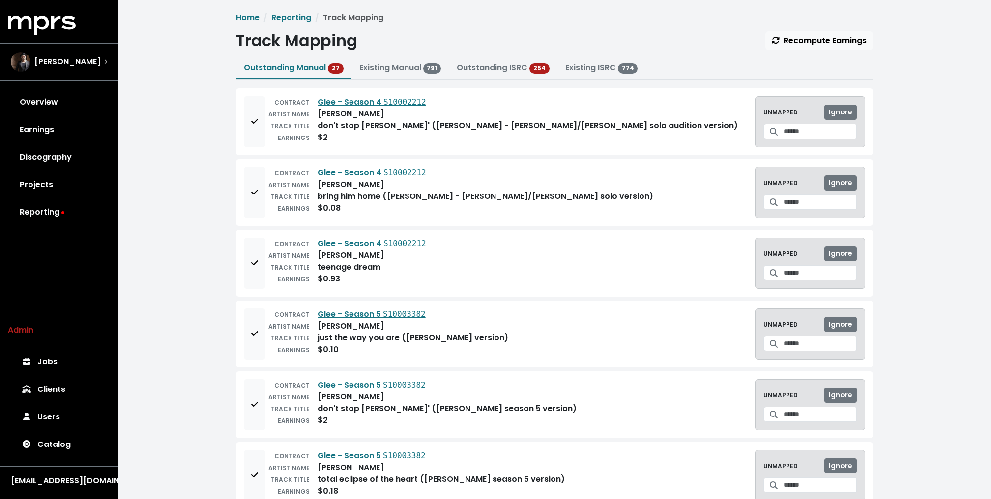
click at [57, 438] on link "Catalog" at bounding box center [59, 445] width 102 height 28
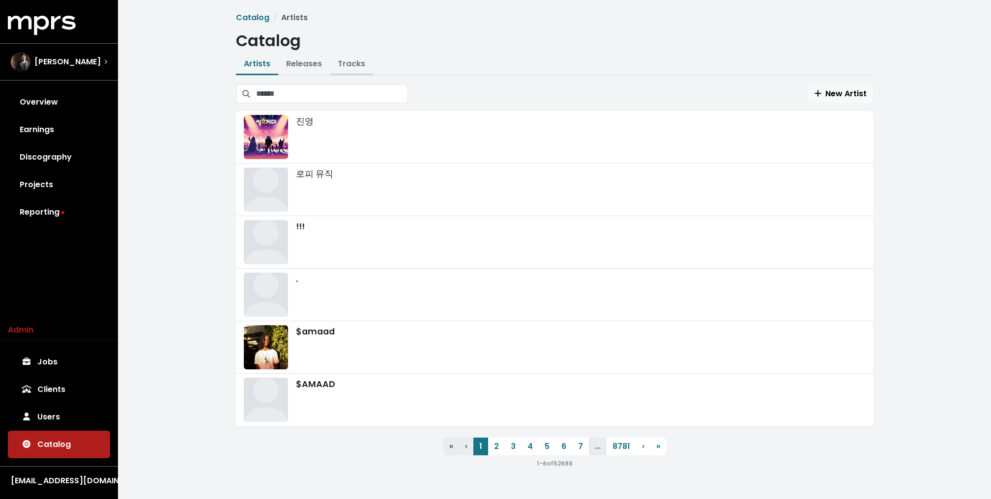
click at [344, 66] on link "Tracks" at bounding box center [352, 63] width 28 height 11
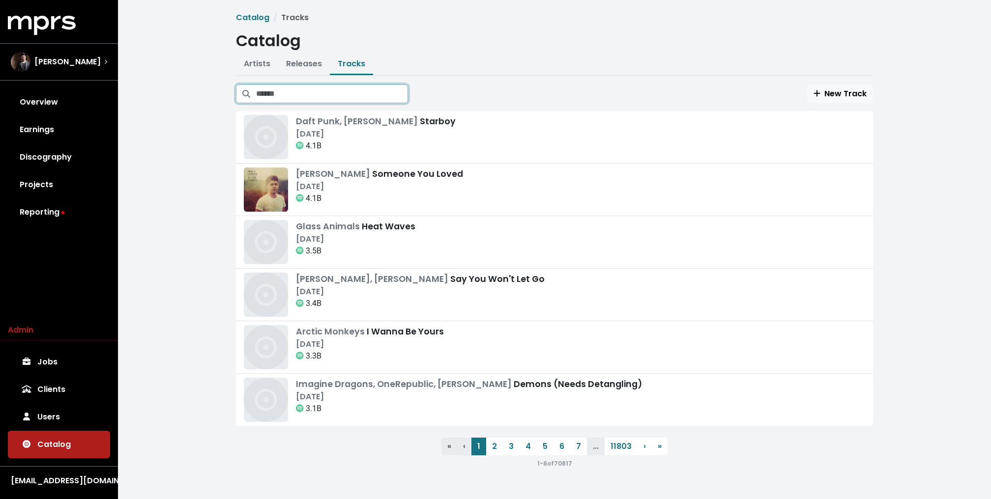
click at [330, 89] on input "Search tracks" at bounding box center [332, 94] width 152 height 19
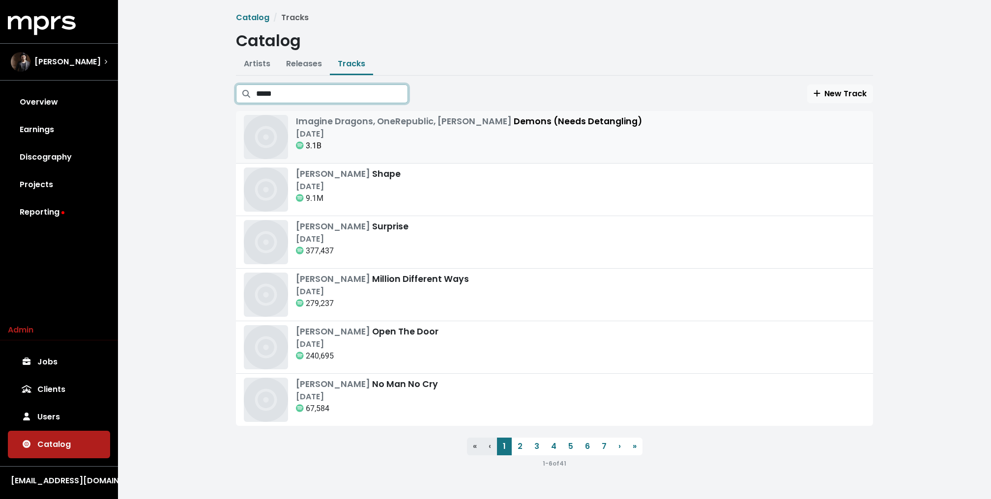
type input "*****"
click at [406, 134] on div "Sep 4th, 2012" at bounding box center [469, 134] width 346 height 12
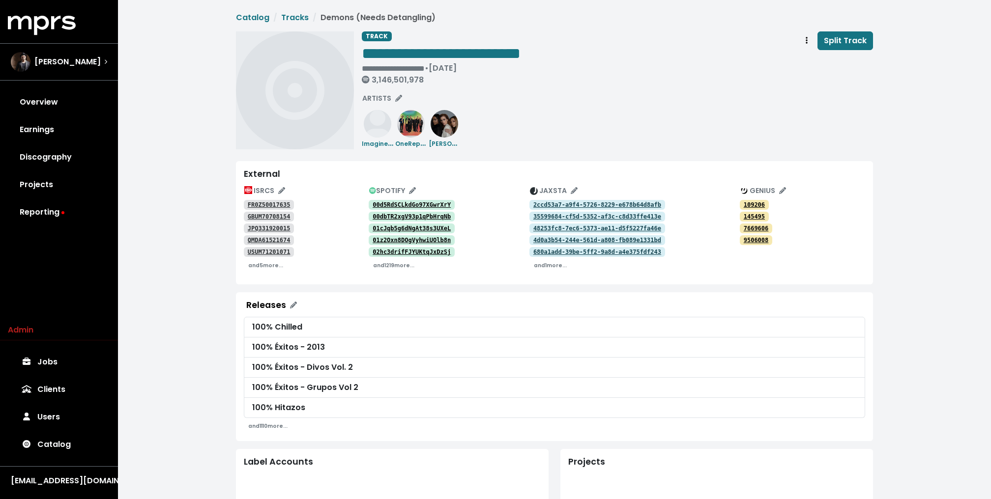
click at [400, 203] on tt "00d5RdSCLkdGo97XGwrXrY" at bounding box center [412, 205] width 78 height 7
click at [396, 216] on tt "00dbTR2xgV93p1qPbHrqNb" at bounding box center [412, 216] width 78 height 7
click at [394, 226] on tt "01cJqb5g6dNgAt38s3UXeL" at bounding box center [412, 228] width 78 height 7
click at [388, 239] on tt "01z2Oxn8DOgVyhwiUOlb8n" at bounding box center [412, 240] width 78 height 7
click at [387, 252] on tt "02hc3drifFJYUKtqJxDzSj" at bounding box center [412, 252] width 78 height 7
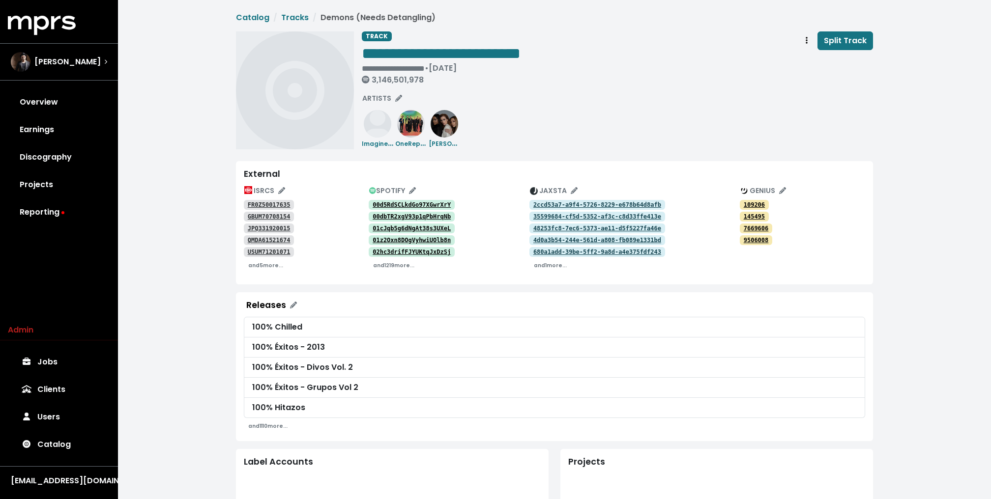
click at [204, 269] on div "**********" at bounding box center [554, 372] width 873 height 744
click at [183, 129] on div "**********" at bounding box center [554, 372] width 873 height 744
click at [191, 121] on div "**********" at bounding box center [554, 372] width 873 height 744
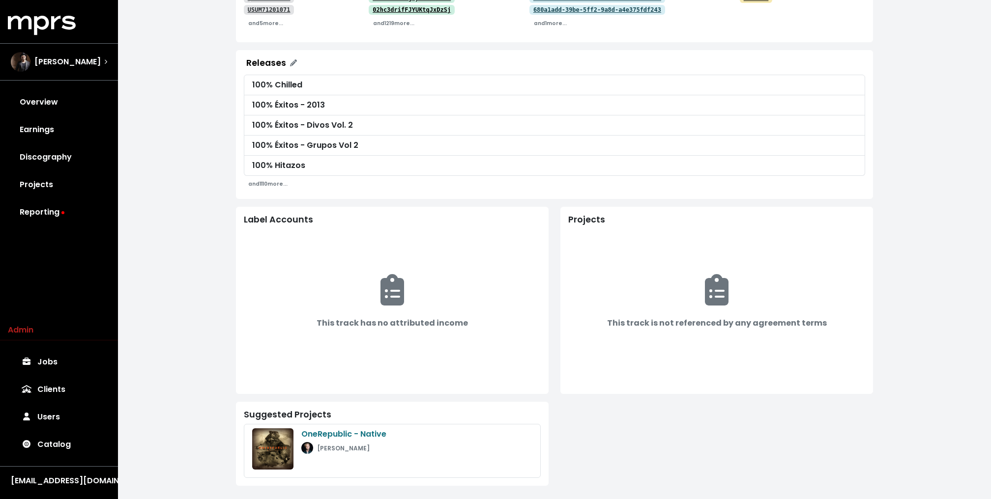
click at [195, 352] on div "**********" at bounding box center [554, 130] width 873 height 744
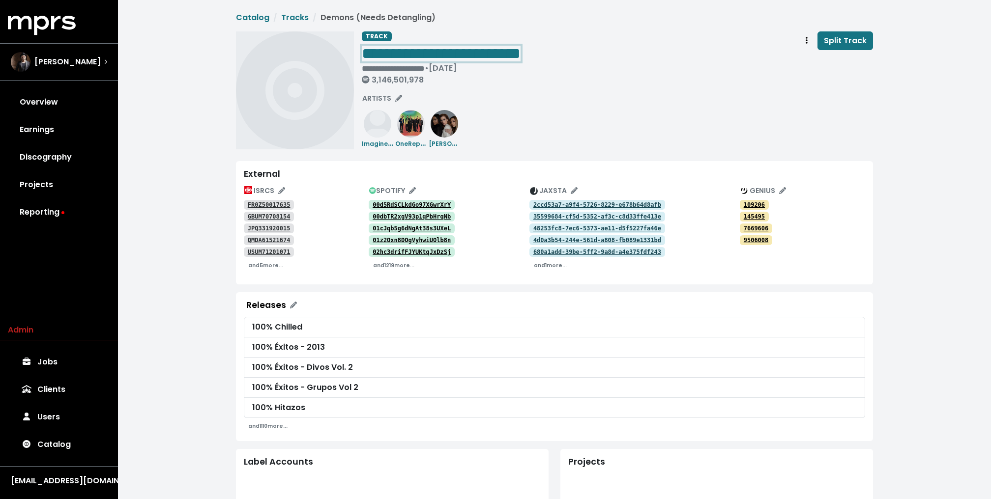
click at [443, 53] on span "**********" at bounding box center [441, 54] width 159 height 16
click at [213, 128] on div "**********" at bounding box center [554, 372] width 873 height 744
click at [197, 120] on div "**********" at bounding box center [554, 372] width 873 height 744
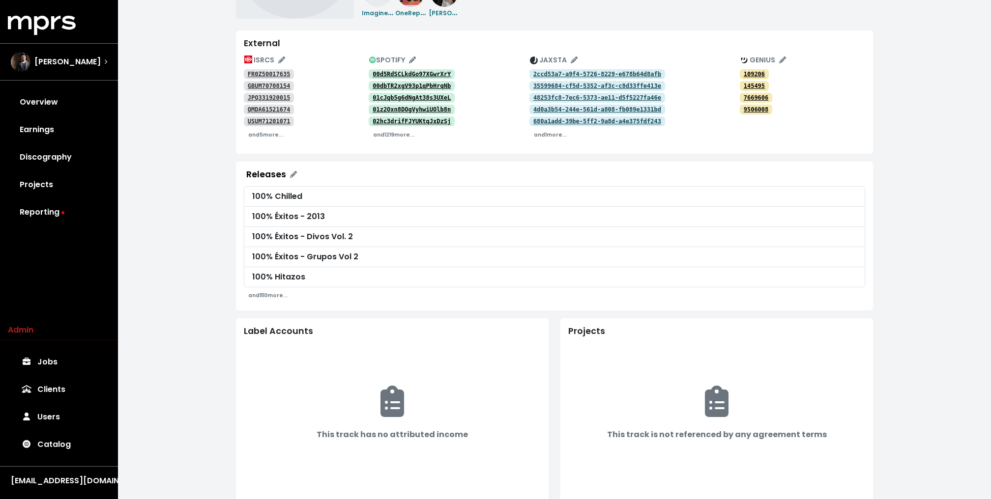
scroll to position [166, 0]
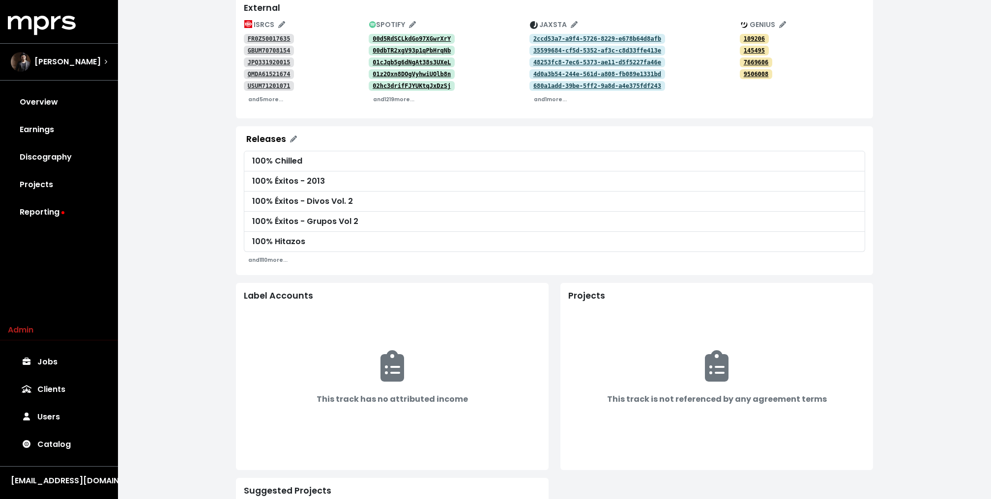
click at [200, 259] on div "**********" at bounding box center [554, 206] width 873 height 744
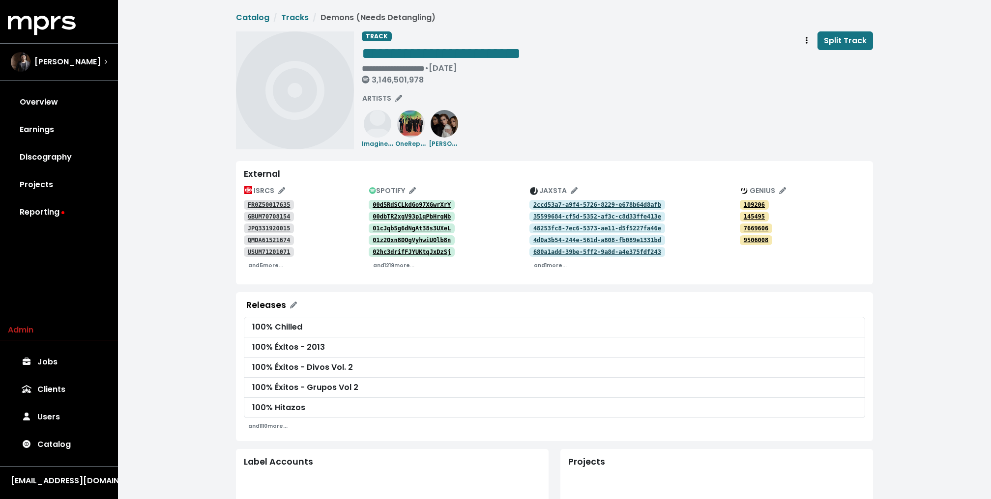
scroll to position [242, 0]
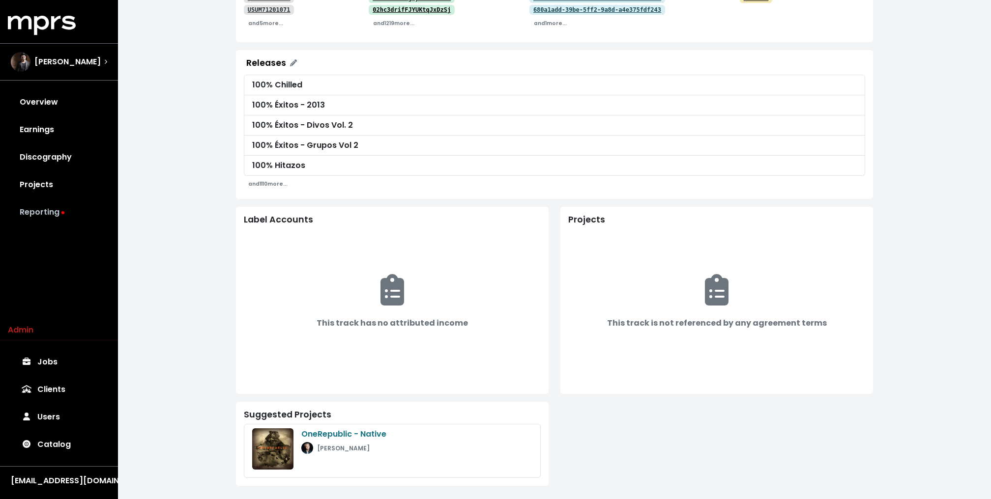
click at [43, 213] on link "Reporting" at bounding box center [59, 213] width 102 height 28
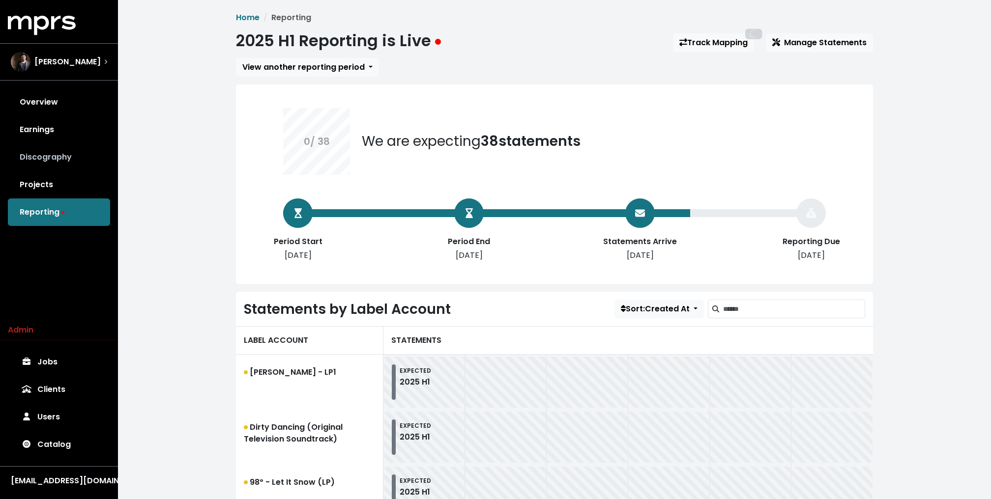
click at [64, 151] on link "Discography" at bounding box center [59, 158] width 102 height 28
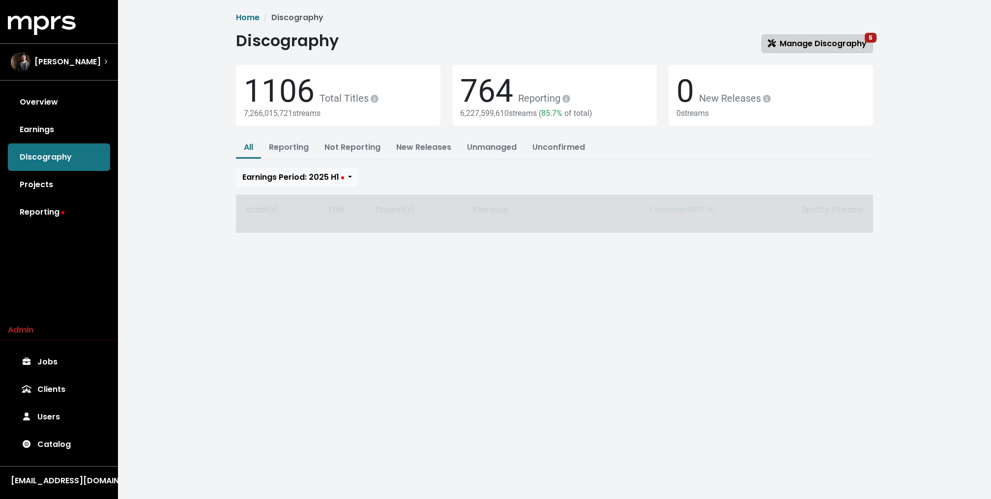
click at [797, 41] on span "Manage Discography 5" at bounding box center [817, 43] width 99 height 11
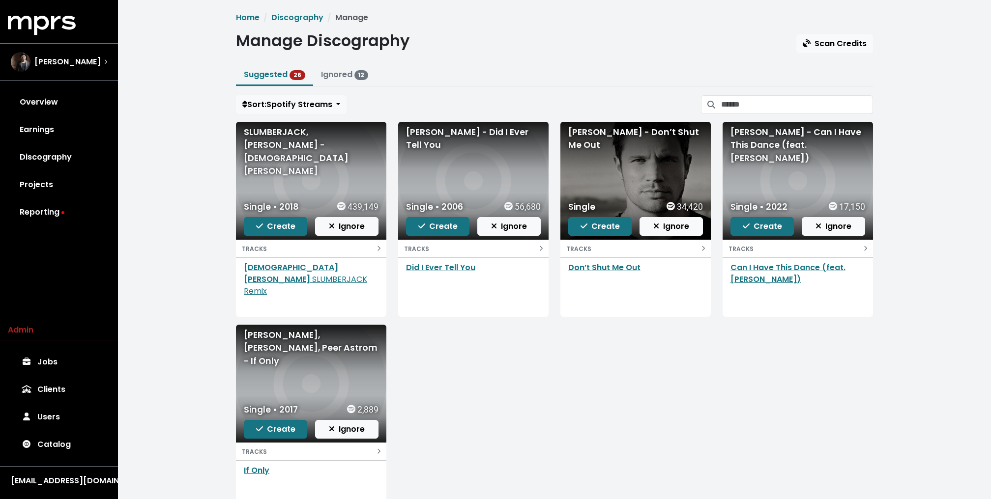
click at [195, 192] on div "Home Discography Manage Manage Discography Scan Credits Suggested 26 Ignored 12…" at bounding box center [554, 274] width 873 height 548
click at [186, 320] on div "Home Discography Manage Manage Discography Scan Credits Suggested 26 Ignored 12…" at bounding box center [554, 274] width 873 height 548
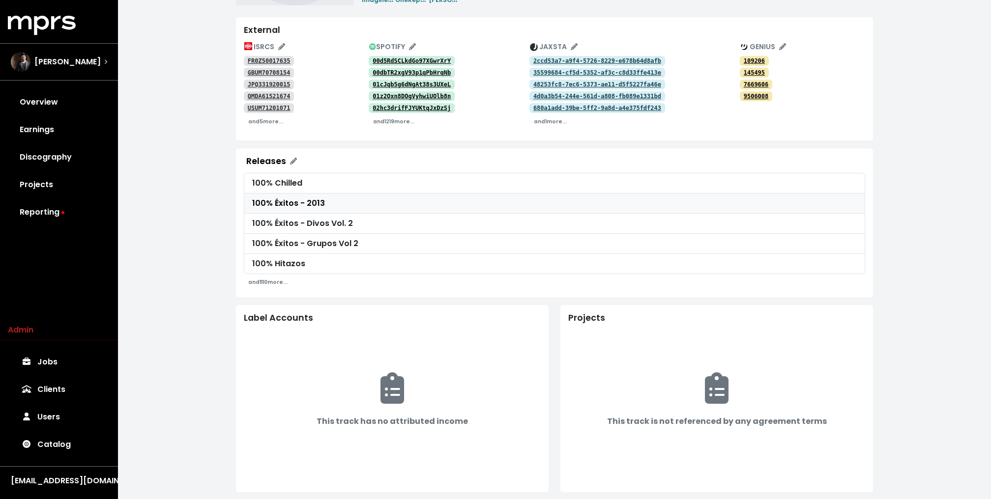
scroll to position [242, 0]
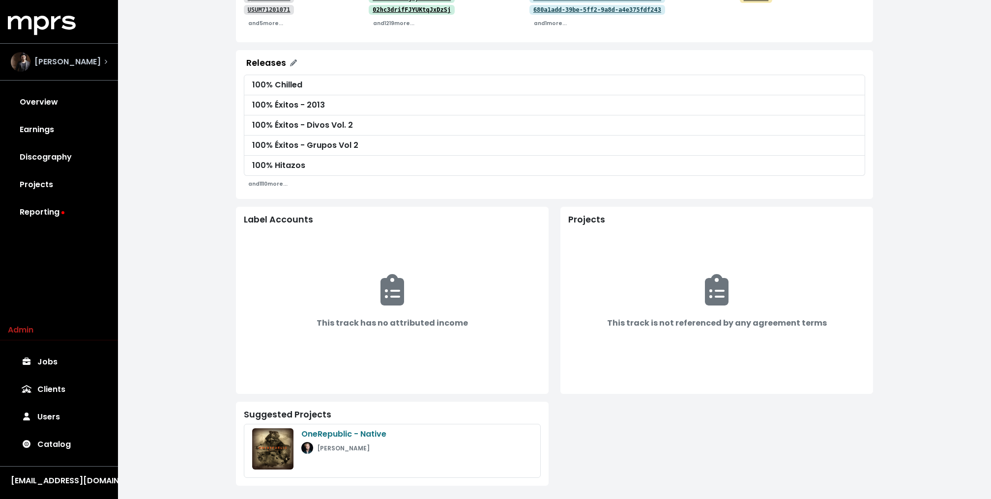
click at [69, 61] on span "Adam Anders" at bounding box center [67, 62] width 66 height 12
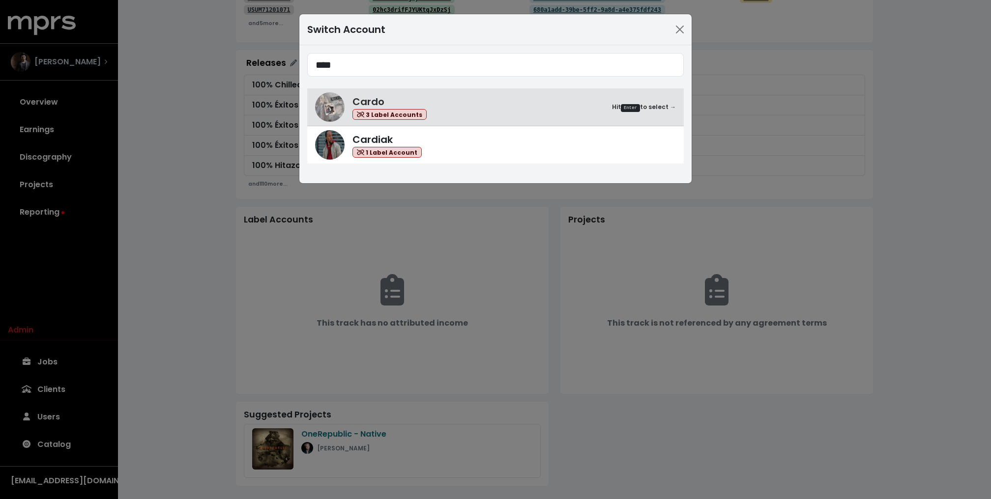
type input "****"
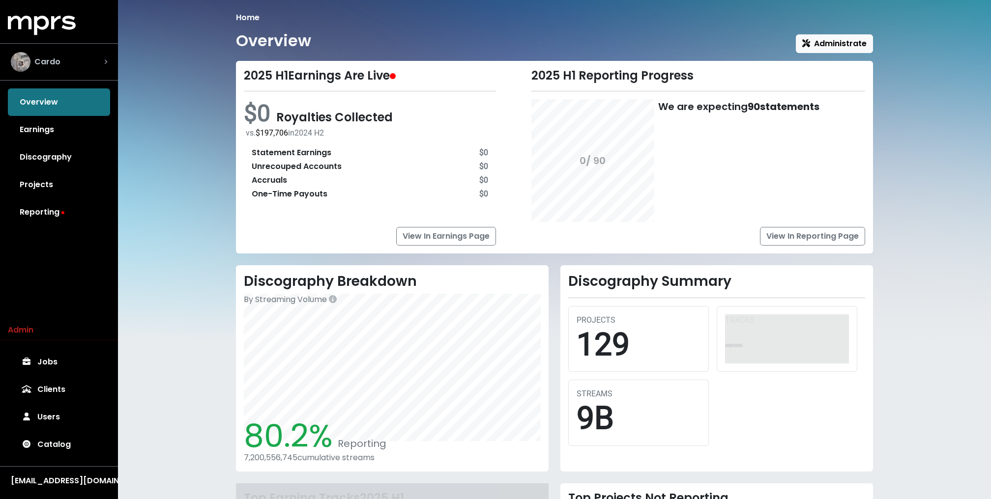
click at [69, 61] on div "Cardo" at bounding box center [59, 62] width 96 height 20
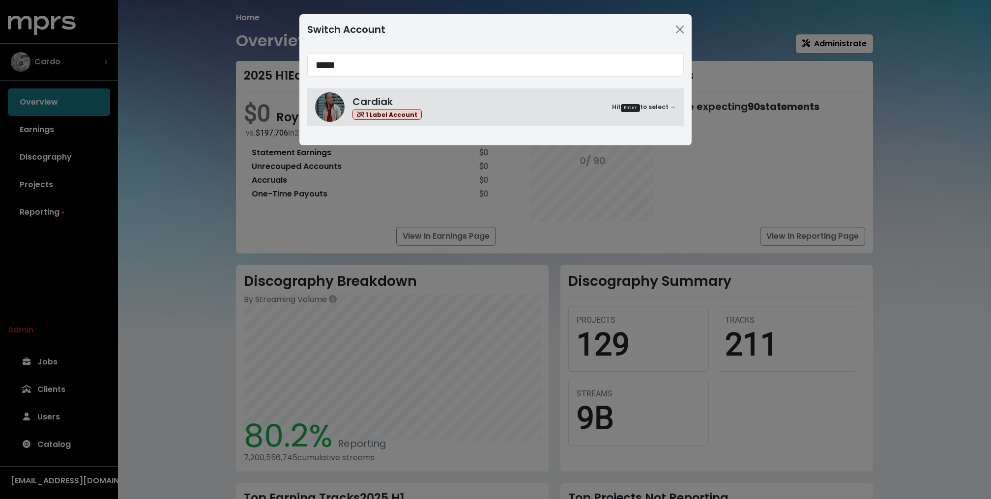
type input "*****"
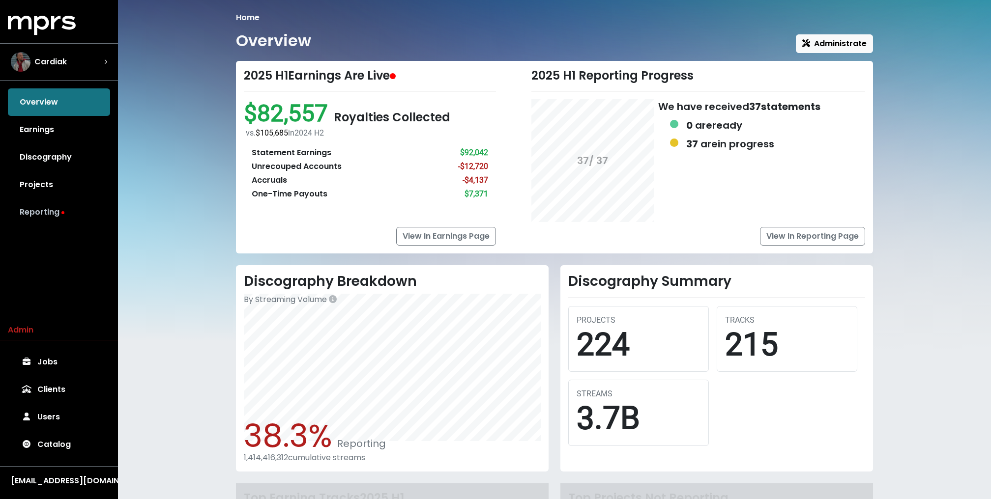
click at [40, 205] on link "Reporting" at bounding box center [59, 213] width 102 height 28
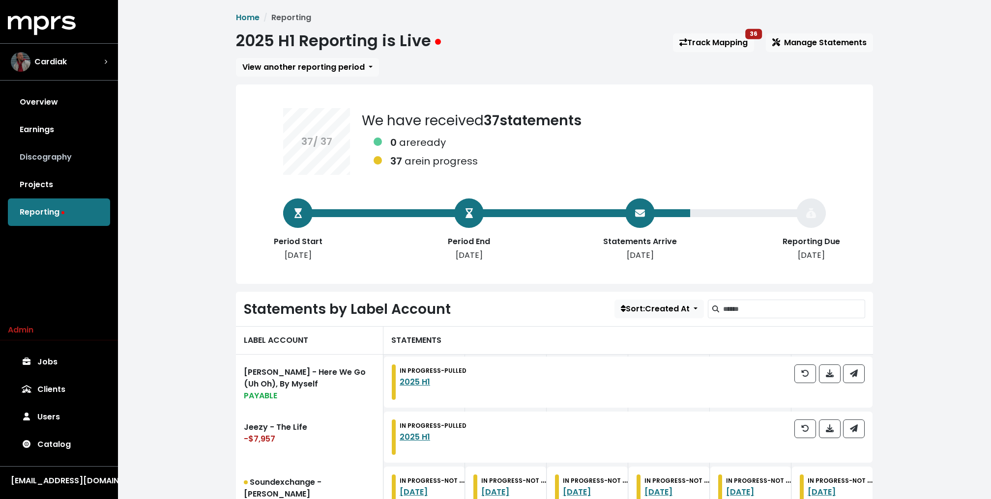
click at [62, 156] on link "Discography" at bounding box center [59, 158] width 102 height 28
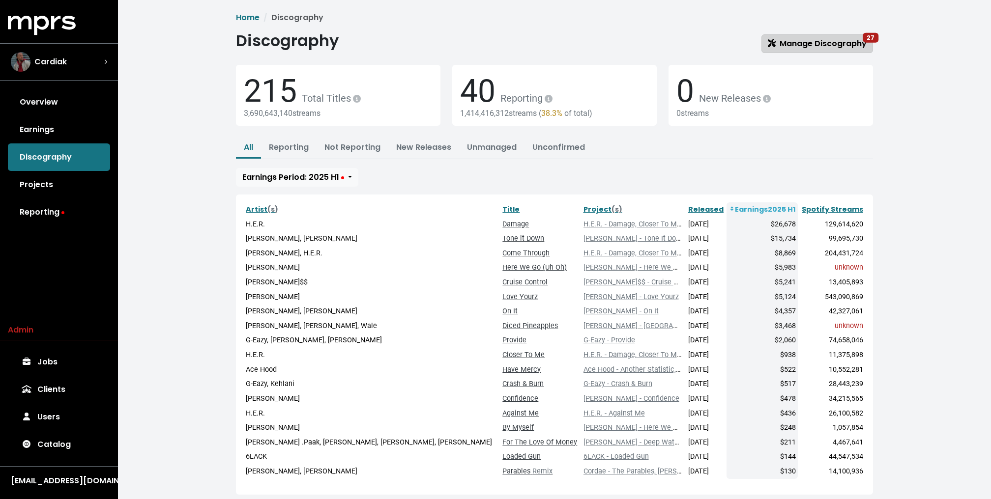
click at [789, 39] on span "Manage Discography 27" at bounding box center [817, 43] width 99 height 11
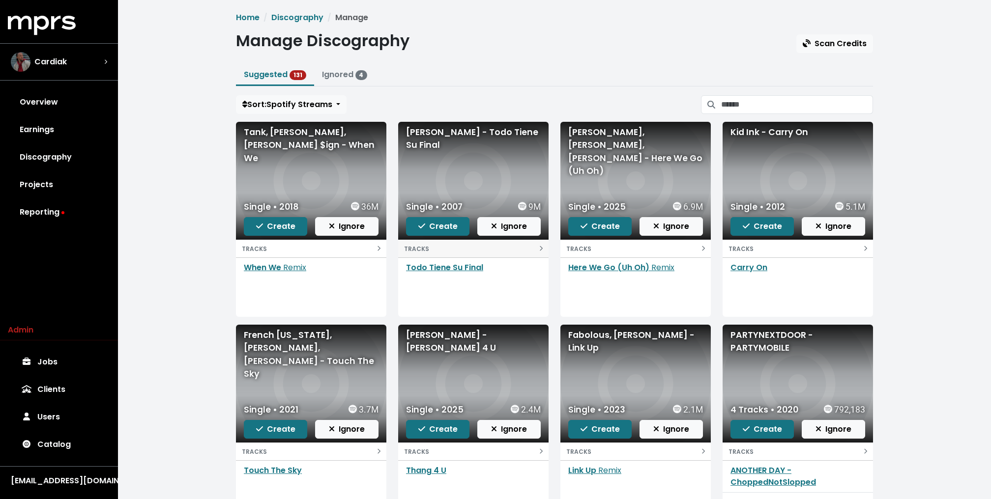
scroll to position [82, 0]
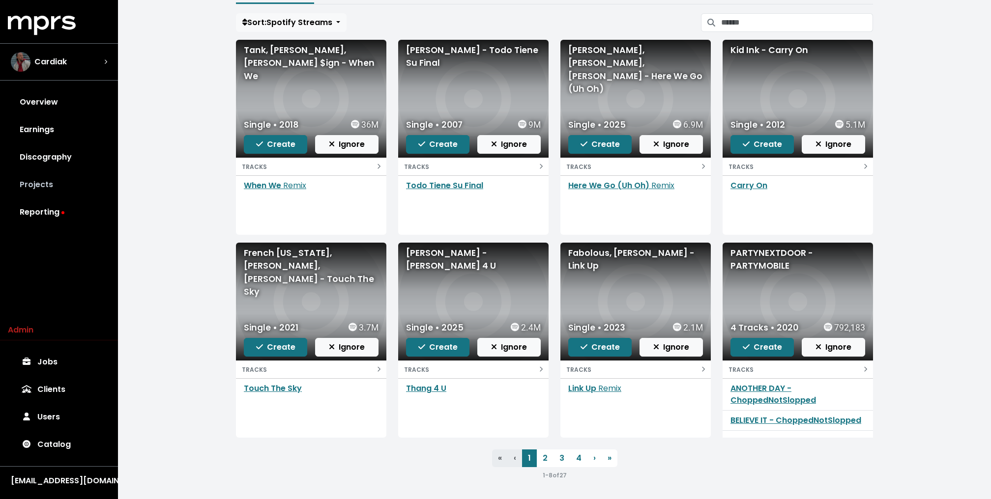
click at [26, 184] on link "Projects" at bounding box center [59, 185] width 102 height 28
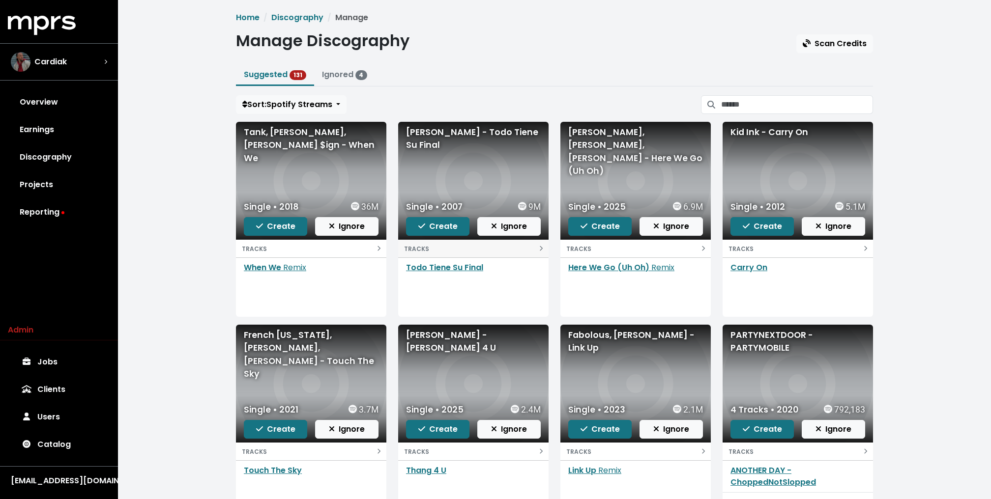
scroll to position [81, 0]
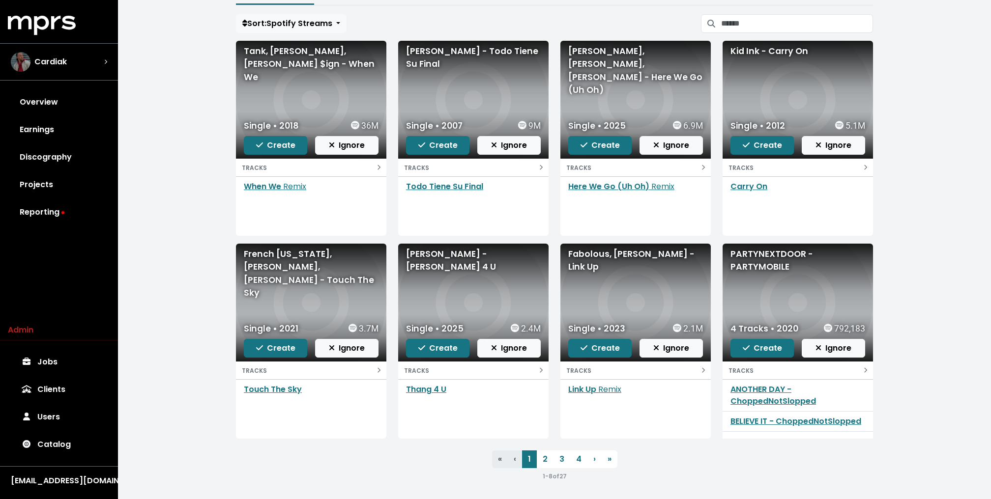
click at [181, 193] on div "Home Discography Manage Manage Discography Scan Credits Suggested 131 Ignored 4…" at bounding box center [554, 210] width 873 height 583
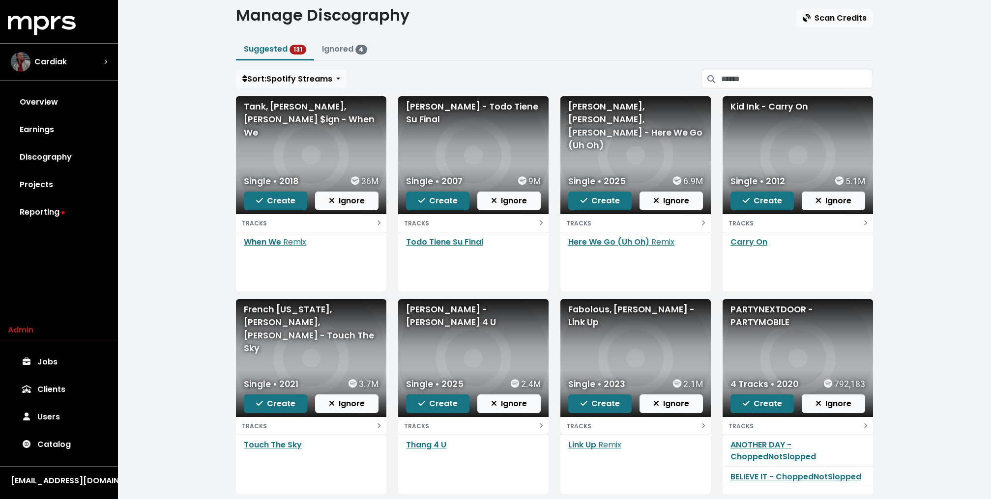
click at [523, 55] on ul "Suggested 131 Ignored 4" at bounding box center [554, 50] width 637 height 22
click at [130, 128] on div "Home Discography Manage Manage Discography Scan Credits Suggested 131 Ignored 4…" at bounding box center [554, 265] width 873 height 583
click at [49, 211] on link "Reporting" at bounding box center [59, 213] width 102 height 28
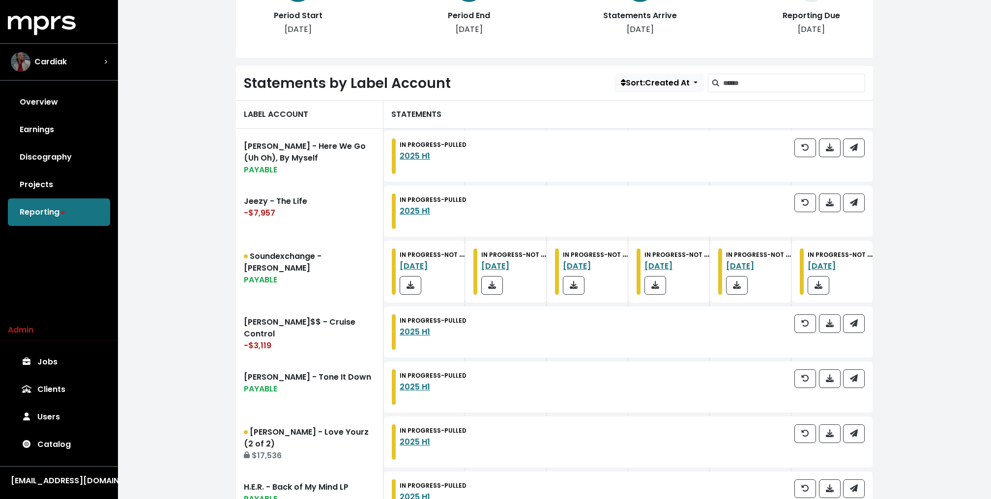
scroll to position [229, 0]
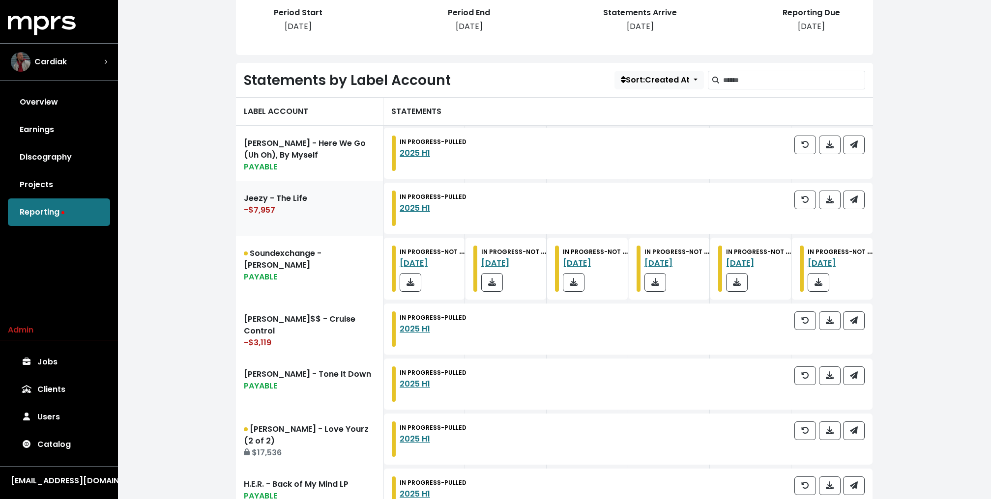
click at [249, 232] on link "Jeezy - The Life -$7,957" at bounding box center [309, 208] width 147 height 55
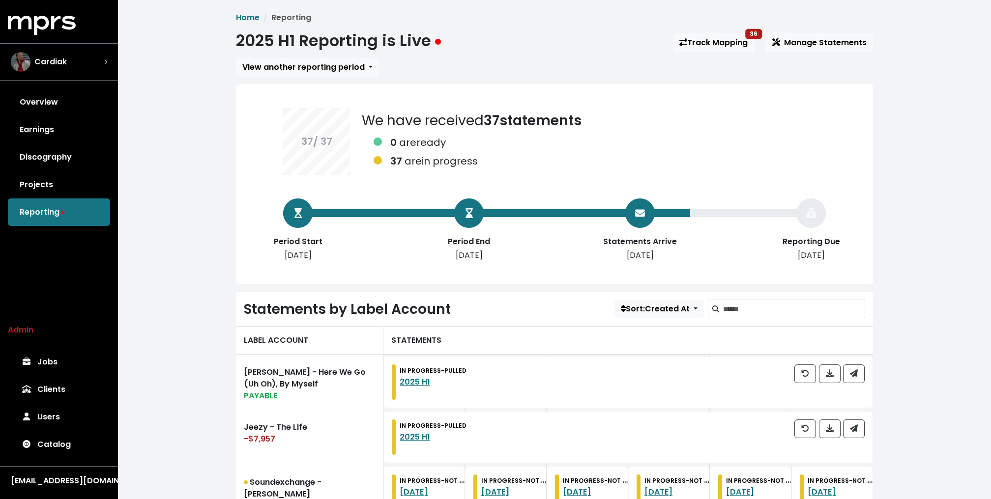
click at [58, 459] on link "Catalog" at bounding box center [59, 445] width 102 height 28
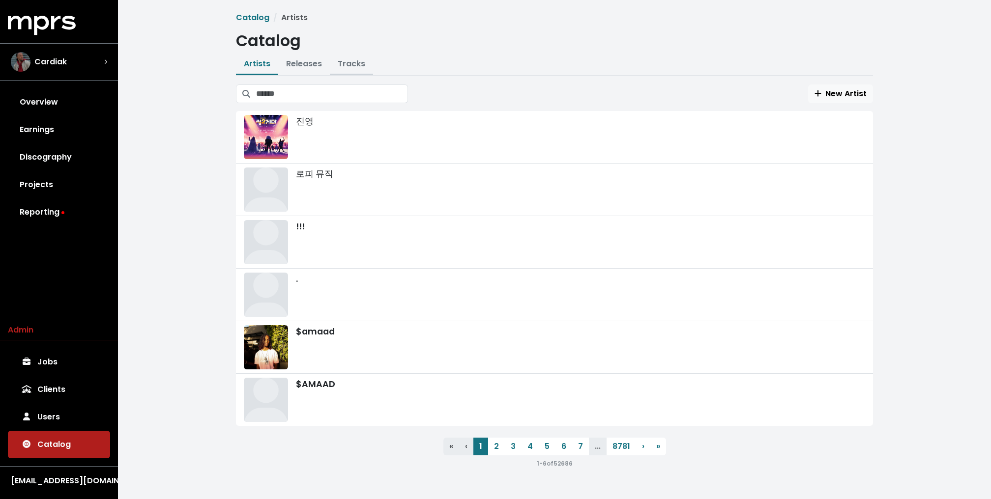
click at [350, 60] on link "Tracks" at bounding box center [352, 63] width 28 height 11
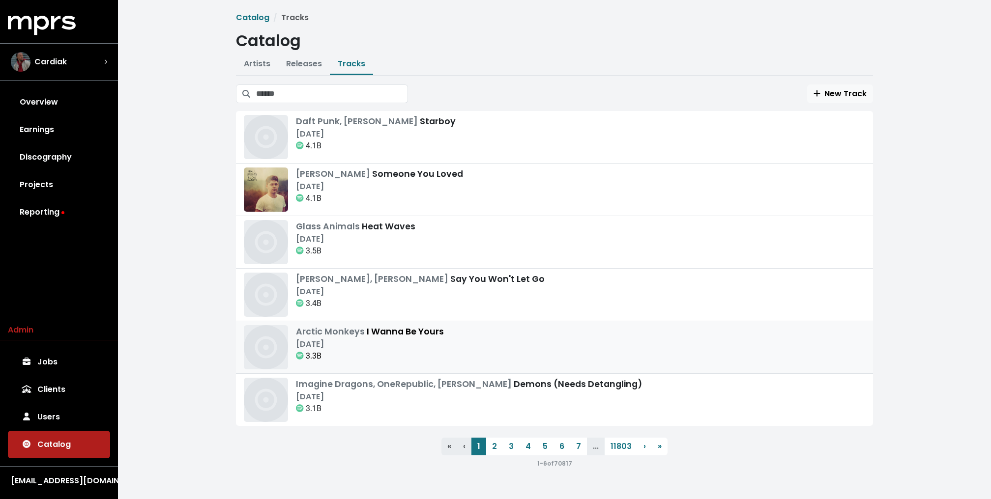
click at [469, 342] on div "Arctic Monkeys I Wanna Be Yours Sep 9th, 2013 3.3B" at bounding box center [554, 347] width 621 height 44
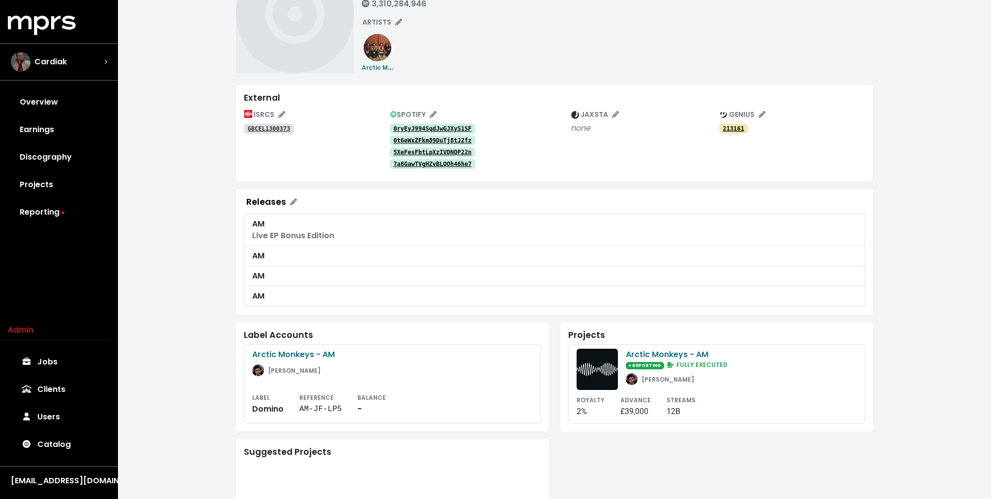
scroll to position [75, 0]
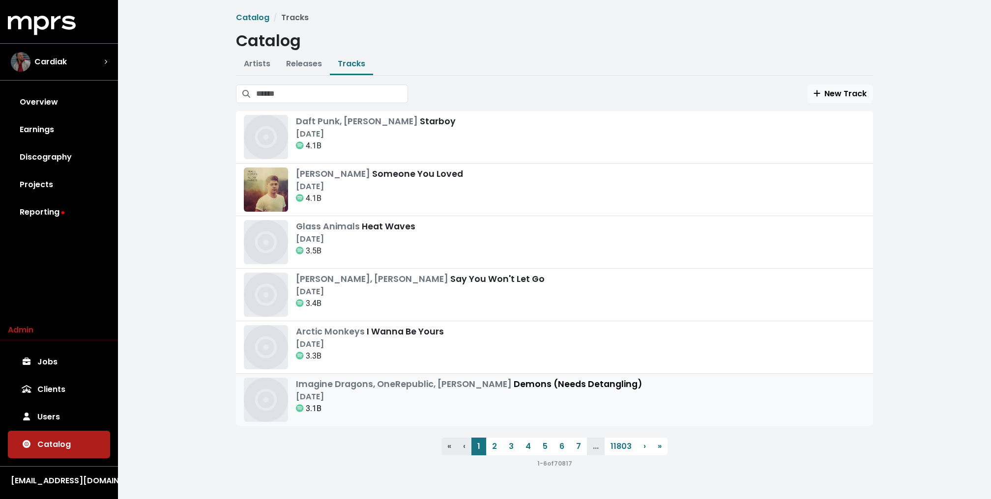
click at [428, 398] on div "Sep 4th, 2012" at bounding box center [469, 397] width 346 height 12
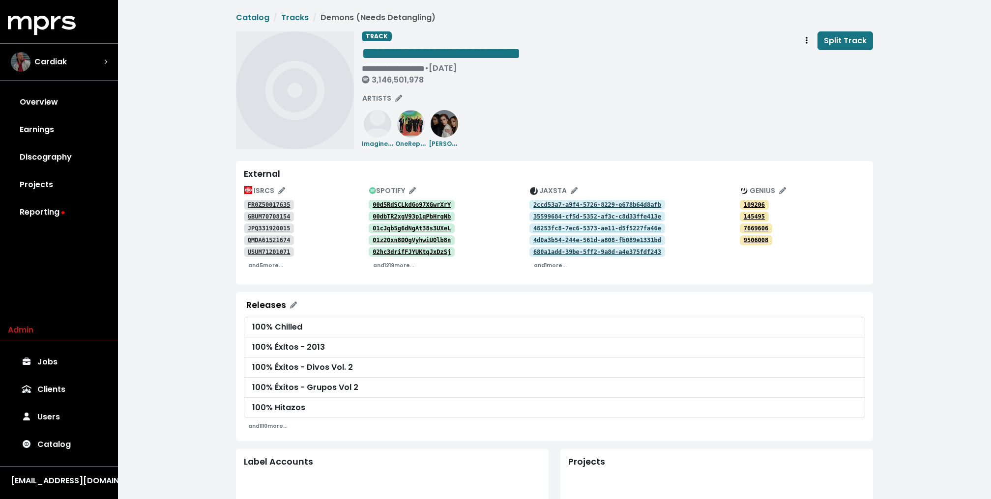
click at [409, 202] on tt "00d5RdSCLkdGo97XGwrXrY" at bounding box center [412, 205] width 78 height 7
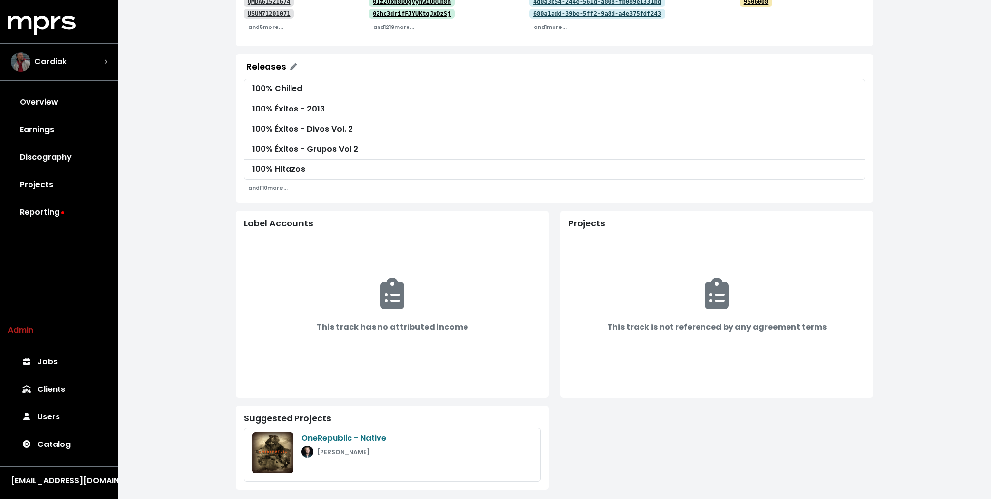
scroll to position [242, 0]
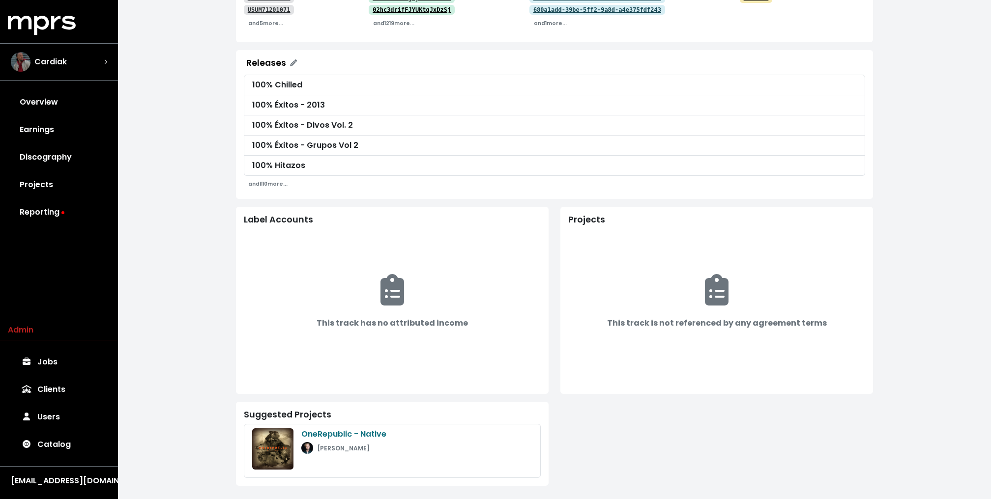
click at [185, 318] on div "**********" at bounding box center [554, 130] width 873 height 744
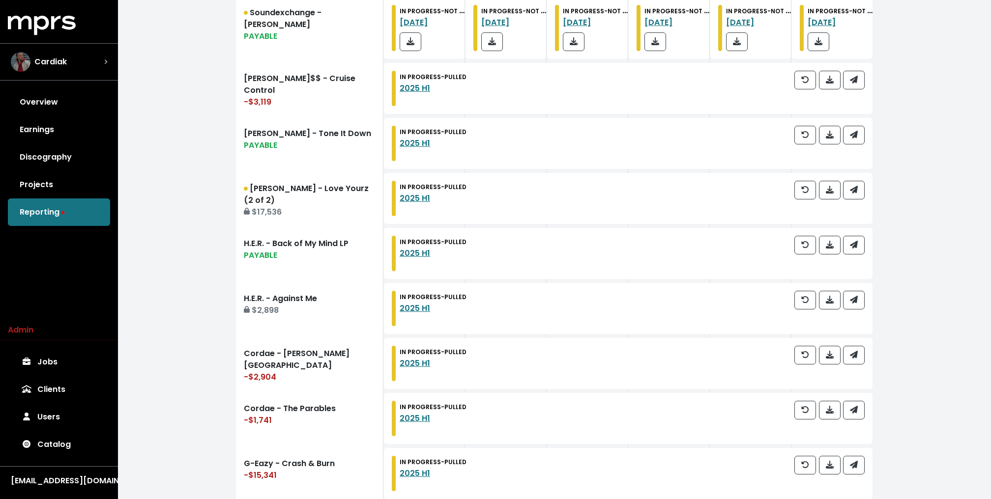
scroll to position [476, 0]
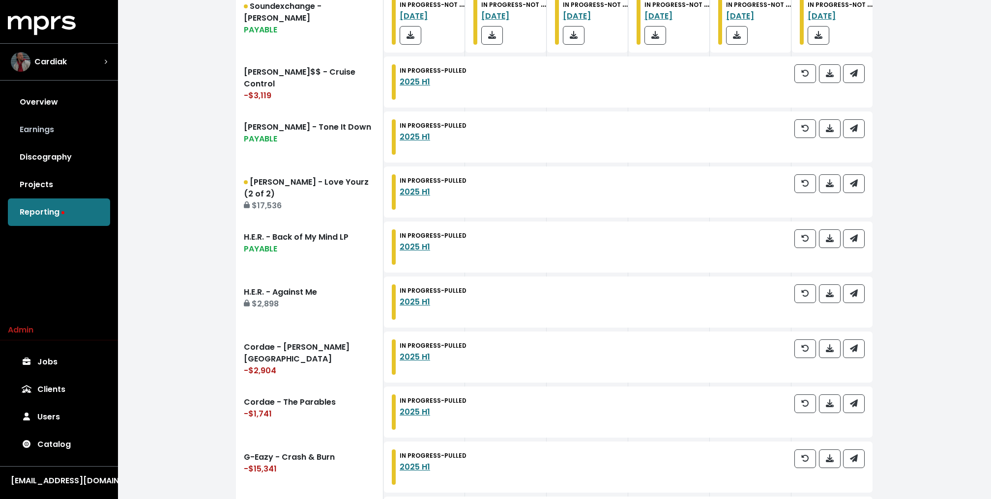
click at [68, 130] on link "Earnings" at bounding box center [59, 130] width 102 height 28
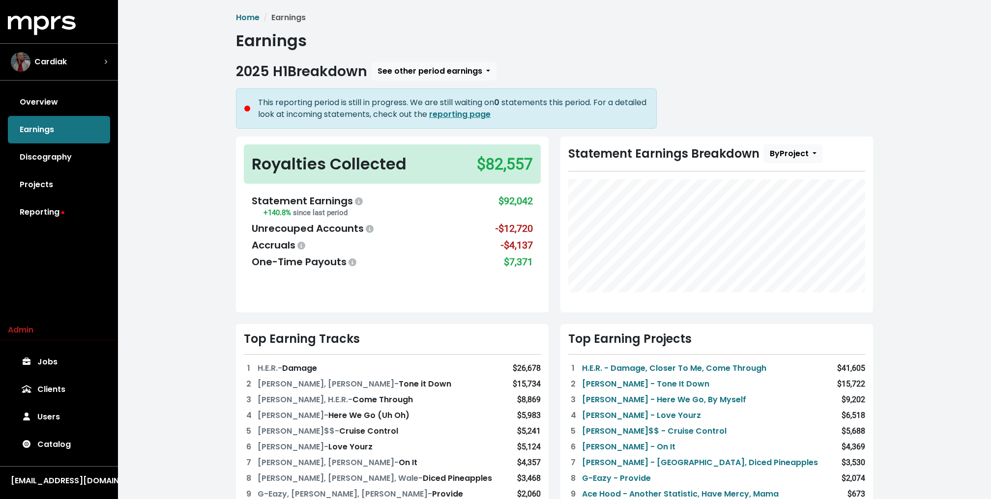
click at [164, 298] on div "Home Earnings Earnings 2025 H1 Breakdown See other period earnings This reporti…" at bounding box center [554, 434] width 873 height 869
click at [174, 258] on div "Home Earnings Earnings 2025 H1 Breakdown See other period earnings This reporti…" at bounding box center [554, 434] width 873 height 869
click at [148, 230] on div "Home Earnings Earnings 2025 H1 Breakdown See other period earnings This reporti…" at bounding box center [554, 434] width 873 height 869
click at [164, 178] on div "Home Earnings Earnings 2025 H1 Breakdown See other period earnings This reporti…" at bounding box center [554, 434] width 873 height 869
click at [34, 216] on link "Reporting" at bounding box center [59, 213] width 102 height 28
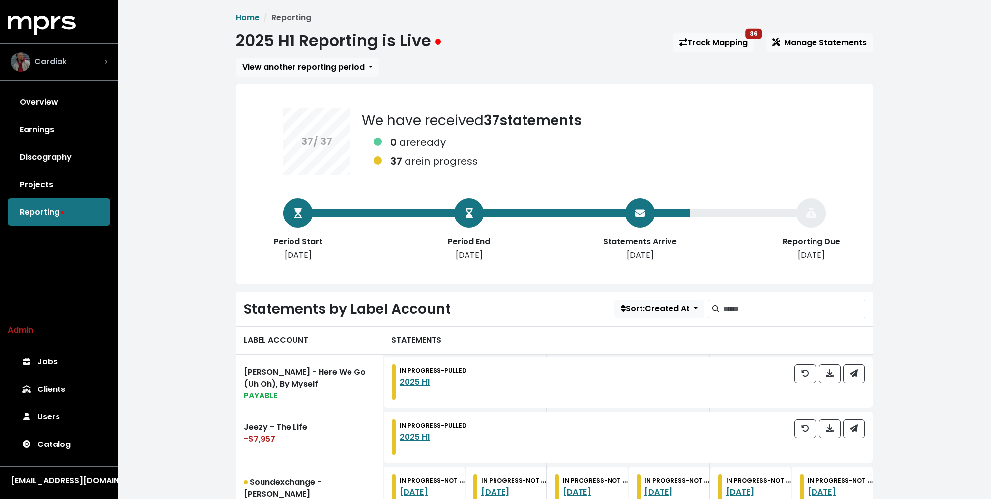
click at [42, 61] on span "Cardiak" at bounding box center [50, 62] width 32 height 12
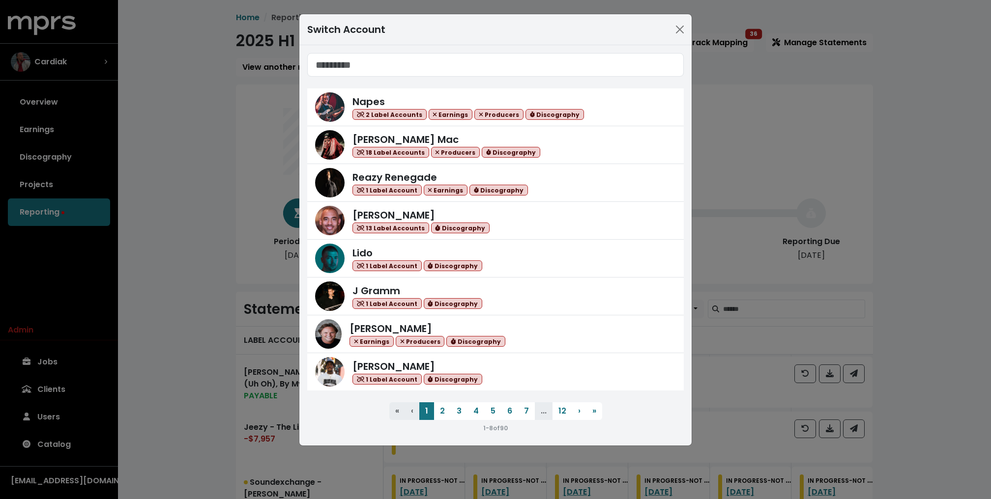
click at [210, 297] on div "Switch Account Napes 2 Label Accounts Earnings Producers Discography Keegan Mac…" at bounding box center [495, 249] width 991 height 499
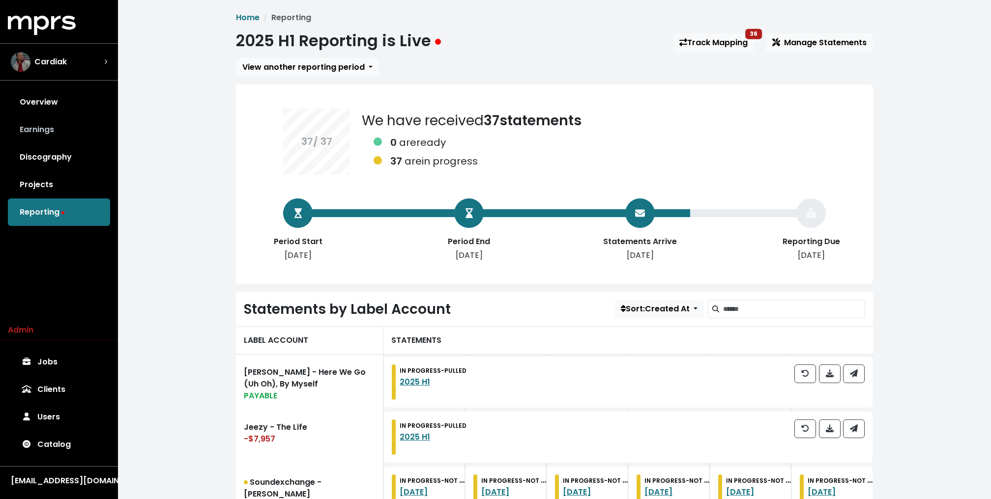
click at [53, 123] on link "Earnings" at bounding box center [59, 130] width 102 height 28
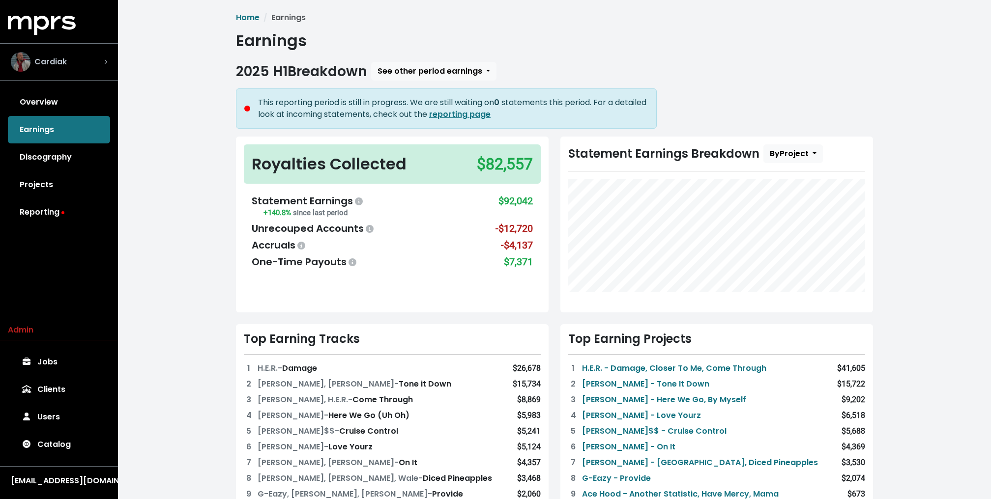
click at [87, 58] on div "Cardiak" at bounding box center [59, 62] width 96 height 20
click at [77, 69] on div "Cardiak" at bounding box center [59, 62] width 96 height 20
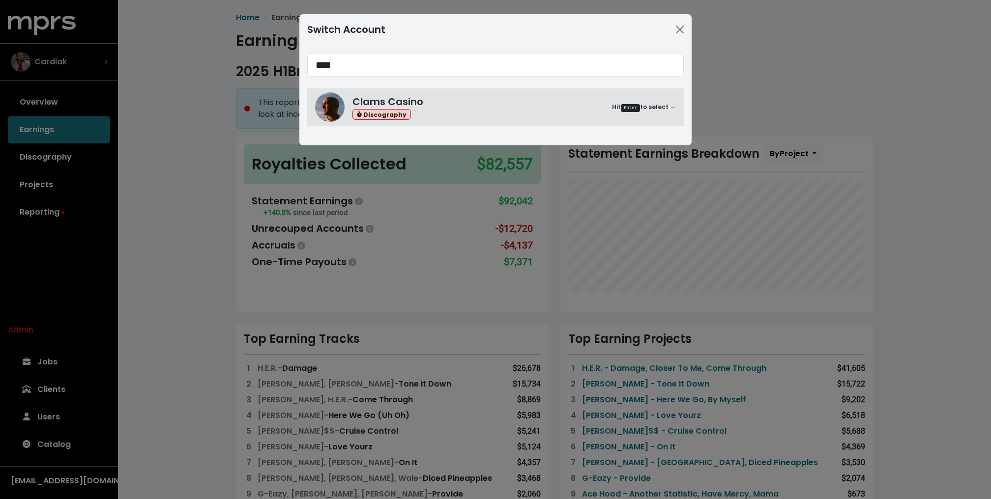
type input "****"
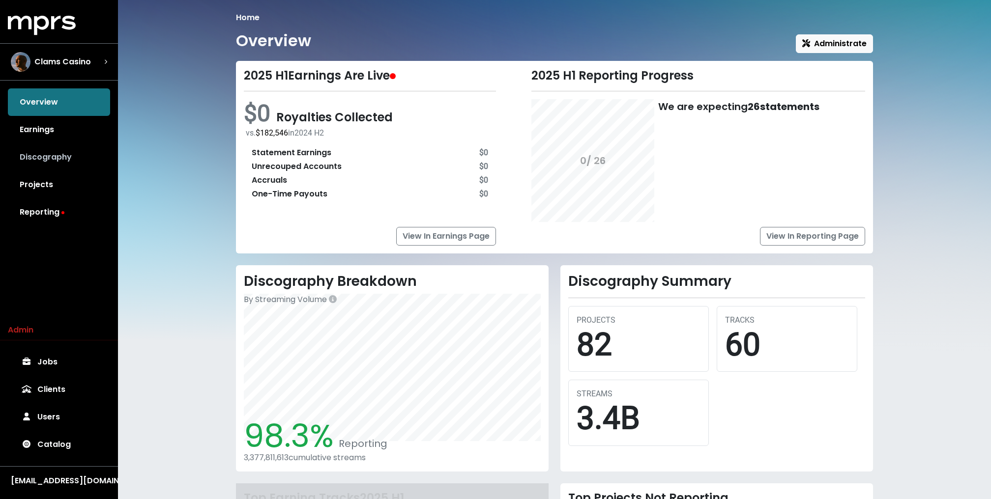
click at [70, 149] on link "Discography" at bounding box center [59, 158] width 102 height 28
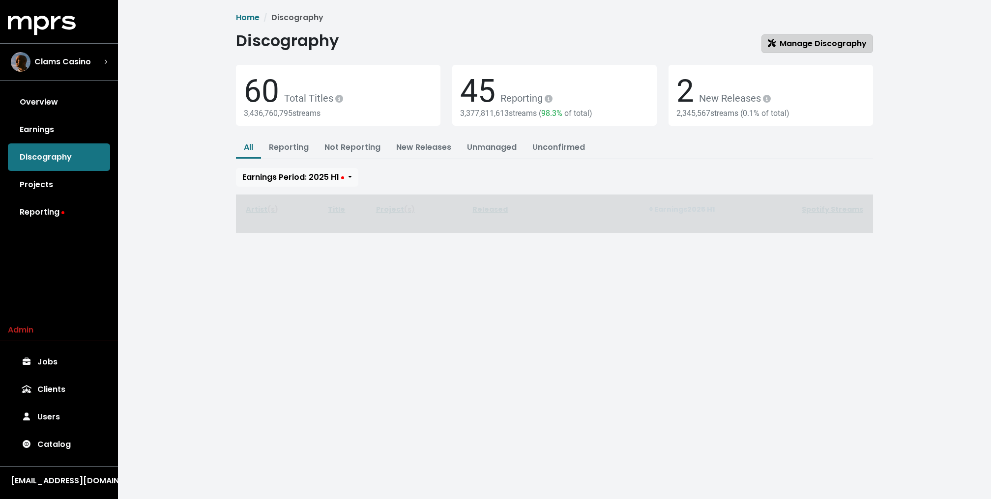
click at [839, 45] on span "Manage Discography" at bounding box center [817, 43] width 99 height 11
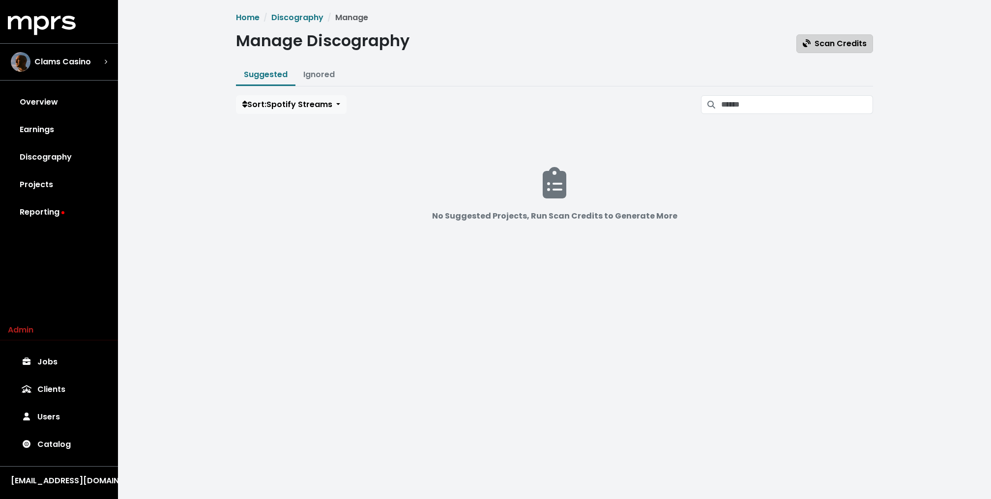
click at [825, 40] on span "Scan Credits" at bounding box center [835, 43] width 64 height 11
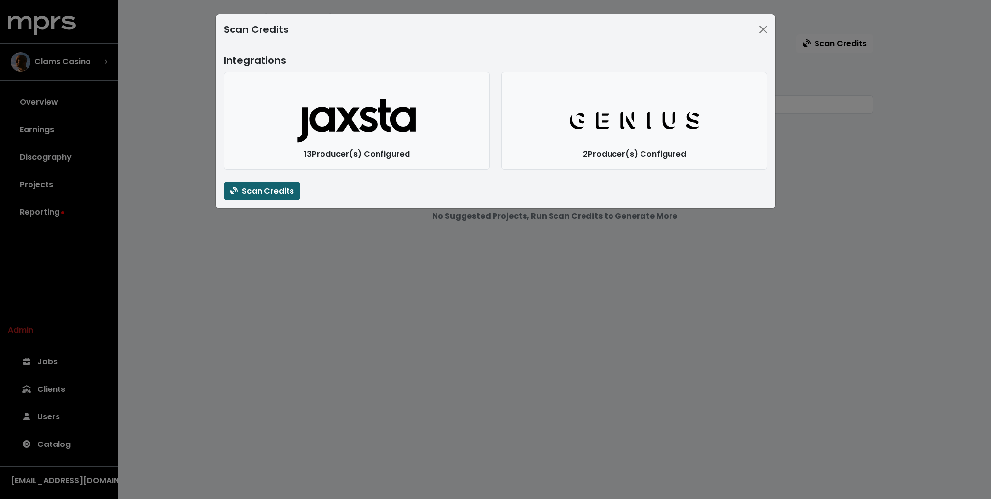
click at [247, 193] on span "Scan Credits" at bounding box center [262, 190] width 64 height 11
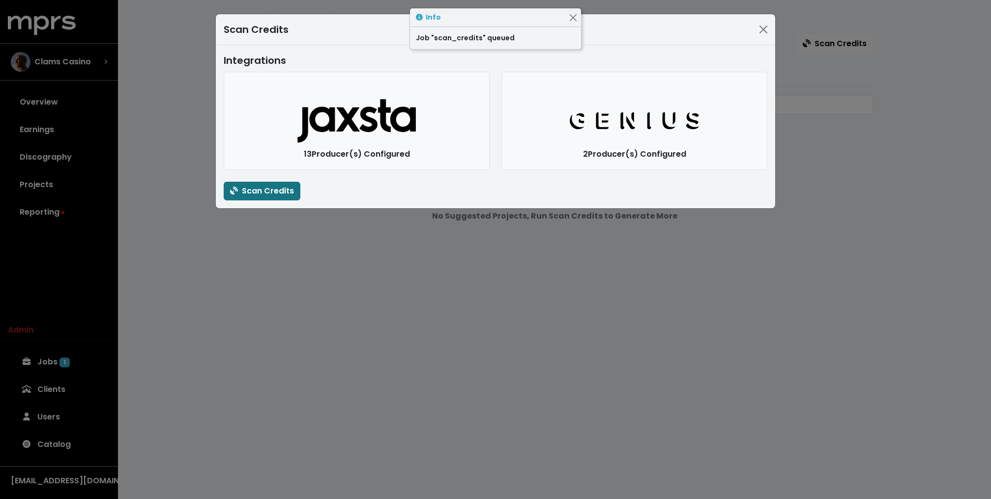
click at [157, 174] on div "Scan Credits Integrations Jaxsta Logo 13 Producer(s) Configured Genius Logo 2 P…" at bounding box center [495, 249] width 991 height 499
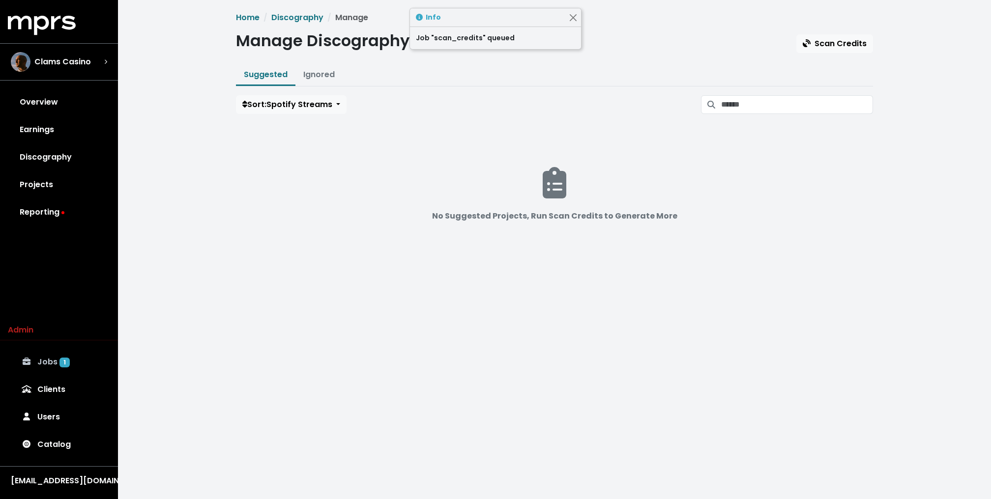
click at [57, 364] on link "Jobs 1" at bounding box center [59, 362] width 102 height 28
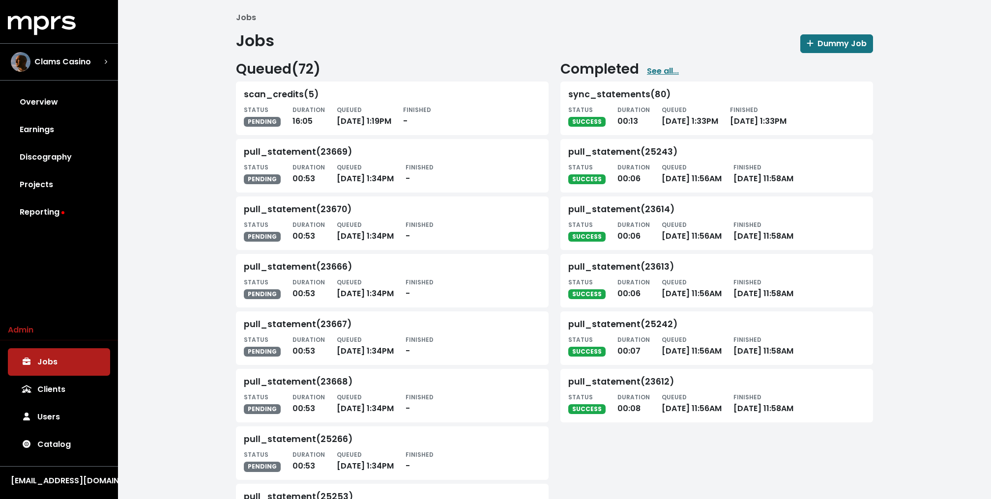
click at [104, 152] on link "Discography" at bounding box center [59, 158] width 102 height 28
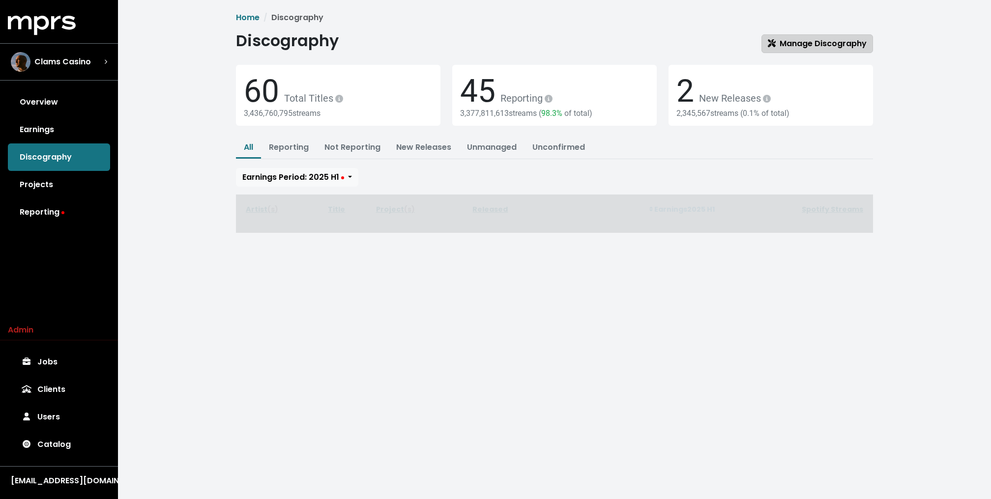
click at [808, 41] on span "Manage Discography" at bounding box center [817, 43] width 99 height 11
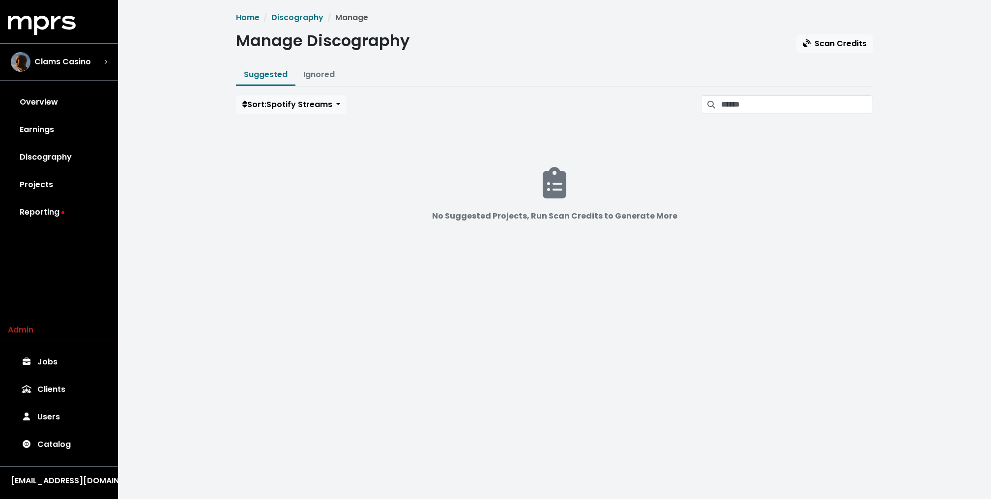
click at [52, 228] on div "MPRS Logo Clams Casino Overview Earnings Discography Projects Reporting Admin J…" at bounding box center [59, 254] width 118 height 476
click at [53, 211] on link "Reporting" at bounding box center [59, 213] width 102 height 28
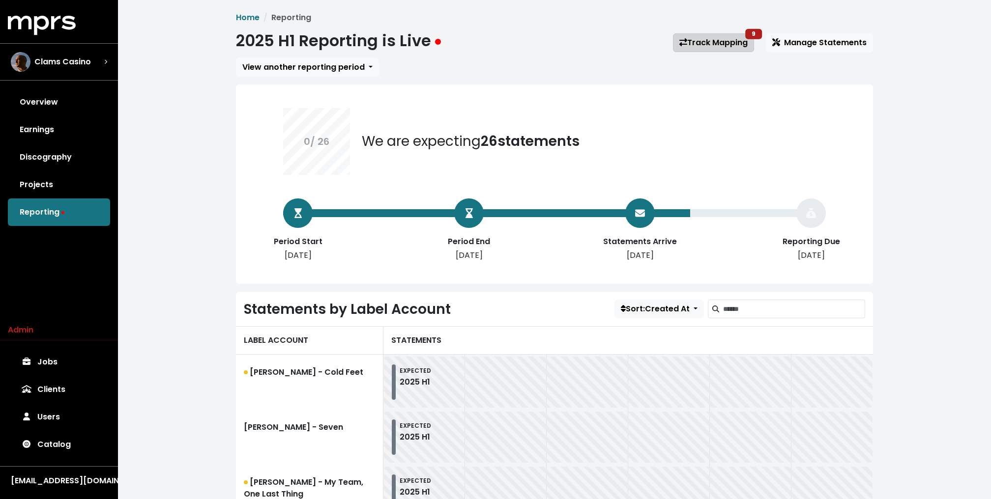
click at [730, 41] on link "Track Mapping 9" at bounding box center [713, 42] width 81 height 19
click at [73, 157] on link "Discography" at bounding box center [59, 158] width 102 height 28
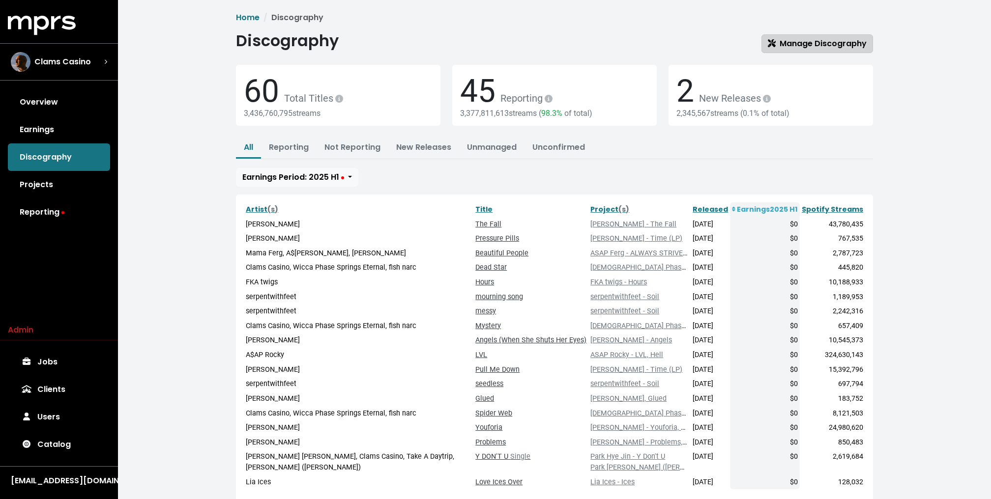
click at [811, 42] on span "Manage Discography" at bounding box center [817, 43] width 99 height 11
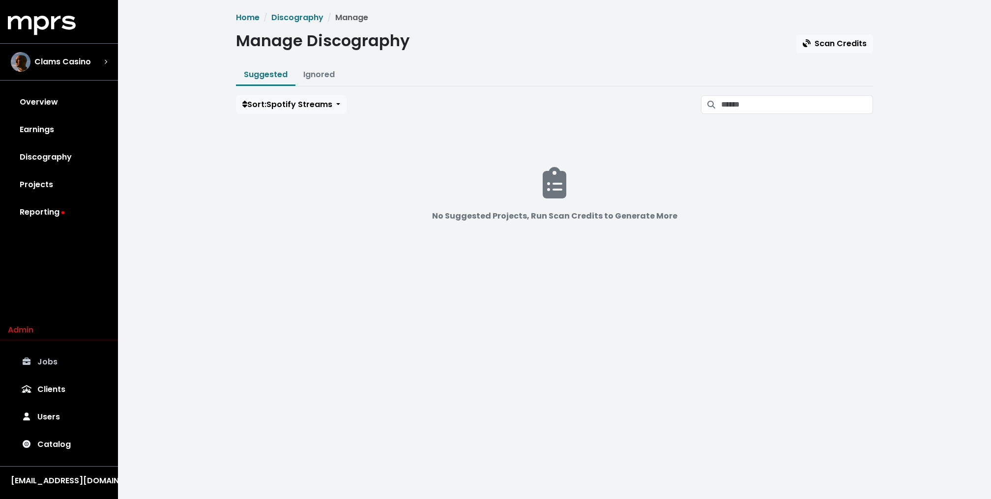
click at [75, 374] on link "Jobs" at bounding box center [59, 362] width 102 height 28
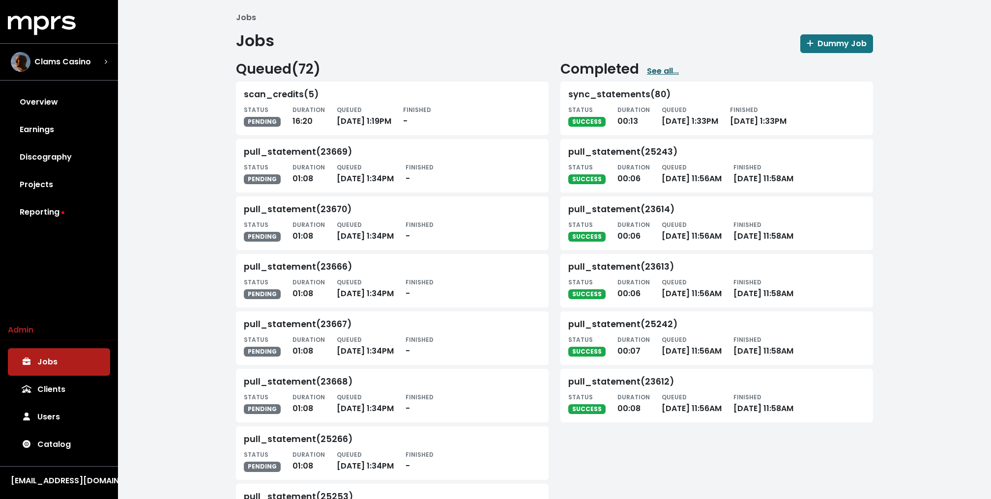
click at [662, 67] on link "See all..." at bounding box center [663, 71] width 32 height 12
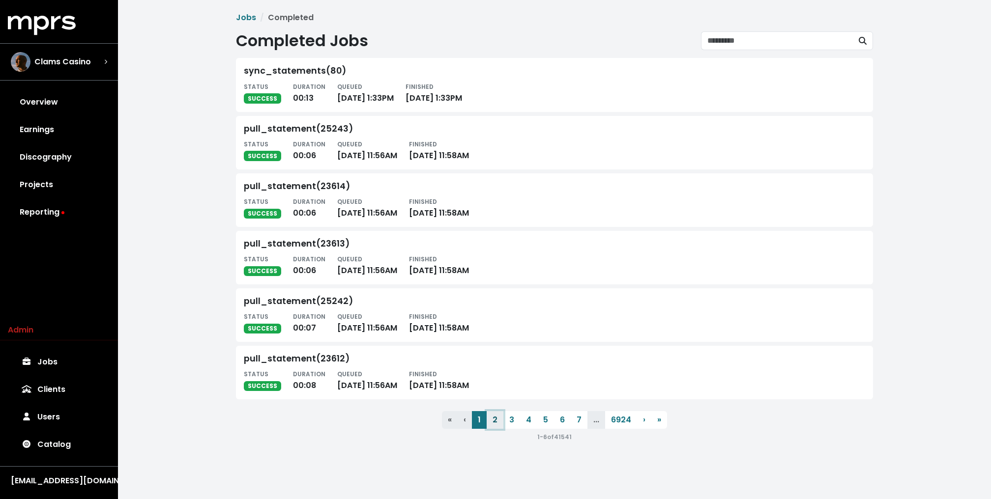
click at [497, 420] on button "2" at bounding box center [495, 420] width 17 height 18
click at [514, 419] on button "3" at bounding box center [511, 420] width 17 height 18
click at [532, 420] on button "4" at bounding box center [528, 420] width 17 height 18
click at [551, 420] on button "5" at bounding box center [545, 420] width 17 height 18
click at [562, 420] on button "6" at bounding box center [562, 420] width 17 height 18
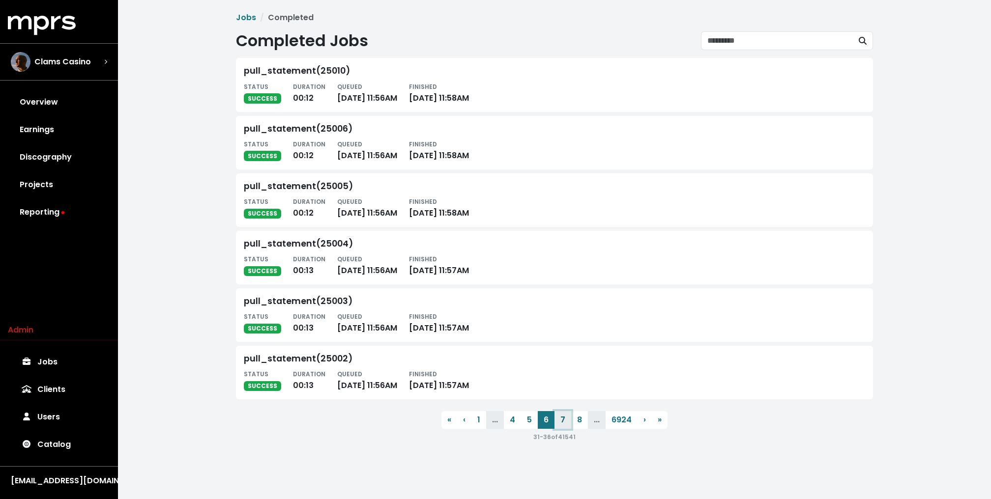
click at [571, 420] on button "7" at bounding box center [562, 420] width 17 height 18
click at [585, 422] on button "9" at bounding box center [579, 420] width 17 height 18
click at [644, 420] on button "› Next" at bounding box center [646, 420] width 14 height 18
click at [644, 420] on button "› Next" at bounding box center [648, 420] width 14 height 18
click at [644, 420] on button "› Next" at bounding box center [649, 420] width 14 height 18
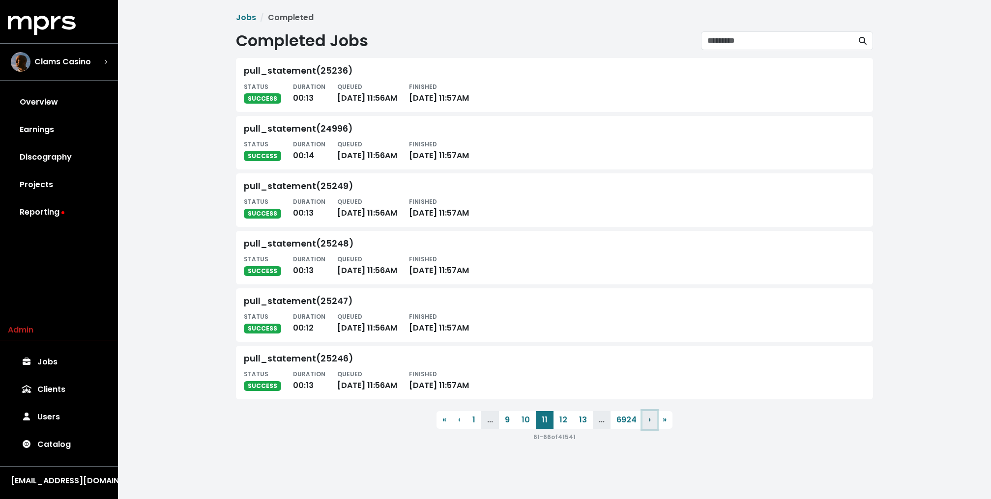
click at [644, 420] on button "› Next" at bounding box center [649, 420] width 14 height 18
click at [644, 420] on button "› Next" at bounding box center [651, 420] width 14 height 18
click at [645, 420] on button "› Next" at bounding box center [652, 420] width 14 height 18
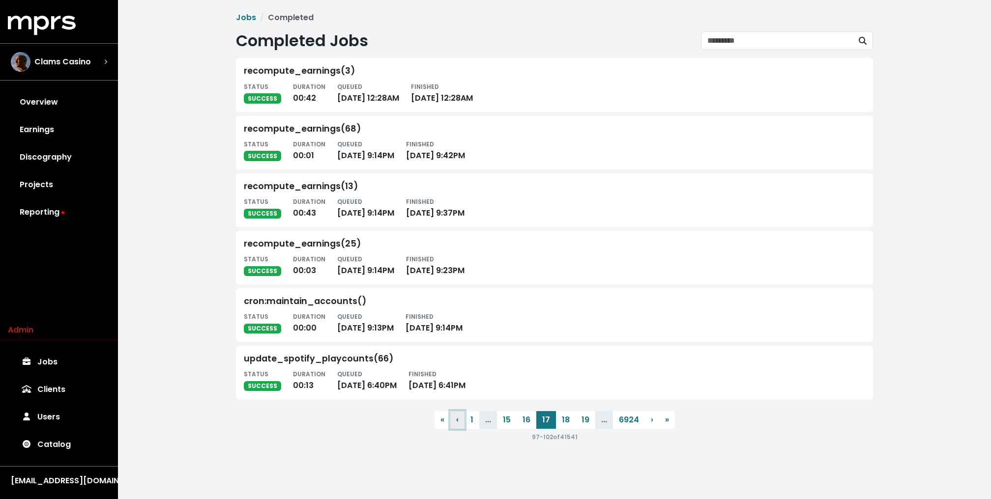
click at [456, 420] on span "‹" at bounding box center [457, 419] width 2 height 11
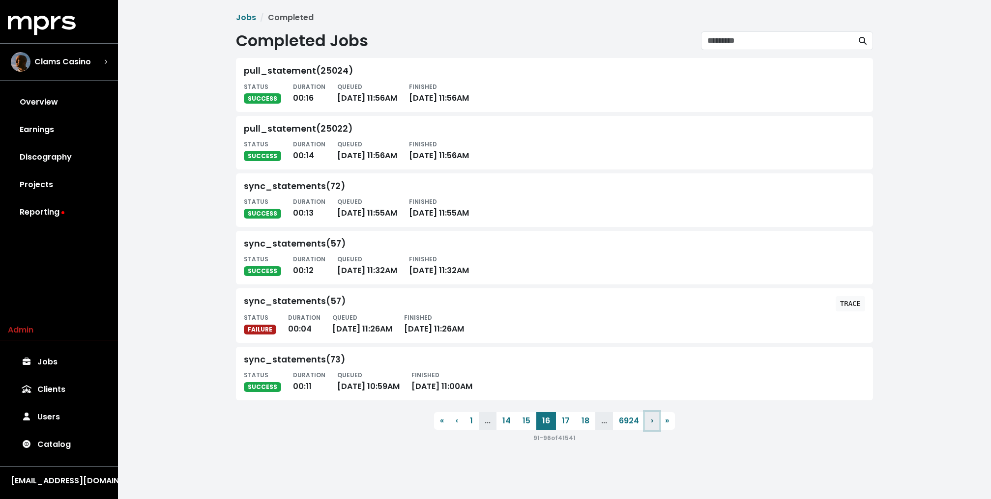
click at [652, 419] on span "›" at bounding box center [652, 420] width 2 height 11
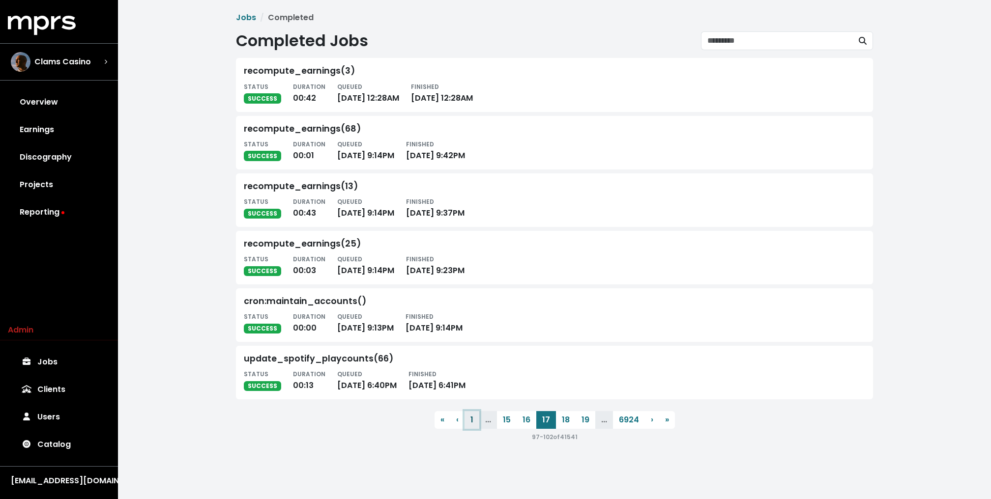
click at [471, 419] on button "1" at bounding box center [471, 420] width 15 height 18
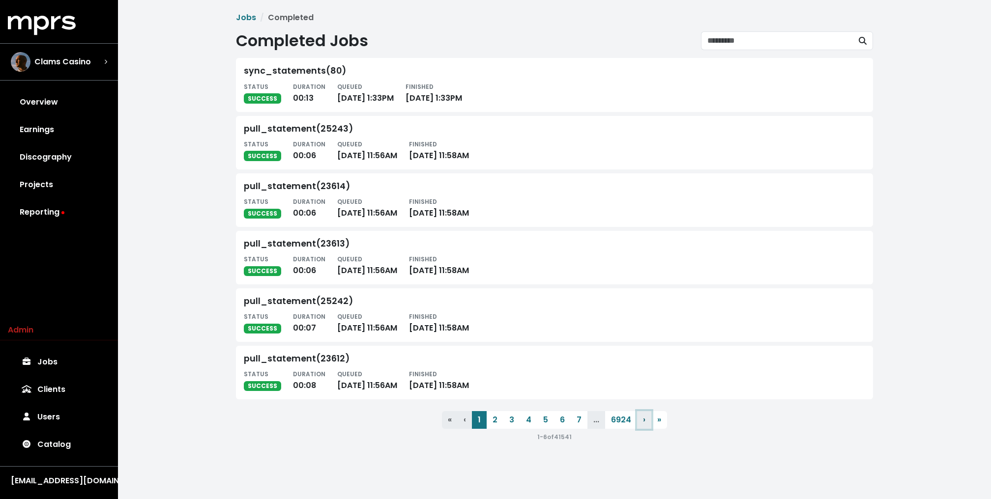
click at [643, 420] on span "›" at bounding box center [644, 419] width 2 height 11
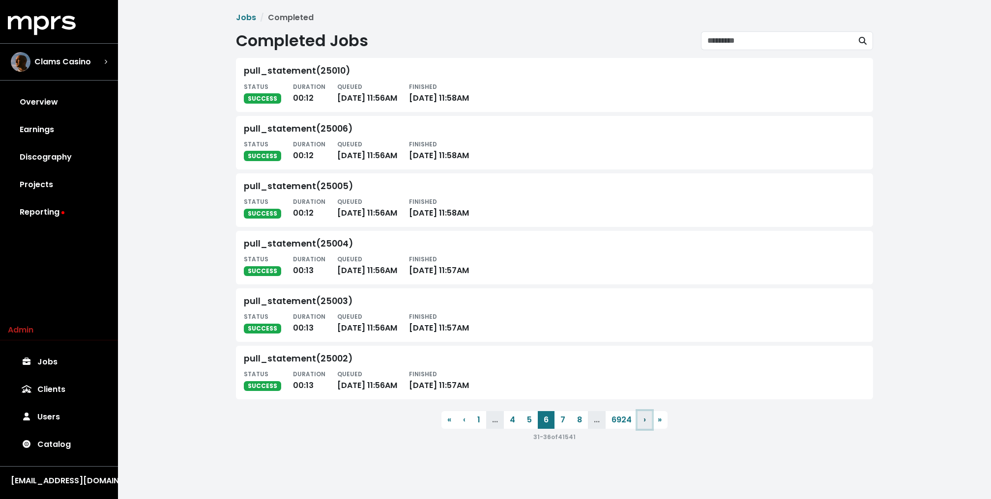
click at [643, 420] on span "›" at bounding box center [644, 419] width 2 height 11
click at [643, 420] on button "› Next" at bounding box center [646, 420] width 14 height 18
click at [643, 420] on button "› Next" at bounding box center [648, 420] width 14 height 18
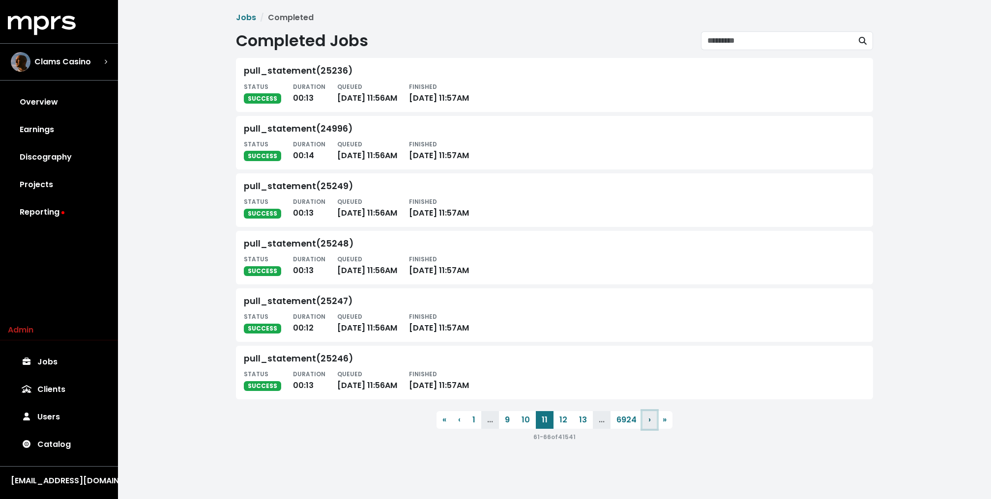
click at [643, 420] on button "› Next" at bounding box center [649, 420] width 14 height 18
click at [644, 420] on button "› Next" at bounding box center [651, 420] width 14 height 18
click at [69, 159] on link "Discography" at bounding box center [59, 158] width 102 height 28
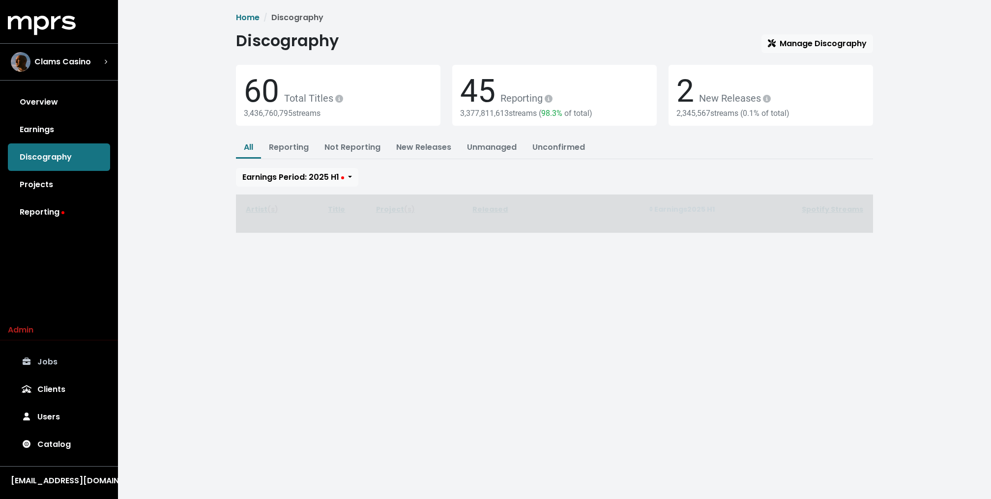
click at [60, 363] on link "Jobs" at bounding box center [59, 362] width 102 height 28
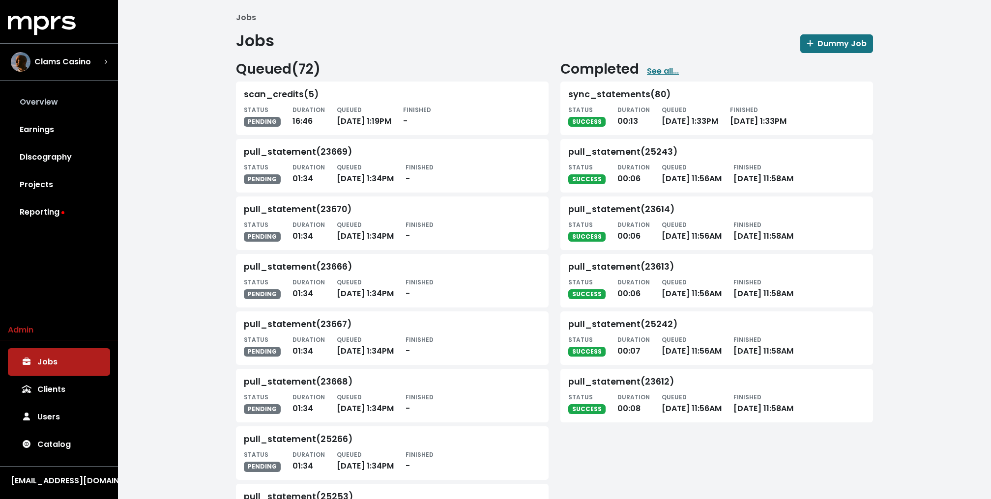
click at [56, 100] on link "Overview" at bounding box center [59, 102] width 102 height 28
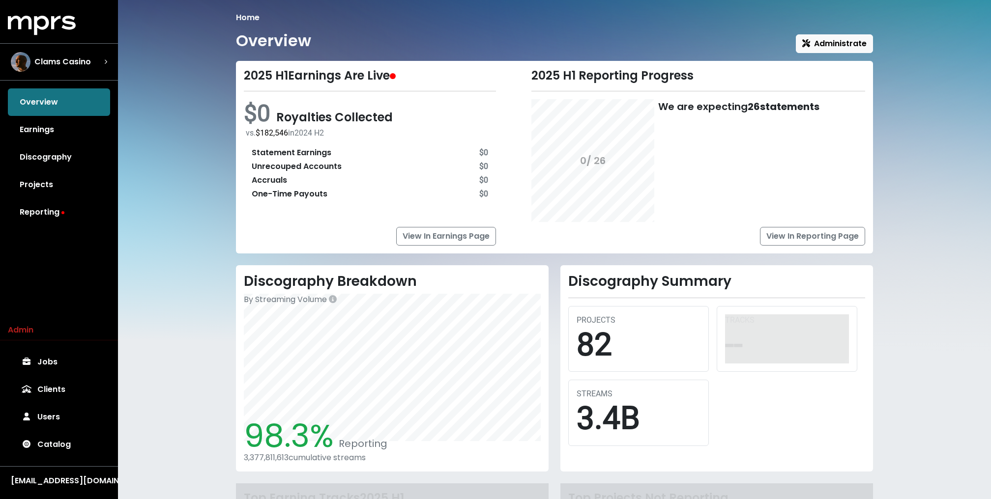
click at [163, 118] on div "Home Overview Administrate 2025 H1 Earnings Are Live $0 Royalties Collected vs.…" at bounding box center [554, 300] width 873 height 600
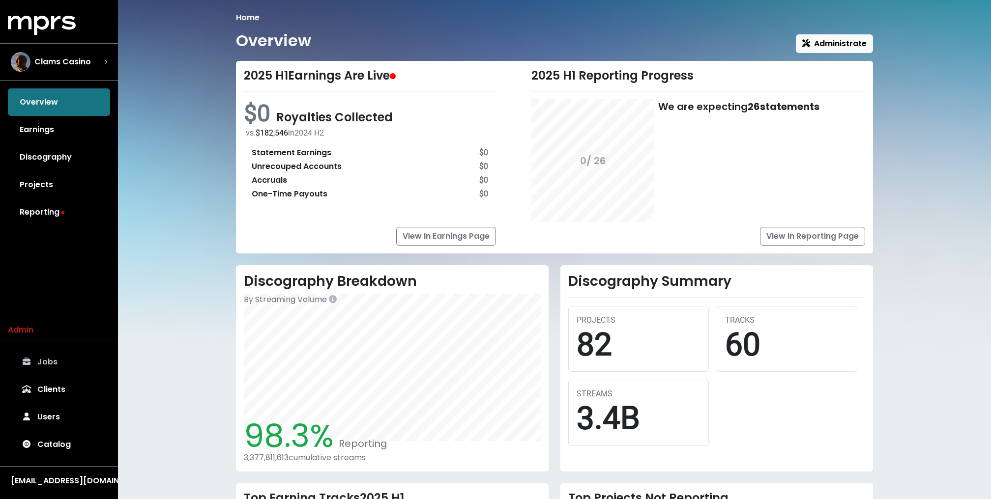
click at [64, 370] on link "Jobs" at bounding box center [59, 362] width 102 height 28
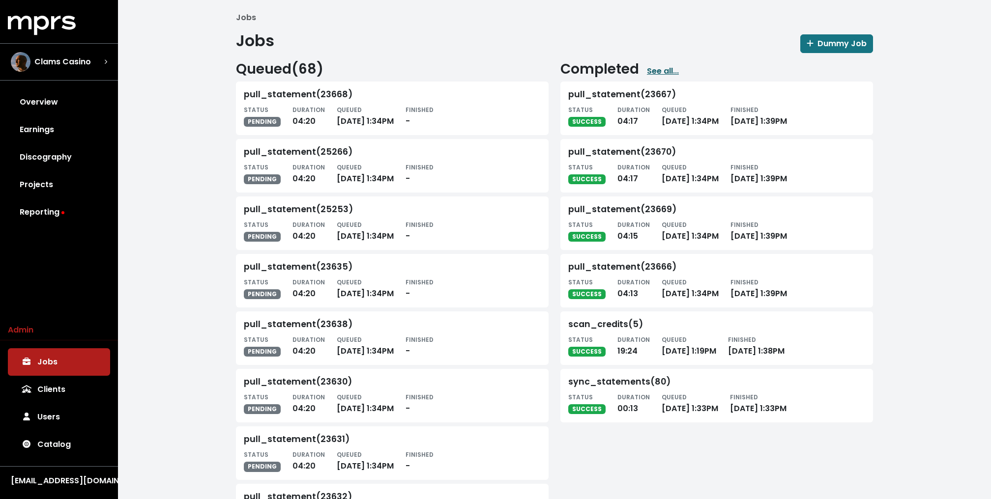
click at [667, 67] on link "See all..." at bounding box center [663, 71] width 32 height 12
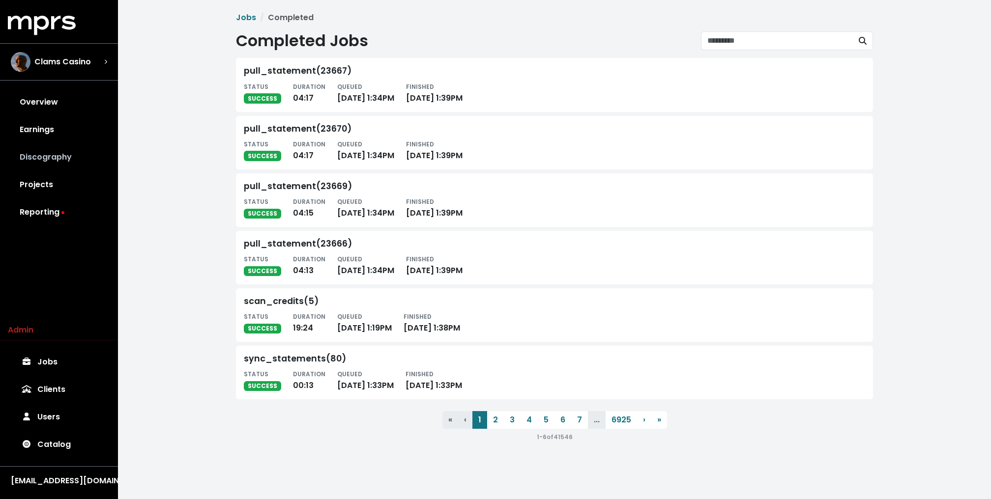
click at [65, 158] on link "Discography" at bounding box center [59, 158] width 102 height 28
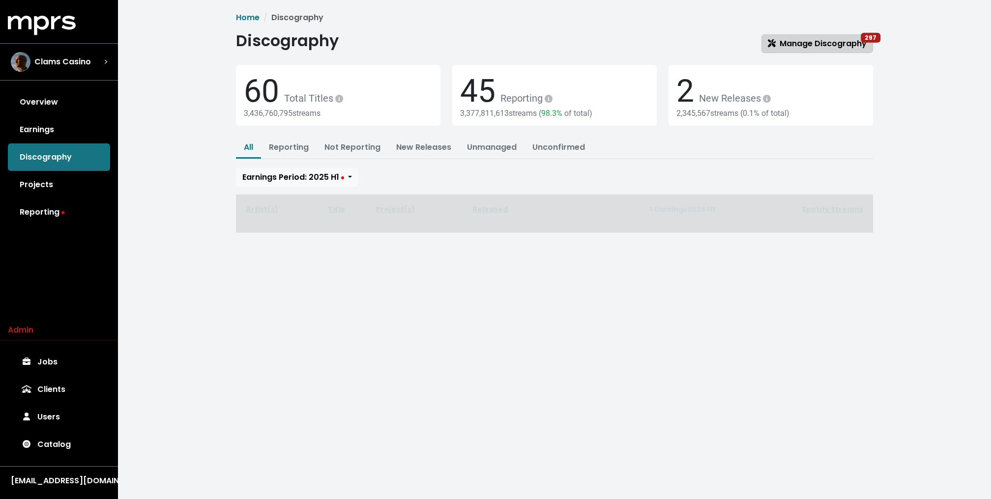
click at [839, 39] on span "Manage Discography 297" at bounding box center [817, 43] width 99 height 11
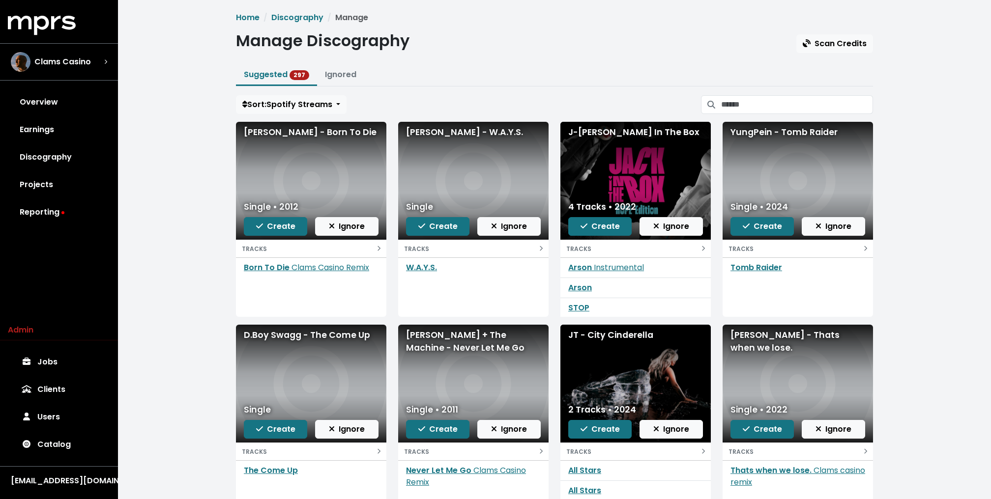
click at [630, 58] on div "Home Discography Manage Manage Discography Scan Credits Suggested 297 Ignored S…" at bounding box center [554, 287] width 649 height 551
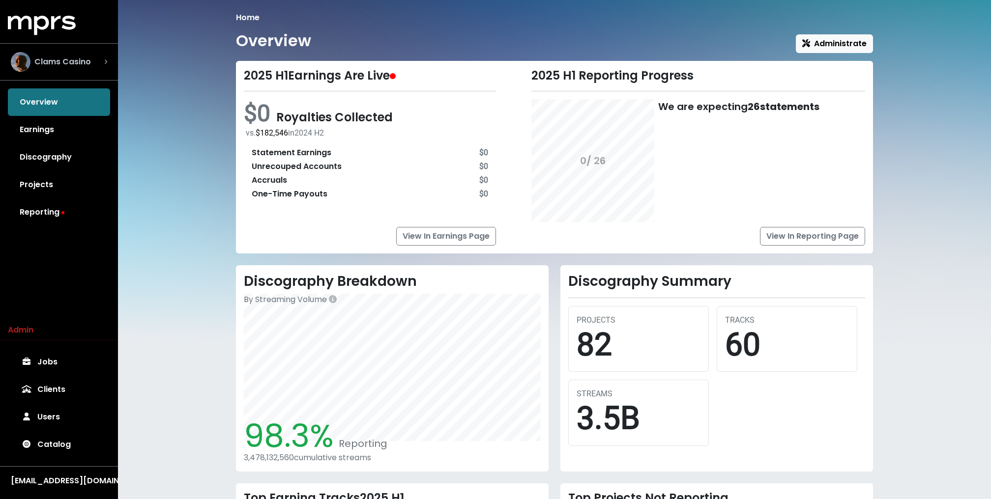
click at [78, 68] on div "Clams Casino" at bounding box center [51, 62] width 80 height 20
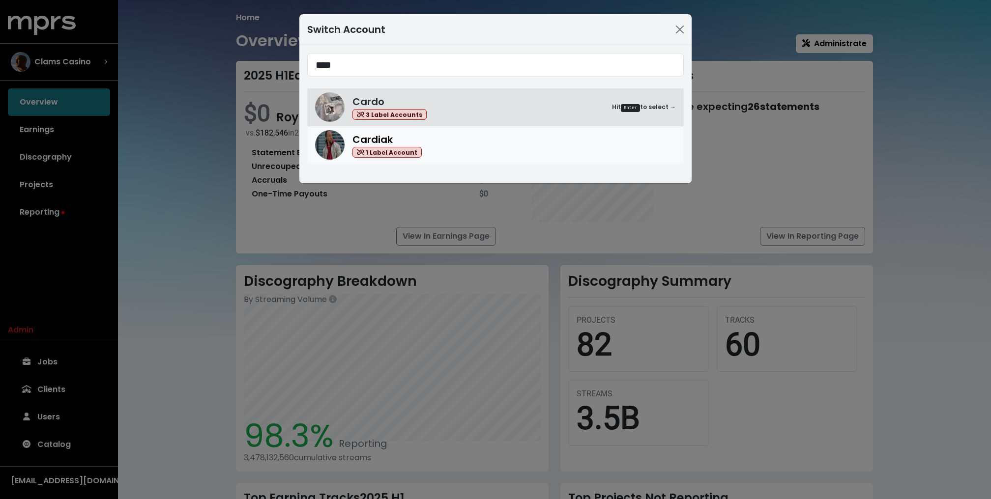
type input "****"
click at [402, 145] on div "Cardiak 1 Label Account" at bounding box center [386, 145] width 69 height 26
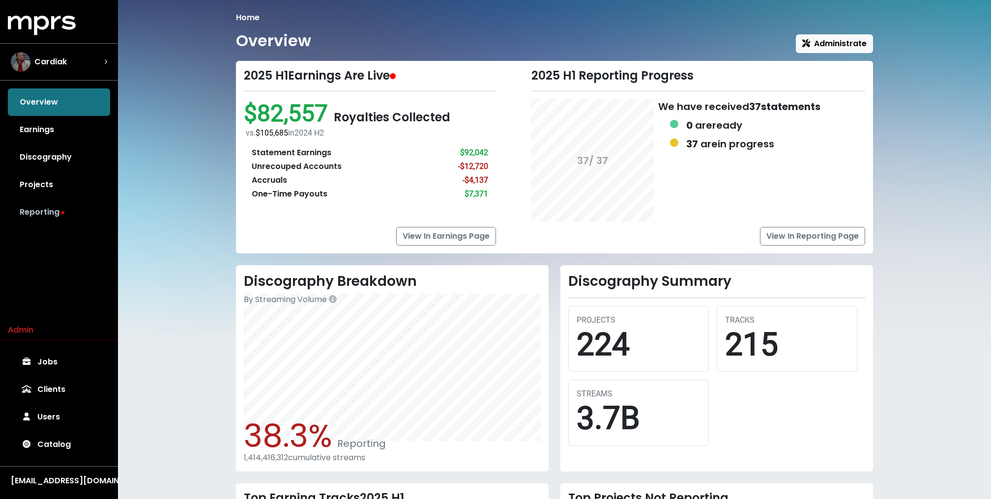
click at [53, 211] on link "Reporting" at bounding box center [59, 213] width 102 height 28
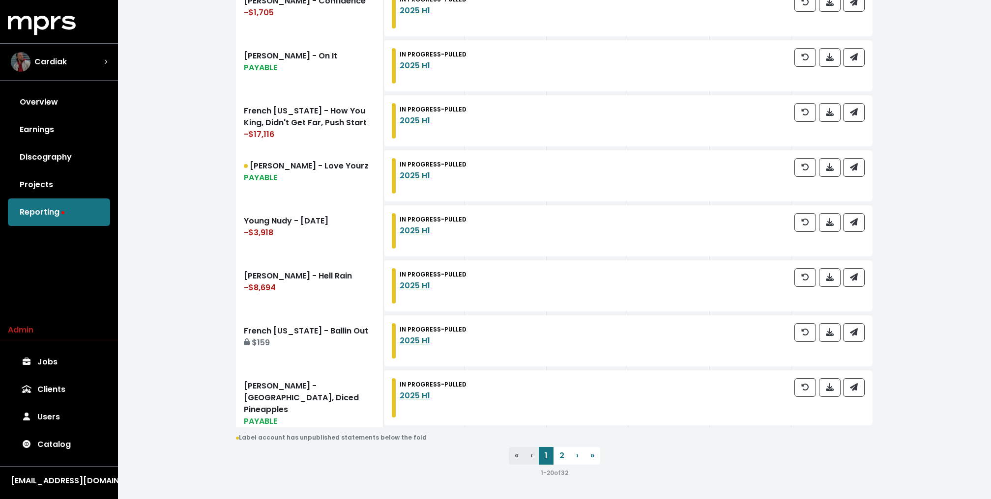
scroll to position [1061, 0]
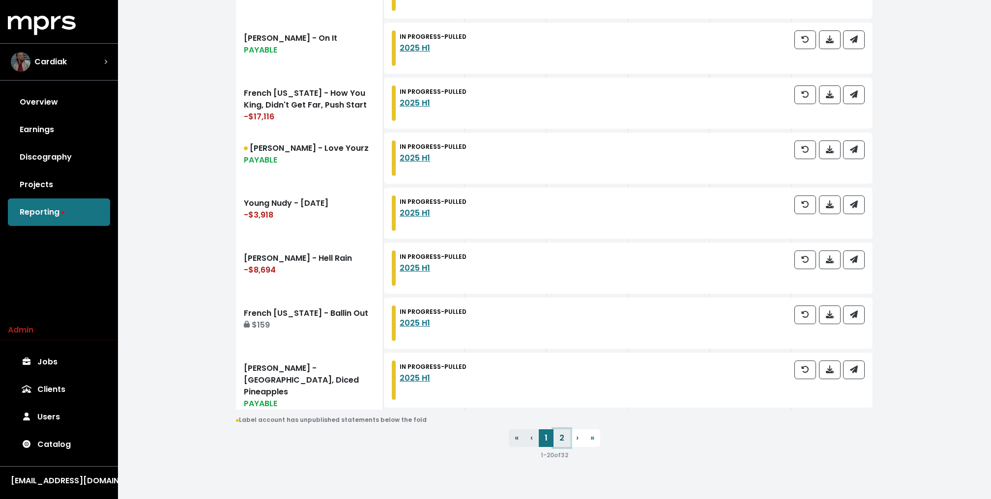
click at [563, 433] on link "2" at bounding box center [561, 439] width 17 height 18
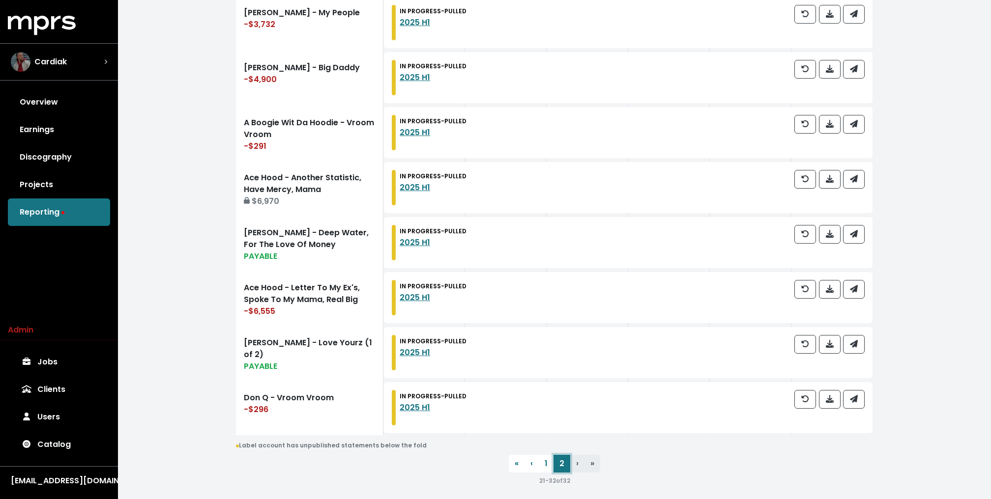
scroll to position [609, 0]
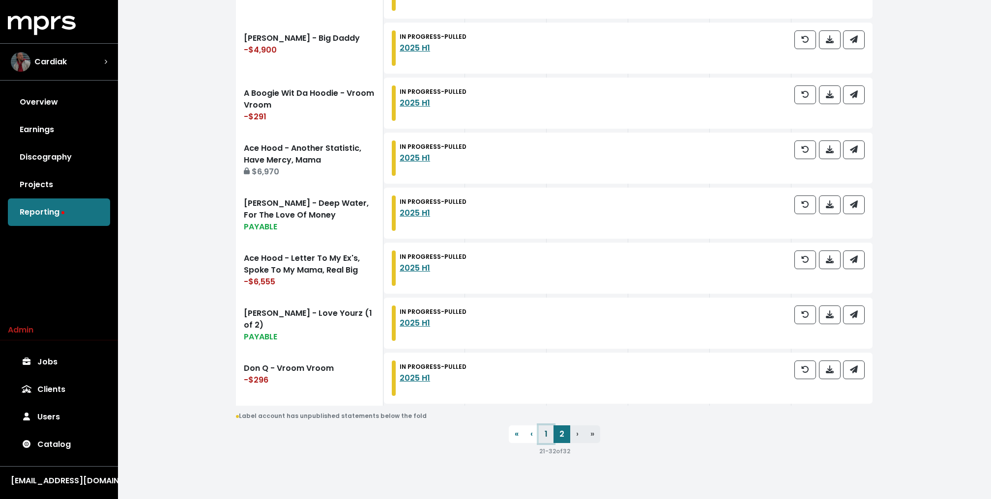
click at [545, 434] on link "1" at bounding box center [546, 435] width 15 height 18
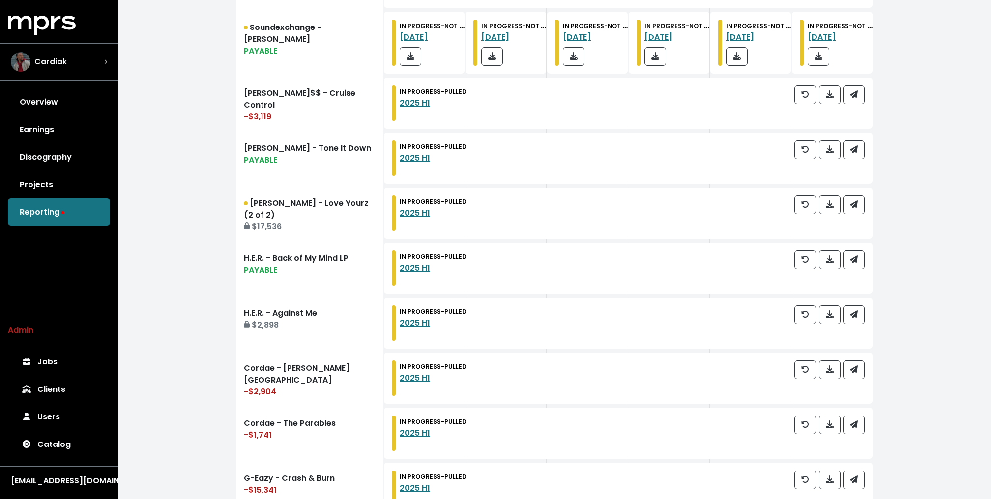
scroll to position [506, 0]
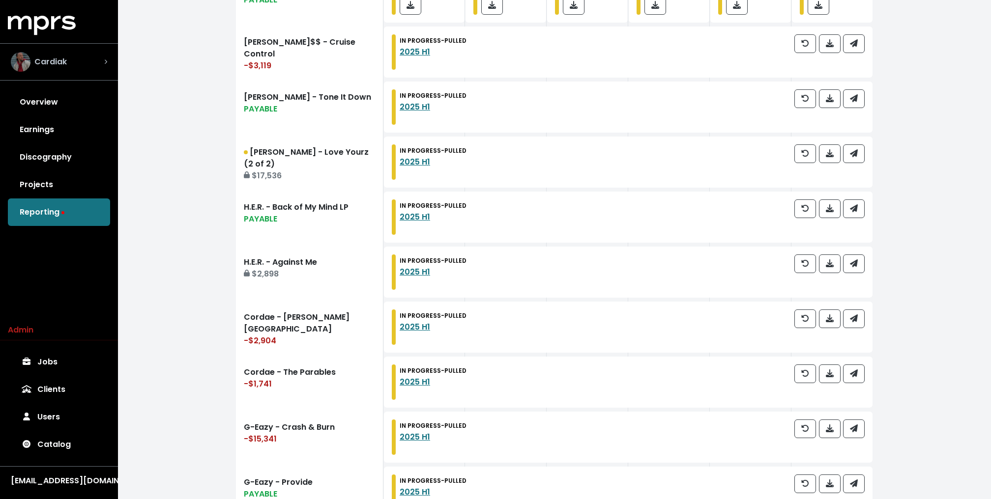
click at [78, 61] on div "Cardiak" at bounding box center [59, 62] width 96 height 20
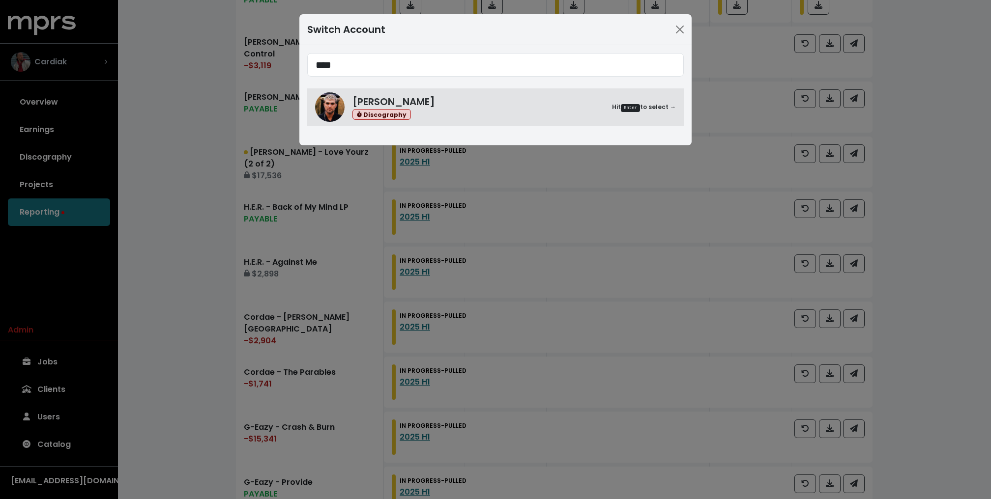
type input "****"
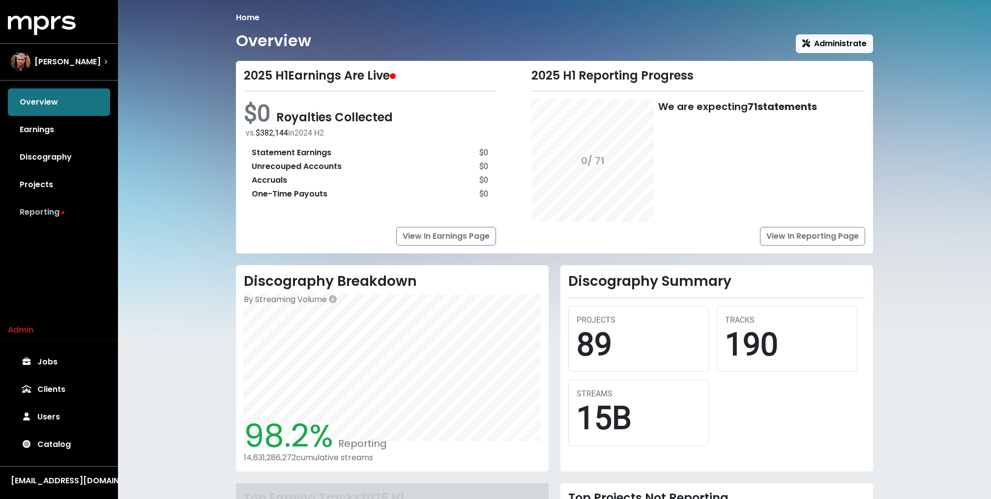
click at [40, 209] on link "Reporting" at bounding box center [59, 213] width 102 height 28
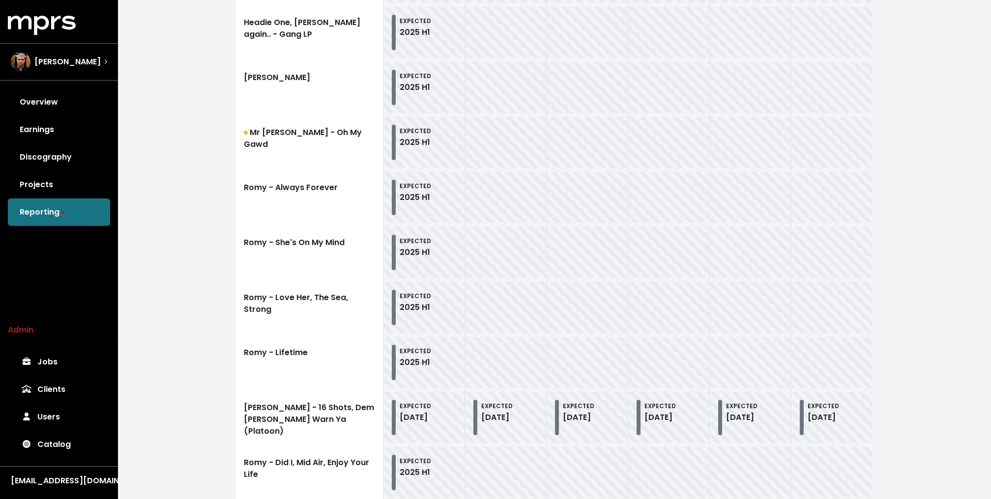
scroll to position [466, 0]
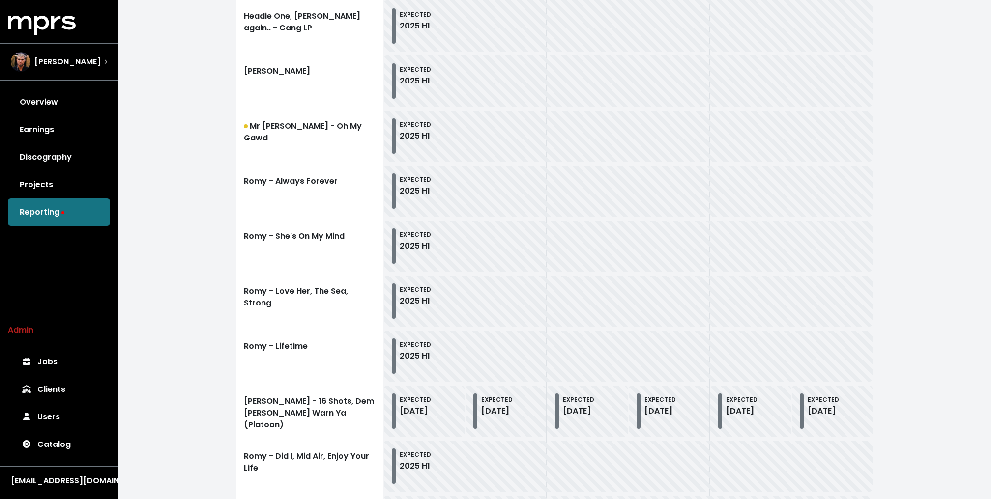
click at [419, 286] on small "EXPECTED" at bounding box center [415, 290] width 31 height 8
drag, startPoint x: 419, startPoint y: 286, endPoint x: 485, endPoint y: 286, distance: 65.9
click at [486, 285] on div "EXPECTED 2025 H1" at bounding box center [628, 301] width 473 height 35
click at [960, 207] on div "Home Reporting 2025 H1 Reporting is Live Track Mapping 400 Manage Statements Vi…" at bounding box center [554, 309] width 873 height 1550
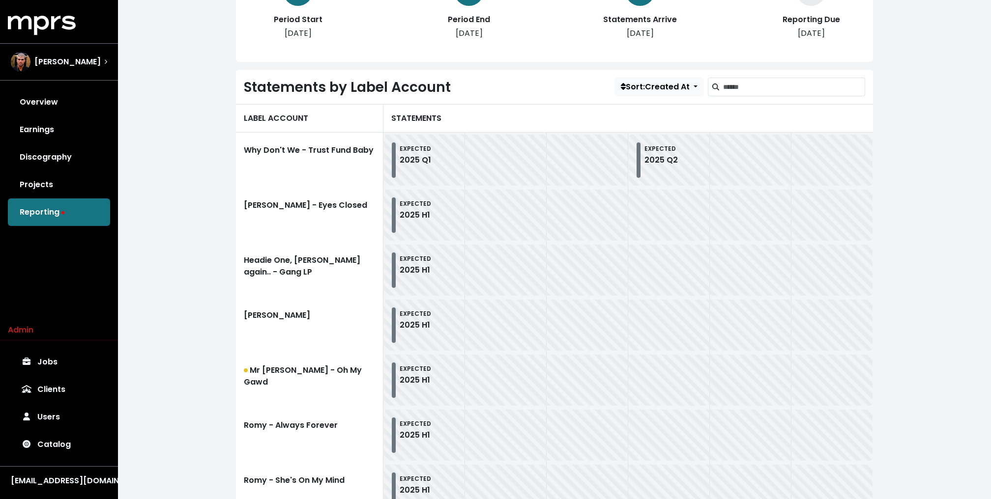
scroll to position [0, 0]
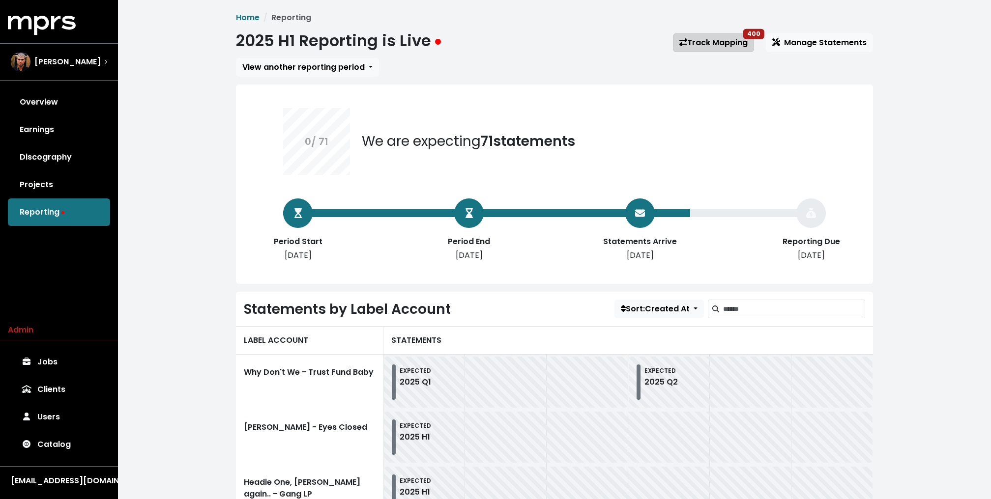
click at [725, 45] on link "Track Mapping 400" at bounding box center [713, 42] width 81 height 19
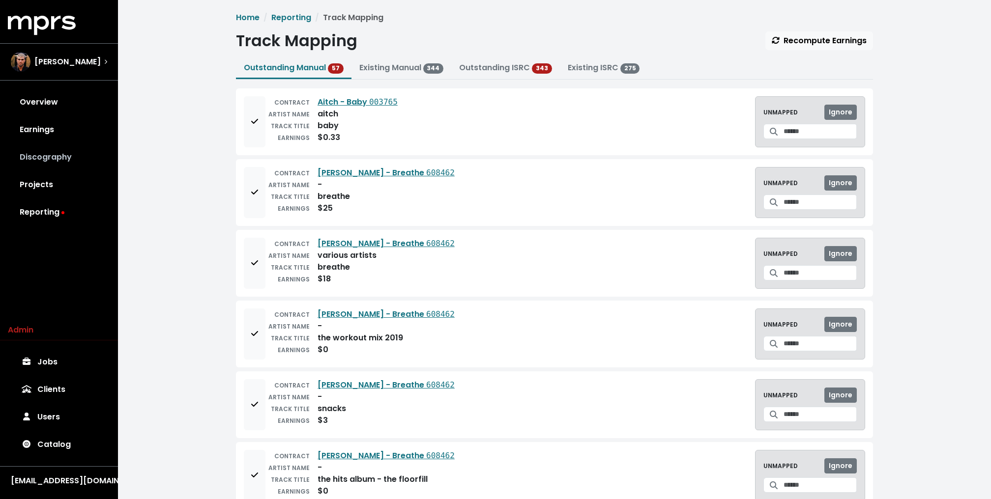
click at [60, 160] on link "Discography" at bounding box center [59, 158] width 102 height 28
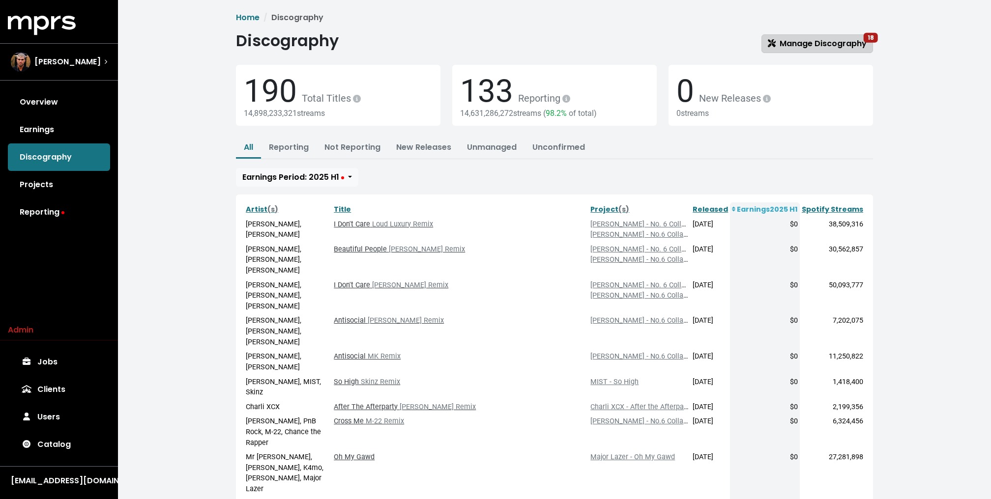
click at [825, 45] on span "Manage Discography 18" at bounding box center [817, 43] width 99 height 11
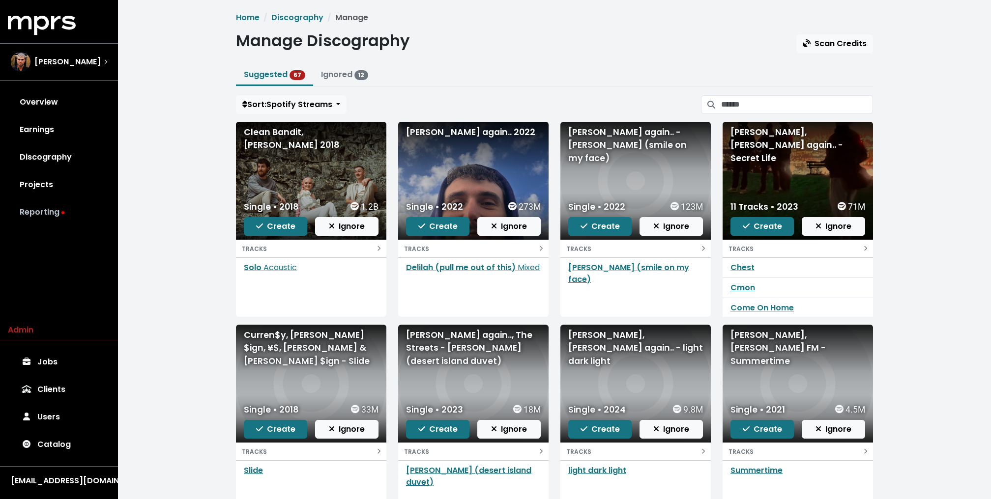
click at [53, 216] on link "Reporting" at bounding box center [59, 213] width 102 height 28
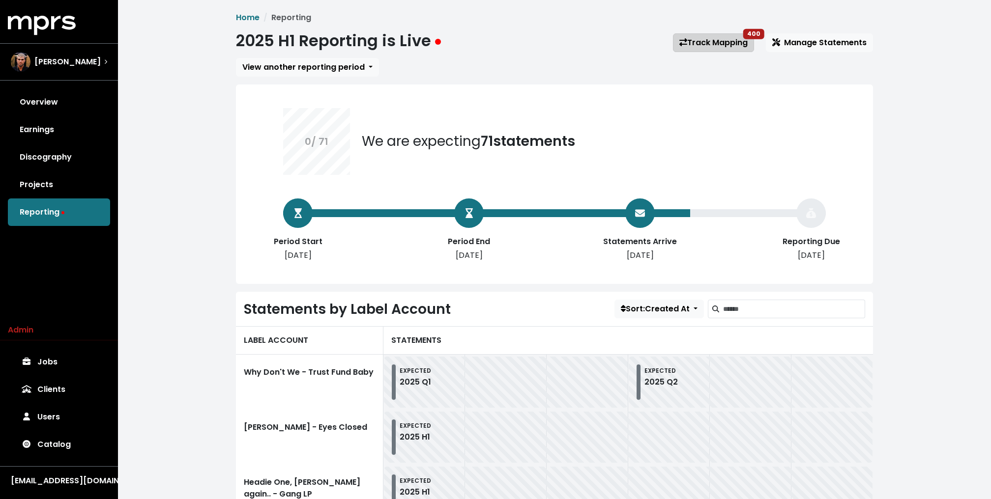
click at [713, 50] on link "Track Mapping 400" at bounding box center [713, 42] width 81 height 19
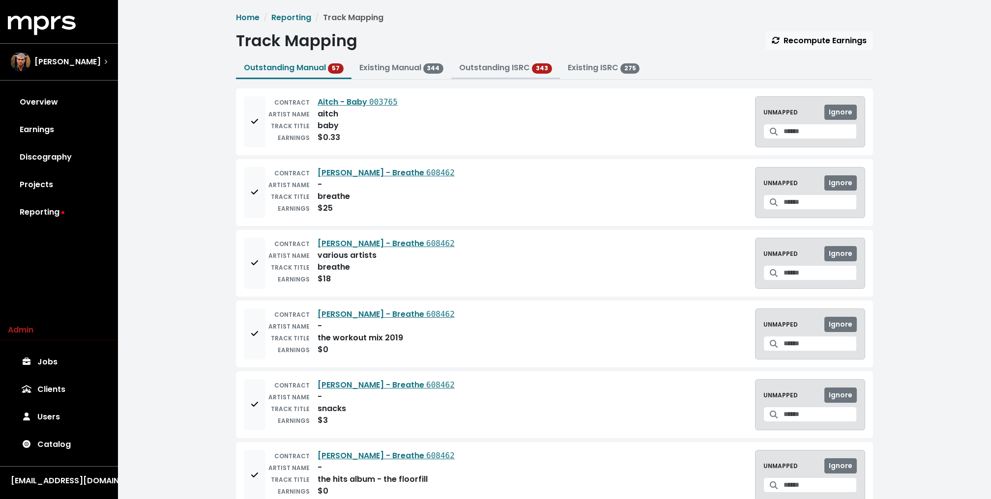
click at [469, 68] on link "Outstanding ISRC" at bounding box center [494, 67] width 71 height 11
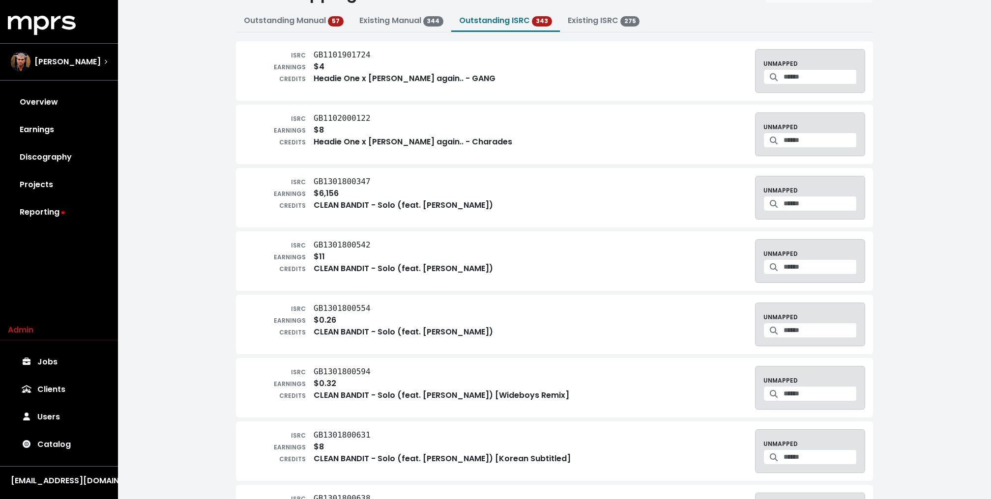
scroll to position [48, 0]
drag, startPoint x: 310, startPoint y: 188, endPoint x: 359, endPoint y: 188, distance: 49.6
click at [359, 188] on div "EARNINGS $6,156" at bounding box center [368, 193] width 249 height 12
click at [318, 191] on div "EARNINGS $6,156" at bounding box center [368, 193] width 249 height 12
click at [834, 195] on input "Search for a track to map to" at bounding box center [819, 202] width 73 height 15
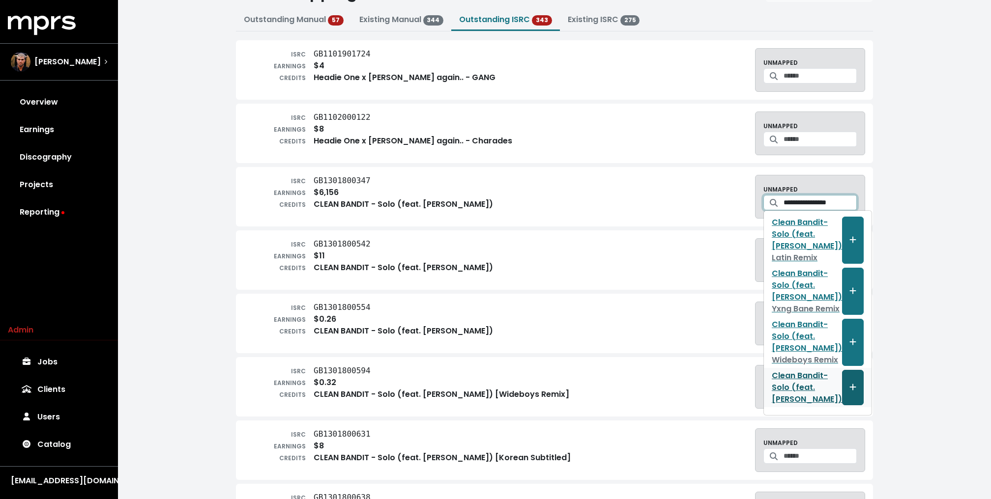
type input "**********"
click at [848, 394] on span "Create track mapping" at bounding box center [852, 388] width 9 height 12
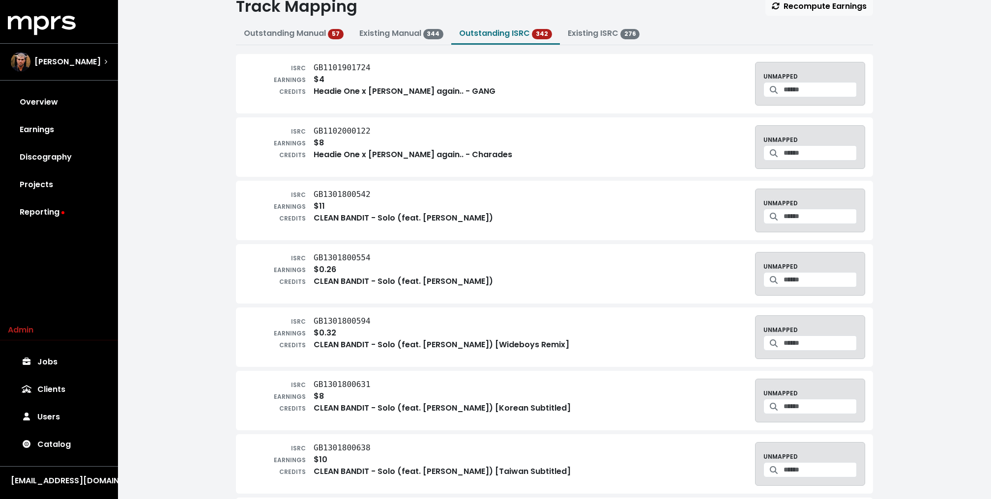
scroll to position [37, 0]
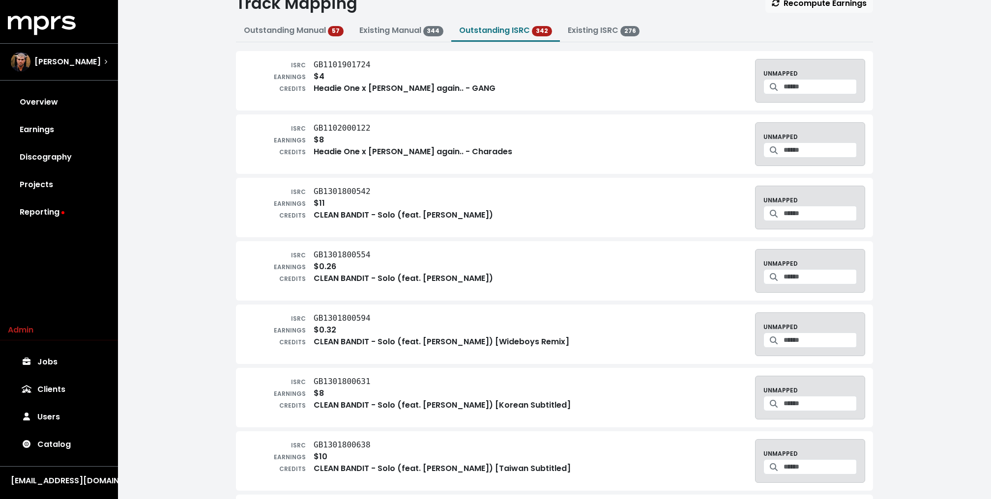
click at [250, 199] on span "EARNINGS" at bounding box center [275, 204] width 62 height 12
click at [250, 257] on span "ISRC" at bounding box center [275, 255] width 62 height 12
click at [250, 336] on span "CREDITS" at bounding box center [275, 342] width 62 height 12
click at [242, 383] on div "ISRC GB1301800631 EARNINGS $8 CREDITS CLEAN BANDIT - Solo (feat. Demi Lovato) […" at bounding box center [554, 397] width 637 height 59
click at [244, 32] on link "Outstanding Manual 57" at bounding box center [294, 30] width 100 height 11
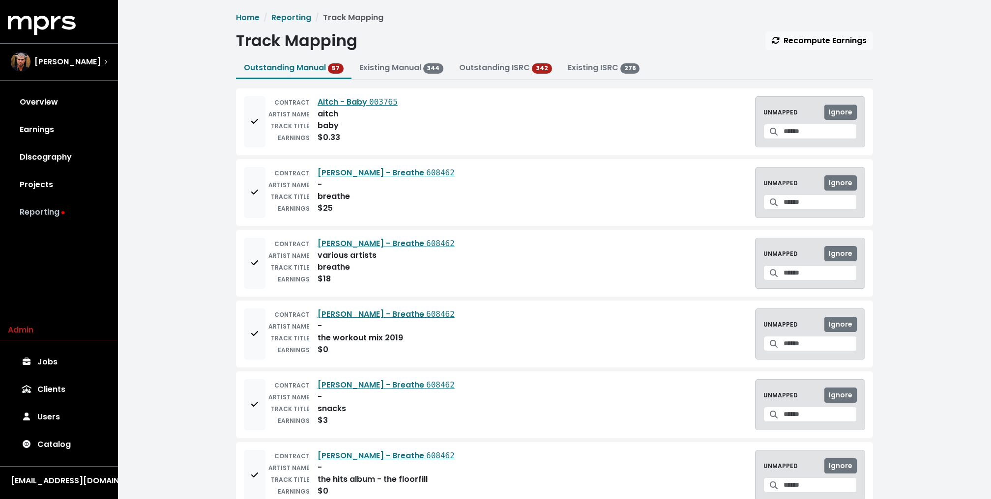
click at [61, 216] on link "Reporting" at bounding box center [59, 213] width 102 height 28
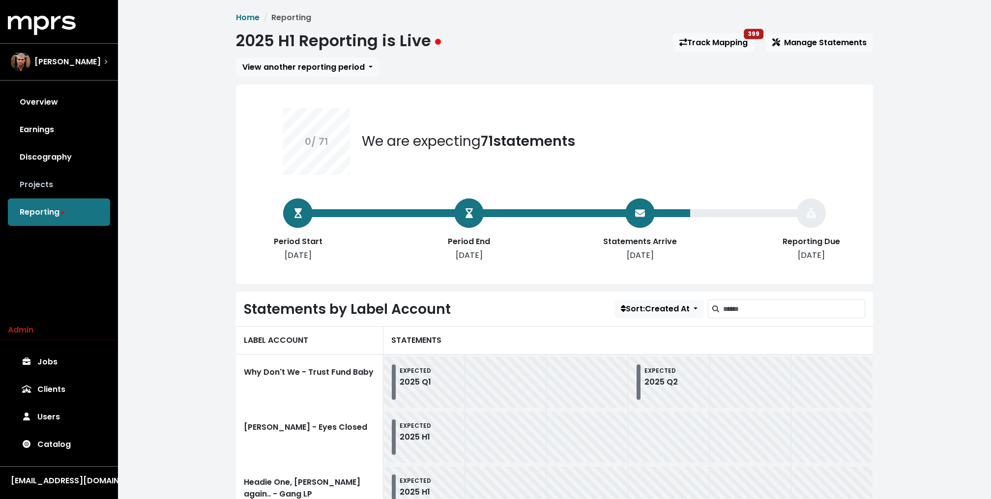
click at [92, 179] on link "Projects" at bounding box center [59, 185] width 102 height 28
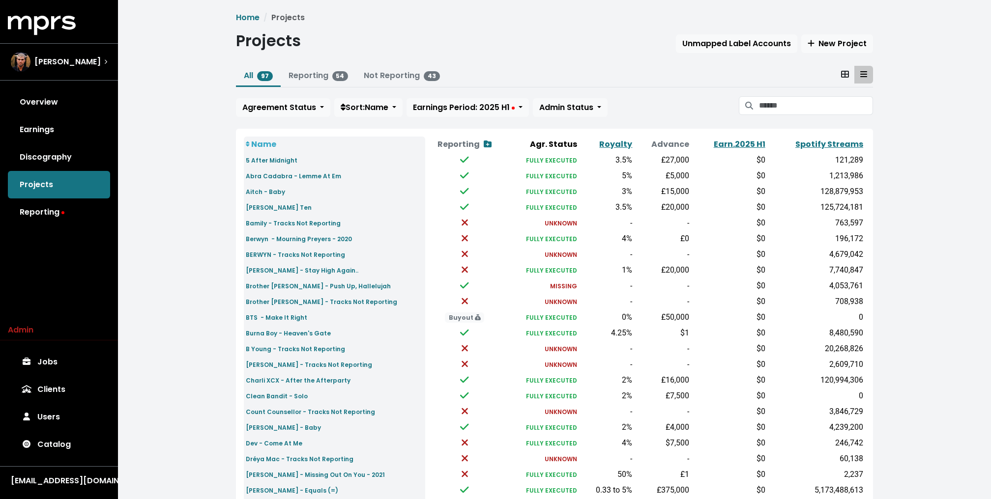
click at [182, 174] on div "Home Projects Projects Unmapped Label Accounts New Project All 97 Reporting 54 …" at bounding box center [554, 367] width 873 height 734
click at [56, 96] on link "Overview" at bounding box center [59, 102] width 102 height 28
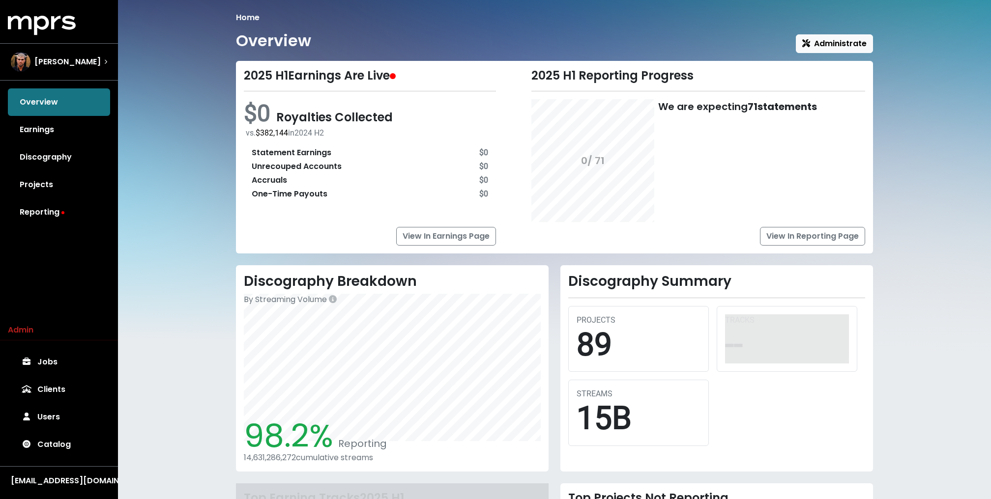
click at [196, 165] on div "Home Overview Administrate 2025 H1 Earnings Are Live $0 Royalties Collected vs.…" at bounding box center [554, 339] width 873 height 678
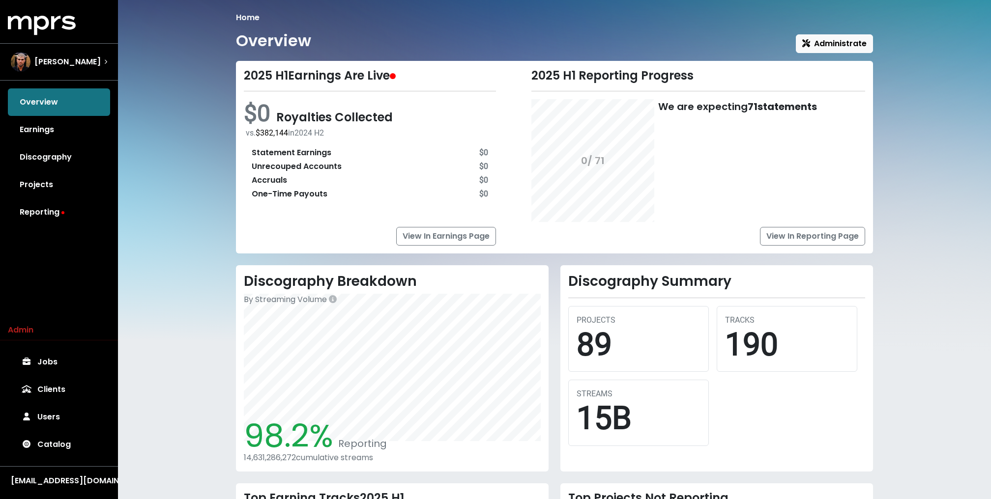
click at [170, 158] on div "Home Overview Administrate 2025 H1 Earnings Are Live $0 Royalties Collected vs.…" at bounding box center [554, 357] width 873 height 714
click at [66, 52] on div "Fred Gibson" at bounding box center [56, 62] width 90 height 20
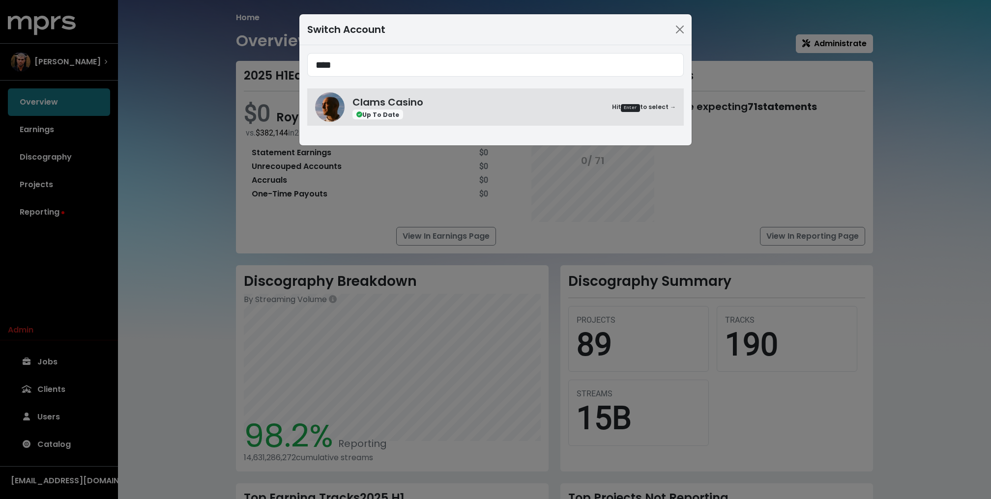
type input "****"
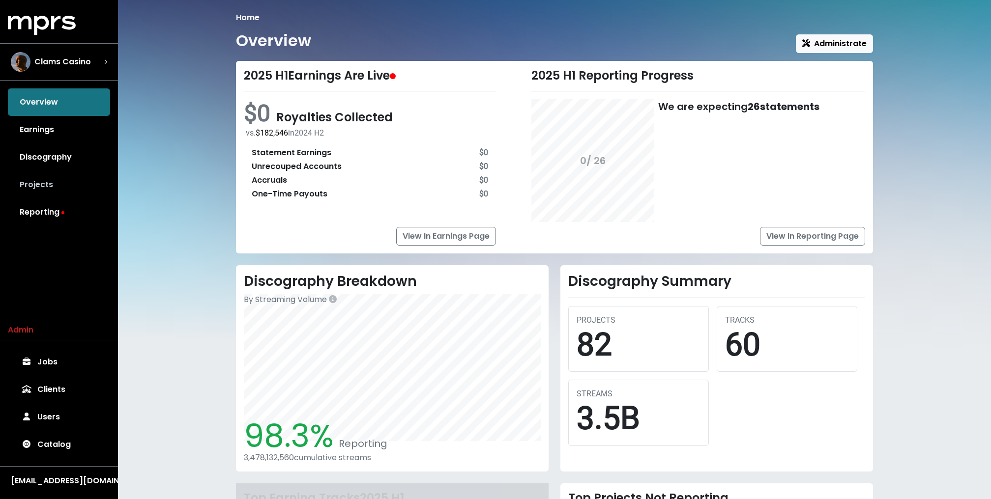
click at [39, 184] on link "Projects" at bounding box center [59, 185] width 102 height 28
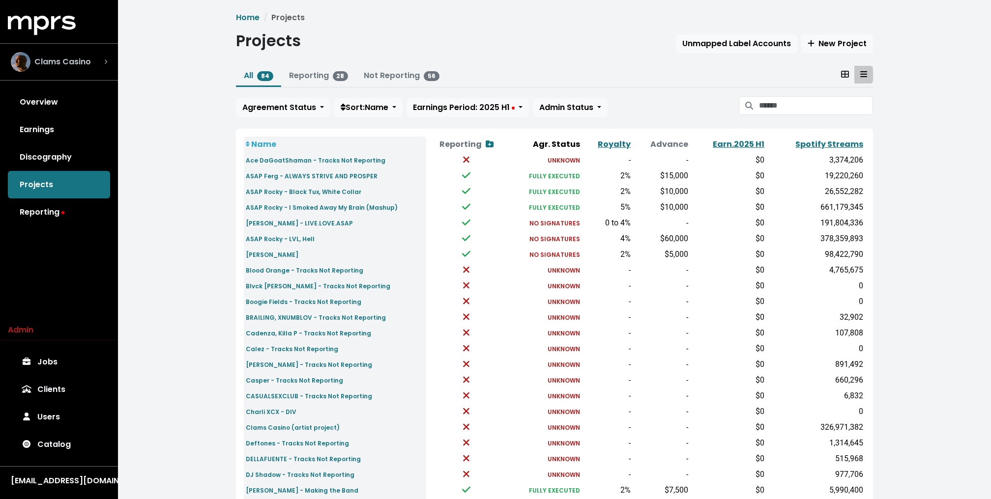
click at [104, 59] on icon "Select account" at bounding box center [105, 61] width 3 height 5
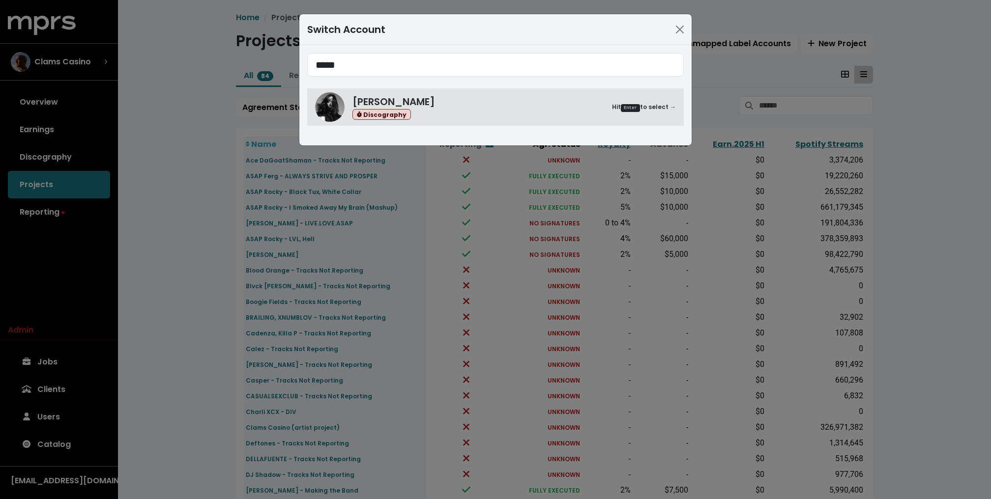
type input "*****"
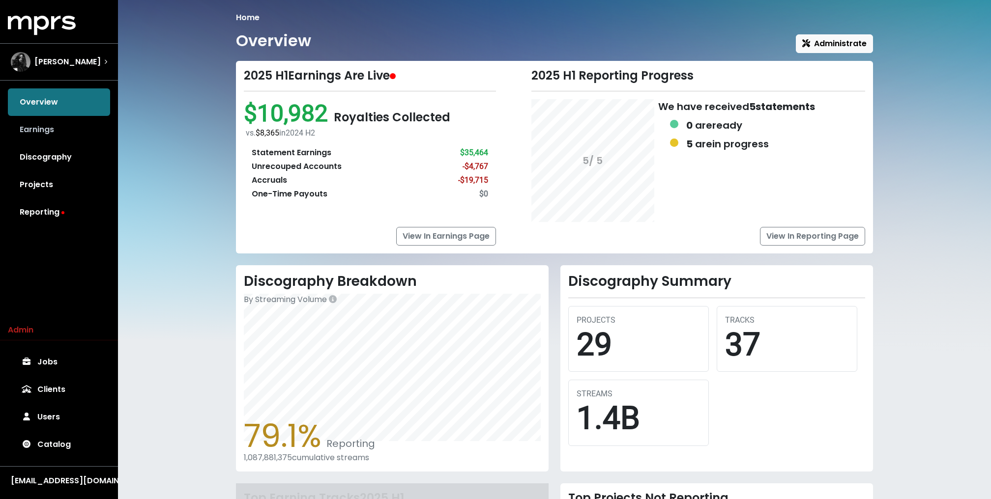
click at [51, 133] on link "Earnings" at bounding box center [59, 130] width 102 height 28
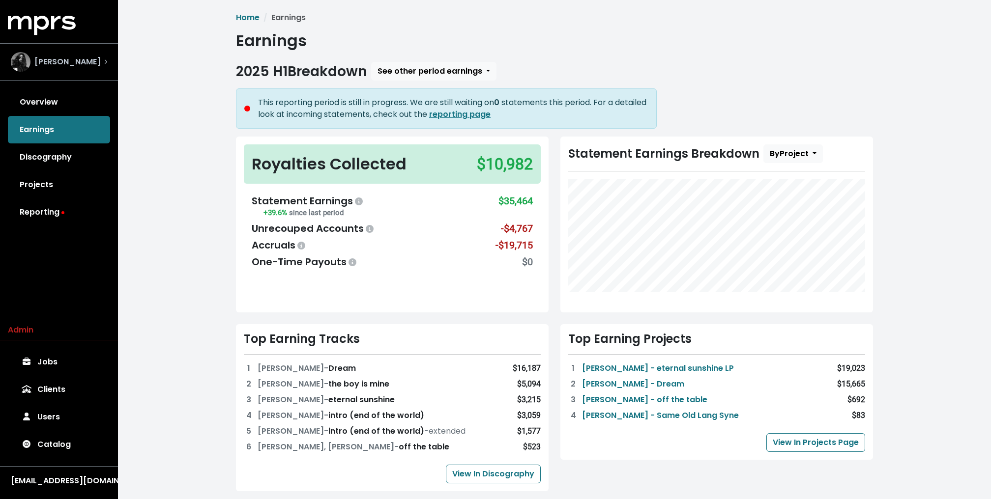
click at [107, 59] on div "Shintaro Yasuda" at bounding box center [59, 61] width 112 height 35
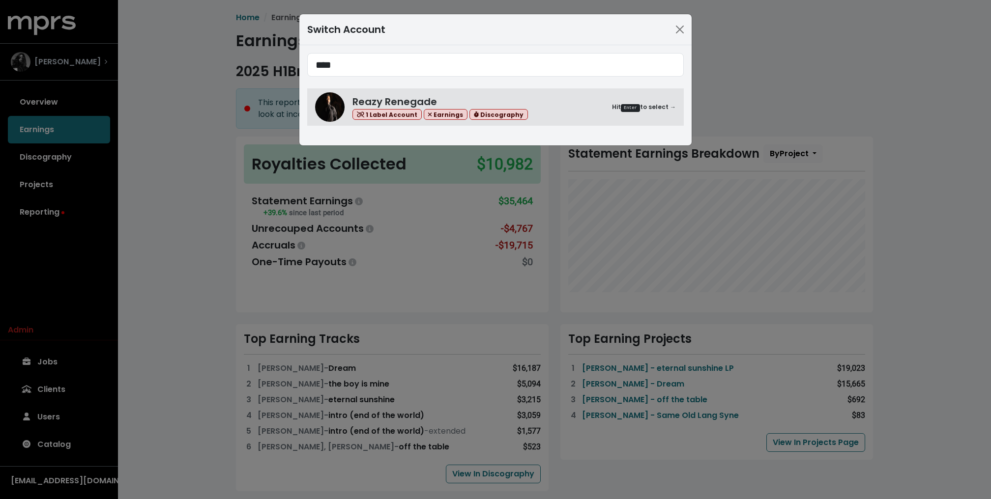
type input "****"
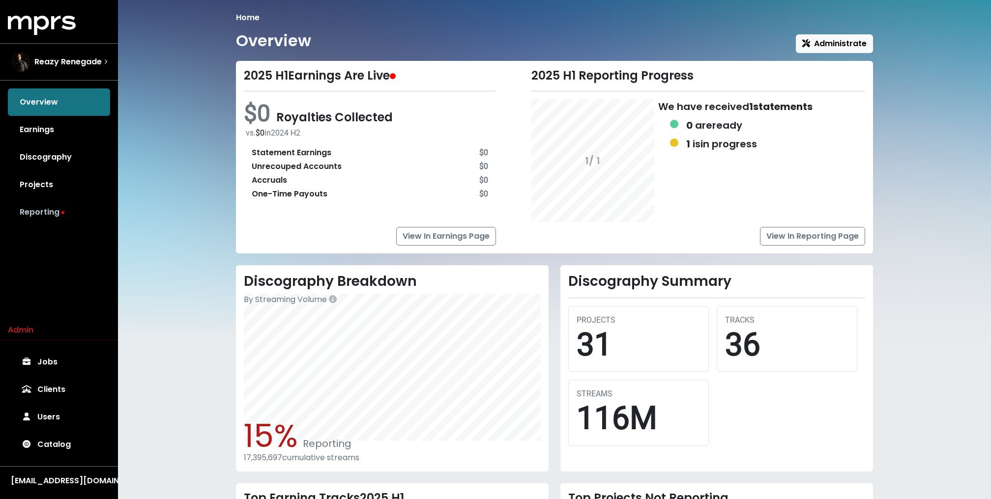
click at [39, 205] on link "Reporting" at bounding box center [59, 213] width 102 height 28
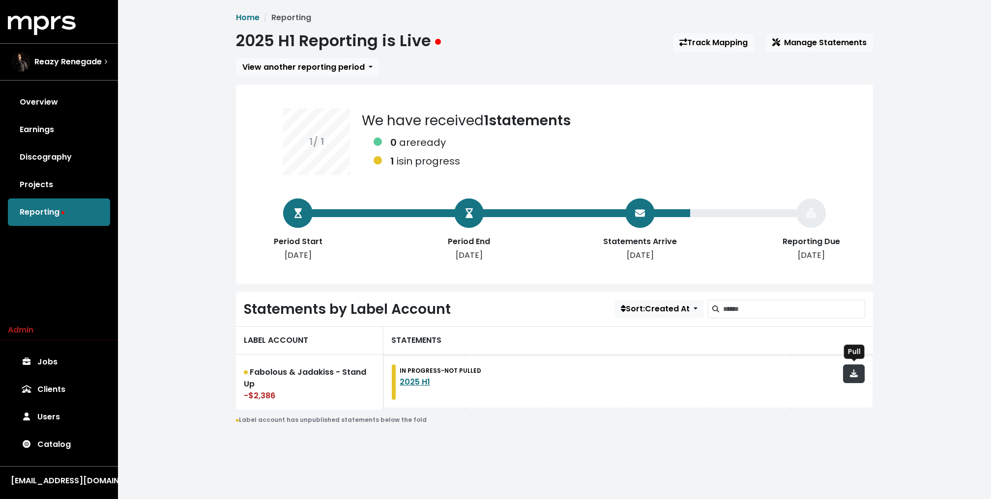
click at [857, 374] on icon "button" at bounding box center [854, 374] width 8 height 8
click at [186, 78] on div "Home Reporting 2025 H1 Reporting is Live Track Mapping Manage Statements View a…" at bounding box center [554, 232] width 873 height 465
click at [91, 131] on link "Earnings" at bounding box center [59, 130] width 102 height 28
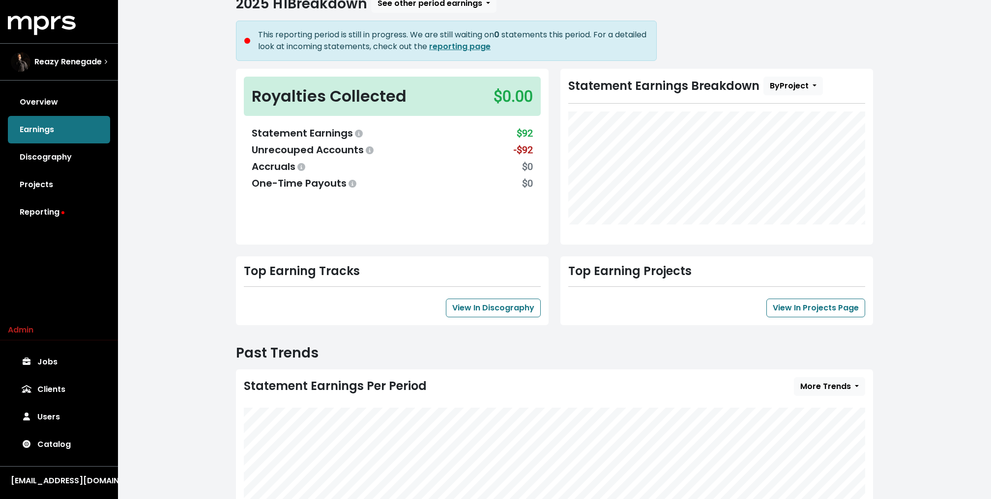
scroll to position [206, 0]
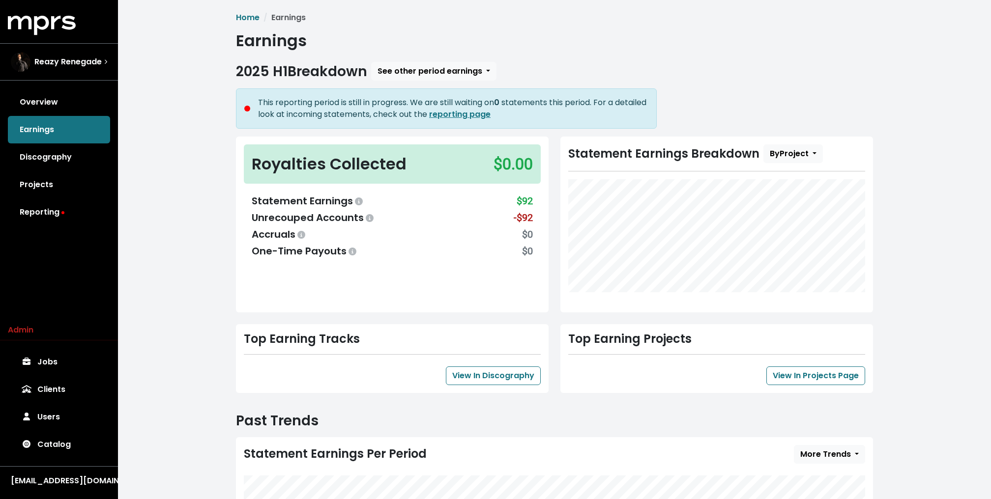
scroll to position [206, 0]
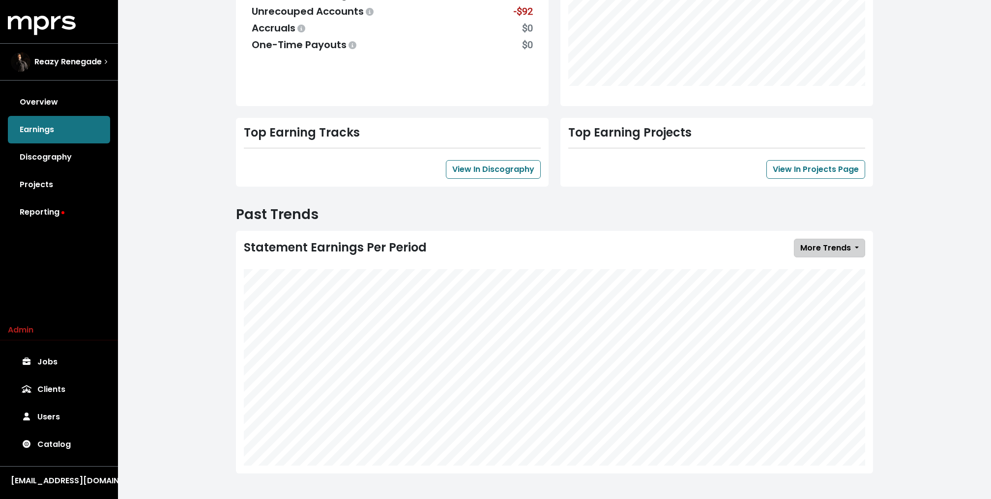
click at [842, 250] on span "More Trends" at bounding box center [825, 247] width 51 height 11
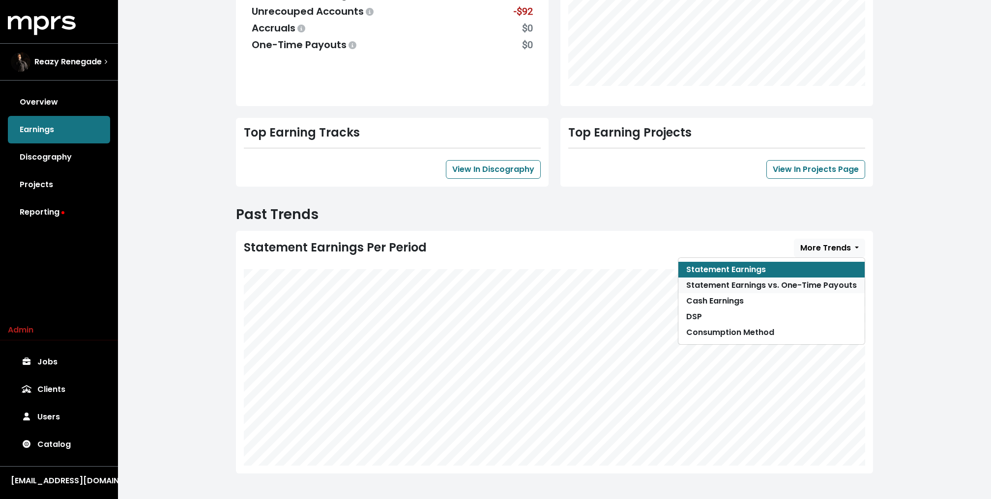
click at [766, 287] on link "Statement Earnings vs. One-Time Payouts" at bounding box center [771, 286] width 186 height 16
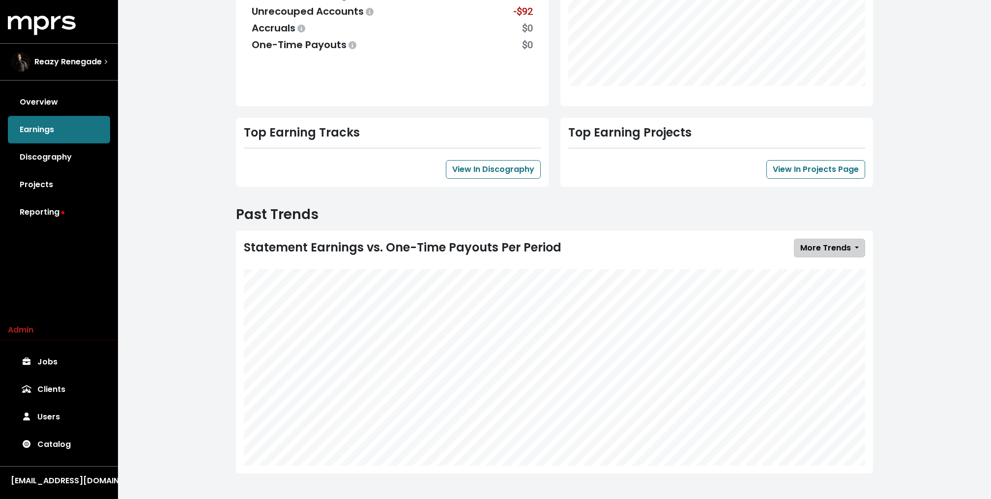
click at [844, 247] on span "More Trends" at bounding box center [825, 247] width 51 height 11
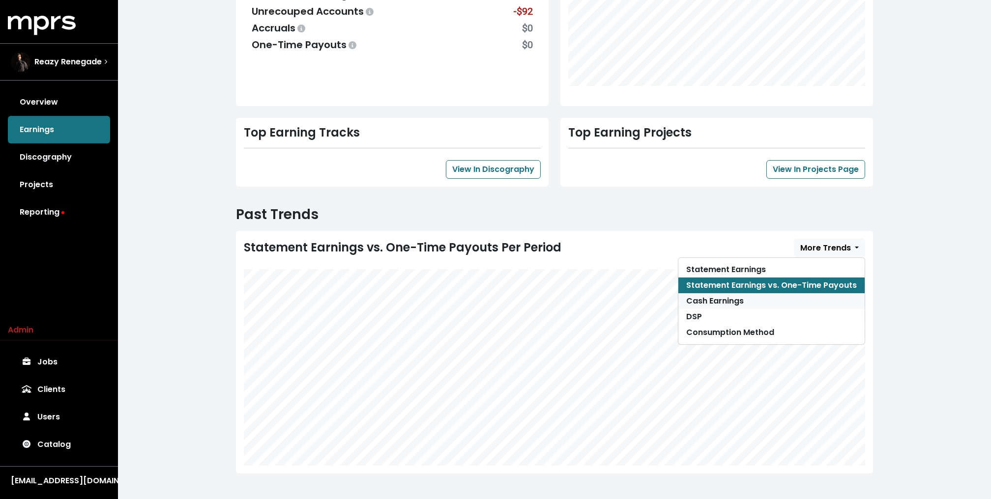
click at [784, 301] on link "Cash Earnings" at bounding box center [771, 301] width 186 height 16
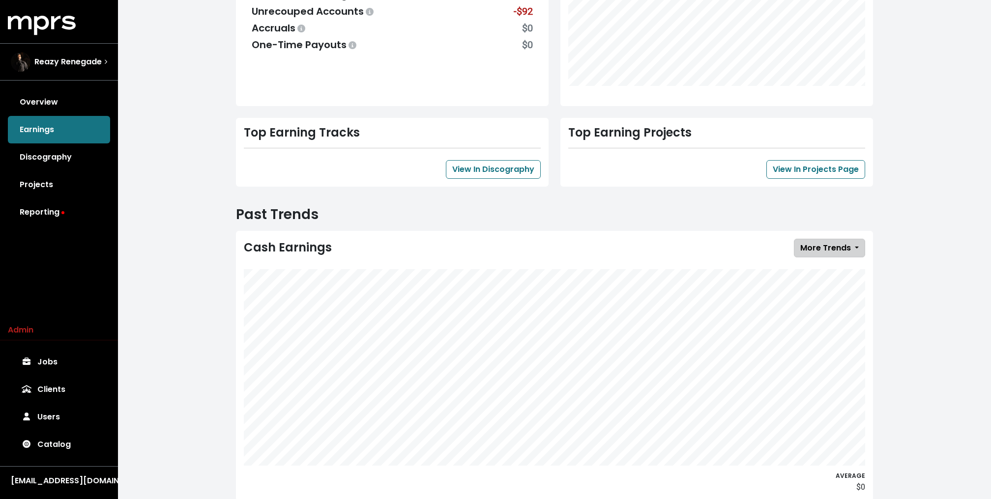
click at [840, 246] on span "More Trends" at bounding box center [825, 247] width 51 height 11
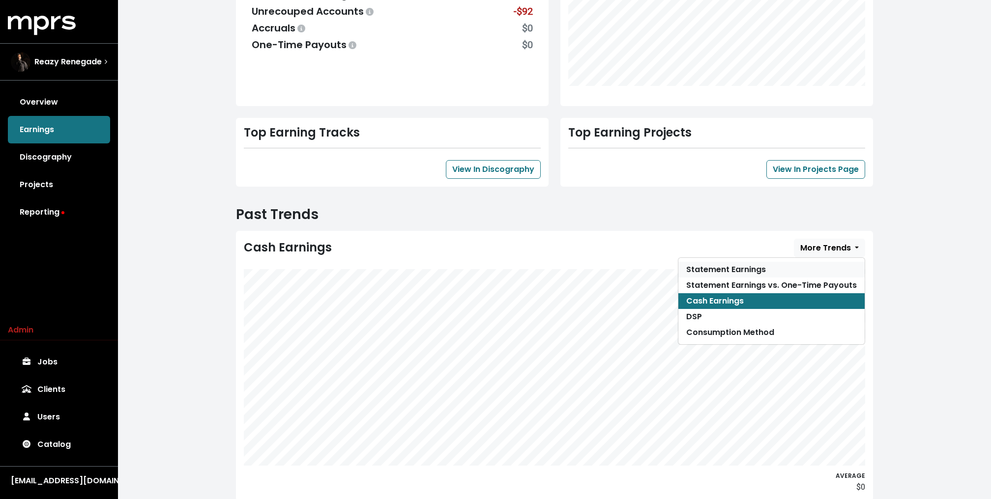
click at [802, 268] on link "Statement Earnings" at bounding box center [771, 270] width 186 height 16
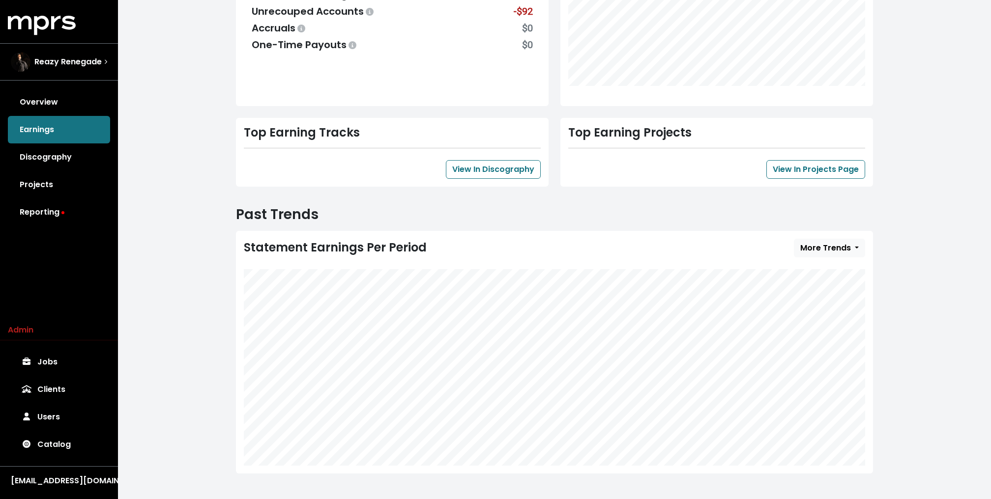
scroll to position [0, 0]
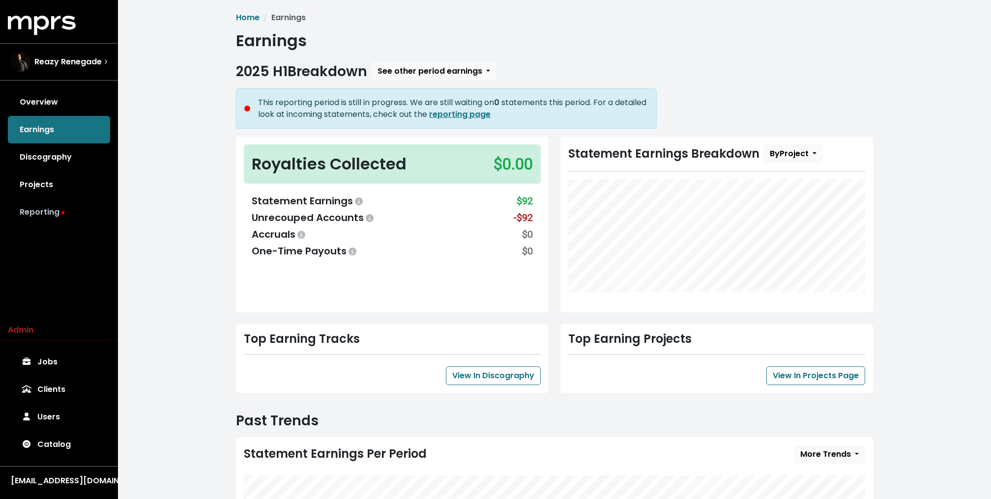
click at [42, 203] on link "Reporting" at bounding box center [59, 213] width 102 height 28
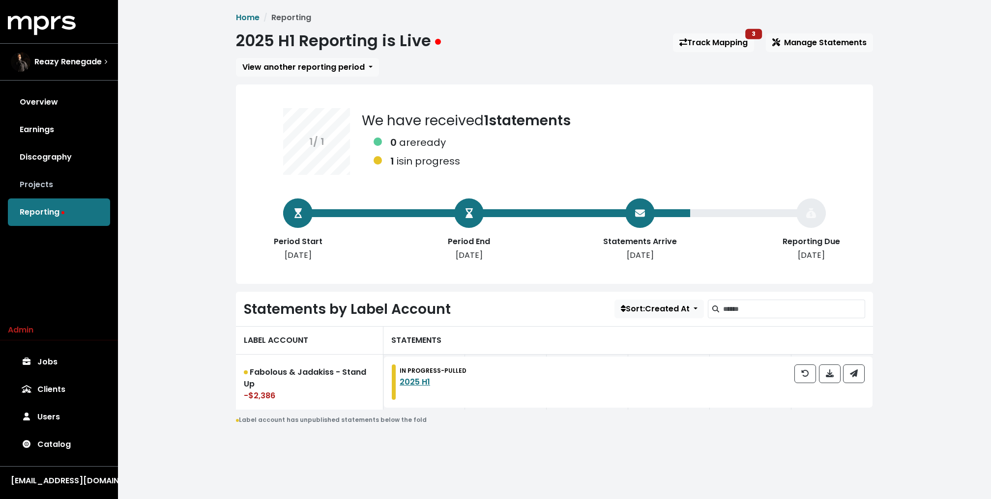
click at [43, 184] on link "Projects" at bounding box center [59, 185] width 102 height 28
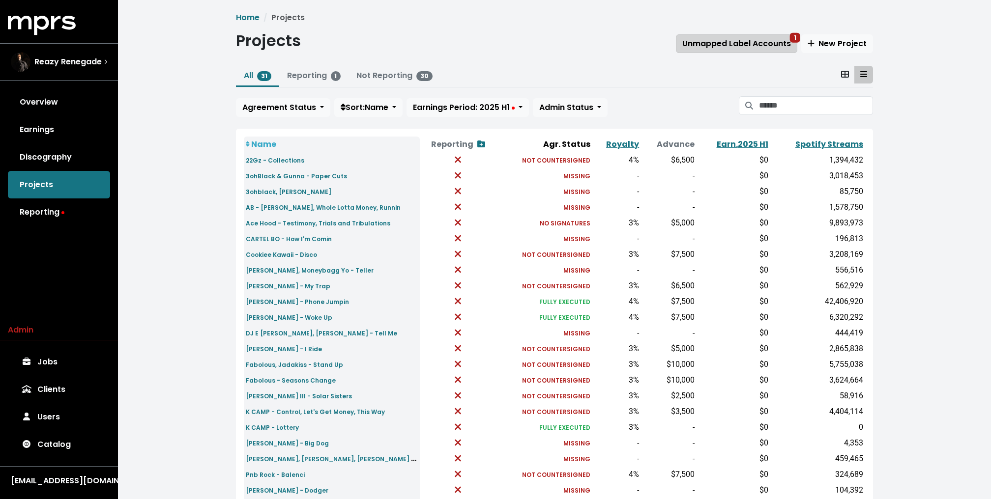
click at [724, 40] on span "Unmapped Label Accounts 1" at bounding box center [736, 43] width 109 height 11
click at [787, 109] on input "Search projects" at bounding box center [816, 105] width 114 height 19
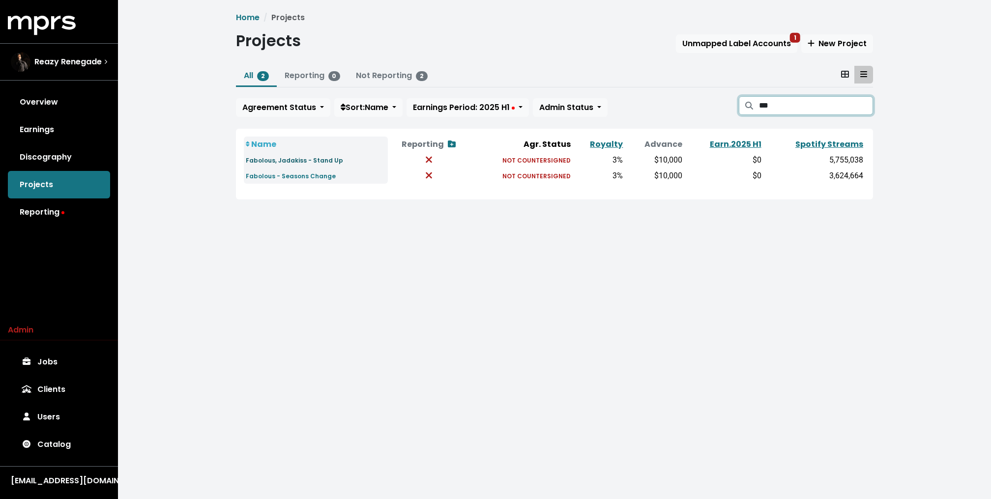
type input "***"
click at [295, 162] on small "Fabolous, Jadakiss - Stand Up" at bounding box center [294, 160] width 97 height 8
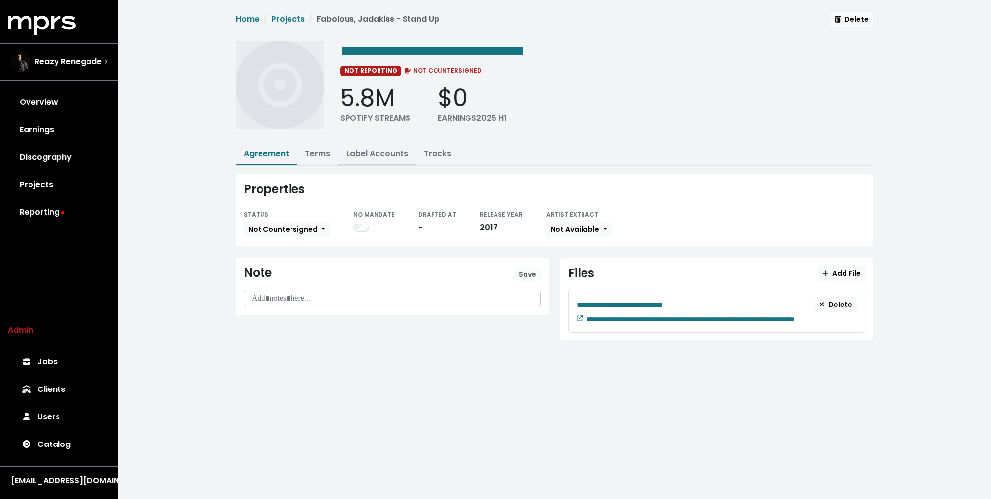
click at [368, 151] on link "Label Accounts" at bounding box center [377, 153] width 62 height 11
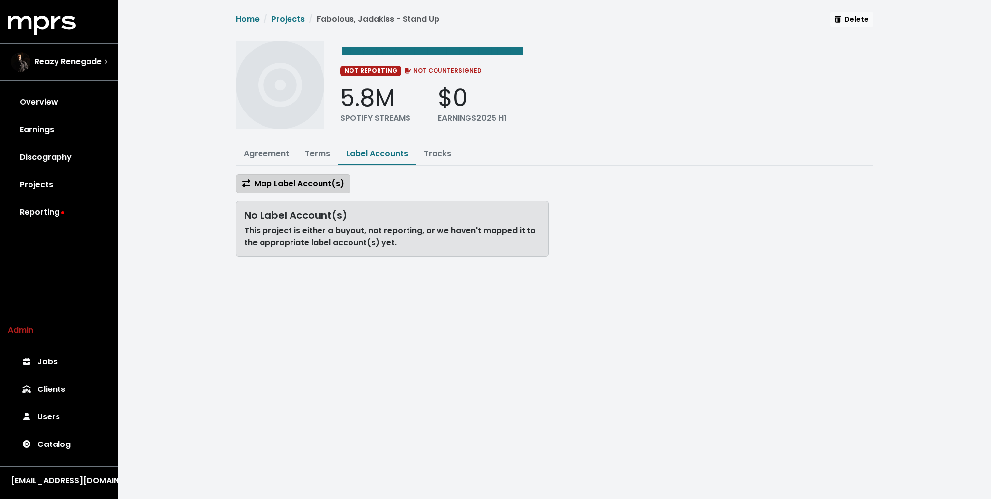
click at [312, 183] on span "Map Label Account(s)" at bounding box center [293, 183] width 102 height 11
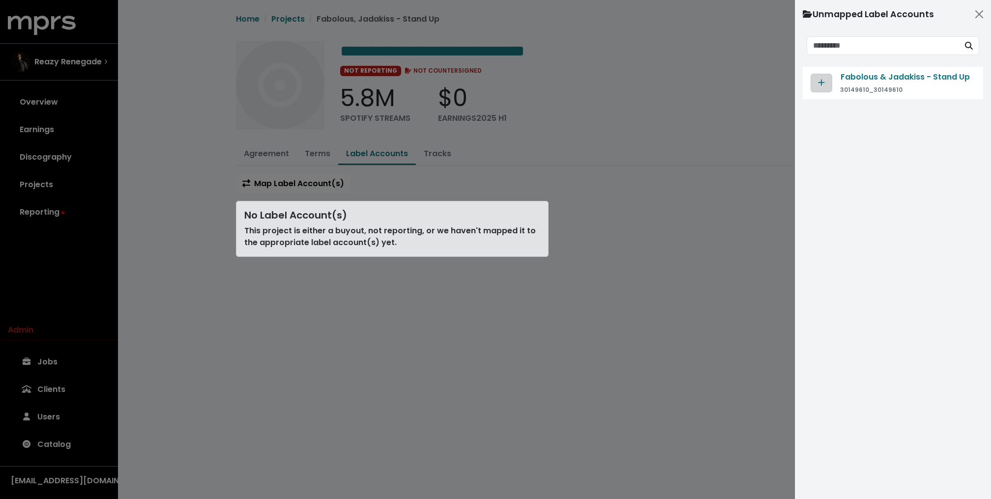
click at [821, 81] on icon "Map contract to selected agreement" at bounding box center [821, 83] width 7 height 8
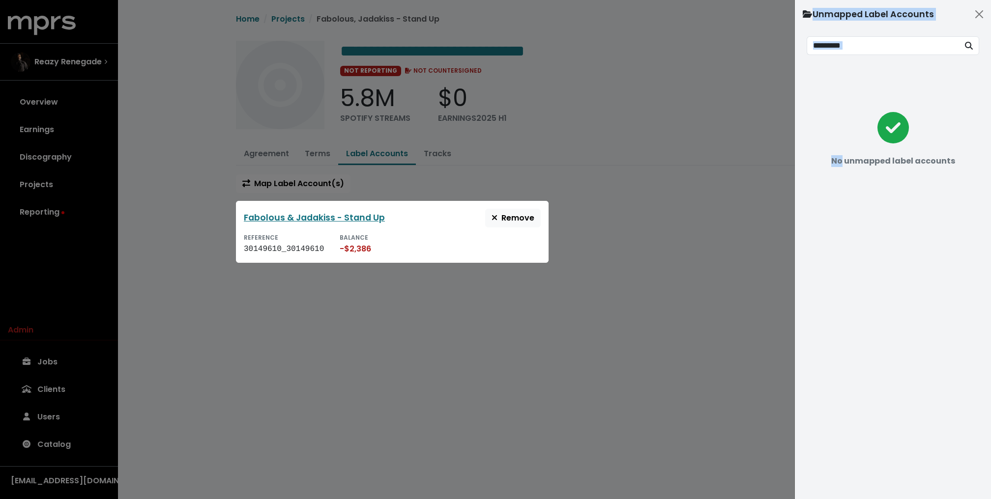
drag, startPoint x: 822, startPoint y: 81, endPoint x: 172, endPoint y: 104, distance: 650.7
click at [172, 287] on div "Unmapped Label Accounts No unmapped label accounts" at bounding box center [495, 287] width 991 height 0
click at [58, 123] on div at bounding box center [495, 249] width 991 height 499
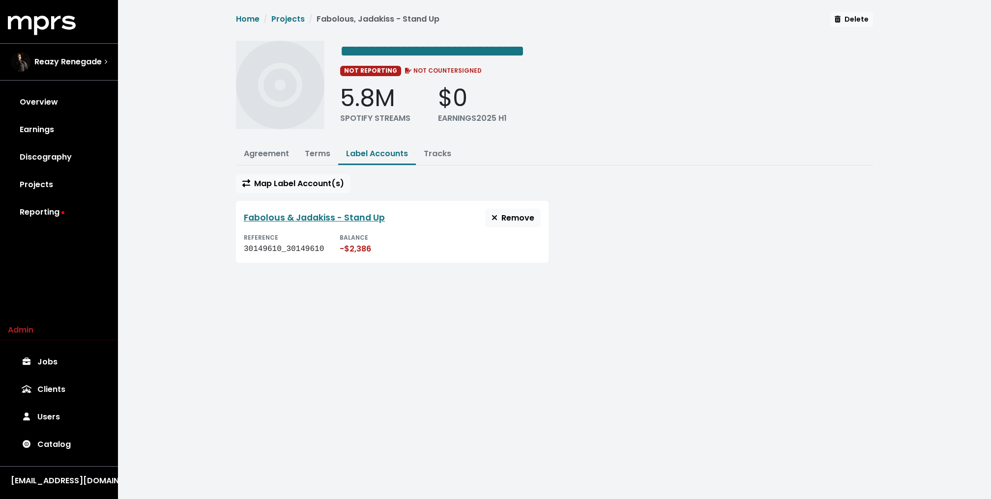
click at [40, 127] on link "Earnings" at bounding box center [59, 130] width 102 height 28
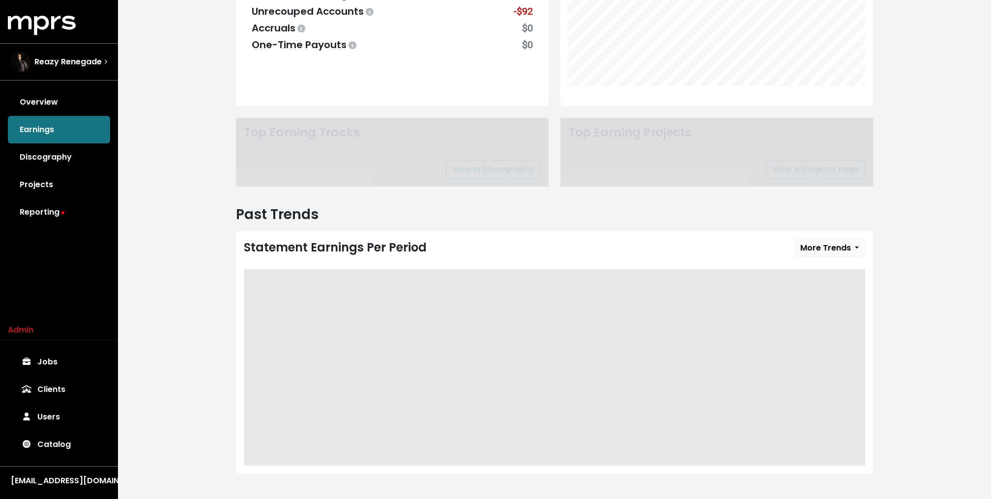
scroll to position [226, 0]
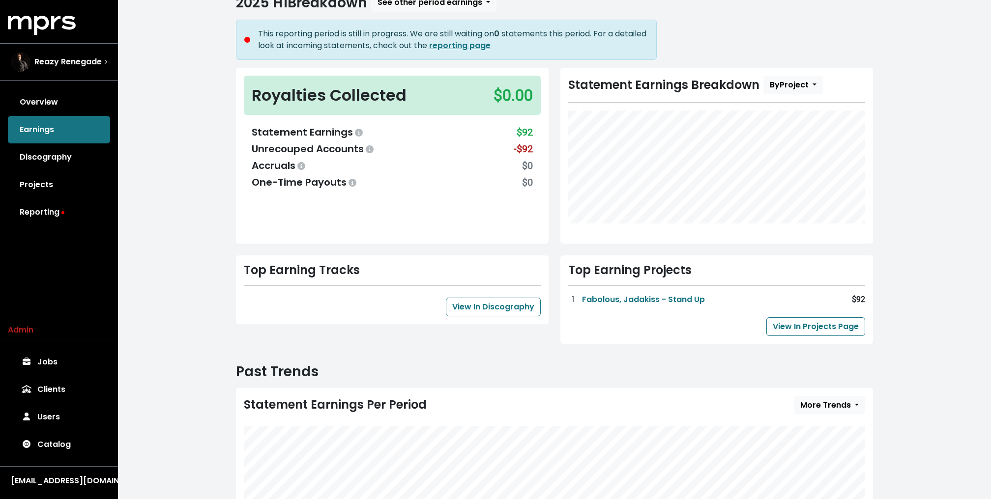
scroll to position [77, 0]
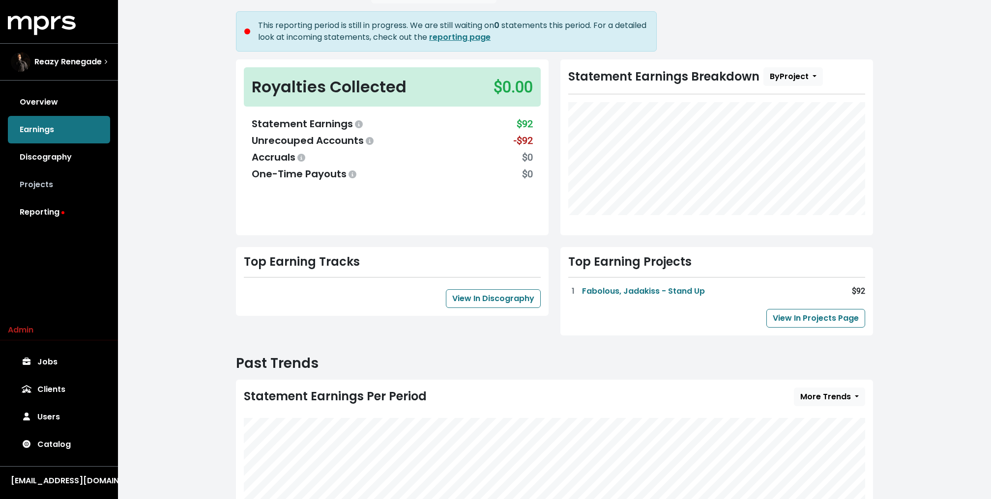
click at [63, 194] on link "Projects" at bounding box center [59, 185] width 102 height 28
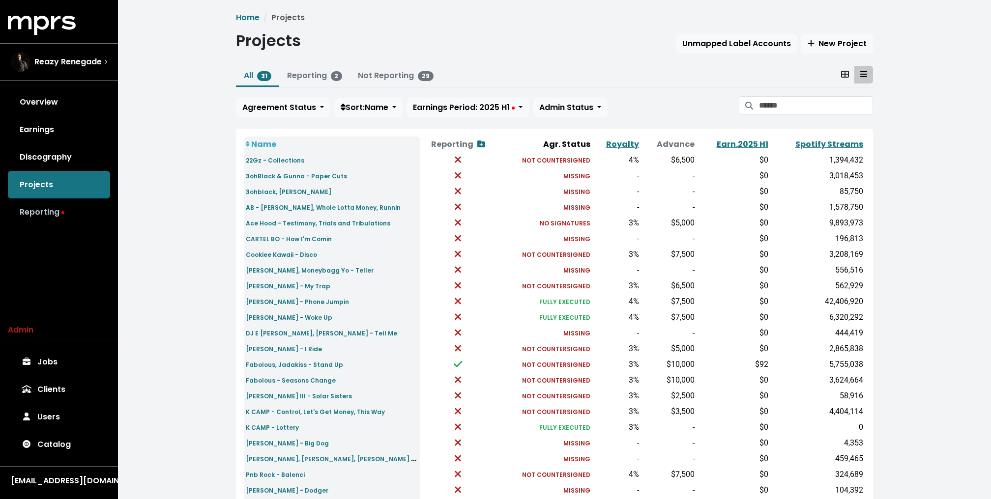
click at [80, 208] on link "Reporting" at bounding box center [59, 213] width 102 height 28
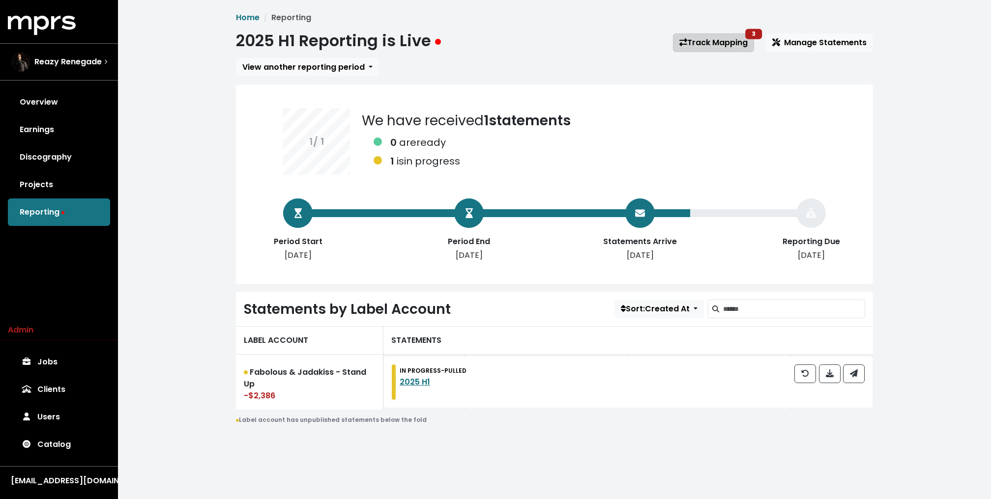
click at [720, 42] on link "Track Mapping 3" at bounding box center [713, 42] width 81 height 19
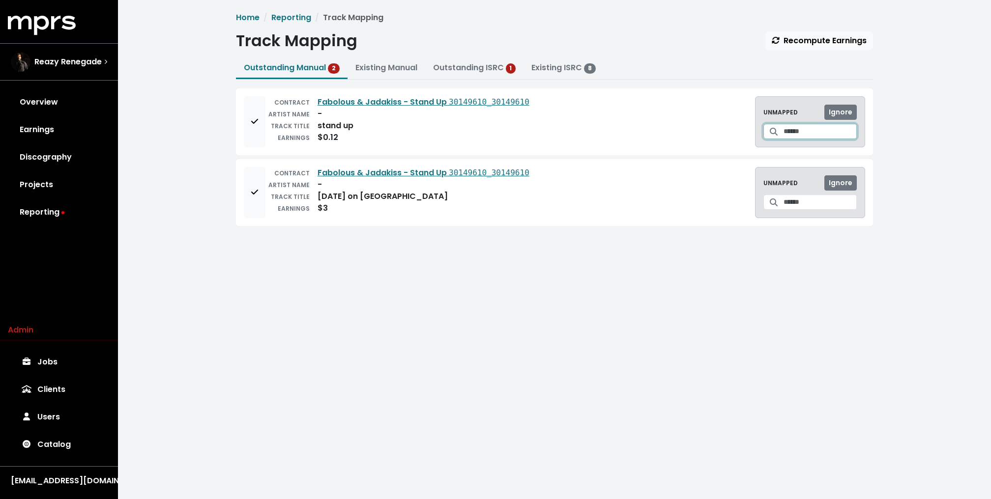
click at [803, 131] on input "Search for a track to map to" at bounding box center [819, 131] width 73 height 15
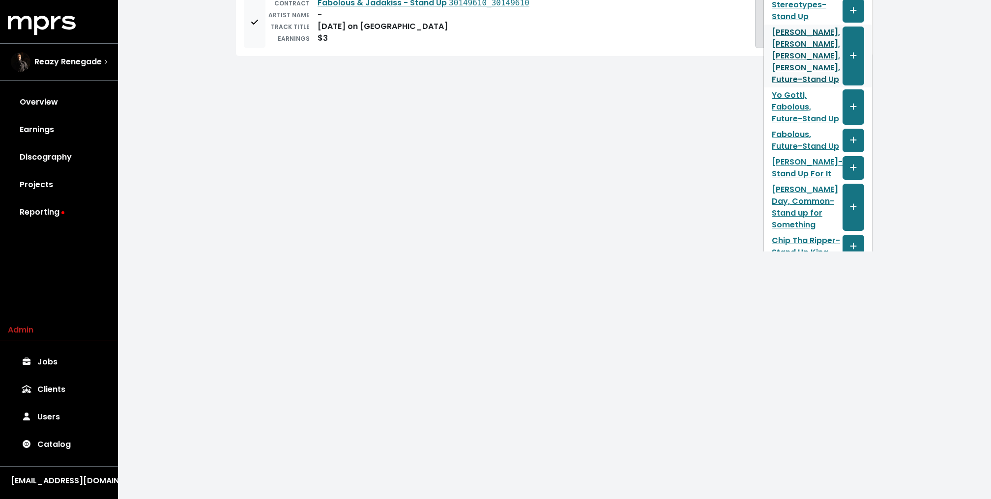
scroll to position [178, 0]
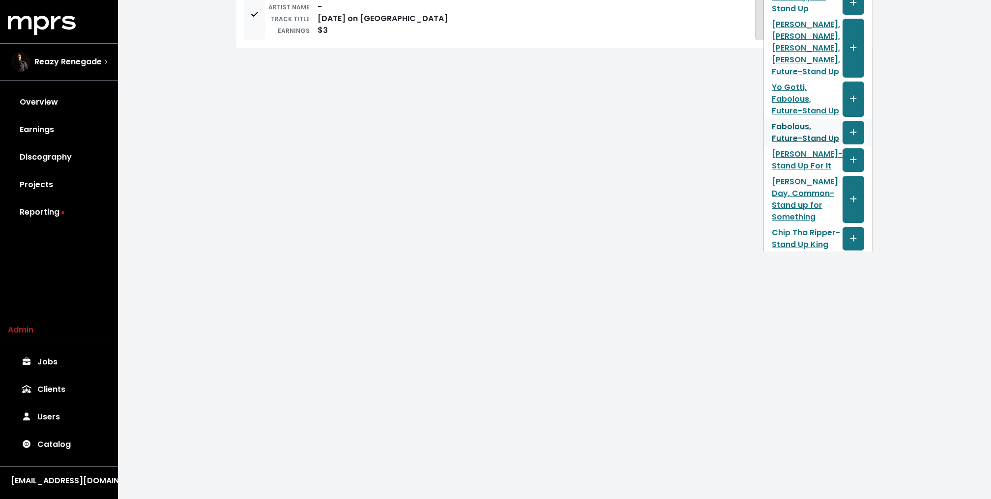
click at [772, 125] on link "Fabolous, Future - Stand Up" at bounding box center [807, 133] width 71 height 24
click at [774, 82] on link "Yo Gotti, Fabolous, Future - Stand Up" at bounding box center [807, 99] width 71 height 35
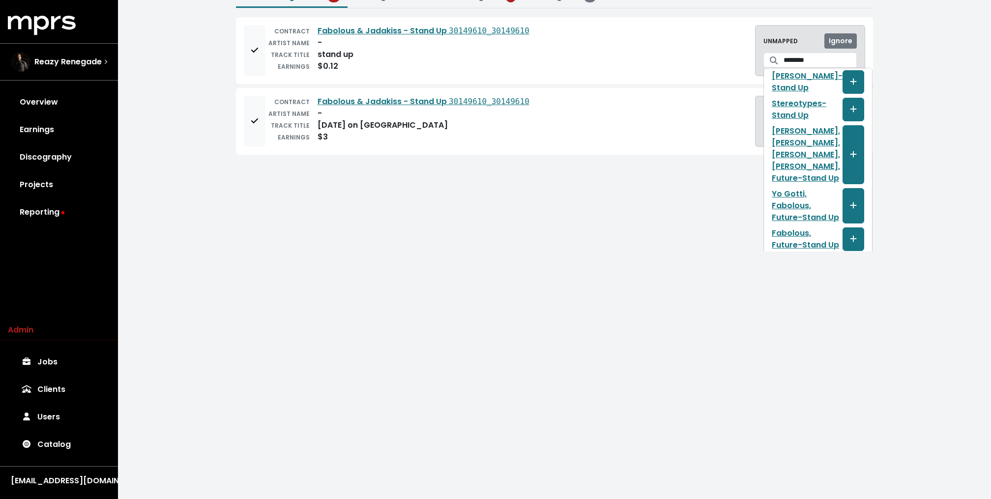
scroll to position [0, 0]
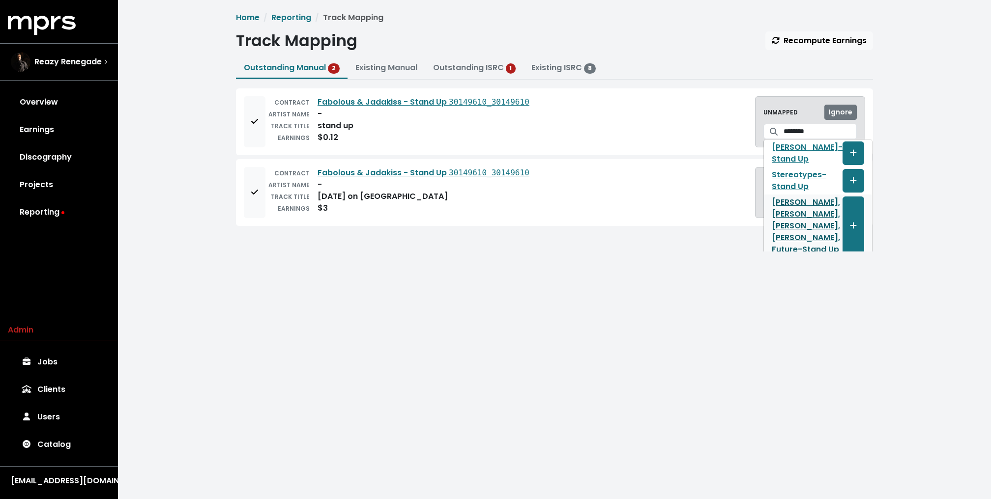
click at [781, 198] on link "[PERSON_NAME], [PERSON_NAME], [PERSON_NAME], [PERSON_NAME], Future - Stand Up" at bounding box center [807, 226] width 71 height 59
click at [348, 119] on div "ARTIST NAME -" at bounding box center [397, 114] width 264 height 12
click at [819, 136] on input "********" at bounding box center [819, 131] width 73 height 15
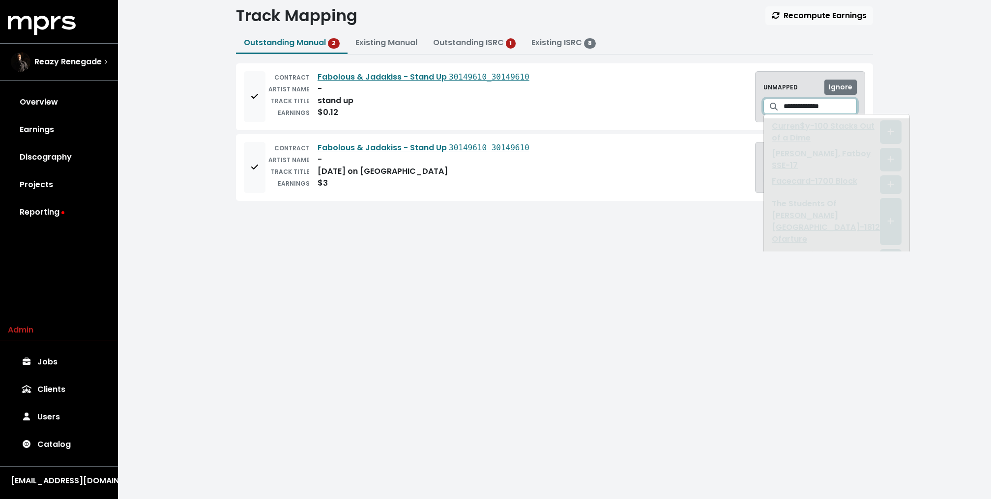
scroll to position [13, 0]
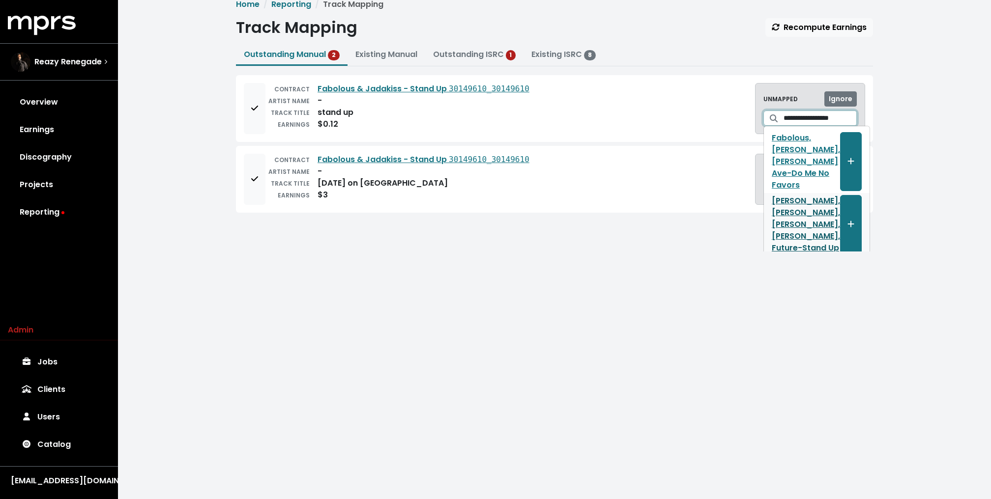
type input "**********"
click at [780, 195] on link "[PERSON_NAME], [PERSON_NAME], [PERSON_NAME], [PERSON_NAME], Future - Stand Up" at bounding box center [806, 224] width 68 height 59
click at [200, 233] on div "**********" at bounding box center [554, 126] width 873 height 252
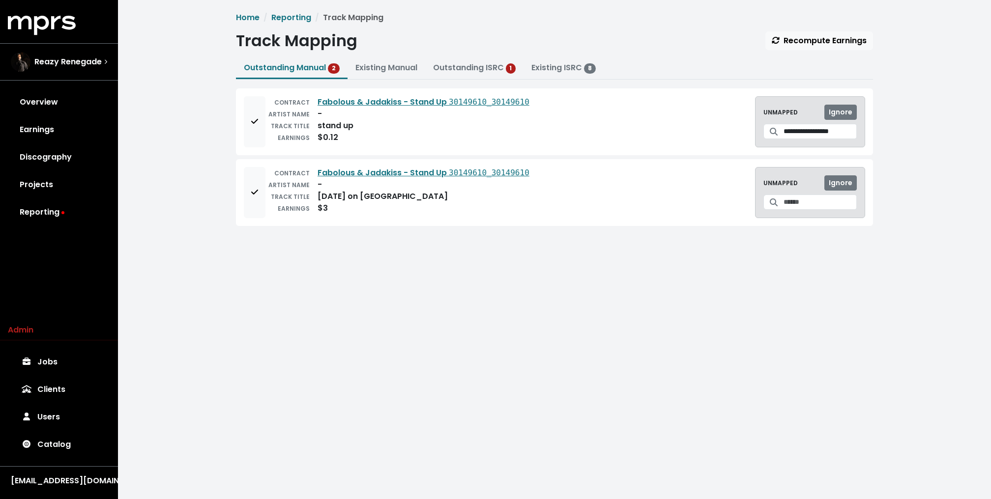
scroll to position [0, 0]
click at [193, 174] on div "**********" at bounding box center [554, 126] width 873 height 252
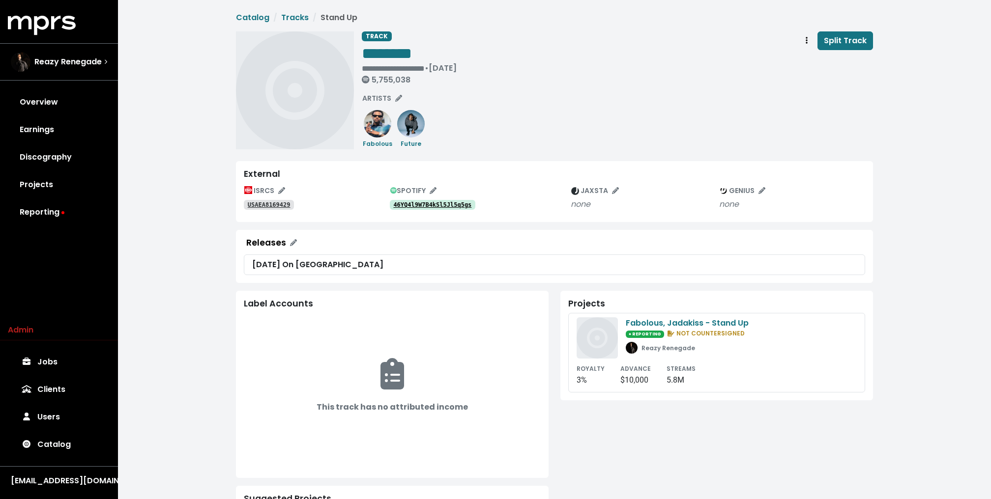
click at [447, 203] on tt "46YQ4l9W7B4kSl5Jl5q5gs" at bounding box center [432, 205] width 78 height 7
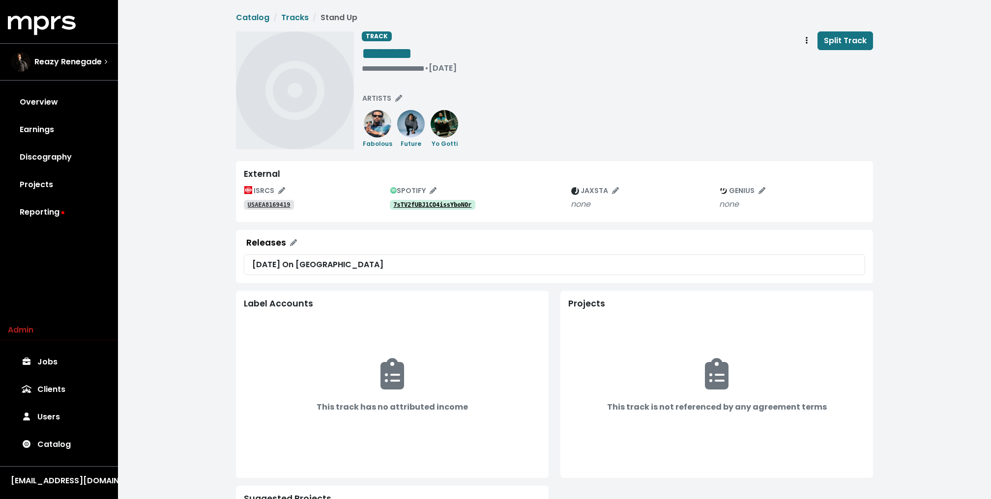
click at [430, 204] on tt "7sTV2fUBJ1CO4issYboNOr" at bounding box center [432, 205] width 78 height 7
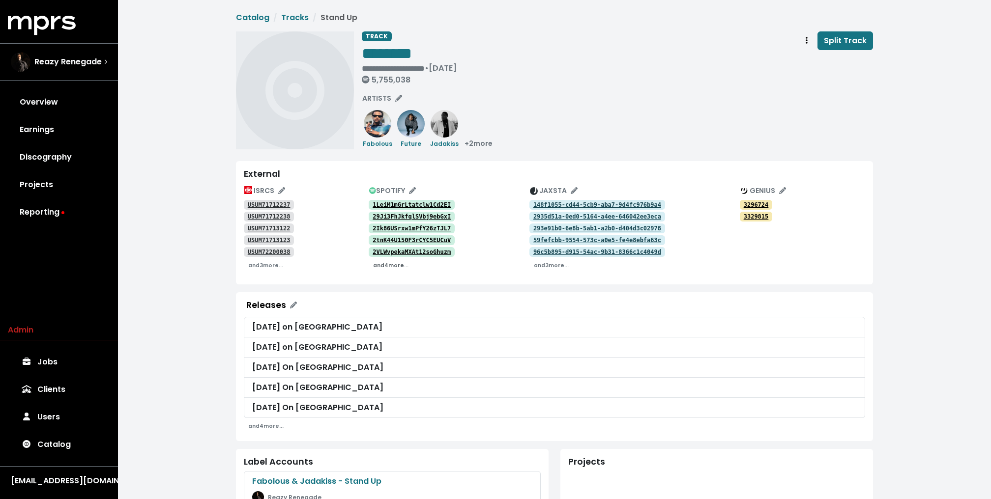
click at [387, 268] on small "and 4 more..." at bounding box center [390, 265] width 35 height 7
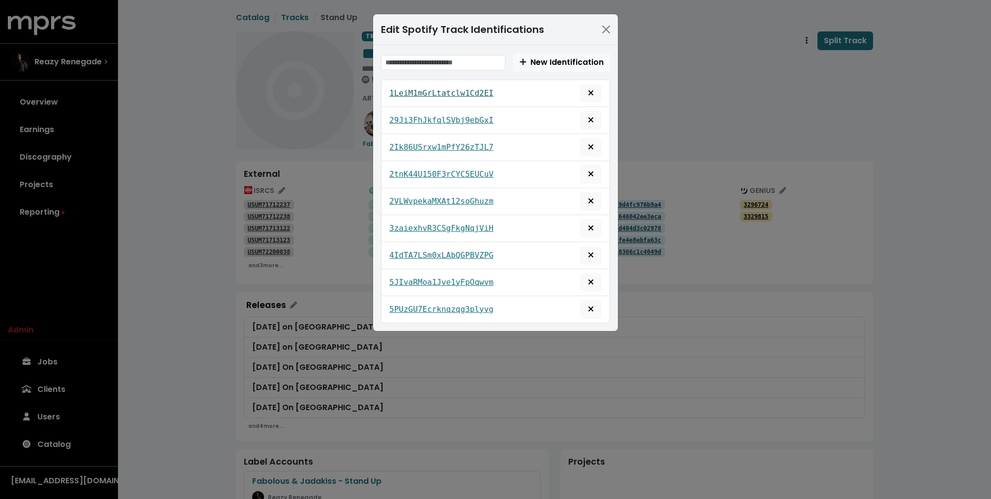
click at [421, 93] on tt "1LeiM1mGrLtatclw1Cd2EI" at bounding box center [441, 92] width 104 height 9
click at [411, 116] on tt "29Ji3FhJkfqlSVbj9ebGxI" at bounding box center [441, 120] width 104 height 9
click at [410, 149] on tt "2Ik86USrxw1mPfY26zTJL7" at bounding box center [441, 147] width 104 height 9
click at [408, 175] on tt "2tnK44U150F3rCYC5EUCuV" at bounding box center [441, 174] width 104 height 9
click at [408, 198] on tt "2VLWvpekaMXAt12soGhuzm" at bounding box center [441, 201] width 104 height 9
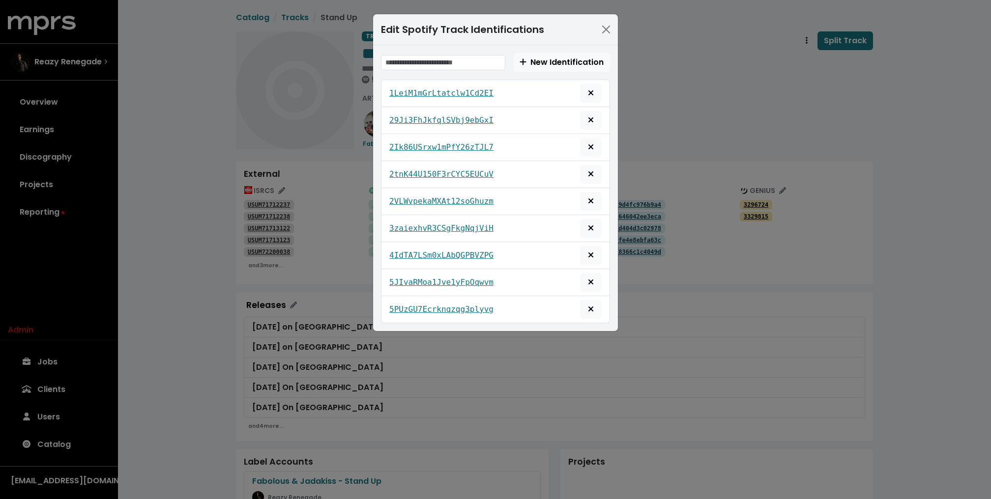
click at [335, 205] on div "Edit Spotify Track Identifications New Identification 1LeiM1mGrLtatclw1Cd2EI 29…" at bounding box center [495, 249] width 991 height 499
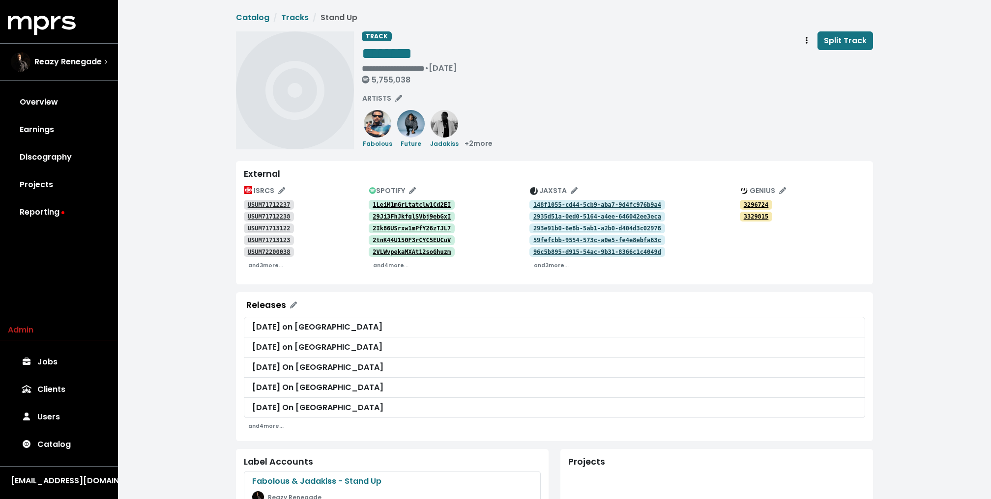
scroll to position [164, 0]
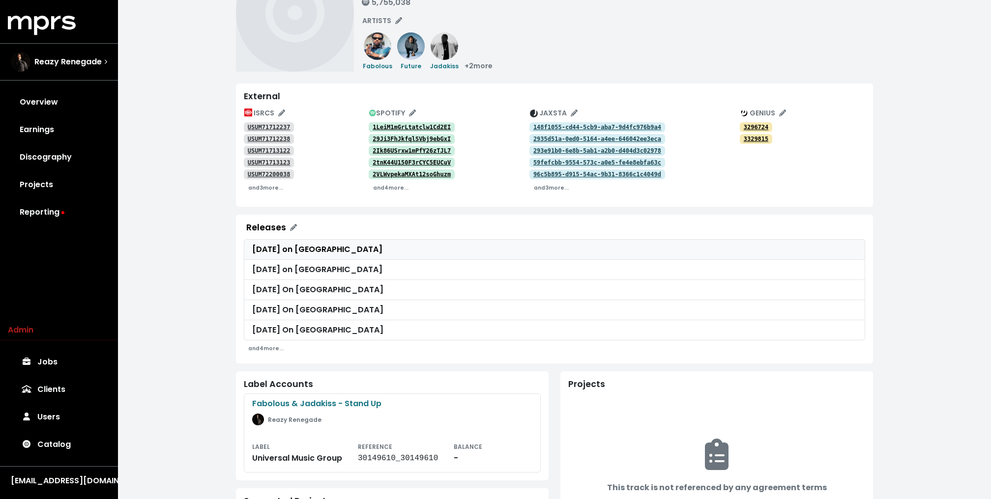
scroll to position [87, 0]
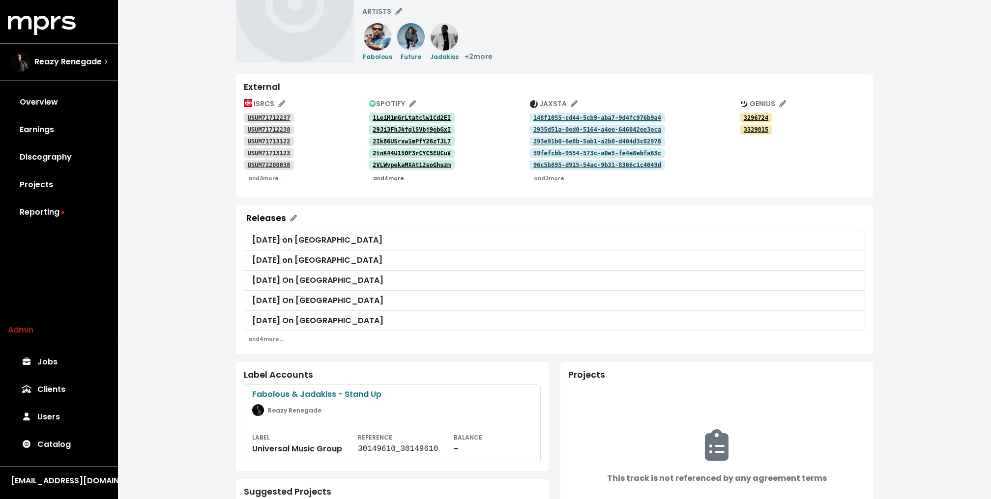
click at [393, 178] on small "and 4 more..." at bounding box center [390, 178] width 35 height 7
click at [286, 118] on tt "USUM71712237" at bounding box center [269, 118] width 43 height 7
click at [278, 126] on tt "USUM71712238" at bounding box center [269, 129] width 43 height 7
click at [276, 140] on tt "USUM71713122" at bounding box center [269, 141] width 43 height 7
click at [272, 147] on div "USUM71713123" at bounding box center [306, 153] width 125 height 12
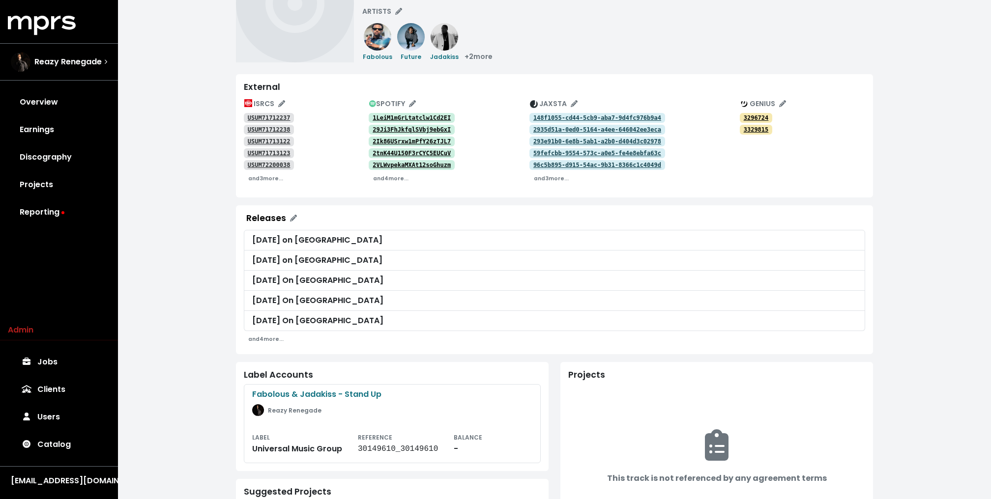
click at [272, 153] on tt "USUM71713123" at bounding box center [269, 153] width 43 height 7
click at [272, 165] on tt "USUM72200038" at bounding box center [269, 165] width 43 height 7
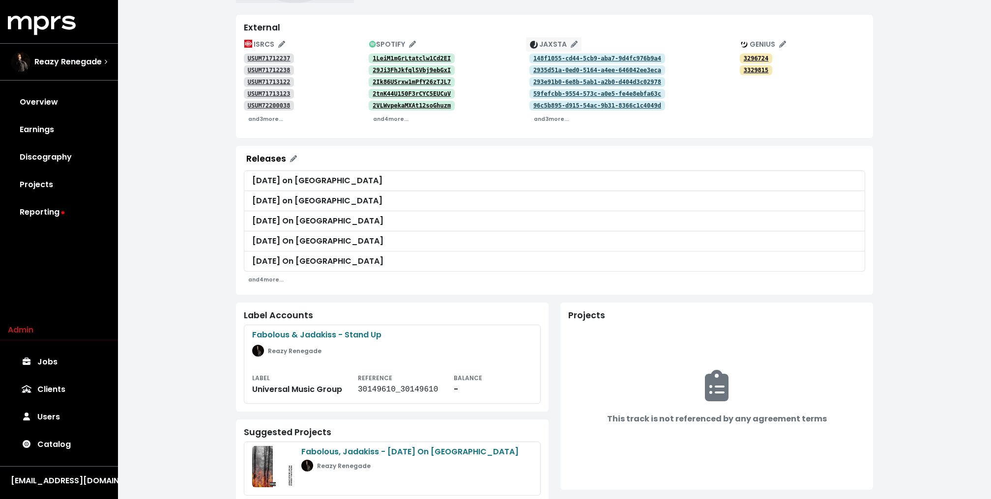
scroll to position [145, 0]
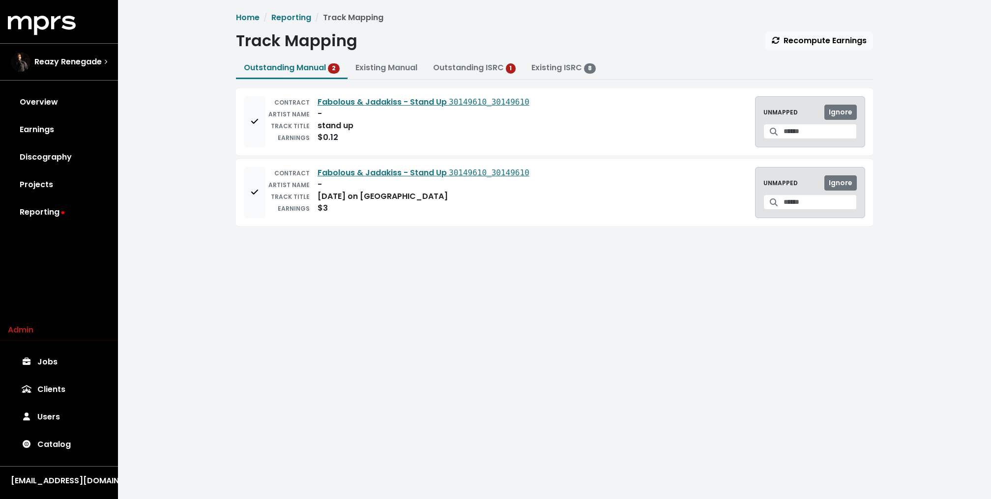
click at [800, 139] on div "UNMAPPED Ignore" at bounding box center [810, 121] width 110 height 51
click at [802, 139] on div "UNMAPPED Ignore" at bounding box center [810, 121] width 110 height 51
click at [804, 133] on input "Search for a track to map to" at bounding box center [819, 131] width 73 height 15
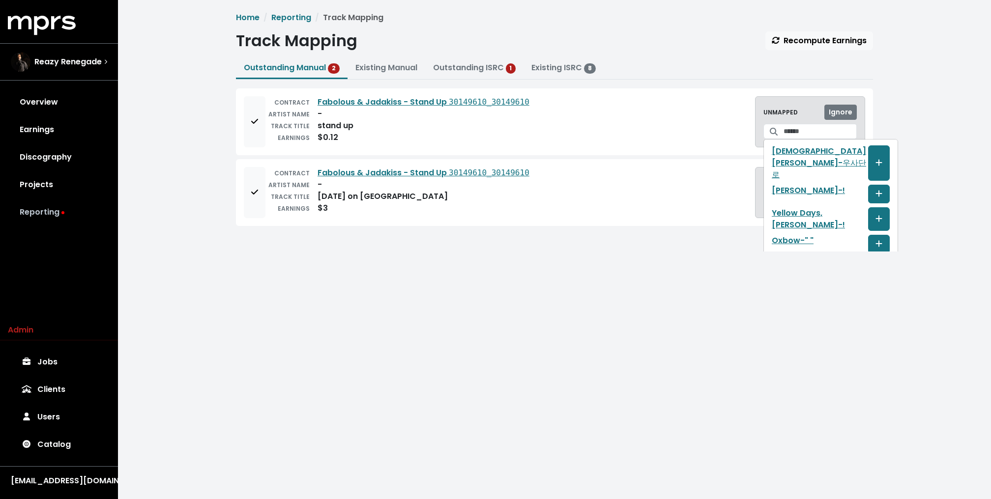
click at [58, 214] on link "Reporting" at bounding box center [59, 213] width 102 height 28
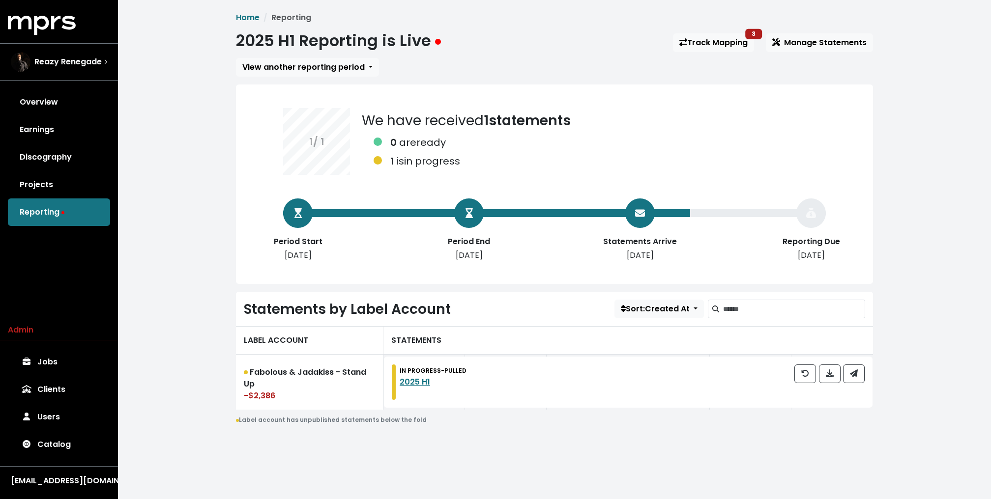
click at [171, 219] on div "Home Reporting 2025 H1 Reporting is Live Track Mapping 3 Manage Statements View…" at bounding box center [554, 232] width 873 height 465
click at [78, 179] on link "Projects" at bounding box center [59, 185] width 102 height 28
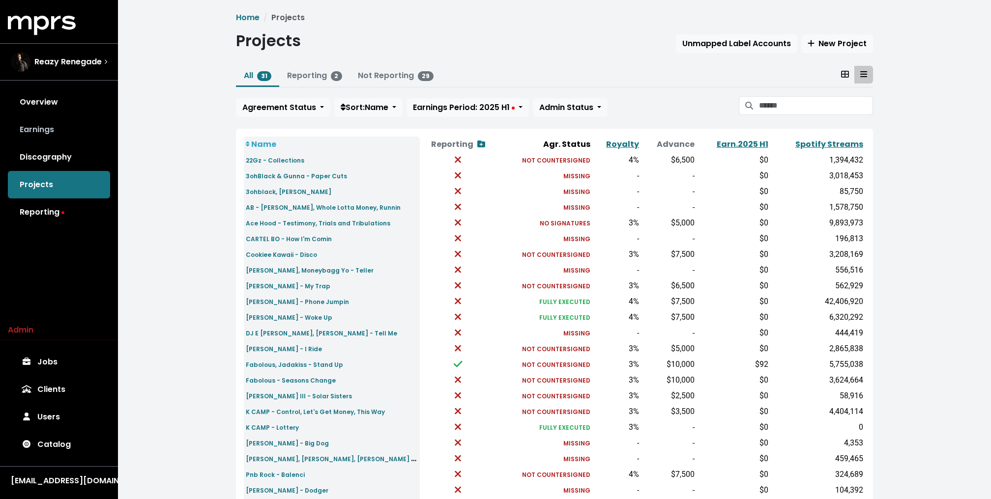
click at [77, 141] on link "Earnings" at bounding box center [59, 130] width 102 height 28
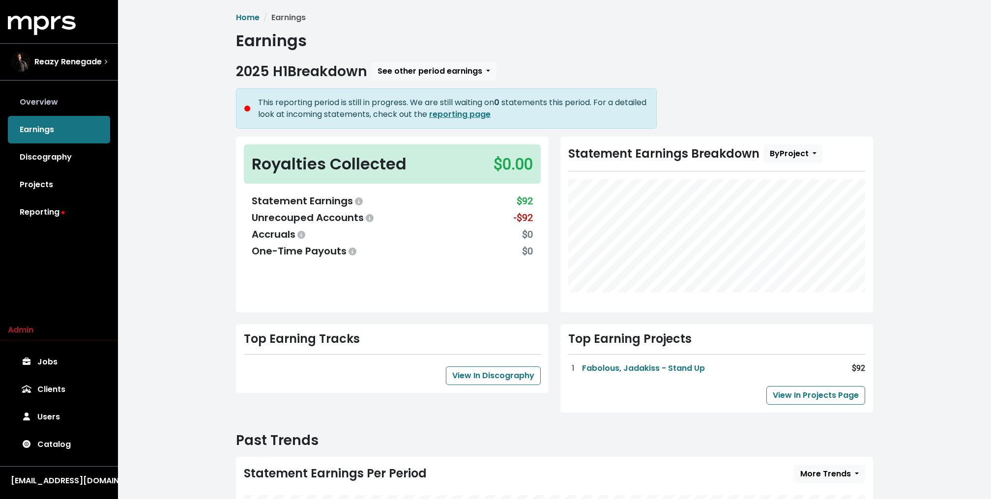
click at [64, 105] on link "Overview" at bounding box center [59, 102] width 102 height 28
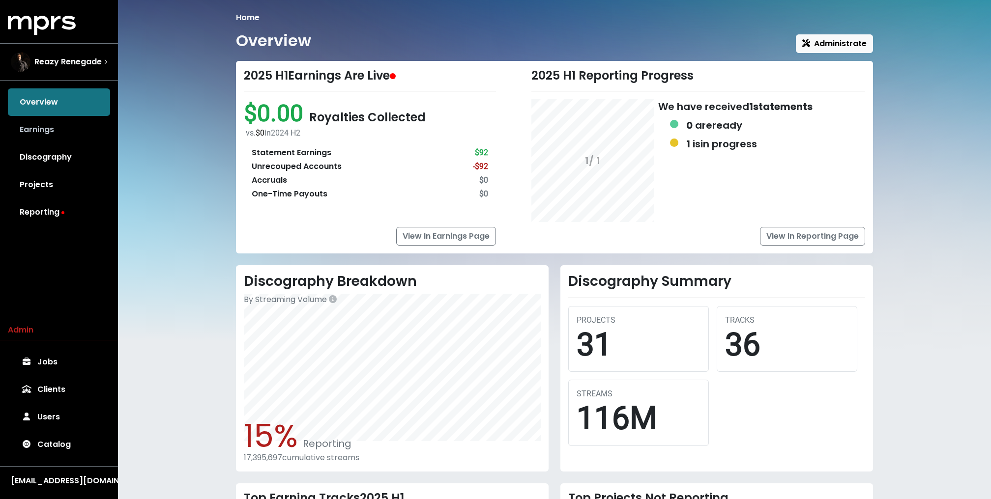
click at [43, 127] on link "Earnings" at bounding box center [59, 130] width 102 height 28
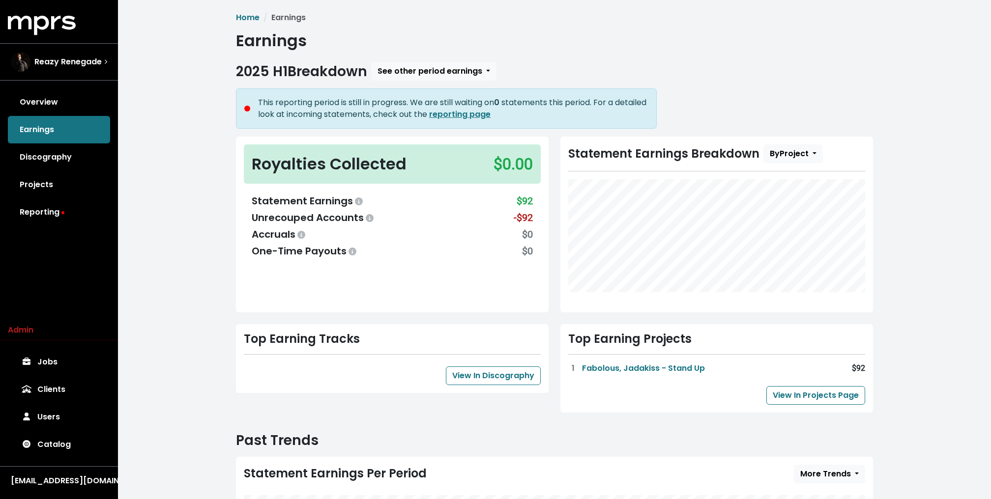
click at [196, 269] on div "Home Earnings Earnings 2025 H1 Breakdown See other period earnings This reporti…" at bounding box center [554, 363] width 873 height 727
click at [65, 212] on link "Reporting" at bounding box center [59, 213] width 102 height 28
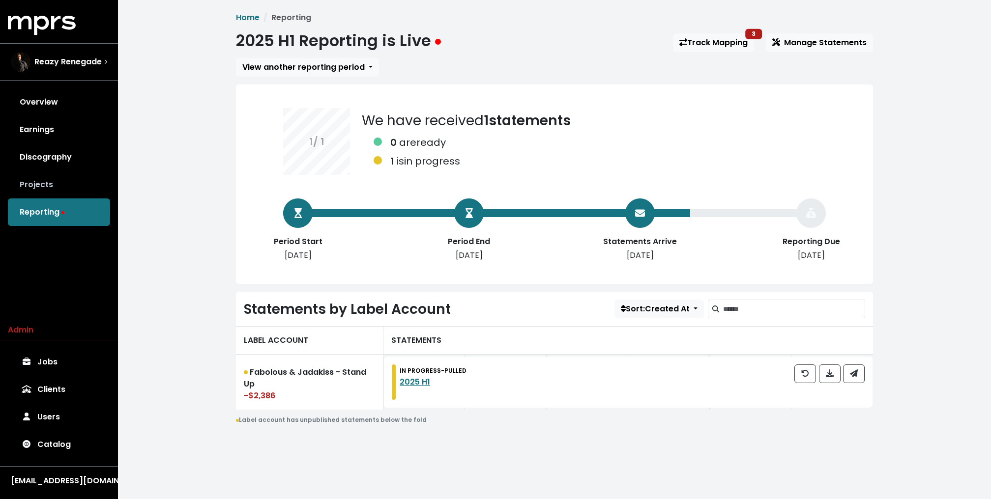
click at [46, 184] on link "Projects" at bounding box center [59, 185] width 102 height 28
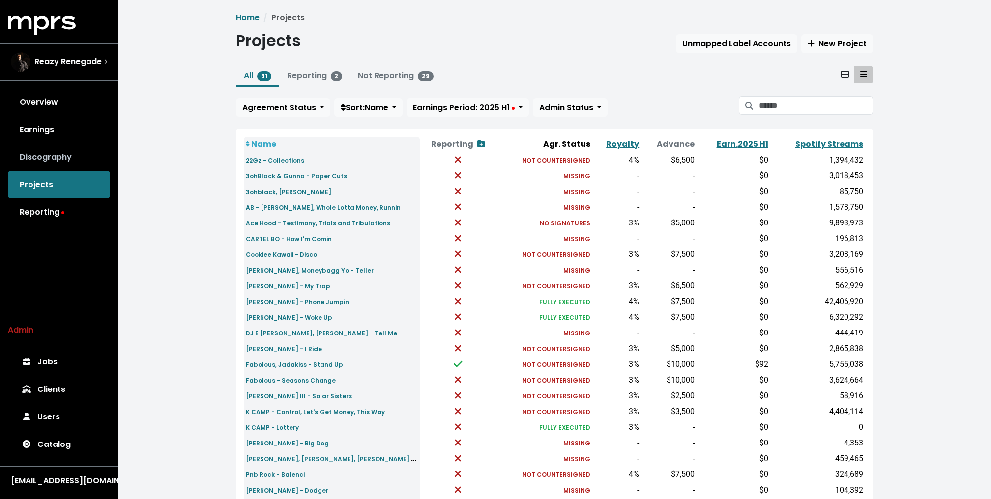
click at [62, 153] on link "Discography" at bounding box center [59, 158] width 102 height 28
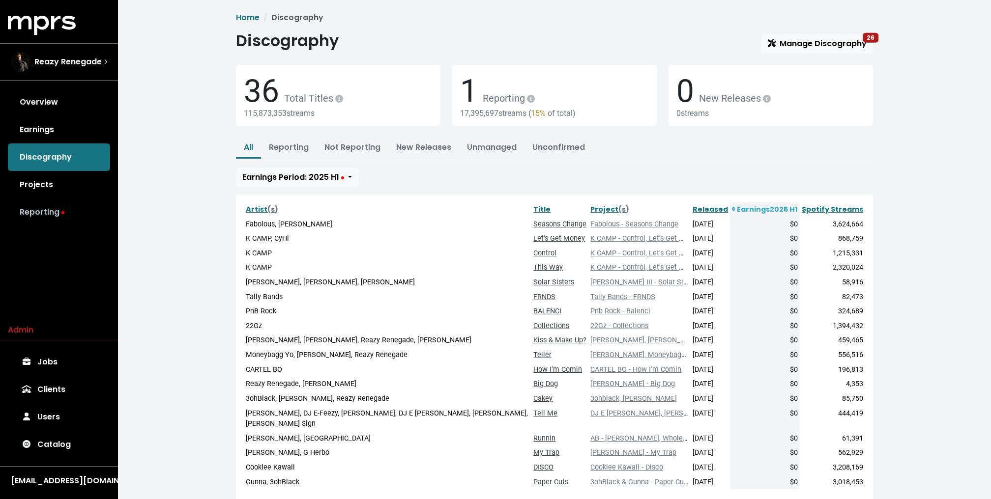
click at [58, 219] on link "Reporting" at bounding box center [59, 213] width 102 height 28
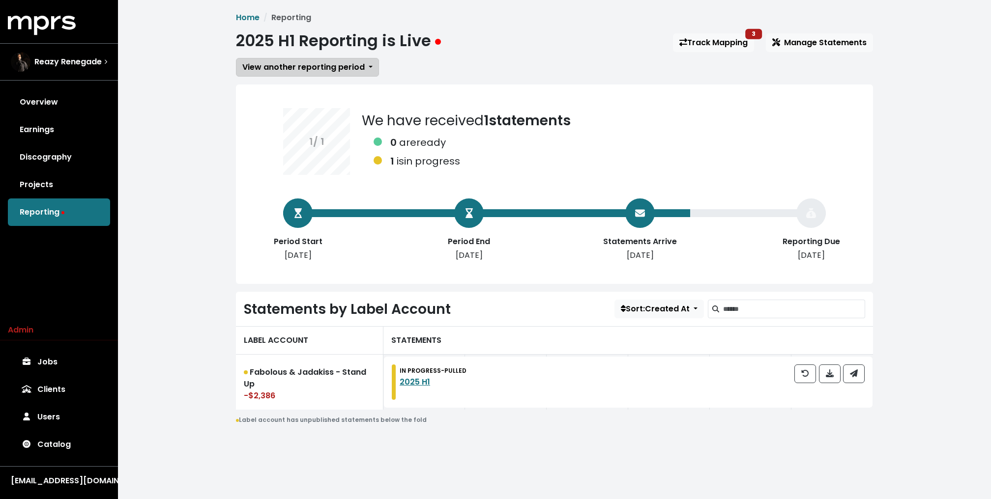
click at [338, 67] on span "View another reporting period" at bounding box center [303, 66] width 122 height 11
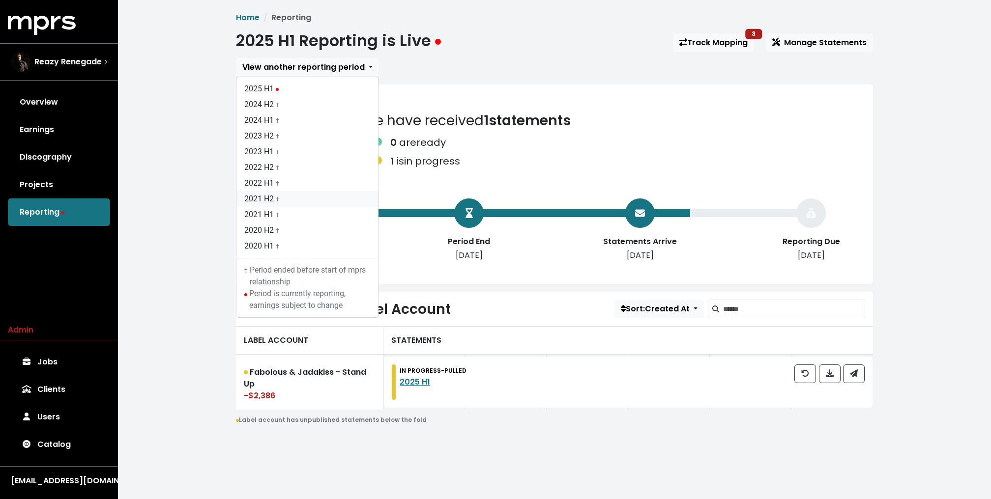
click at [260, 192] on link "2021 H2 †" at bounding box center [307, 199] width 142 height 16
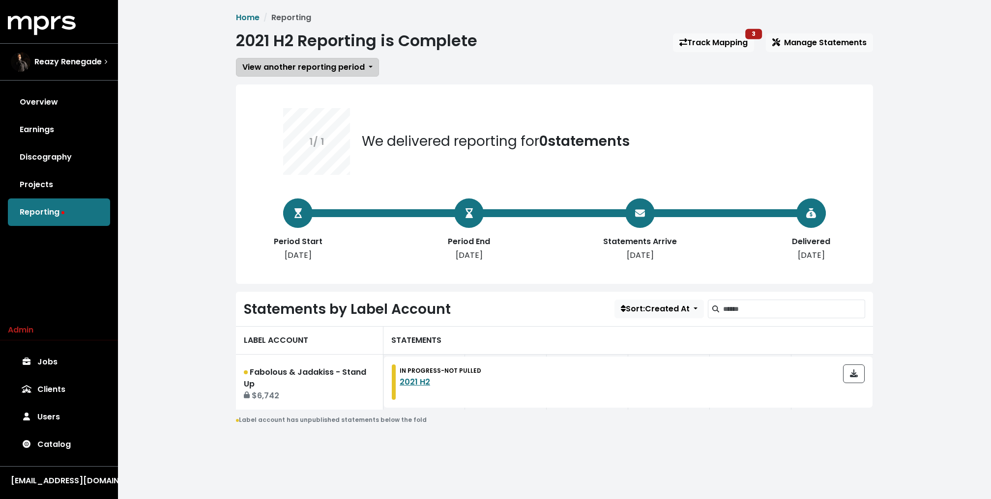
click at [297, 68] on span "View another reporting period" at bounding box center [303, 66] width 122 height 11
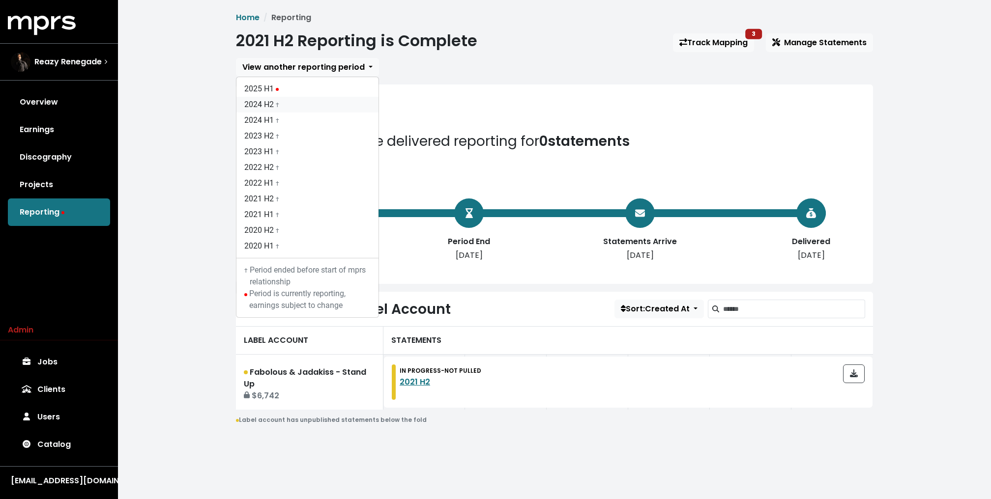
click at [267, 97] on link "2024 H2 †" at bounding box center [307, 105] width 142 height 16
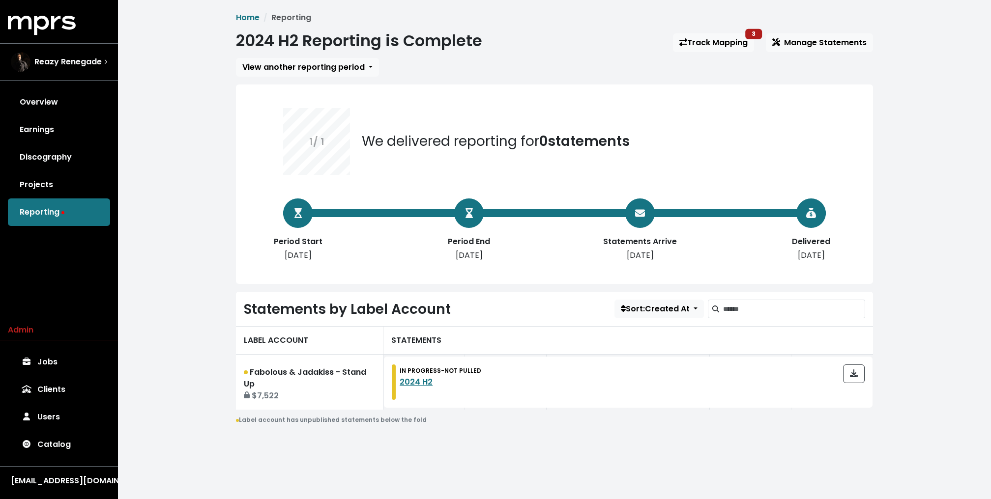
click at [723, 59] on div "View another reporting period 2025 H1 2024 H2 † 2024 H1 † 2023 H2 † 2023 H1 † 2…" at bounding box center [554, 67] width 637 height 19
click at [727, 49] on link "Track Mapping 3" at bounding box center [713, 42] width 81 height 19
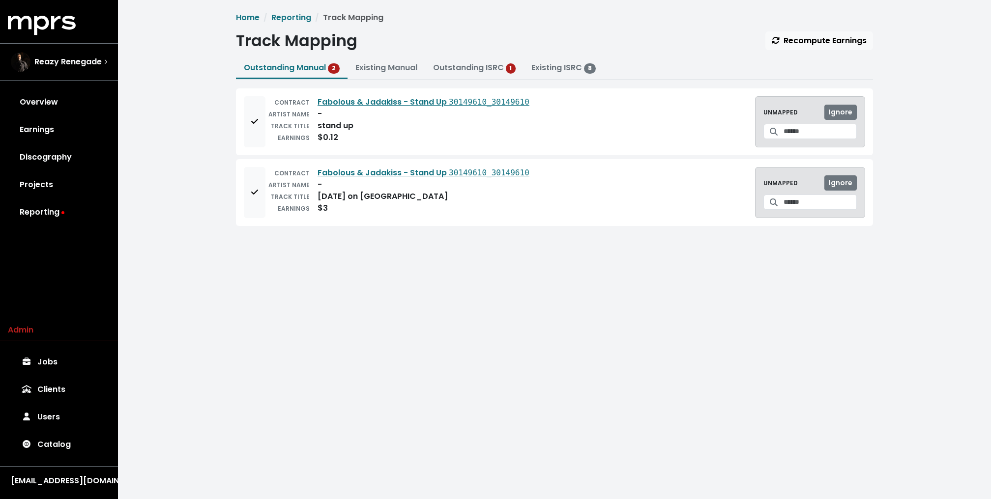
click at [799, 120] on div "UNMAPPED Ignore" at bounding box center [810, 121] width 110 height 51
click at [793, 125] on input "Search for a track to map to" at bounding box center [819, 131] width 73 height 15
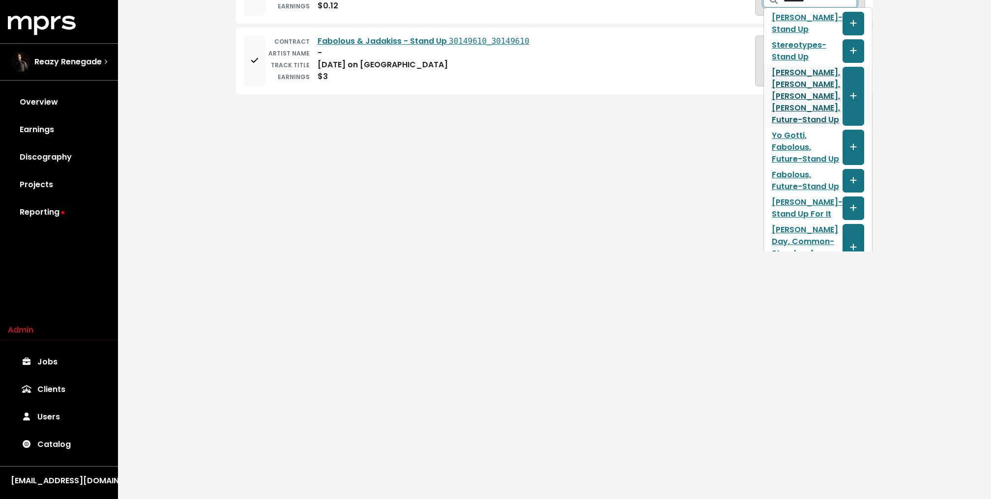
scroll to position [131, 0]
type input "********"
click at [779, 83] on link "Yo Gotti, Fabolous, Jadakiss, Jeezy, Future - Stand Up" at bounding box center [807, 97] width 71 height 59
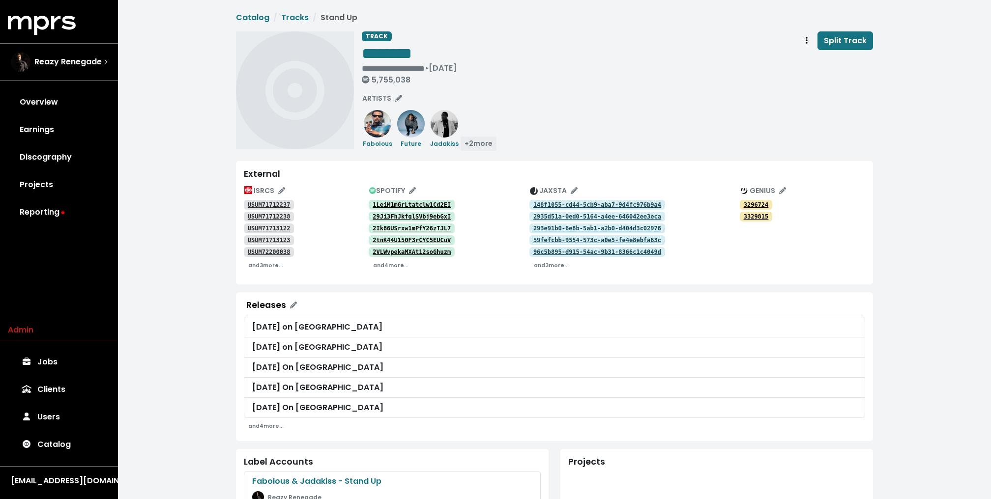
click at [489, 145] on span "+ 2 more" at bounding box center [478, 144] width 28 height 10
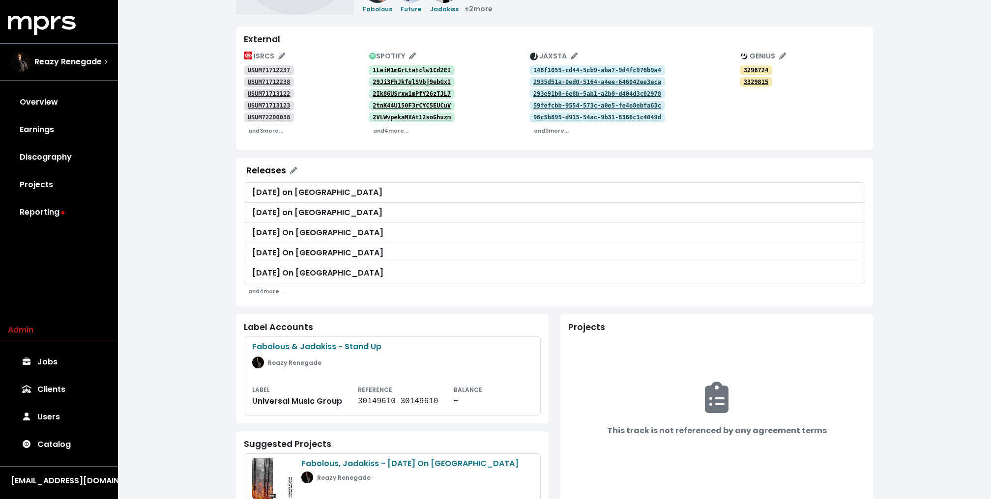
scroll to position [164, 0]
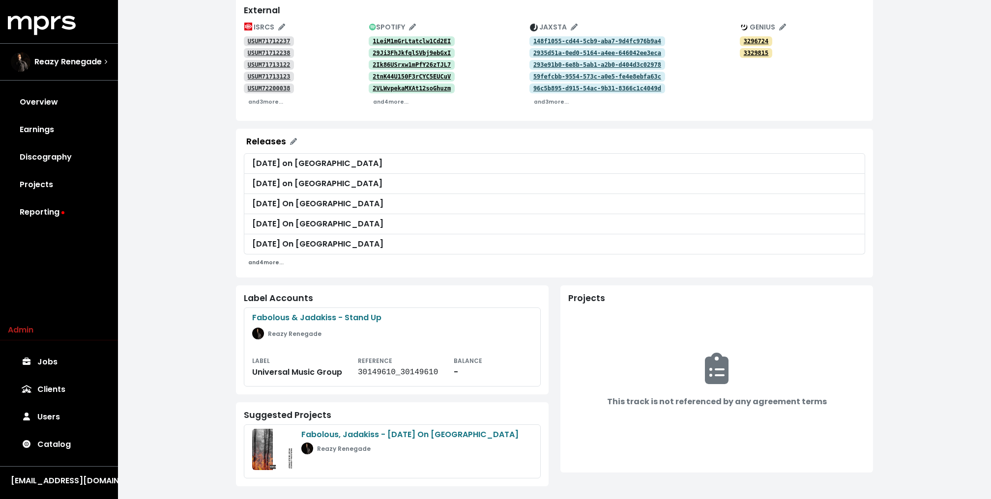
click at [259, 262] on small "and 4 more..." at bounding box center [265, 262] width 35 height 7
click at [216, 288] on div "**********" at bounding box center [554, 169] width 873 height 666
click at [262, 102] on small "and 3 more..." at bounding box center [265, 101] width 35 height 7
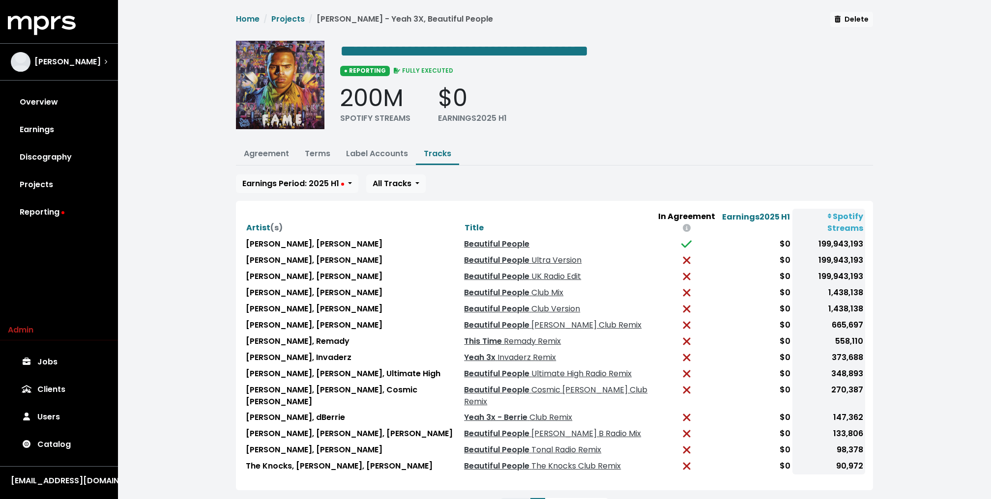
click at [727, 109] on div "200M SPOTIFY STREAMS $0 EARNINGS 2025 H1" at bounding box center [606, 104] width 533 height 40
click at [211, 247] on div "**********" at bounding box center [554, 275] width 873 height 550
click at [314, 157] on link "Terms" at bounding box center [318, 153] width 26 height 11
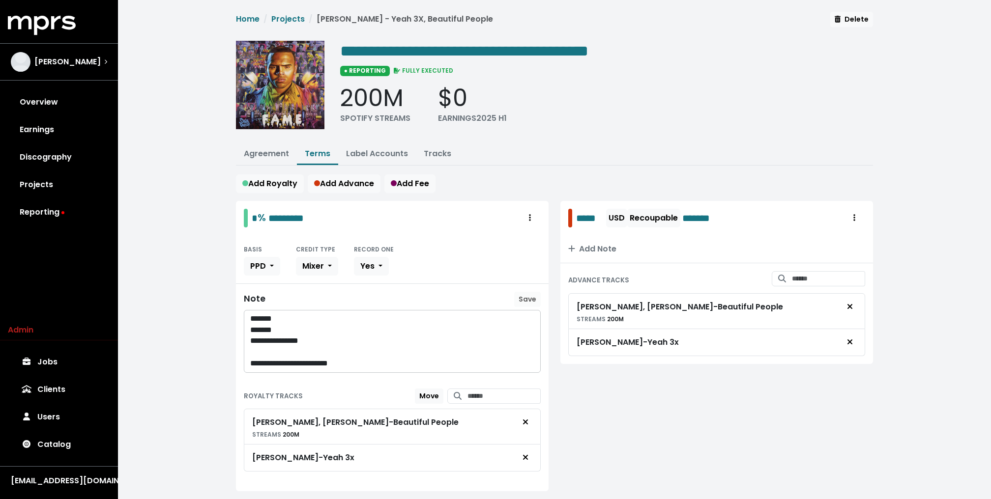
scroll to position [23, 0]
click at [439, 148] on link "Tracks" at bounding box center [438, 153] width 28 height 11
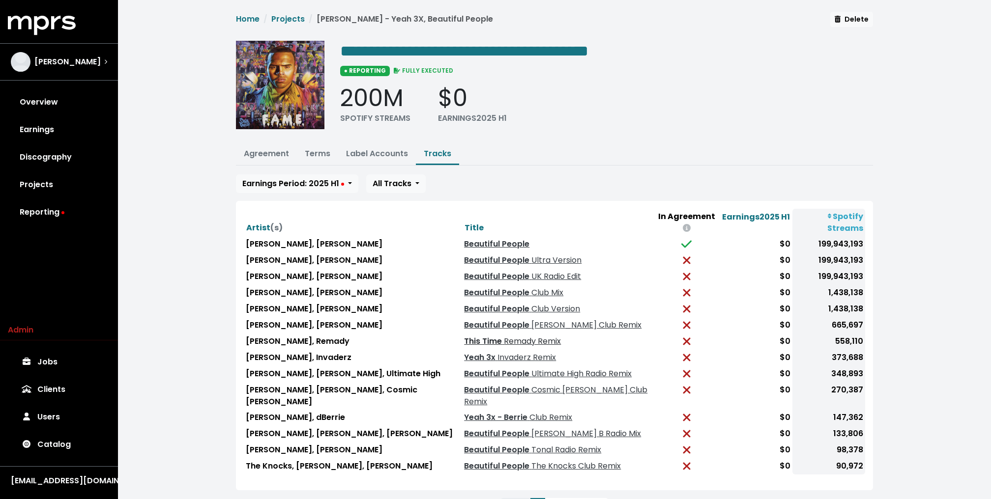
click at [472, 336] on link "This Time Remady Remix" at bounding box center [512, 341] width 97 height 11
click at [321, 184] on span "Earnings Period: 2025 H1" at bounding box center [293, 183] width 102 height 11
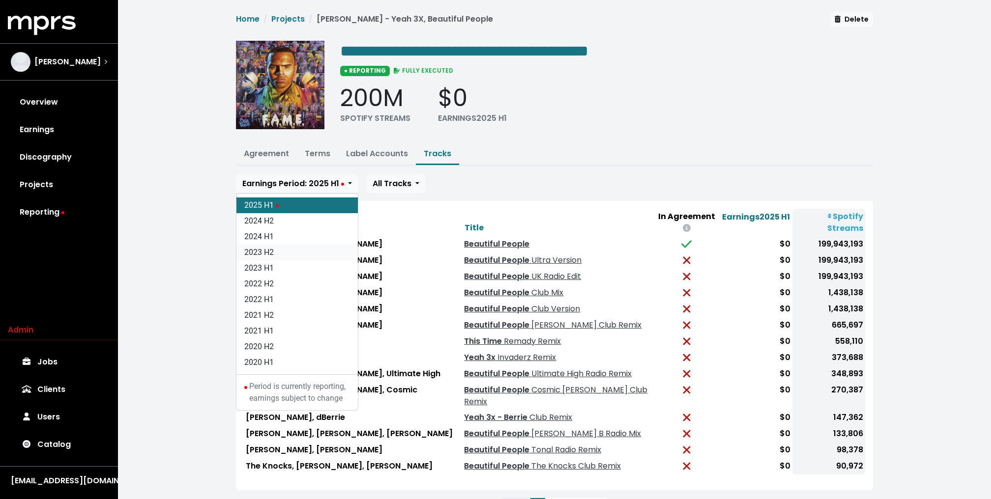
click at [275, 247] on link "2023 H2" at bounding box center [296, 253] width 121 height 16
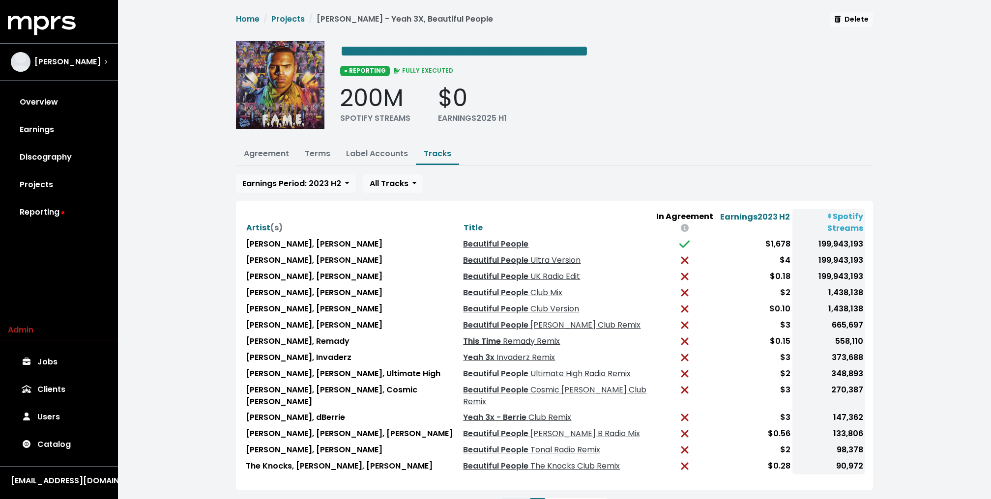
click at [463, 336] on link "This Time Remady Remix" at bounding box center [511, 341] width 97 height 11
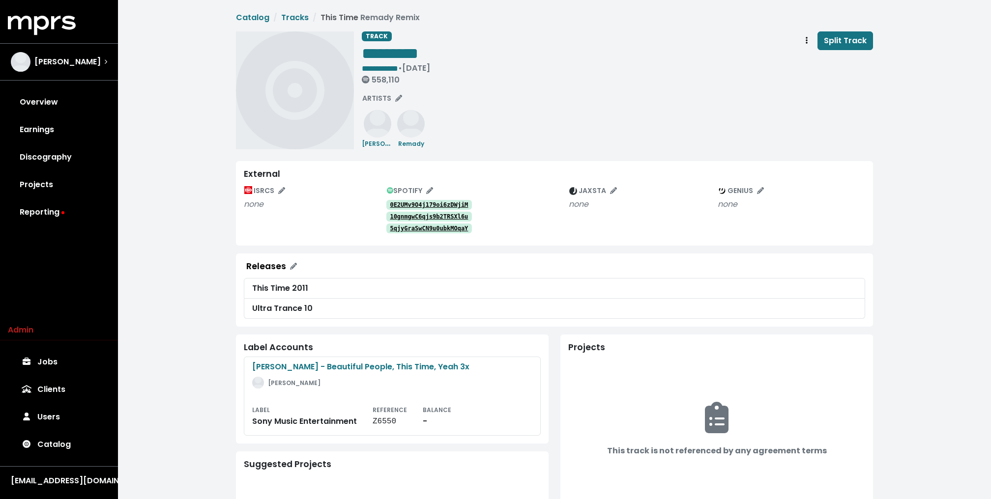
click at [196, 138] on div "**********" at bounding box center [554, 327] width 873 height 655
click at [48, 212] on link "Reporting" at bounding box center [59, 213] width 102 height 28
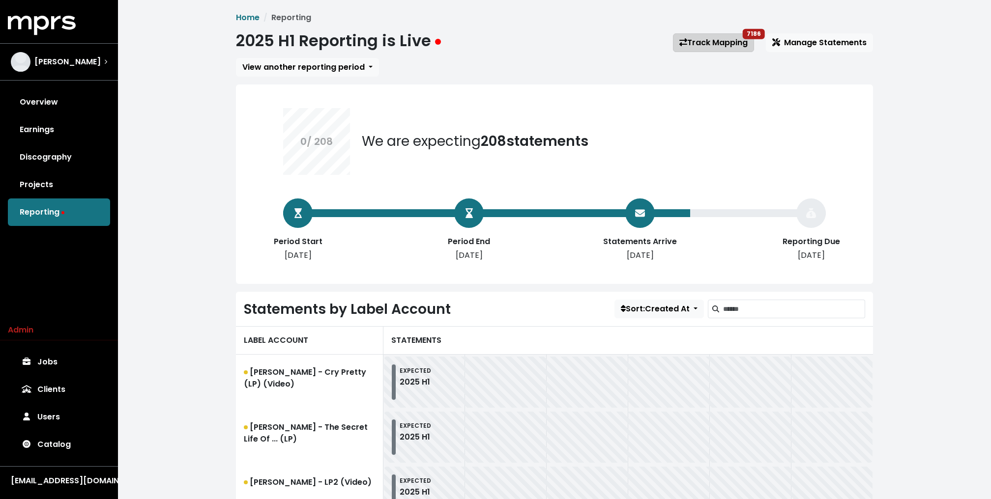
click at [725, 39] on link "Track Mapping 7186" at bounding box center [713, 42] width 81 height 19
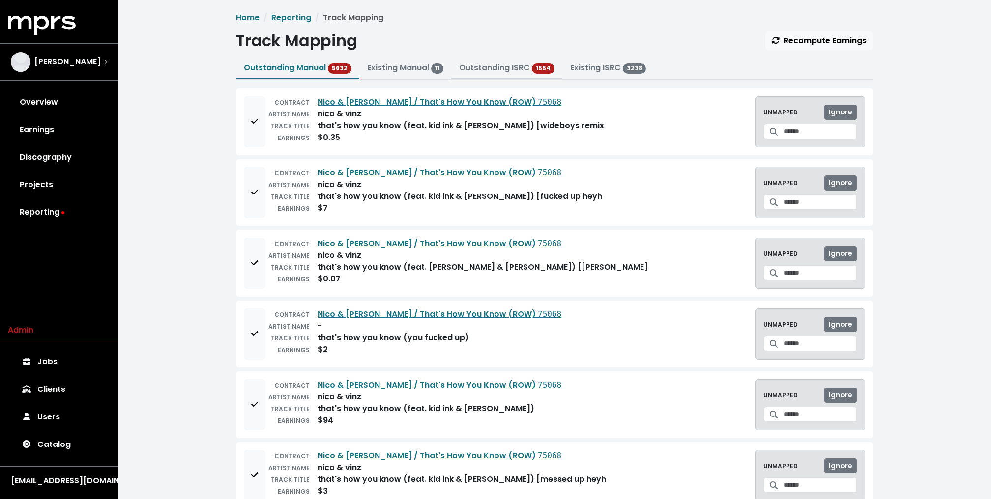
click at [545, 70] on span "1554" at bounding box center [543, 68] width 23 height 10
click at [491, 67] on link "Outstanding ISRC" at bounding box center [494, 67] width 71 height 11
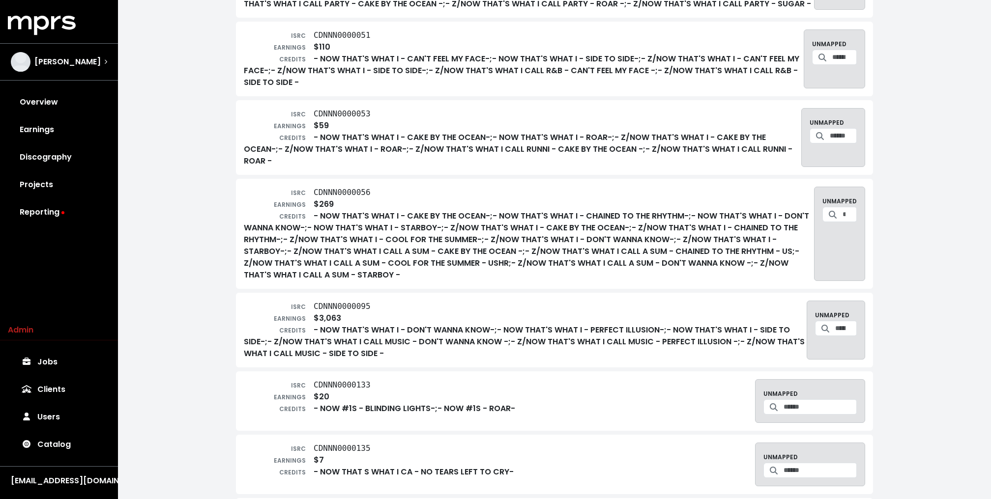
scroll to position [1582, 0]
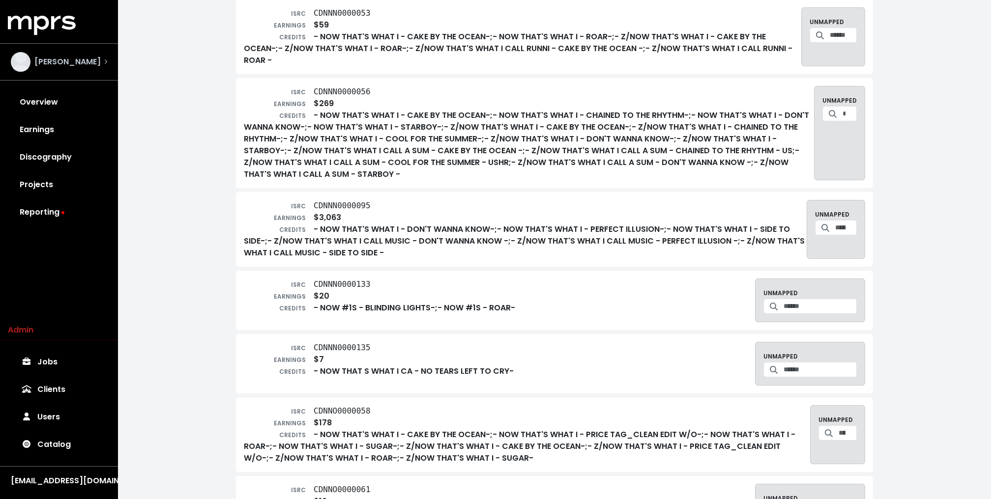
click at [59, 55] on div "Serban Ghenea" at bounding box center [56, 62] width 90 height 20
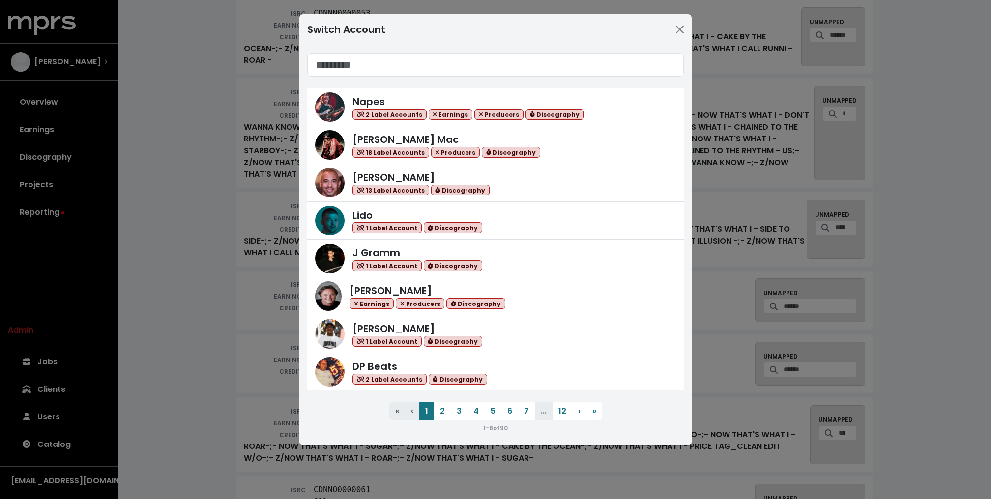
click at [144, 130] on div "Switch Account Napes 2 Label Accounts Earnings Producers Discography Keegan Mac…" at bounding box center [495, 249] width 991 height 499
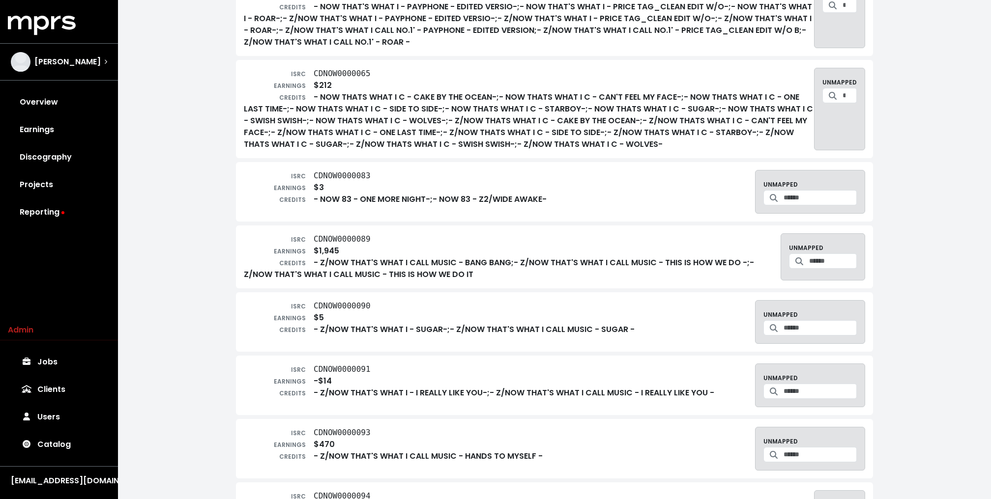
scroll to position [2658, 0]
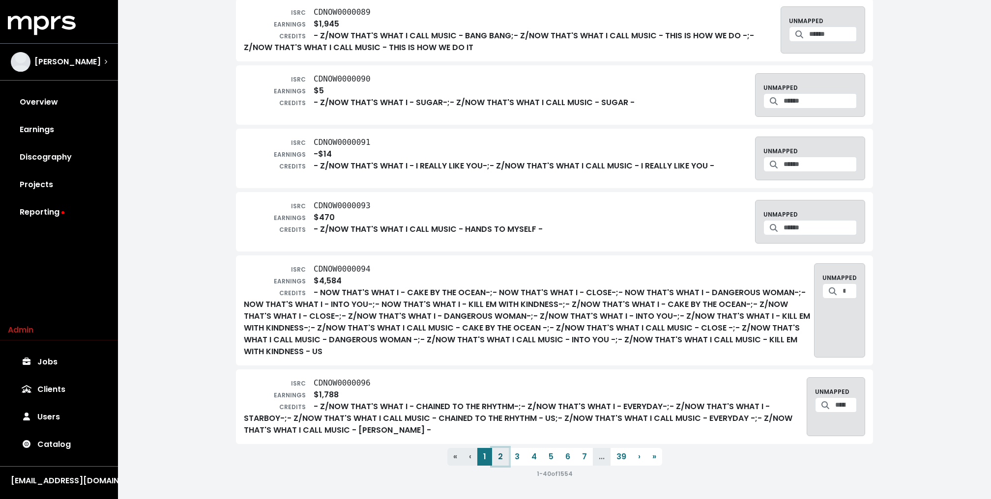
click at [503, 455] on button "2" at bounding box center [500, 457] width 17 height 18
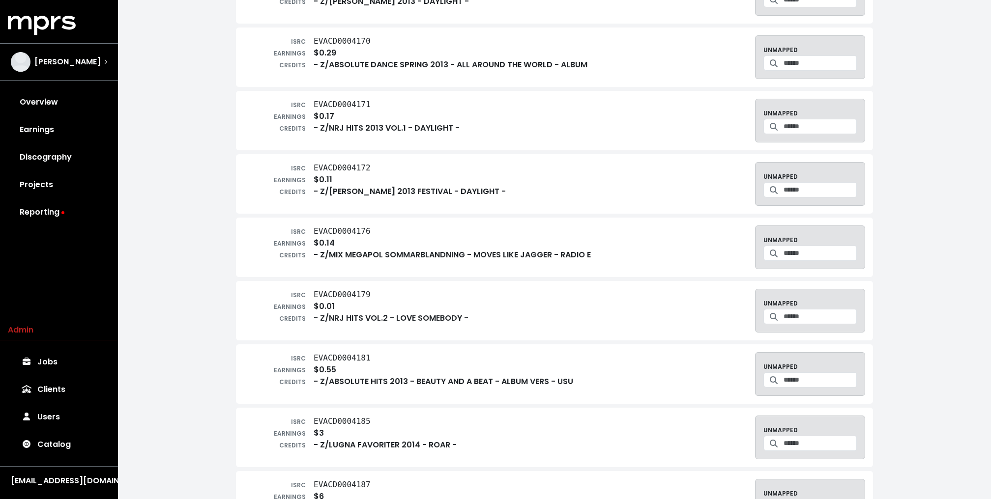
scroll to position [0, 0]
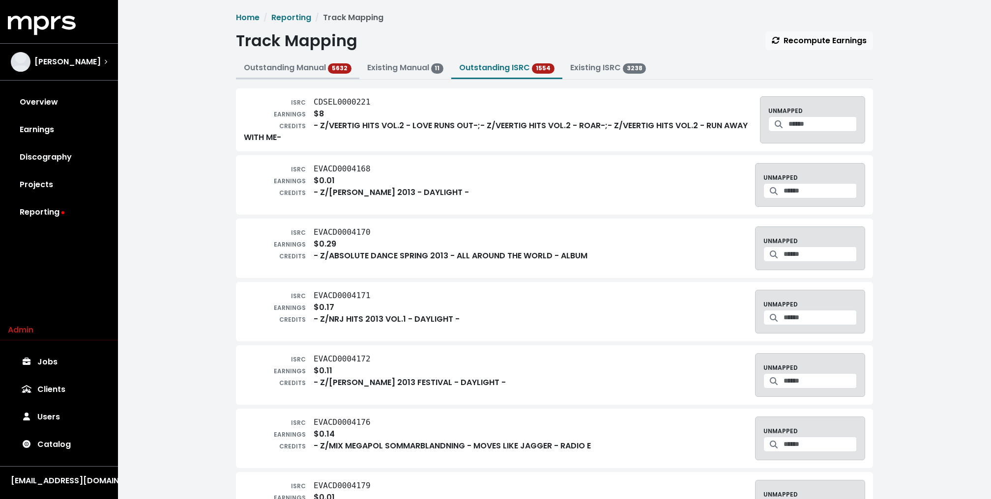
click at [330, 69] on span "5632" at bounding box center [340, 68] width 24 height 10
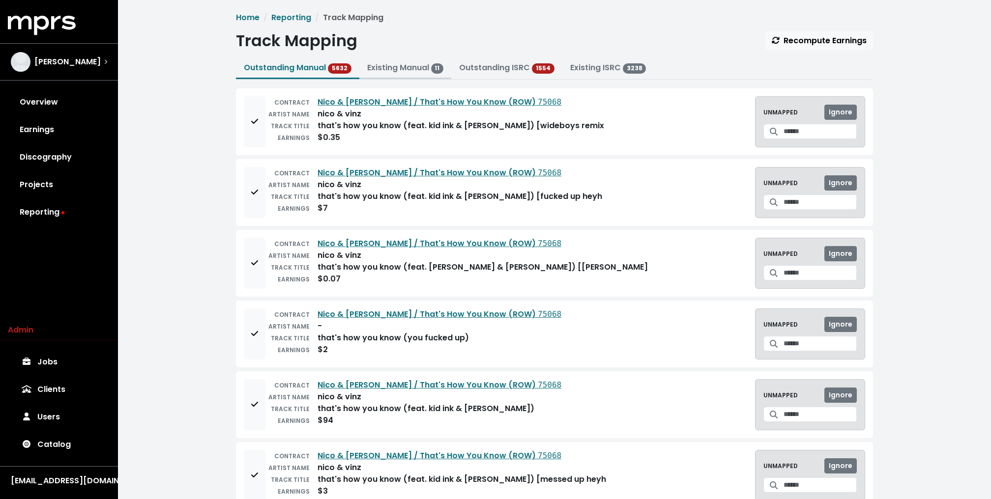
click at [397, 72] on link "Existing Manual 11" at bounding box center [405, 67] width 77 height 11
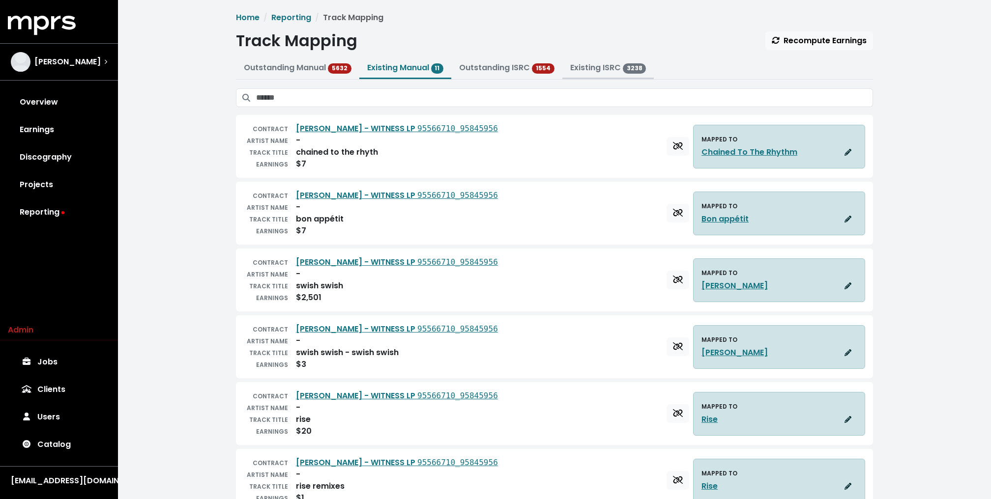
click at [627, 63] on span "3238" at bounding box center [635, 68] width 24 height 10
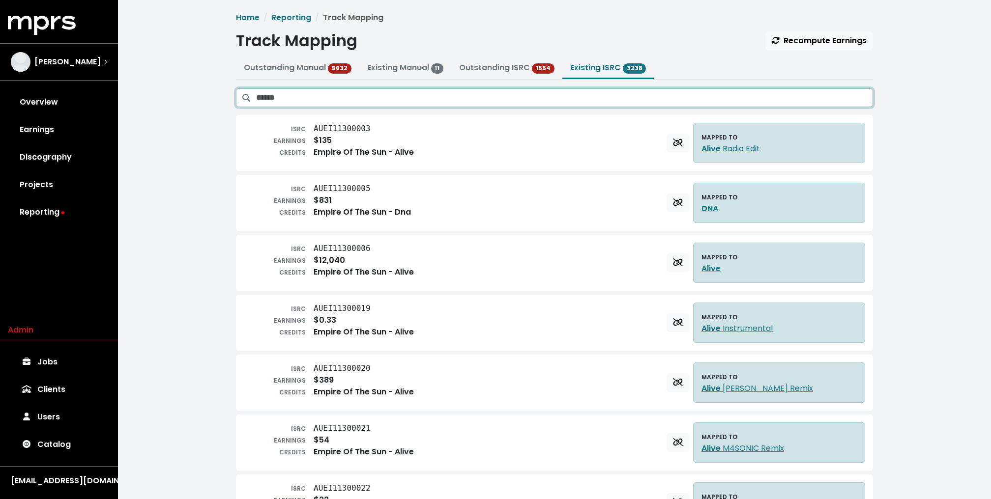
click at [534, 94] on input "Search existing ISRC mappings" at bounding box center [564, 97] width 617 height 19
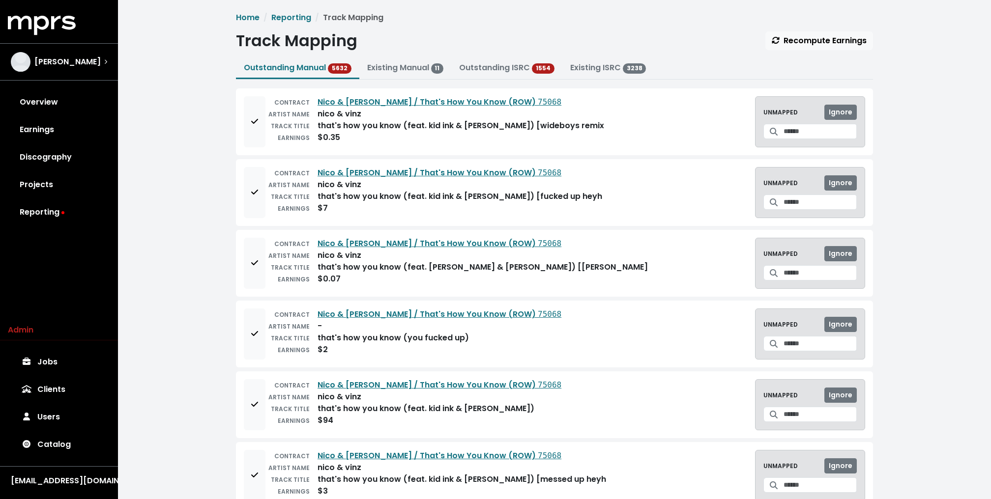
scroll to position [23, 0]
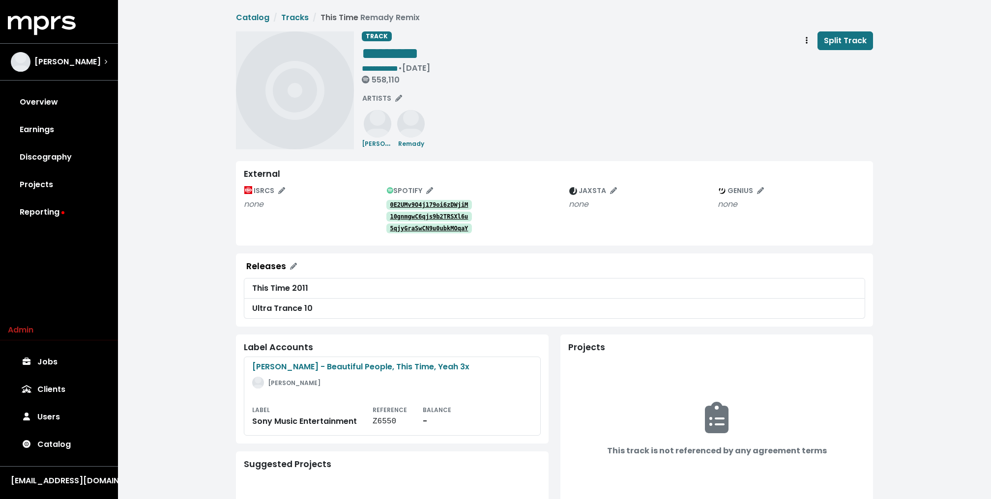
click at [179, 190] on div "**********" at bounding box center [554, 327] width 873 height 655
click at [64, 215] on link "Reporting" at bounding box center [59, 213] width 102 height 28
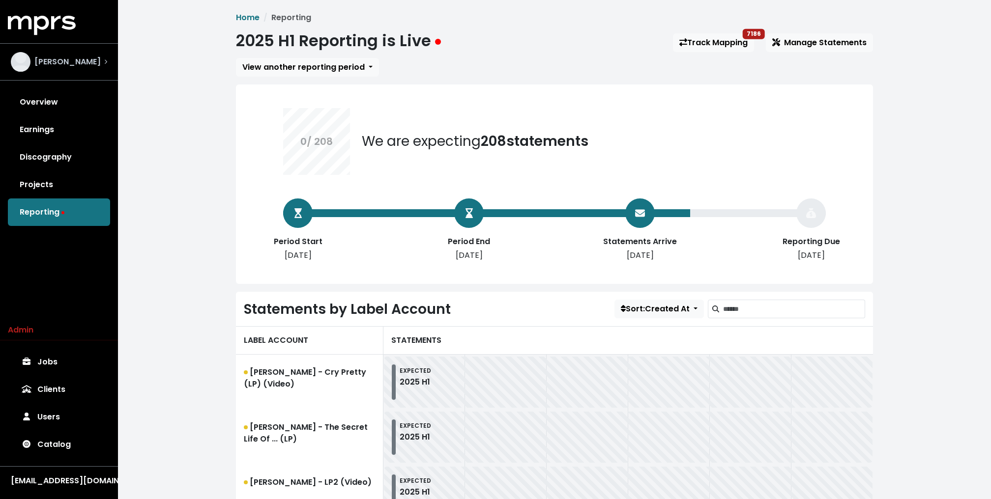
click at [54, 54] on div "[PERSON_NAME]" at bounding box center [56, 62] width 90 height 20
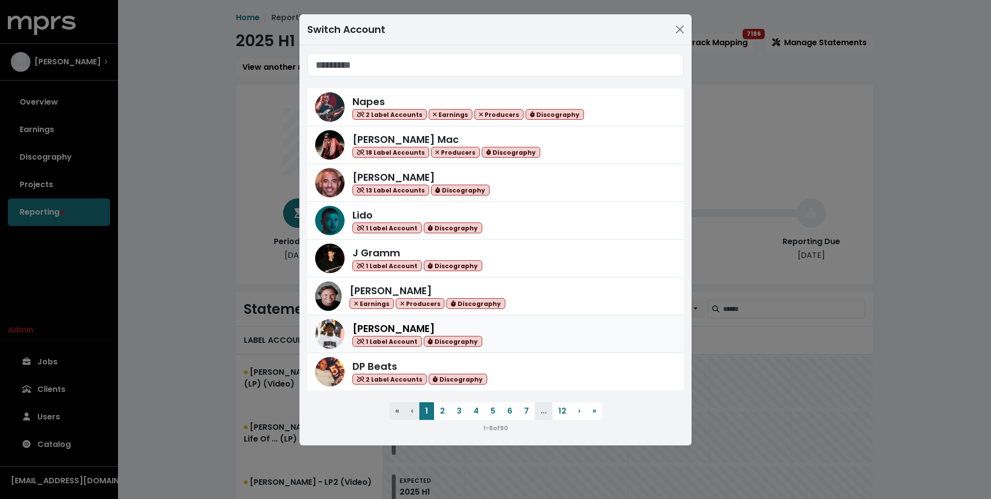
click at [423, 327] on div "[PERSON_NAME] 1 Label Account Discography" at bounding box center [417, 334] width 130 height 26
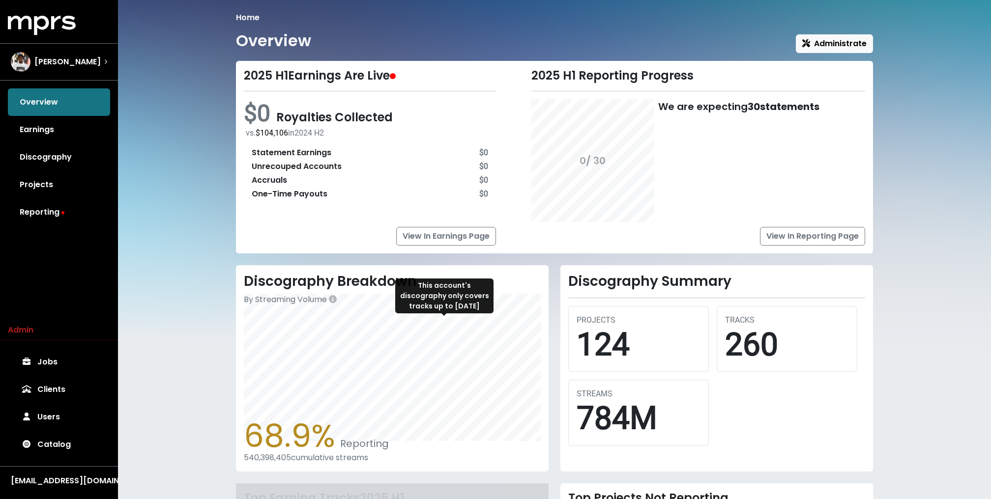
click at [211, 244] on div "Home Overview Administrate 2025 H1 Earnings Are Live $0 Royalties Collected vs.…" at bounding box center [554, 339] width 873 height 678
click at [441, 274] on h2 "Discography Breakdown" at bounding box center [392, 281] width 297 height 17
click at [88, 60] on div "[PERSON_NAME]" at bounding box center [59, 62] width 96 height 20
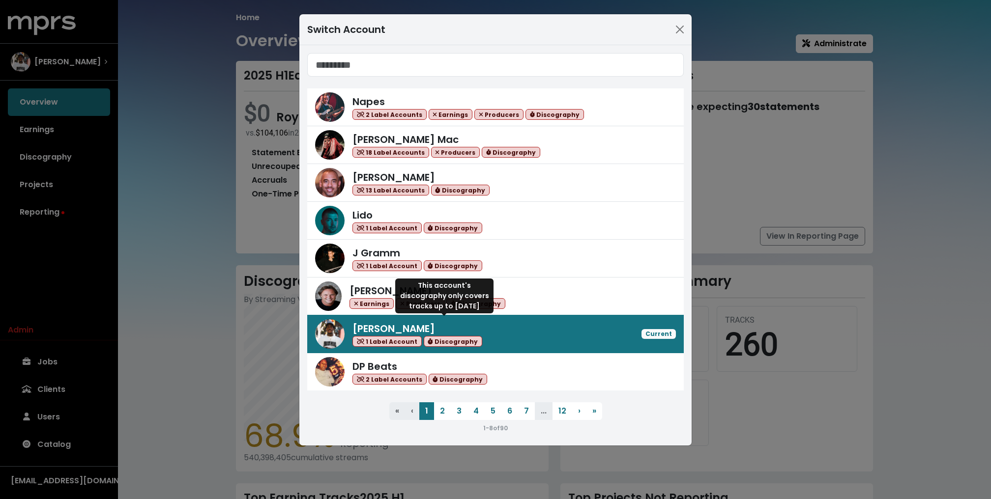
click at [135, 201] on div "Switch Account Napes 2 Label Accounts Earnings Producers Discography [PERSON_NA…" at bounding box center [495, 249] width 991 height 499
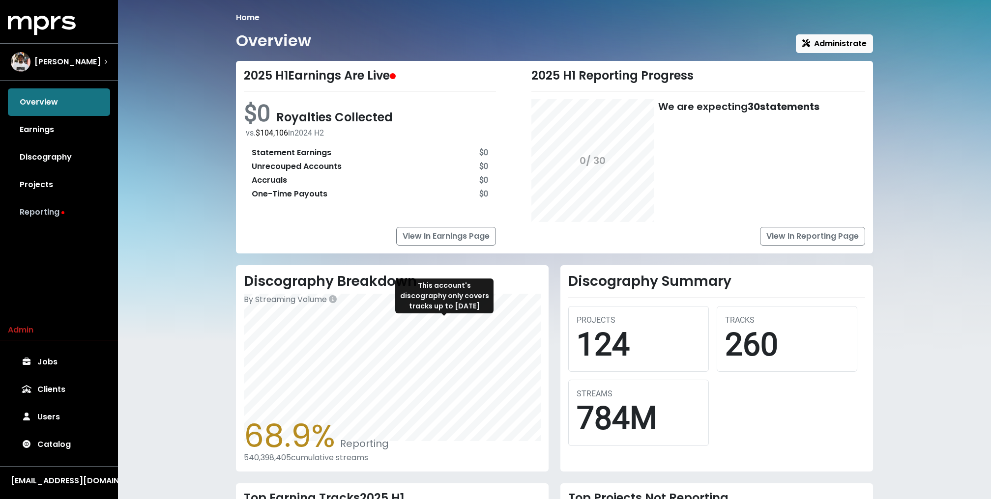
click at [47, 208] on link "Reporting" at bounding box center [59, 213] width 102 height 28
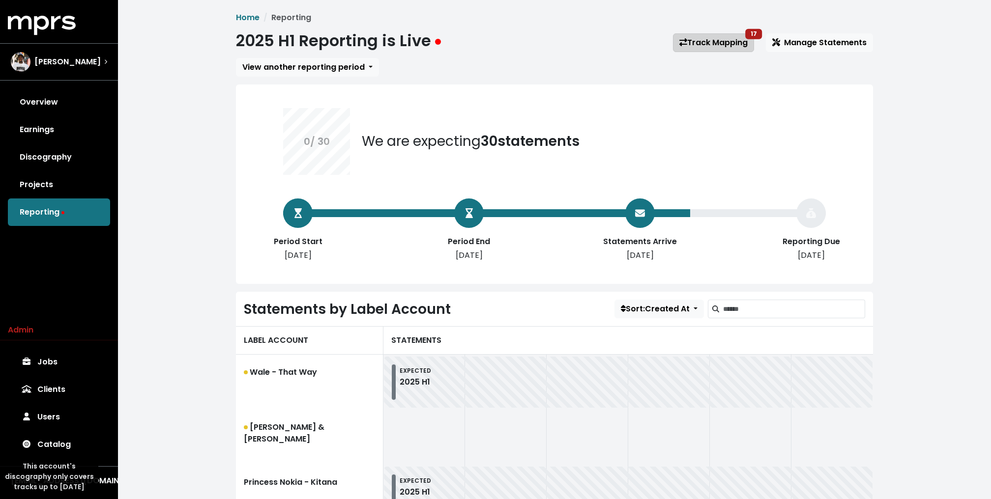
click at [700, 47] on link "Track Mapping 17" at bounding box center [713, 42] width 81 height 19
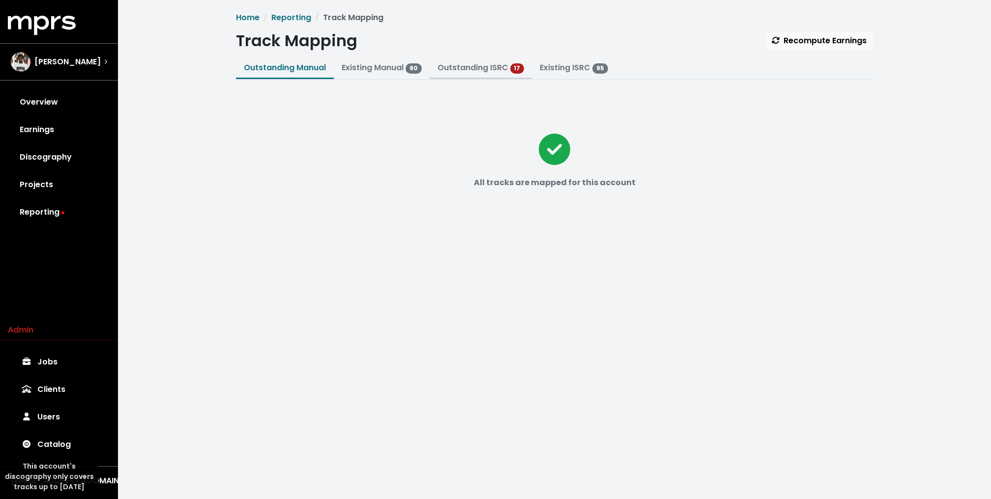
click at [472, 71] on link "Outstanding ISRC" at bounding box center [472, 67] width 71 height 11
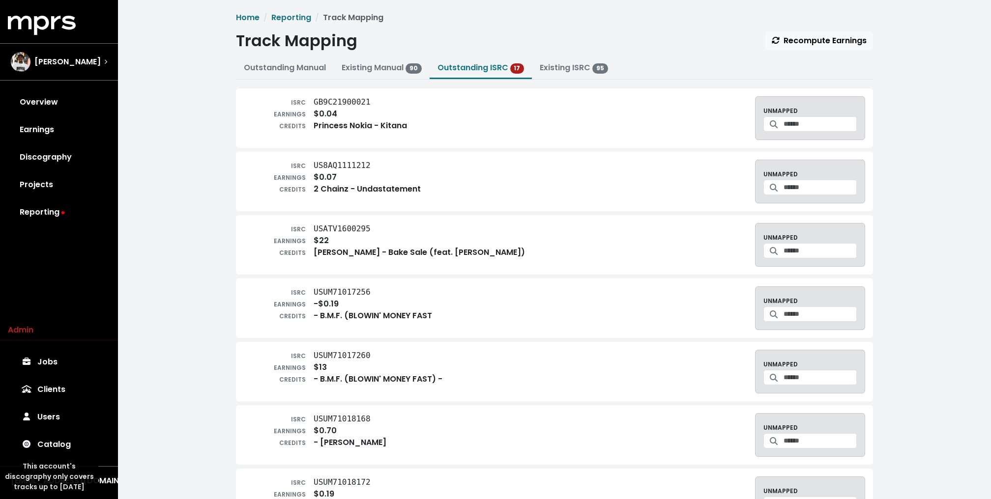
click at [285, 68] on link "Outstanding Manual" at bounding box center [285, 67] width 82 height 11
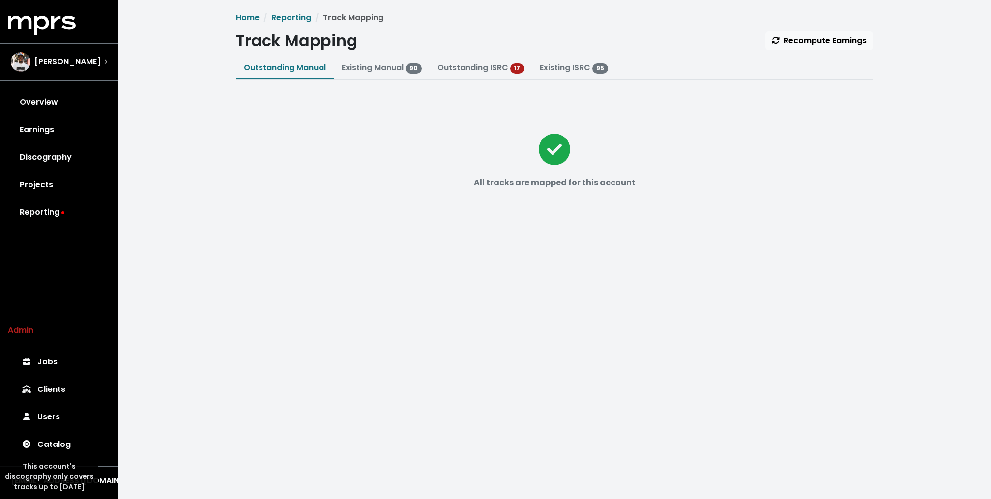
click at [91, 43] on div "MPRS Logo [PERSON_NAME] Overview Earnings Discography Projects Reporting" at bounding box center [59, 121] width 118 height 210
click at [78, 57] on div "[PERSON_NAME]" at bounding box center [59, 62] width 96 height 20
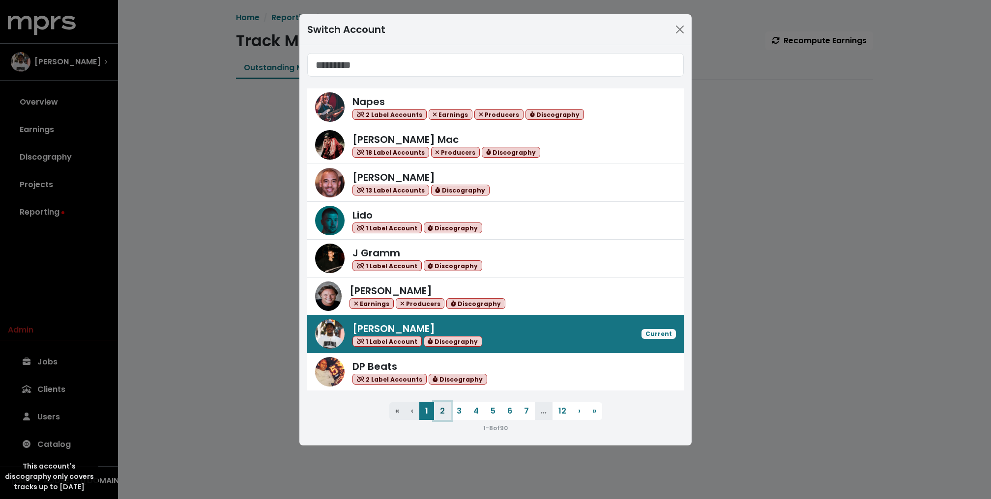
click at [439, 411] on button "2" at bounding box center [442, 412] width 17 height 18
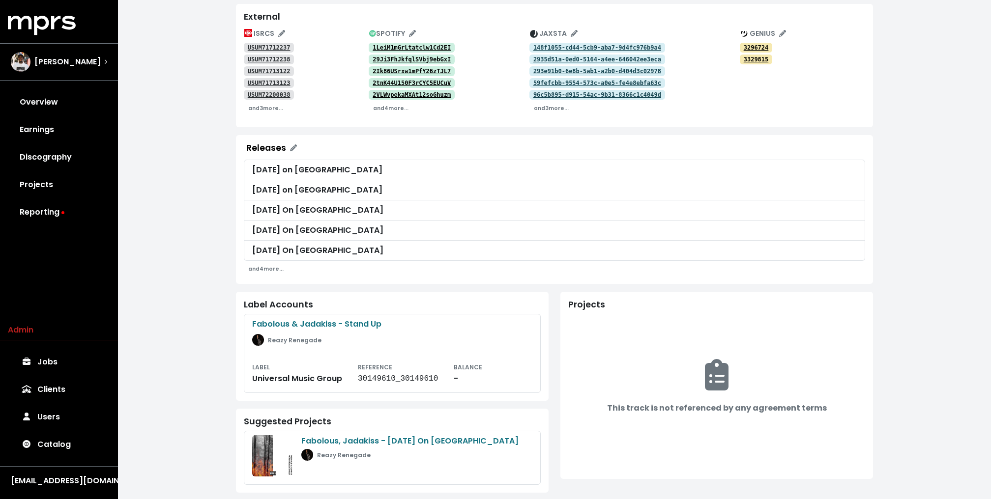
scroll to position [156, 0]
click at [201, 268] on div "**********" at bounding box center [554, 177] width 873 height 666
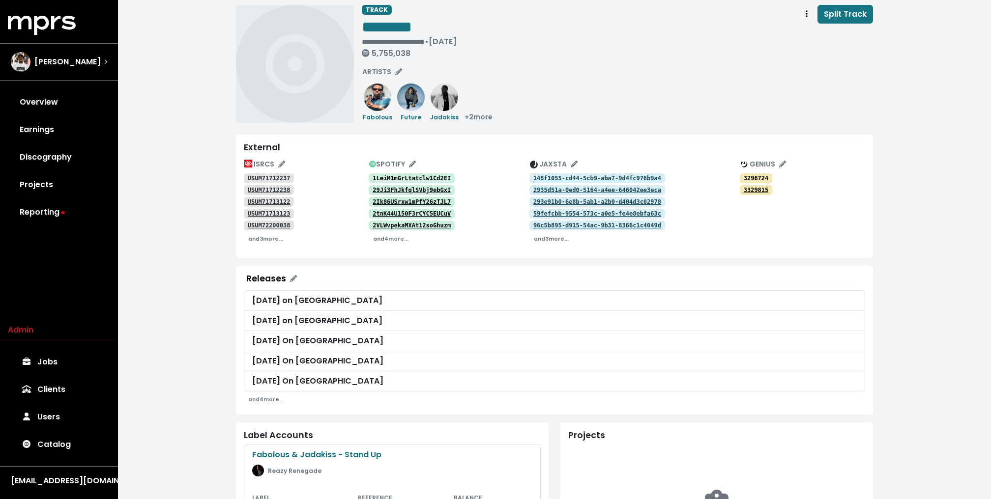
scroll to position [24, 0]
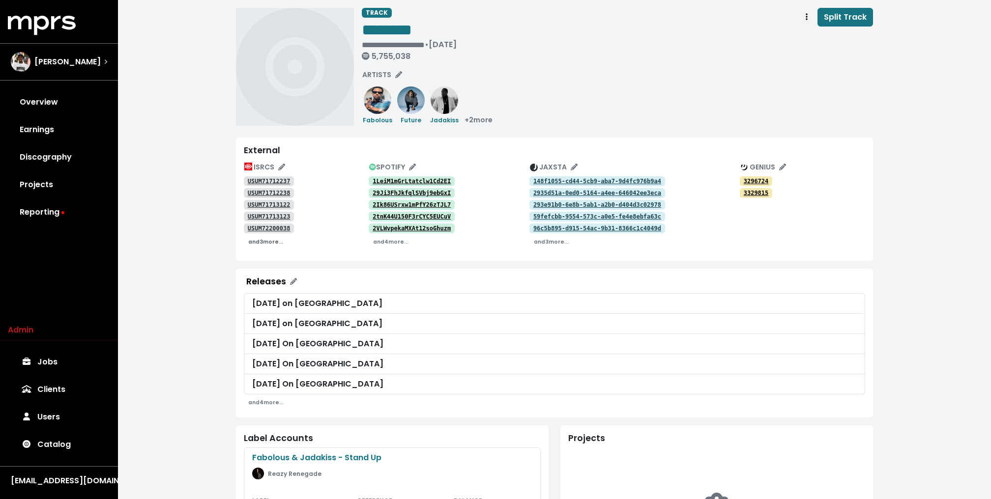
click at [263, 240] on small "and 3 more..." at bounding box center [265, 241] width 35 height 7
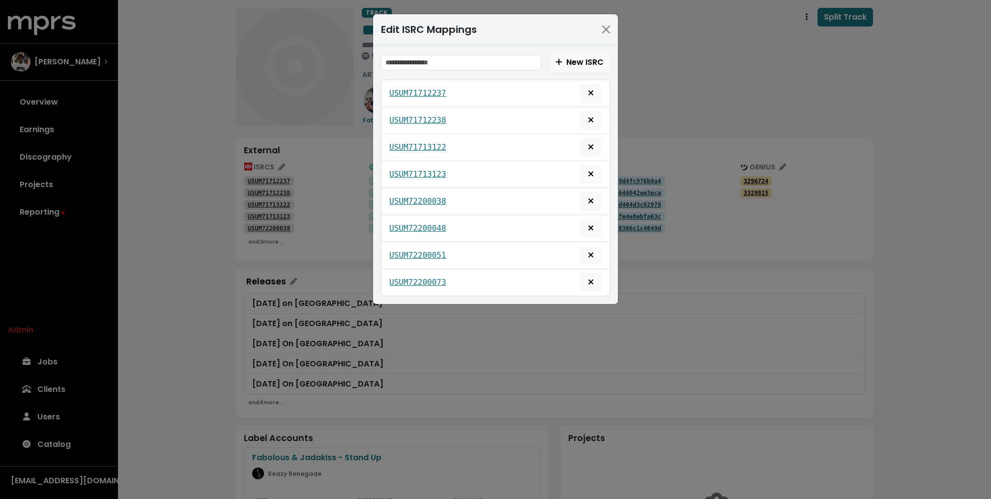
click at [206, 192] on div "Edit ISRC Mappings New ISRC USUM71712237 USUM71712238 USUM71713122 USUM71713123…" at bounding box center [495, 249] width 991 height 499
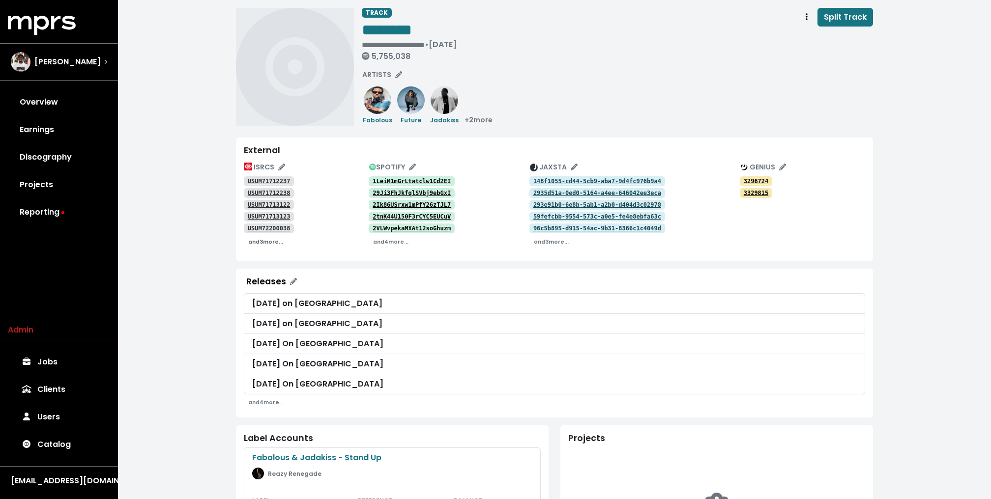
scroll to position [0, 0]
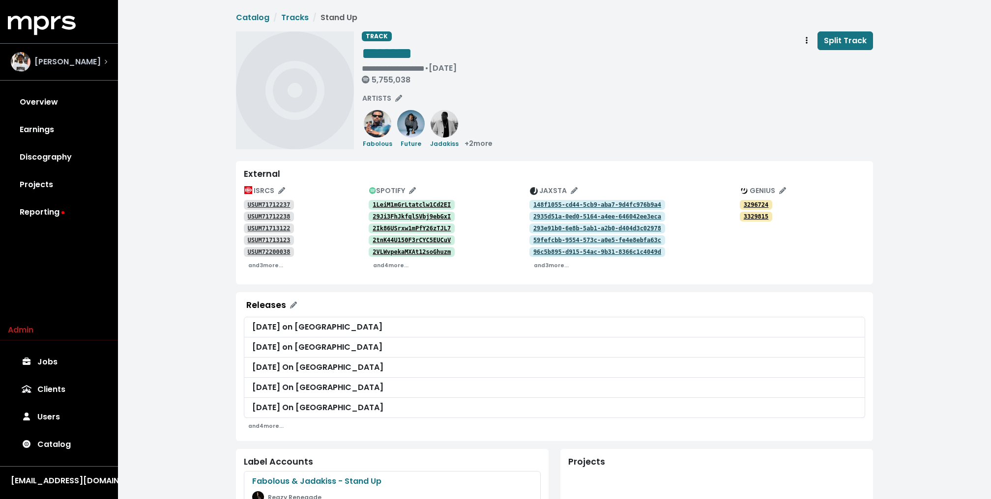
click at [93, 70] on div "[PERSON_NAME]" at bounding box center [59, 62] width 96 height 20
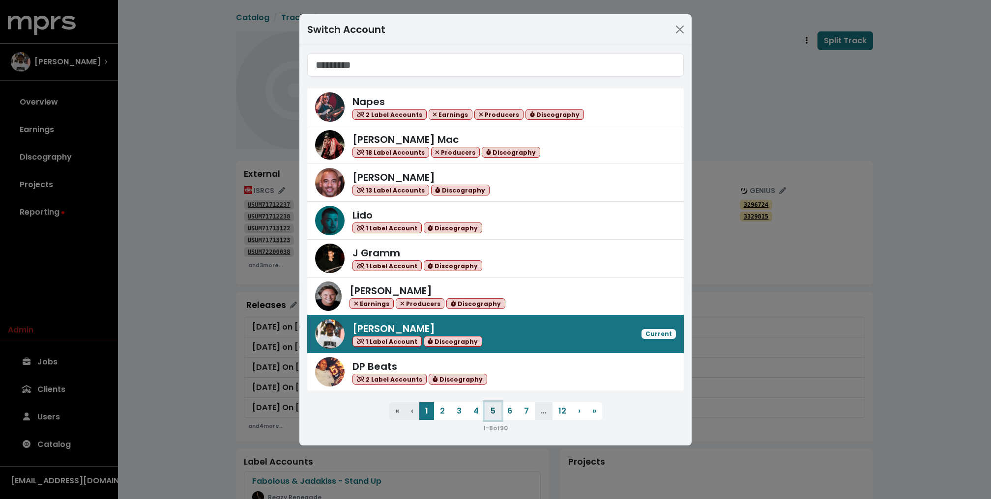
click at [485, 413] on button "5" at bounding box center [493, 412] width 17 height 18
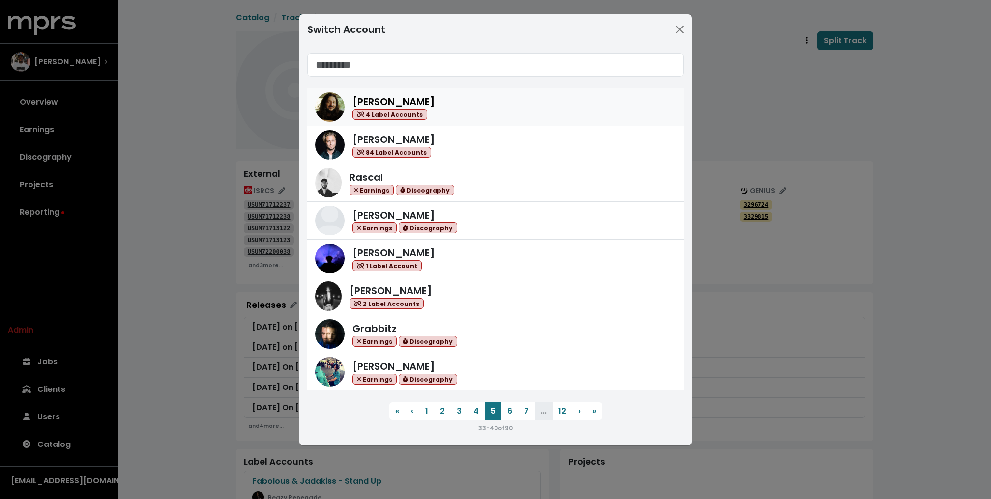
click at [474, 107] on div "[PERSON_NAME] 4 Label Accounts" at bounding box center [513, 107] width 323 height 26
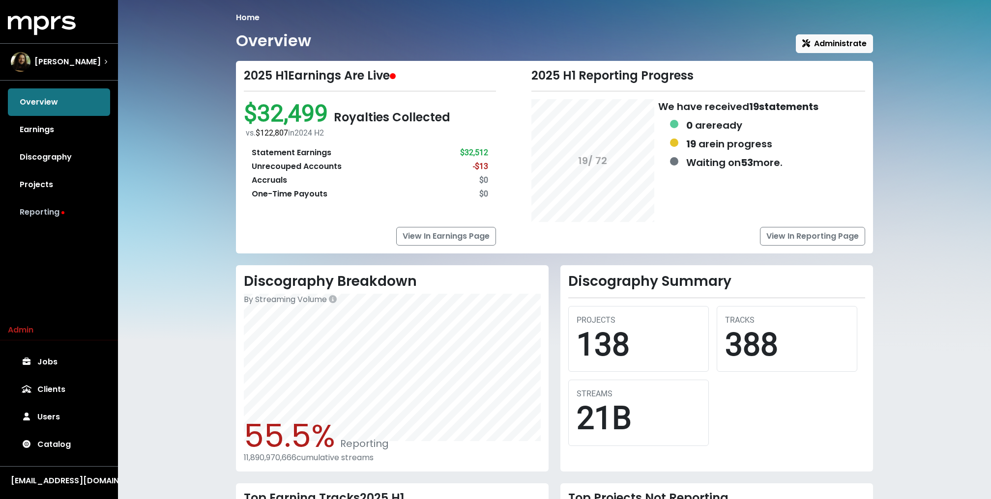
click at [39, 206] on link "Reporting" at bounding box center [59, 213] width 102 height 28
